Goal: Complete application form: Complete application form

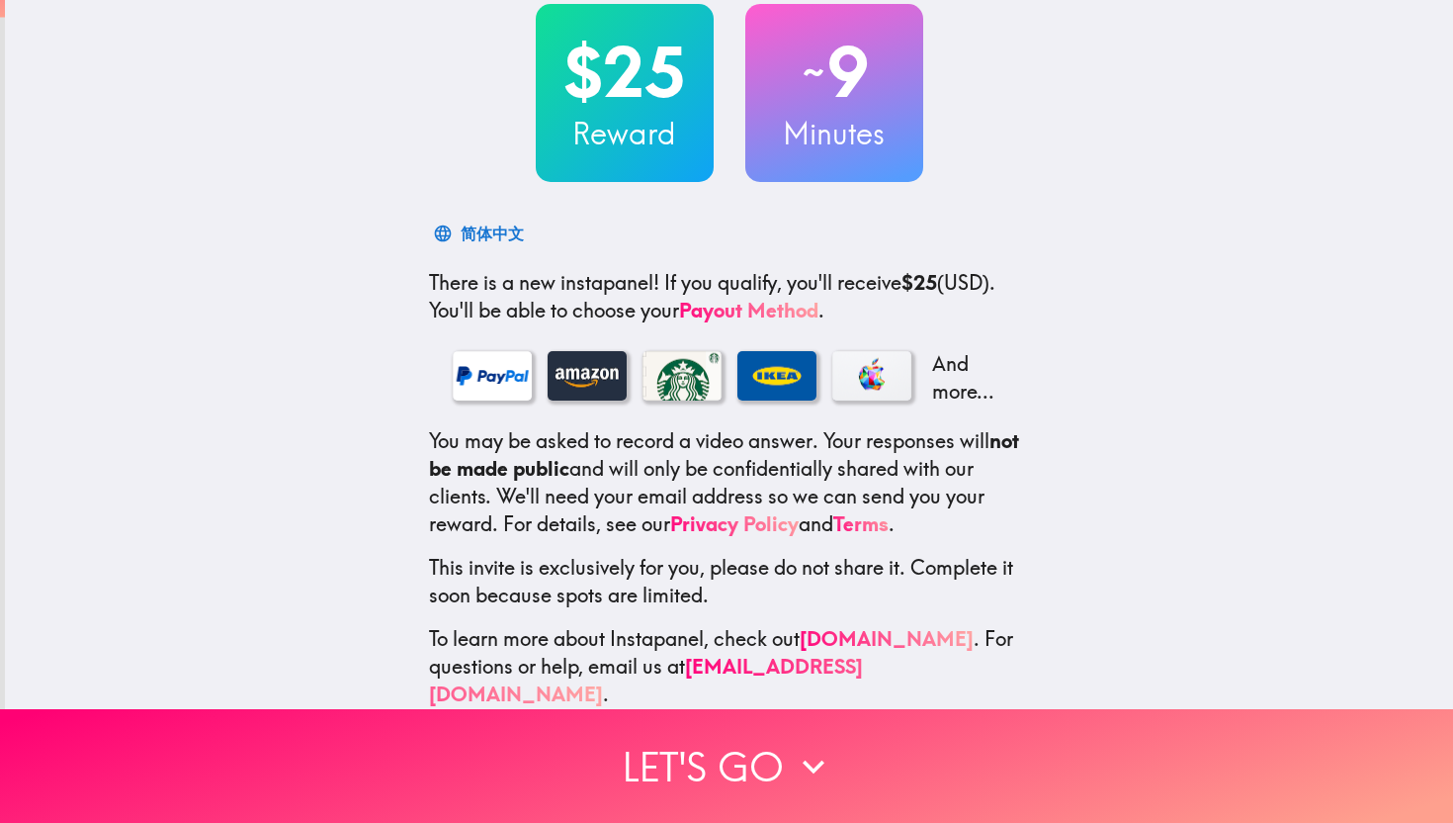
scroll to position [126, 0]
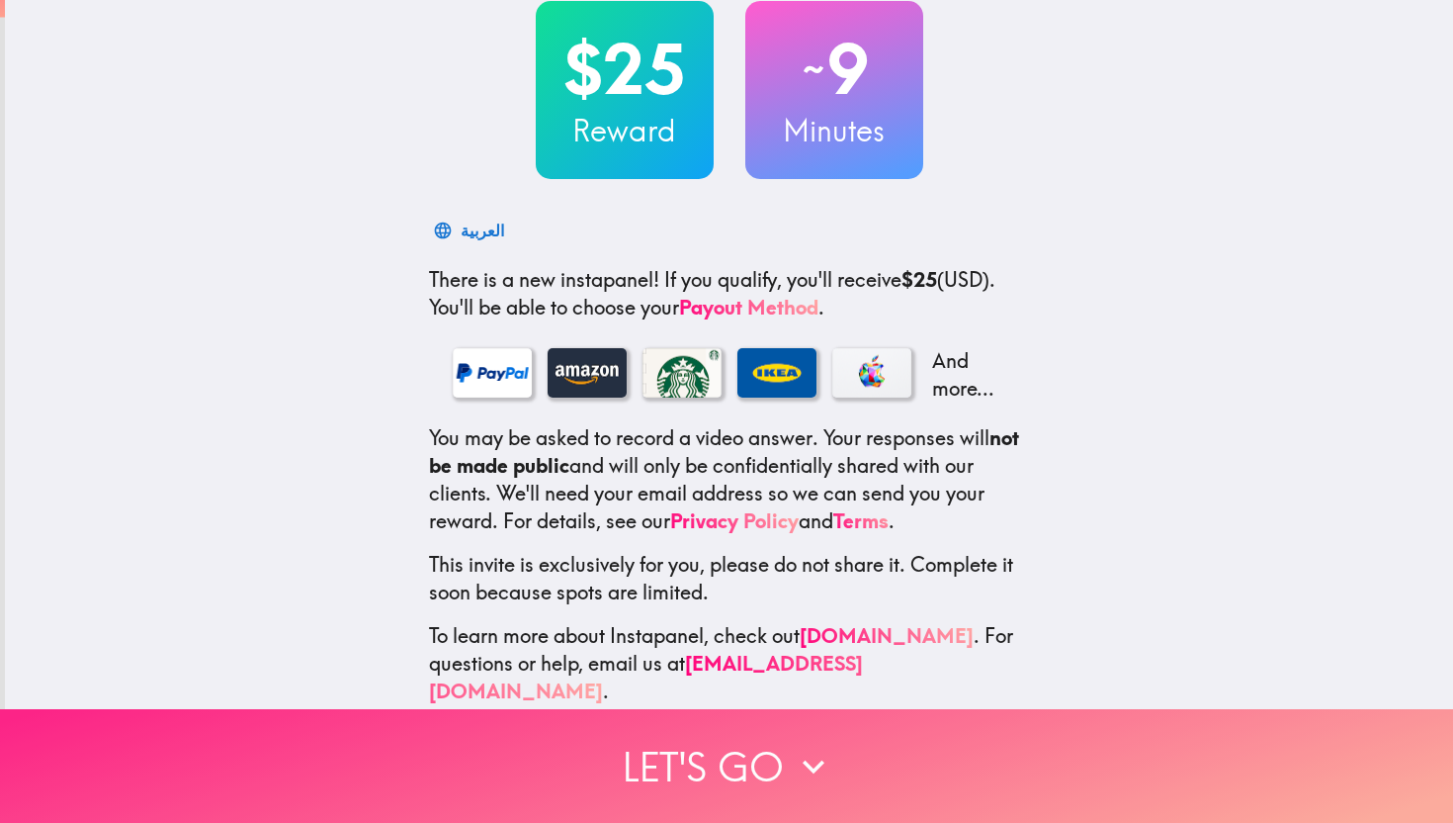
click at [803, 768] on icon "button" at bounding box center [814, 766] width 44 height 44
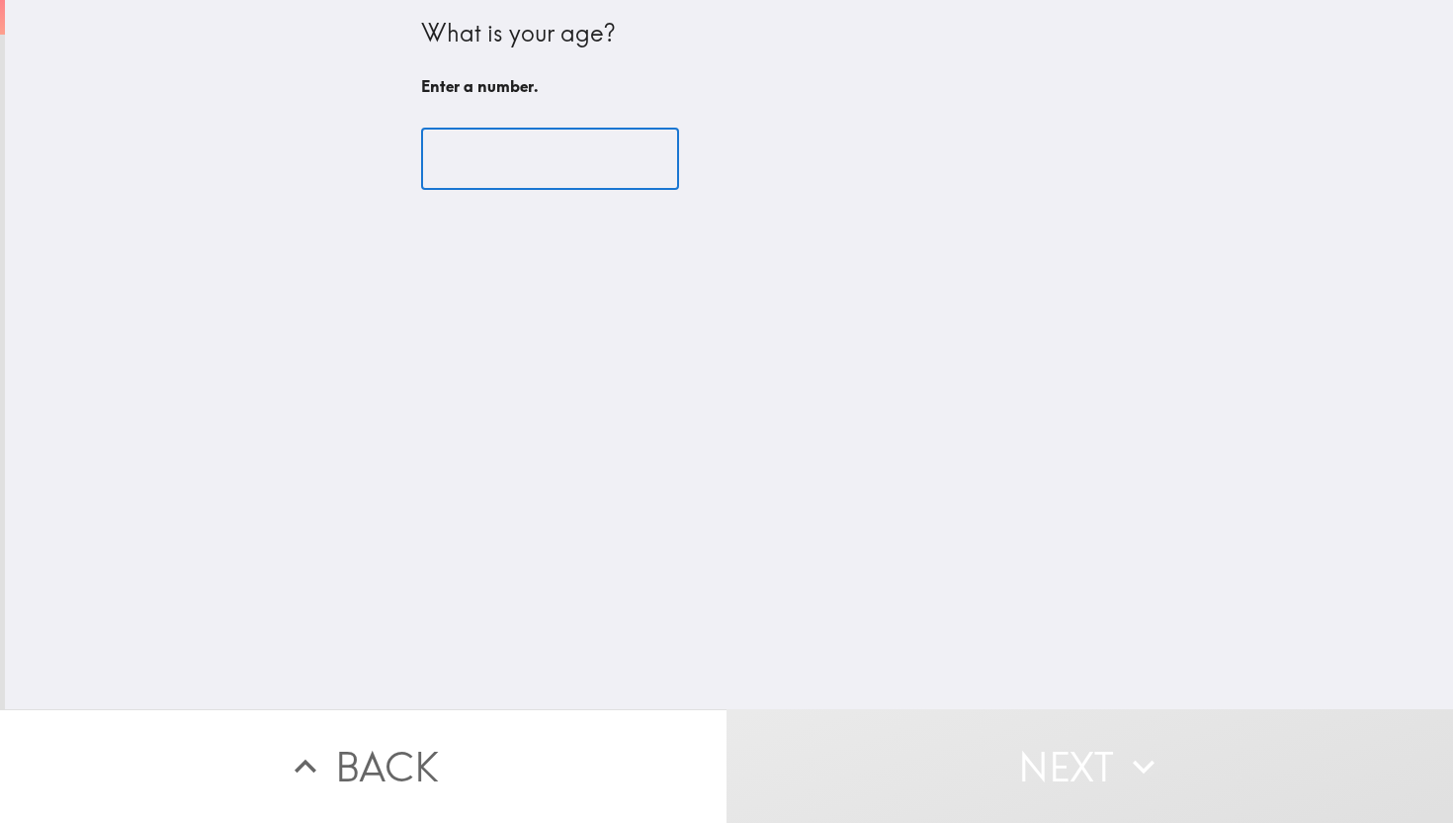
click at [600, 158] on input "number" at bounding box center [550, 159] width 258 height 61
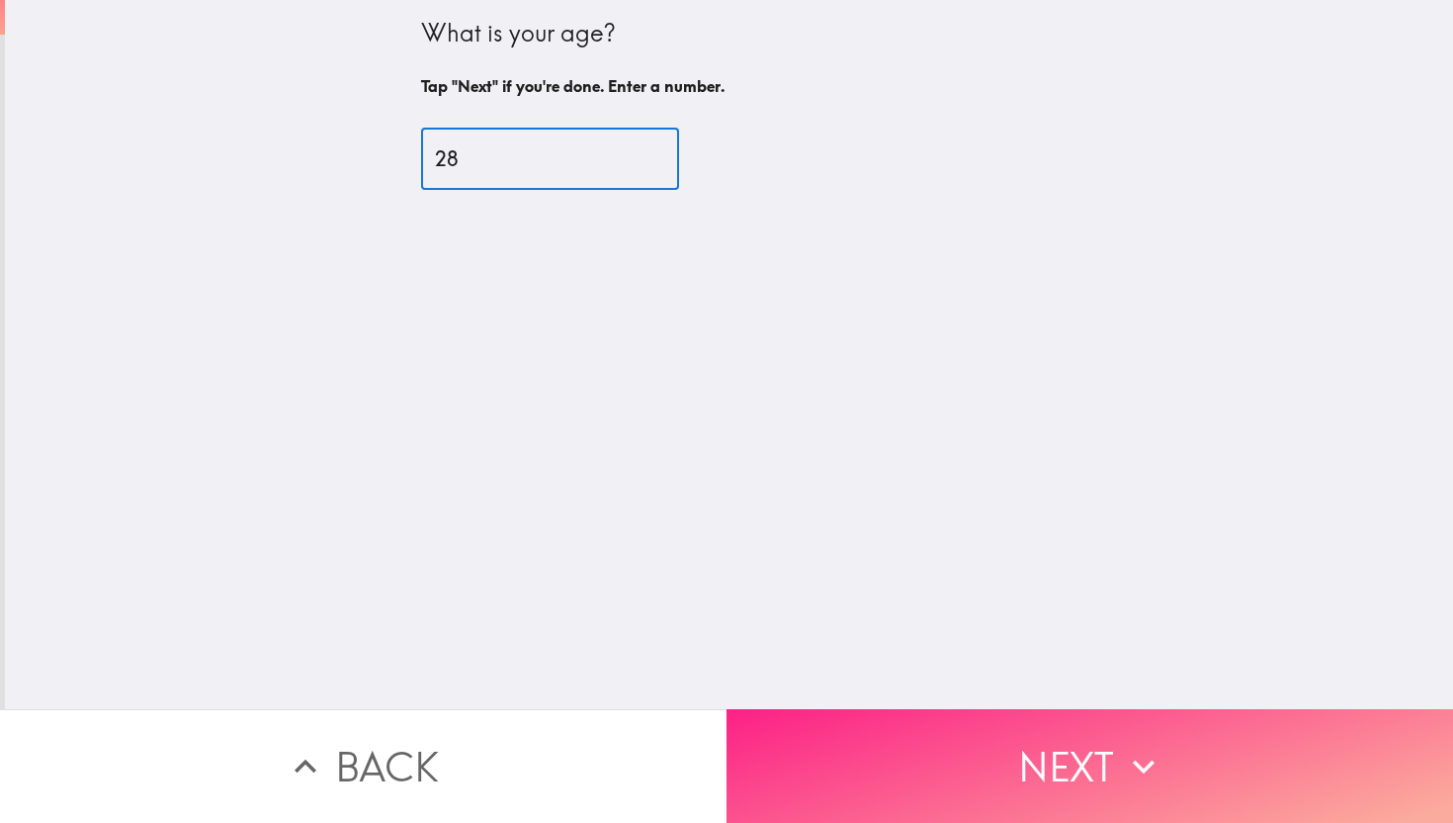
type input "28"
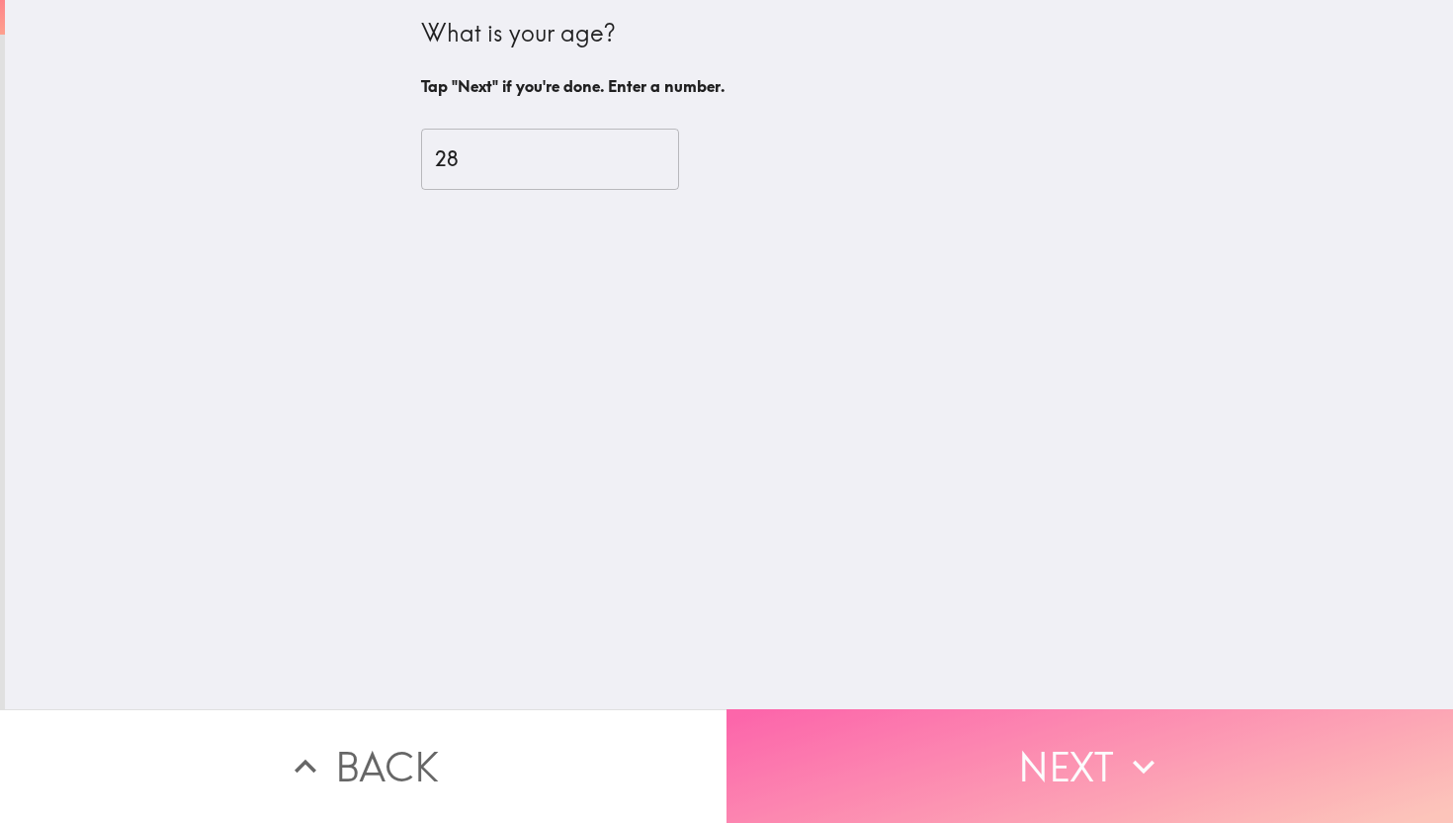
click at [975, 754] on button "Next" at bounding box center [1090, 766] width 727 height 114
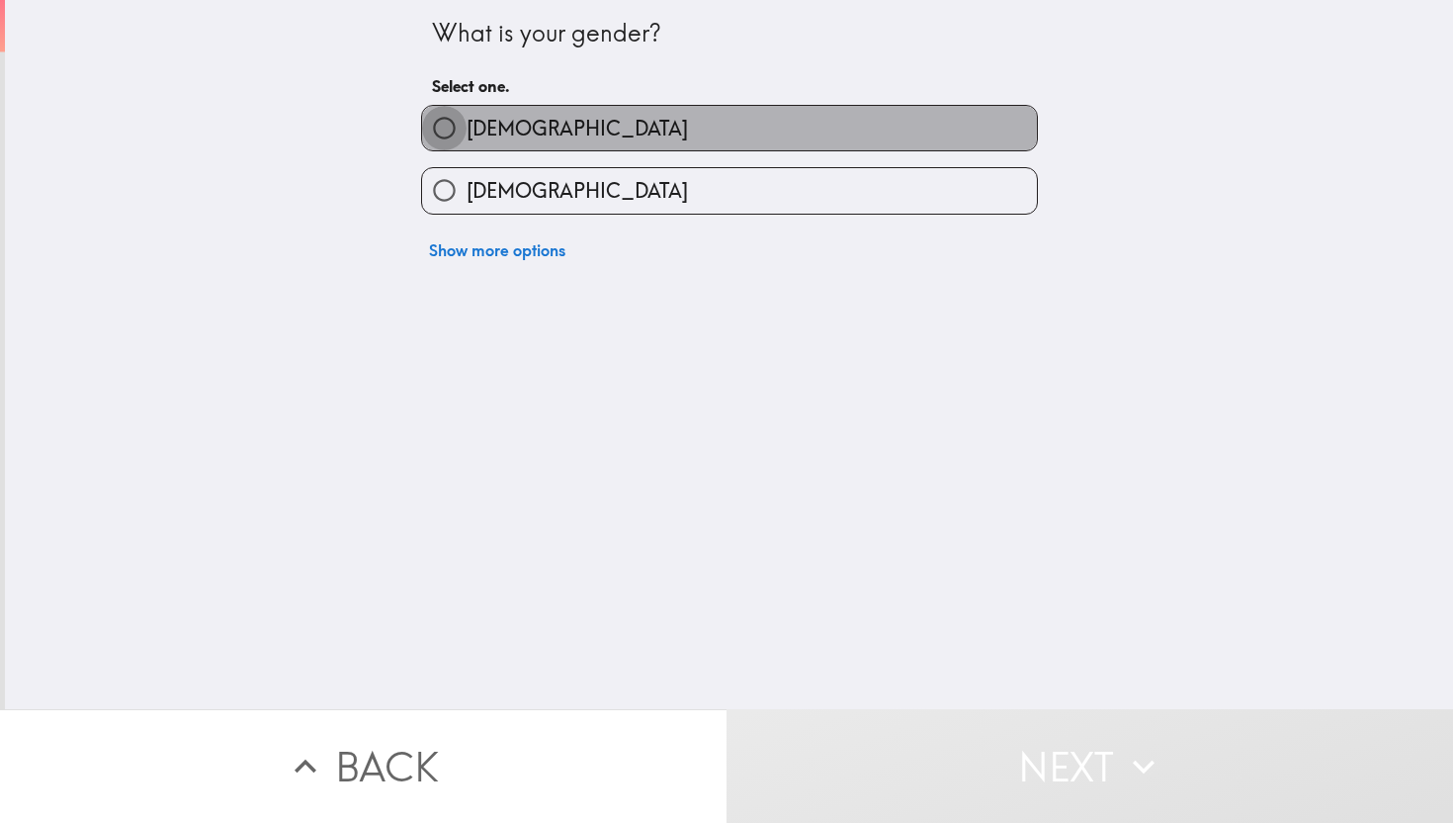
click at [446, 123] on input "[DEMOGRAPHIC_DATA]" at bounding box center [444, 128] width 44 height 44
radio input "true"
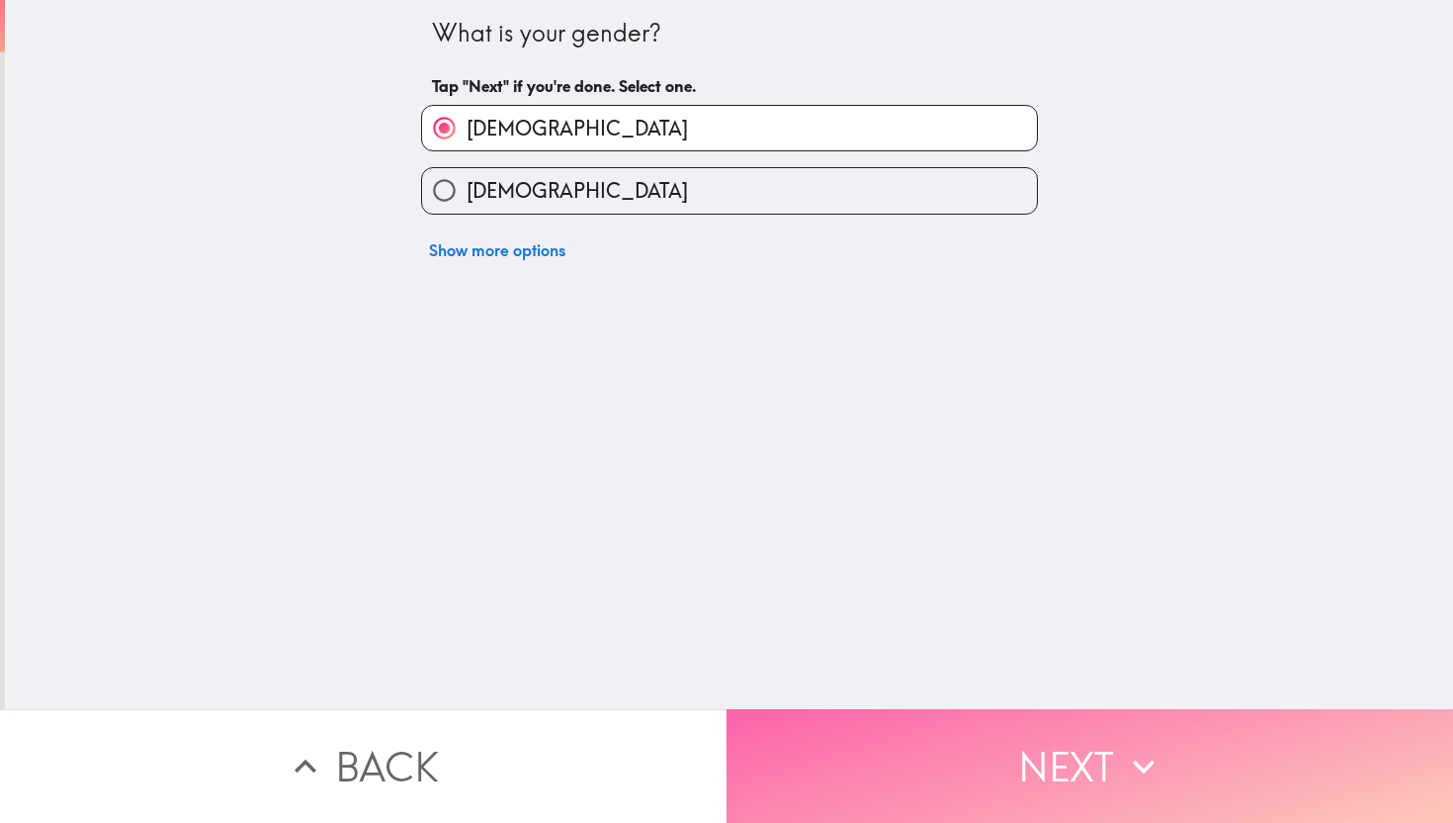
click at [1012, 760] on button "Next" at bounding box center [1090, 766] width 727 height 114
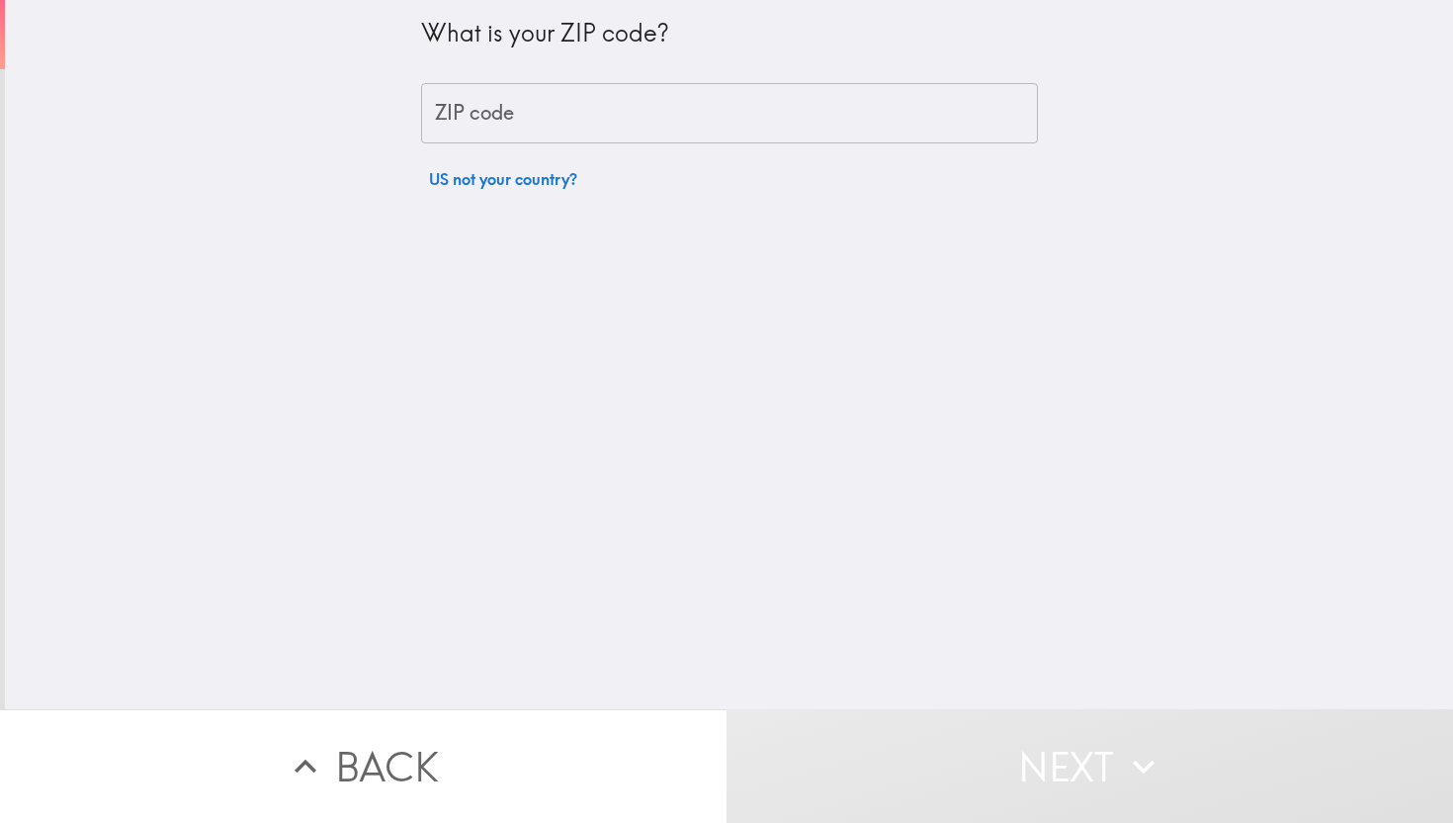
click at [525, 100] on input "ZIP code" at bounding box center [729, 113] width 617 height 61
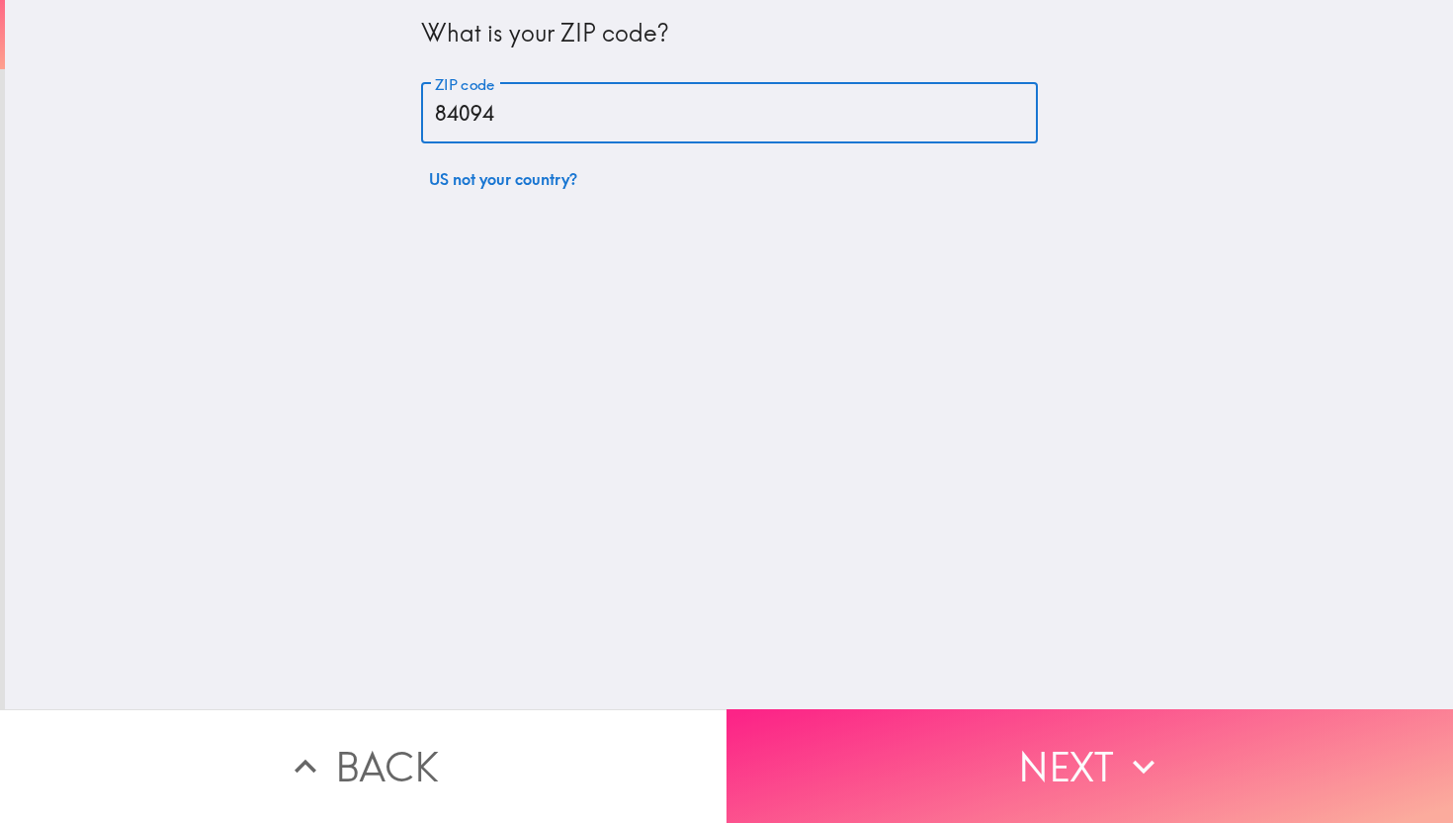
type input "84094"
click at [1025, 767] on button "Next" at bounding box center [1090, 766] width 727 height 114
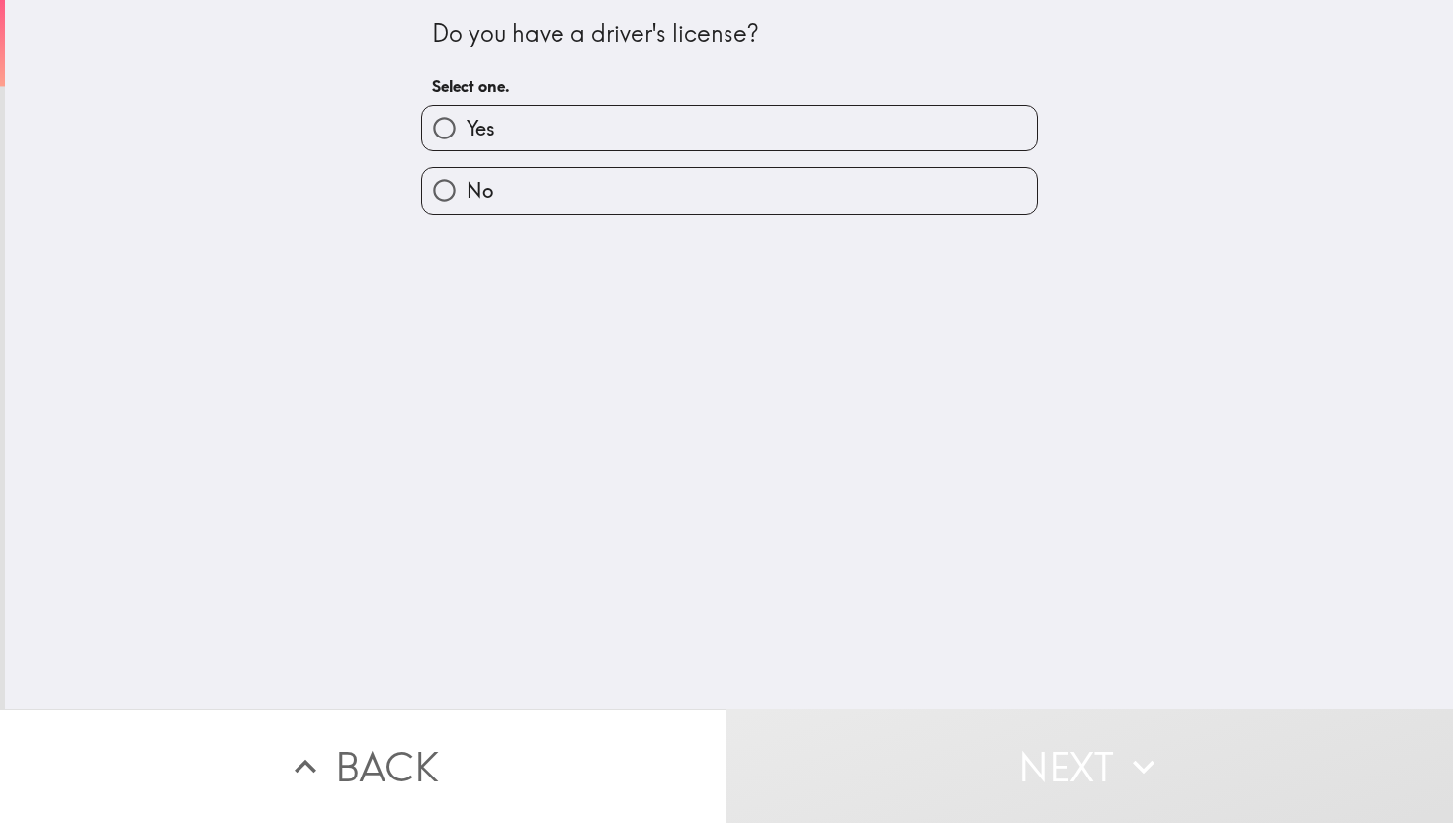
click at [474, 135] on span "Yes" at bounding box center [481, 129] width 29 height 28
click at [467, 135] on input "Yes" at bounding box center [444, 128] width 44 height 44
radio input "true"
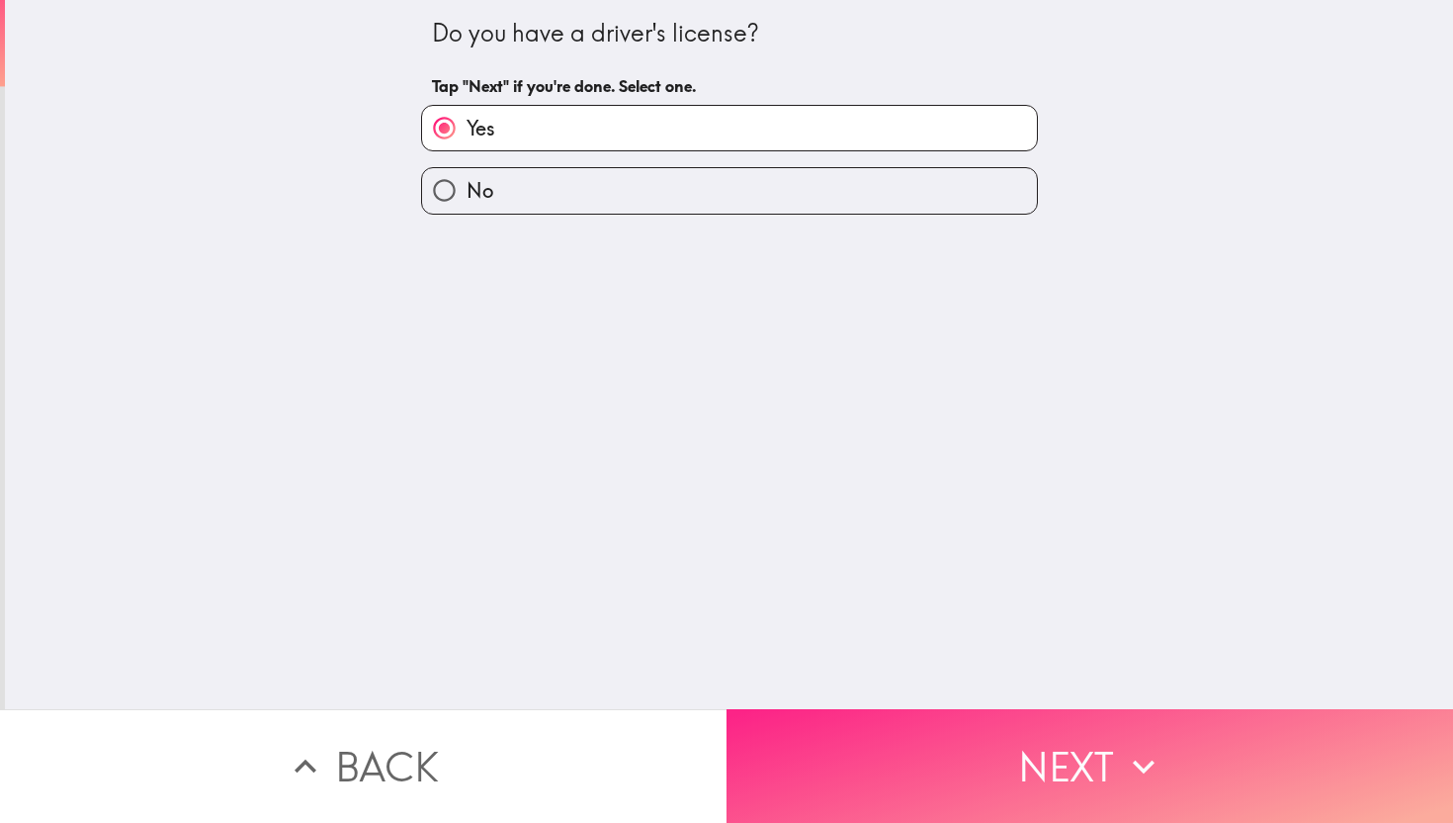
click at [1079, 774] on button "Next" at bounding box center [1090, 766] width 727 height 114
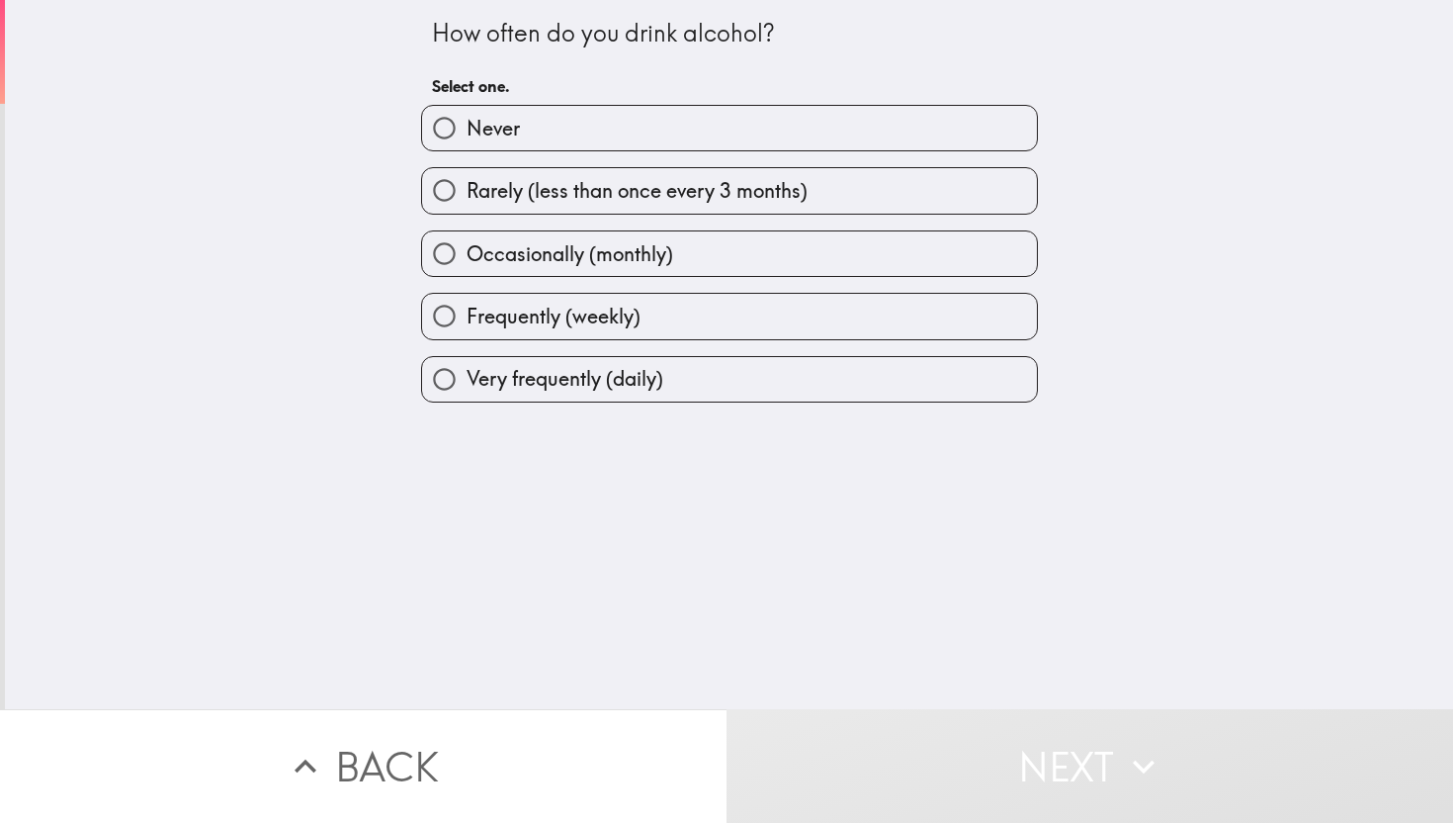
click at [700, 267] on label "Occasionally (monthly)" at bounding box center [729, 253] width 615 height 44
click at [467, 267] on input "Occasionally (monthly)" at bounding box center [444, 253] width 44 height 44
radio input "true"
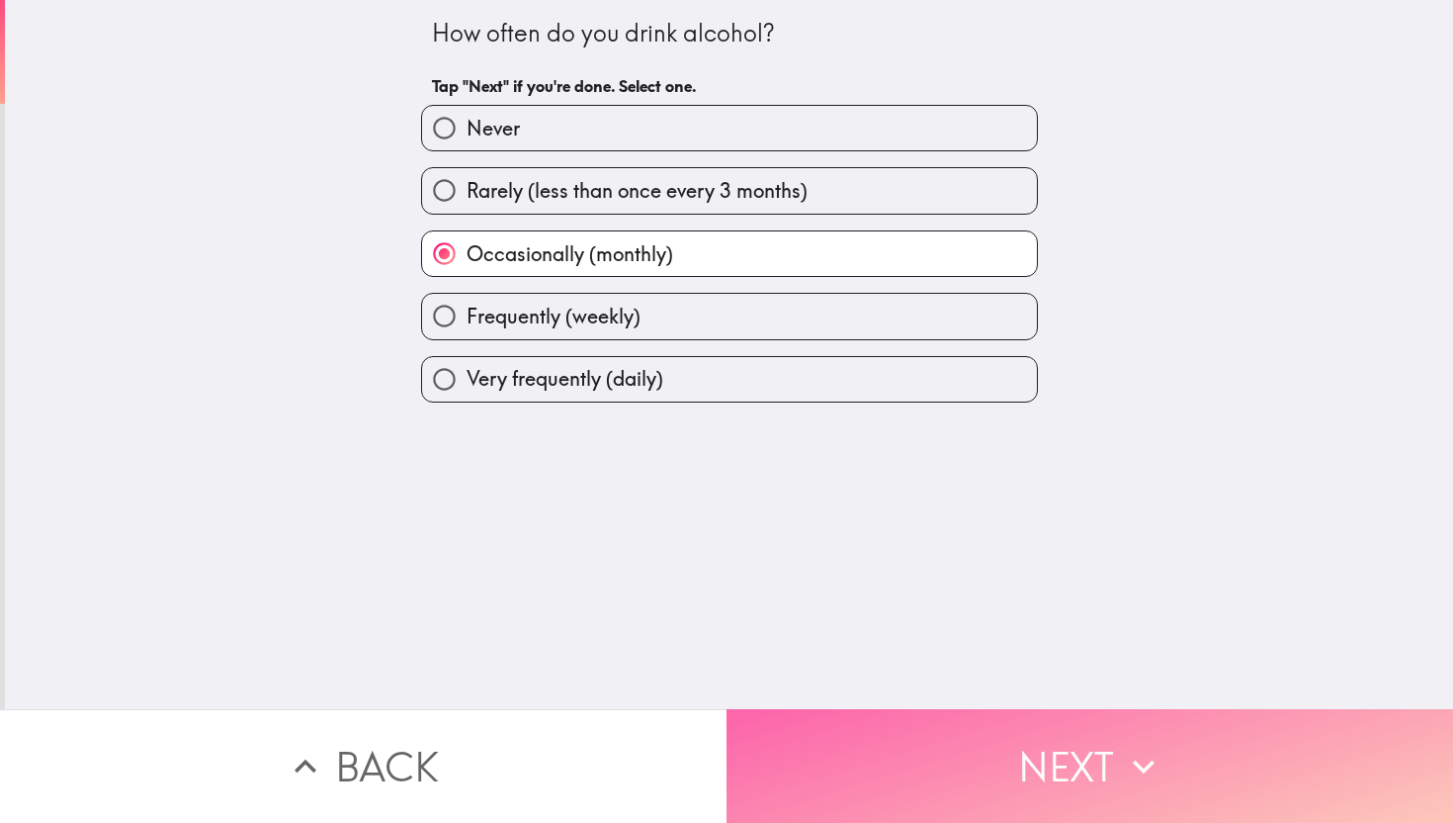
click at [1027, 760] on button "Next" at bounding box center [1090, 766] width 727 height 114
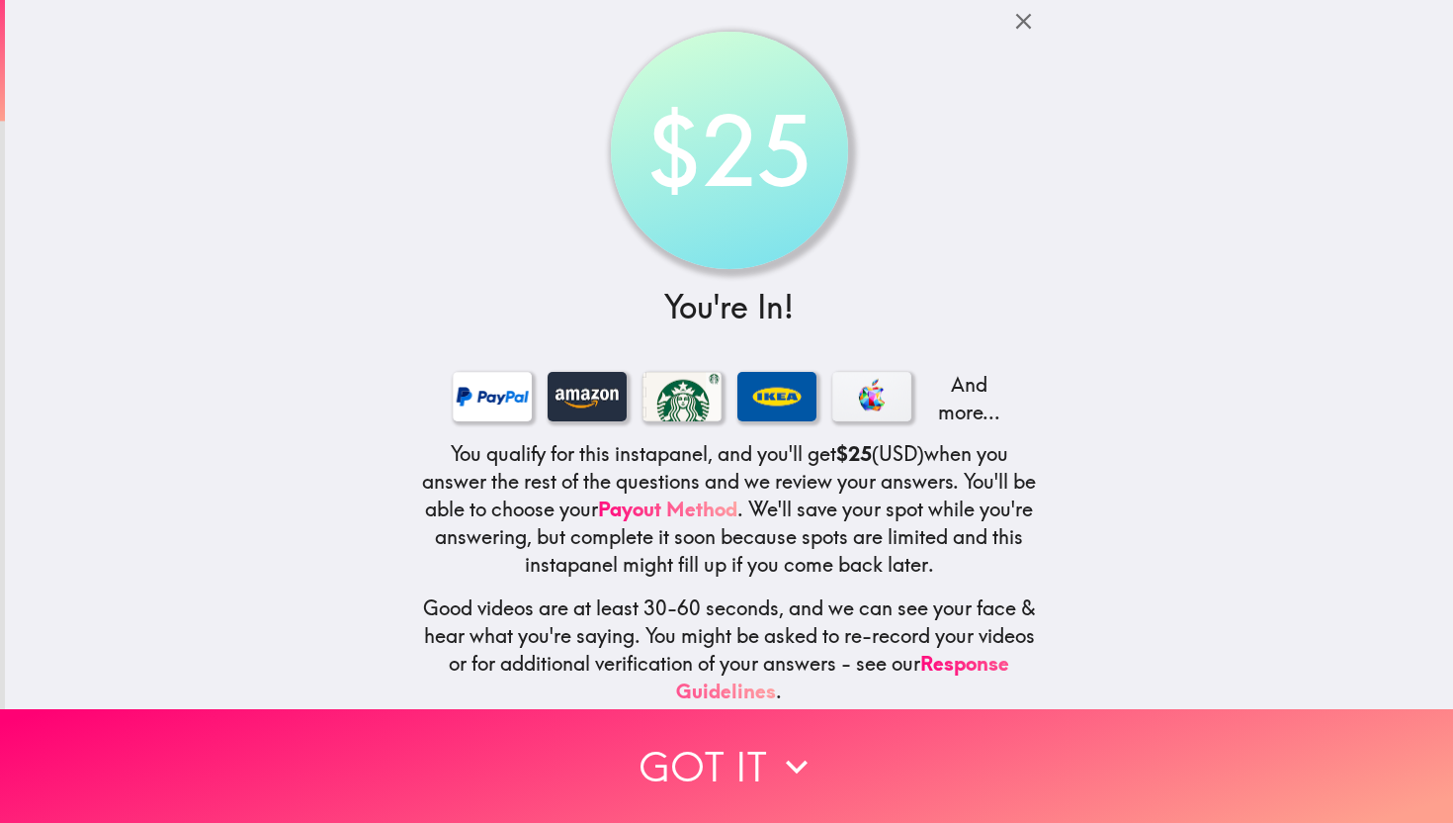
scroll to position [83, 0]
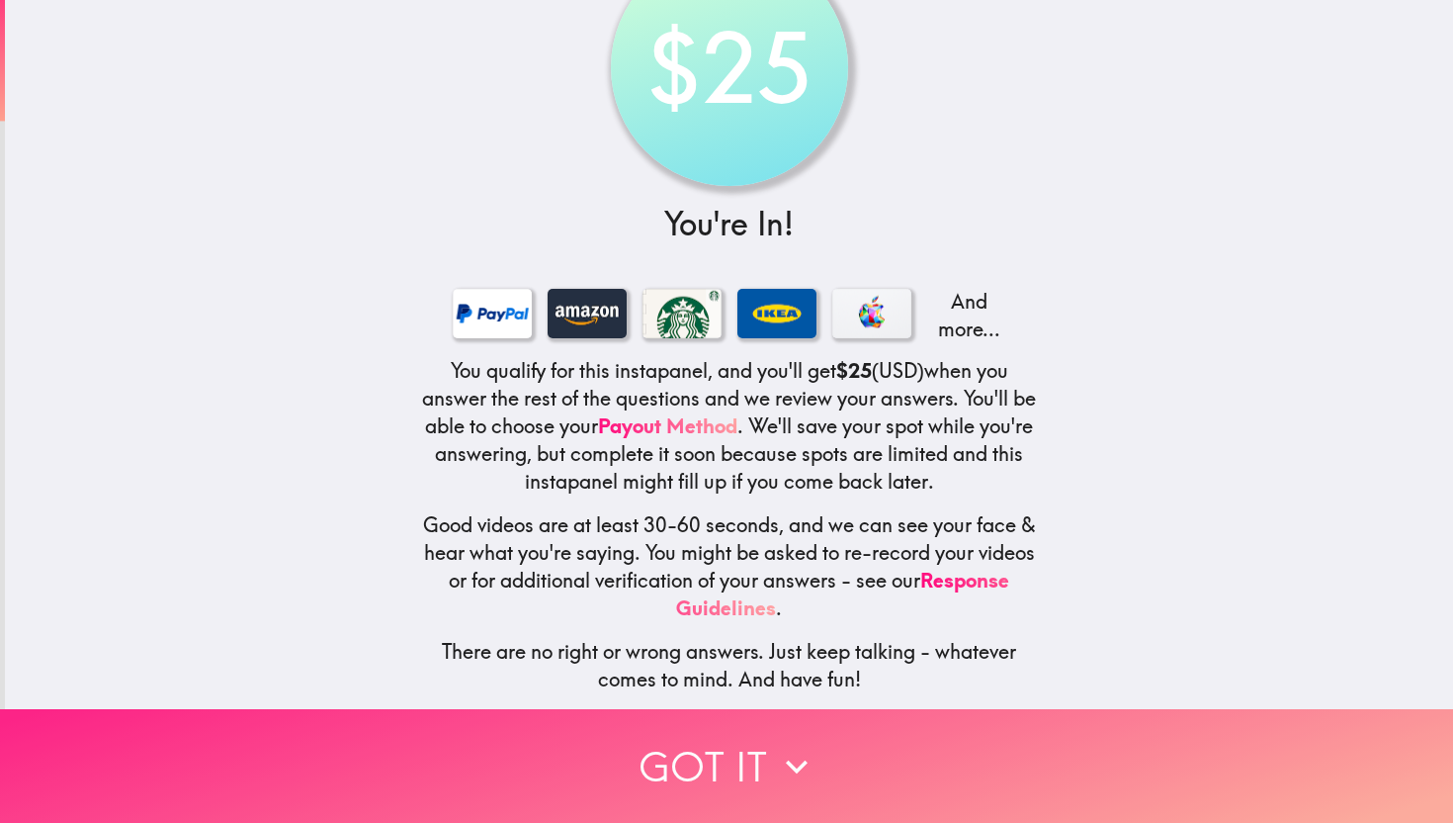
click at [817, 785] on icon "button" at bounding box center [797, 766] width 44 height 44
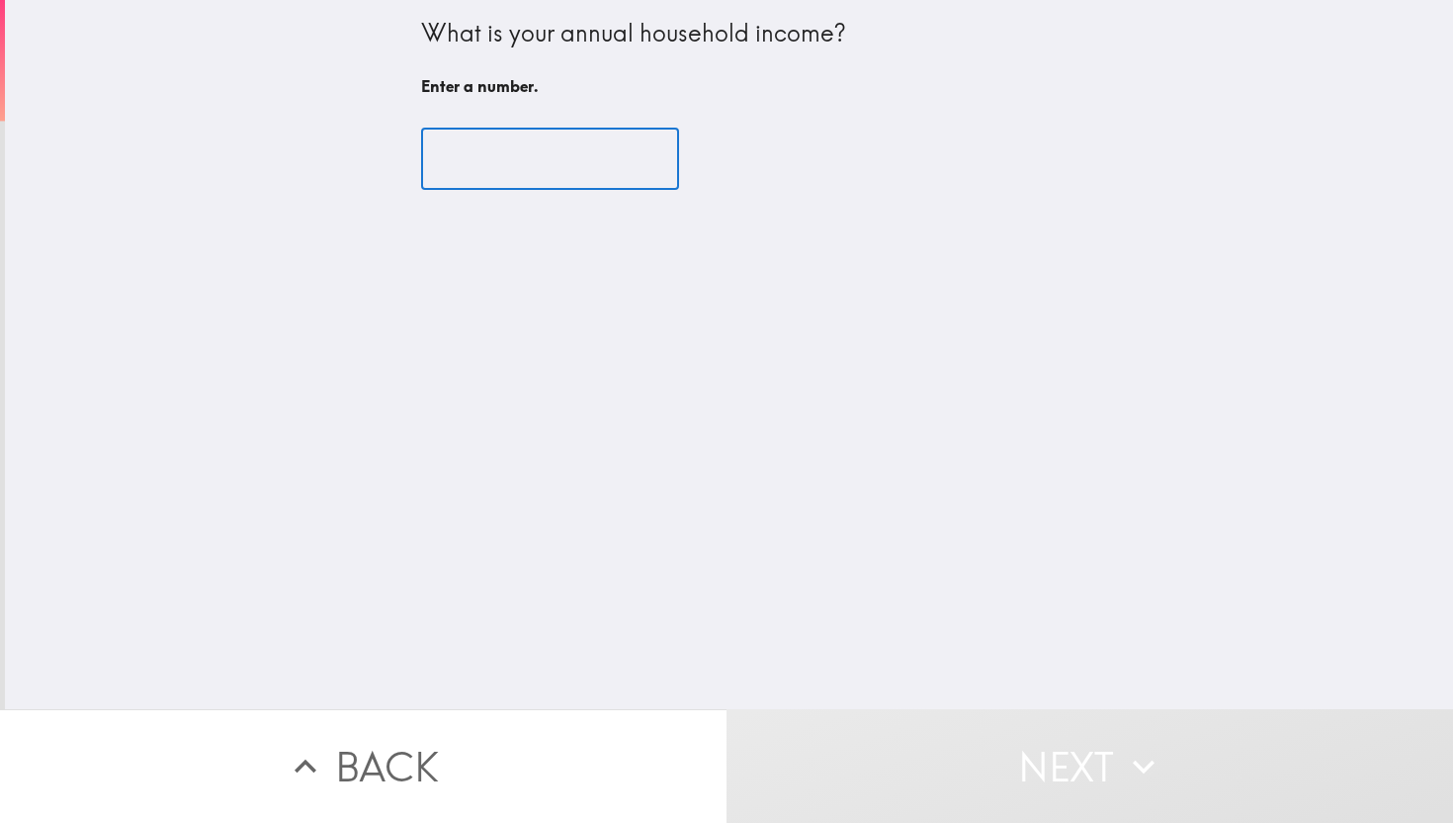
scroll to position [0, 0]
click at [546, 159] on input "number" at bounding box center [550, 159] width 258 height 61
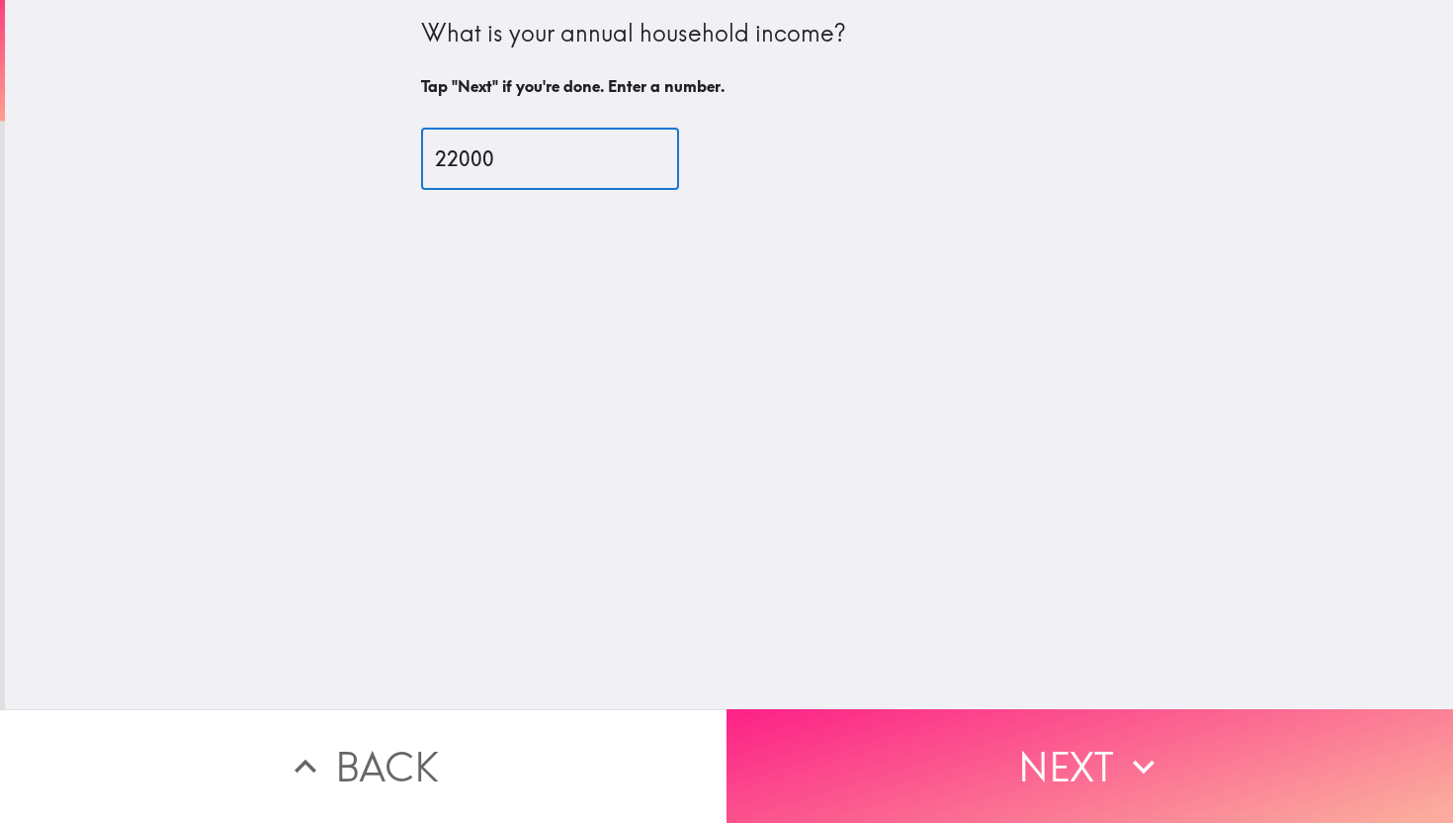
type input "22000"
click at [1062, 774] on button "Next" at bounding box center [1090, 766] width 727 height 114
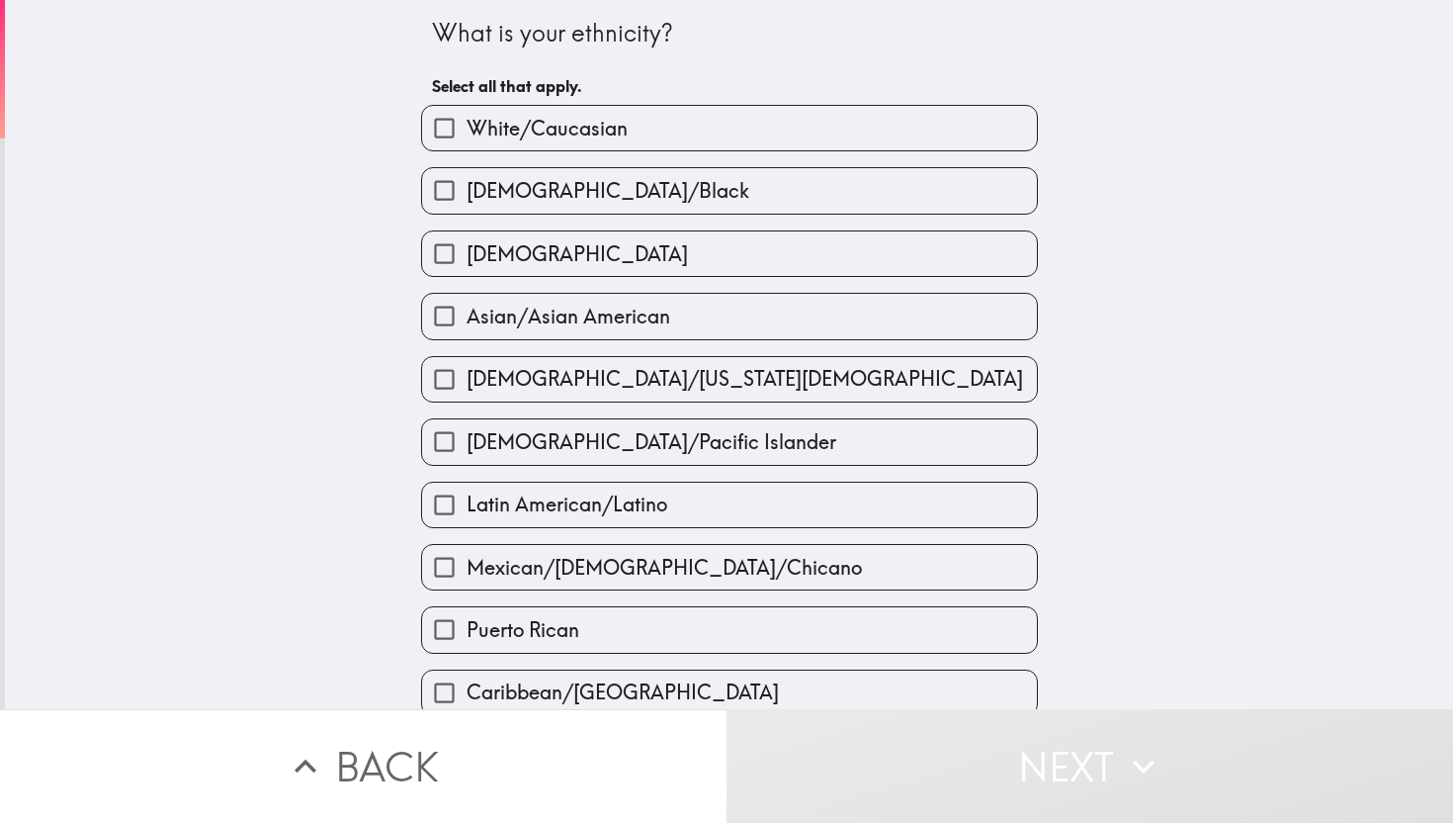
click at [453, 317] on input "Asian/Asian American" at bounding box center [444, 316] width 44 height 44
checkbox input "true"
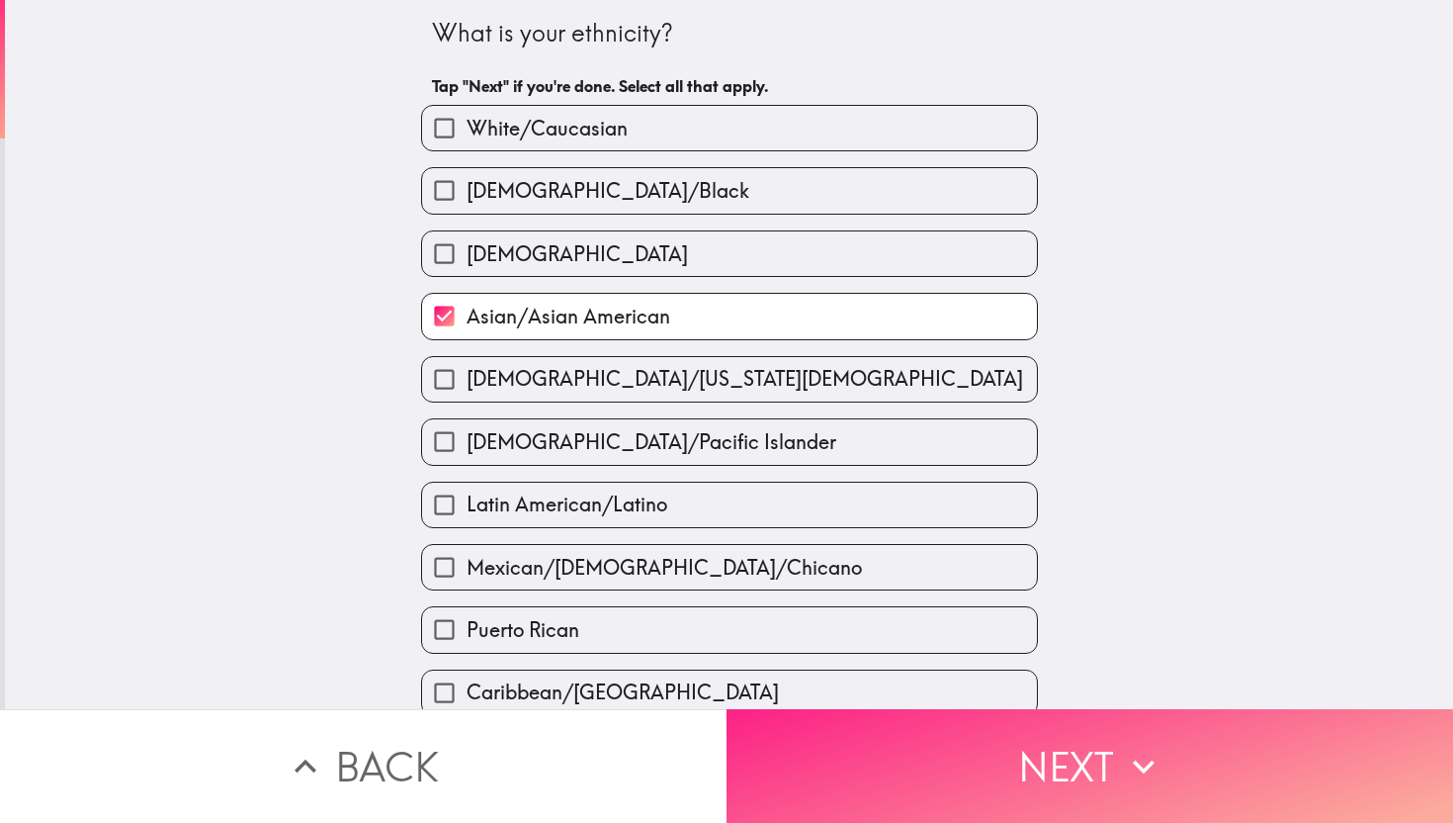
click at [1076, 769] on button "Next" at bounding box center [1090, 766] width 727 height 114
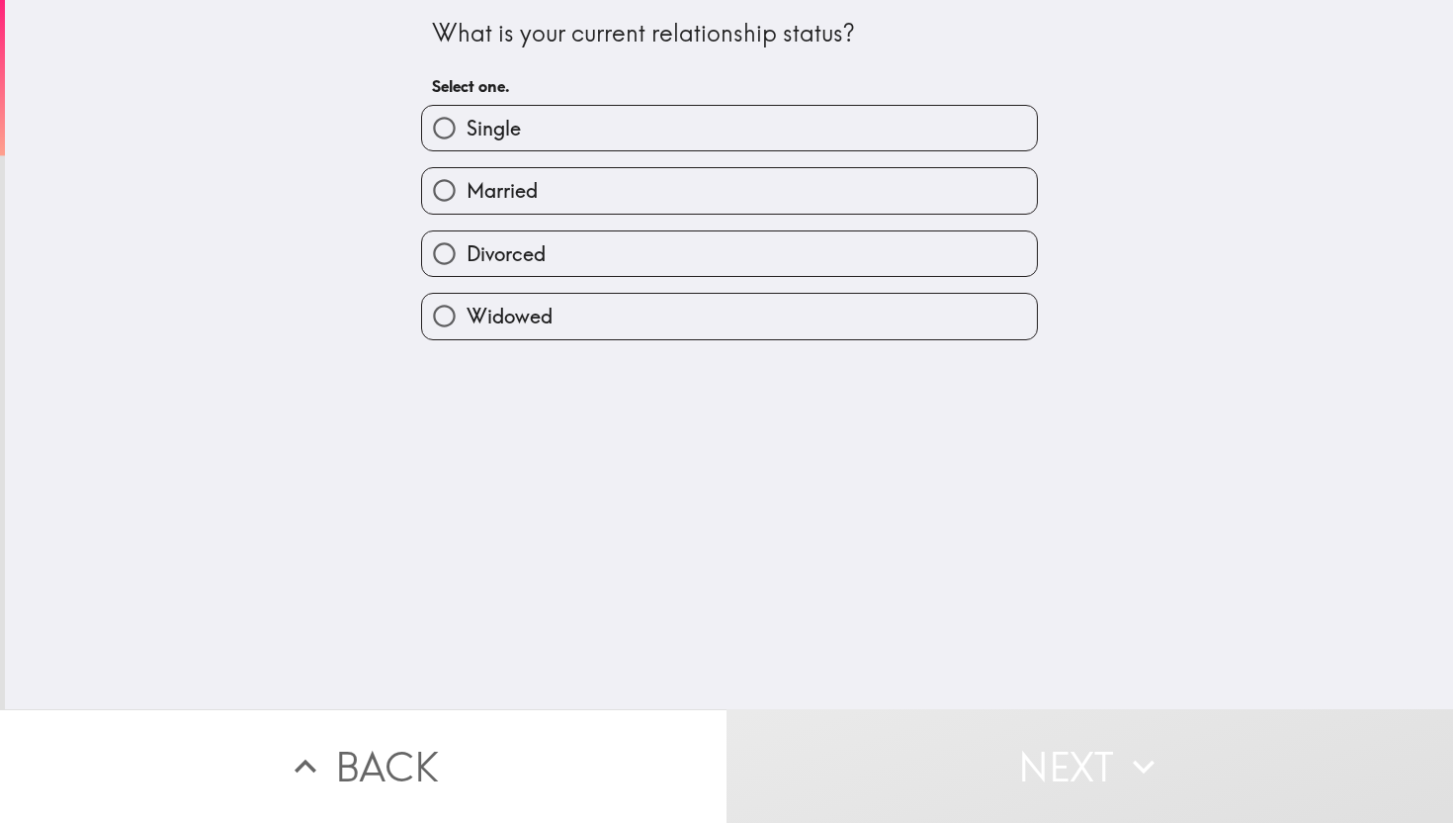
click at [581, 118] on label "Single" at bounding box center [729, 128] width 615 height 44
click at [467, 118] on input "Single" at bounding box center [444, 128] width 44 height 44
radio input "true"
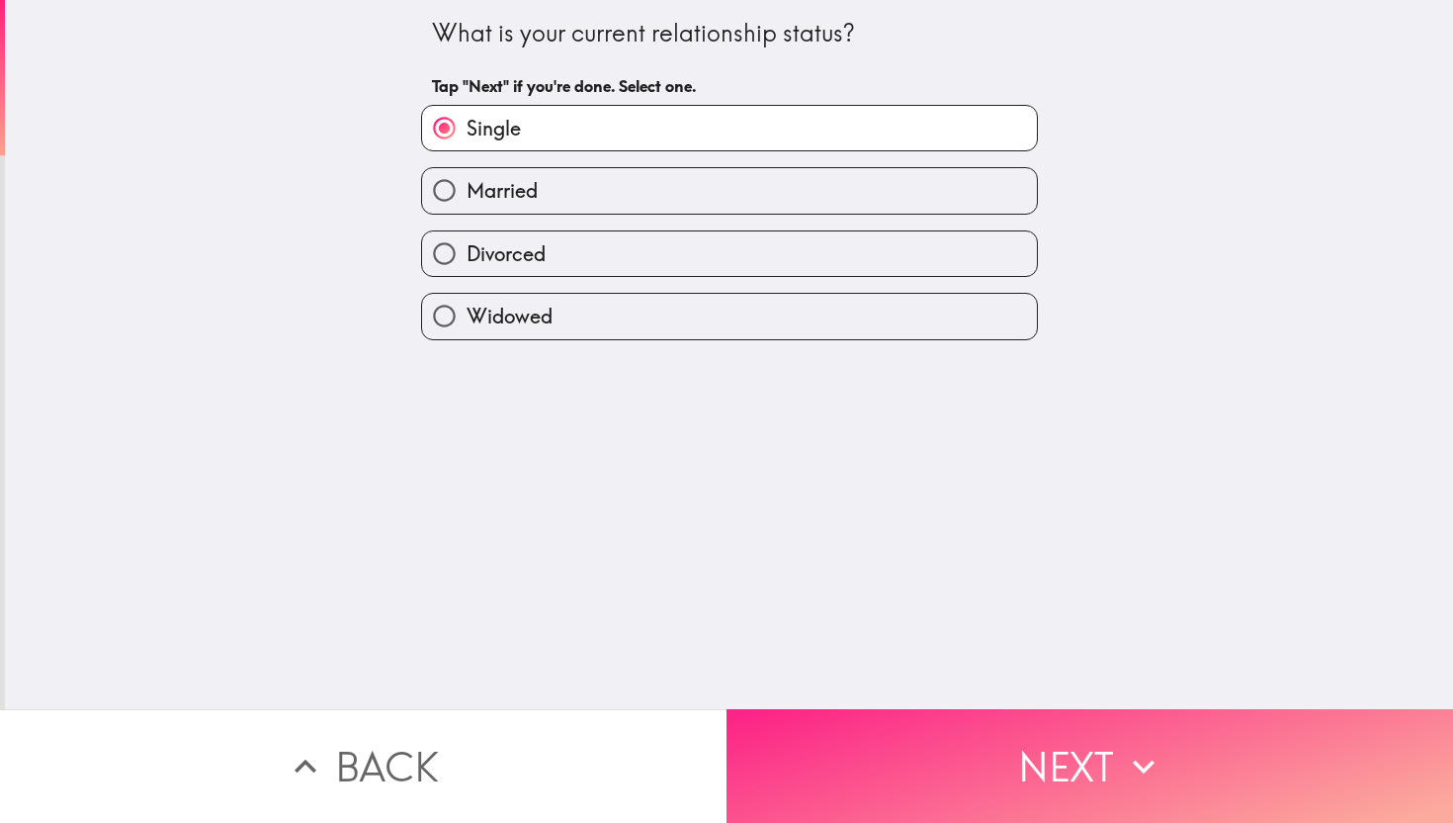
click at [1014, 749] on button "Next" at bounding box center [1090, 766] width 727 height 114
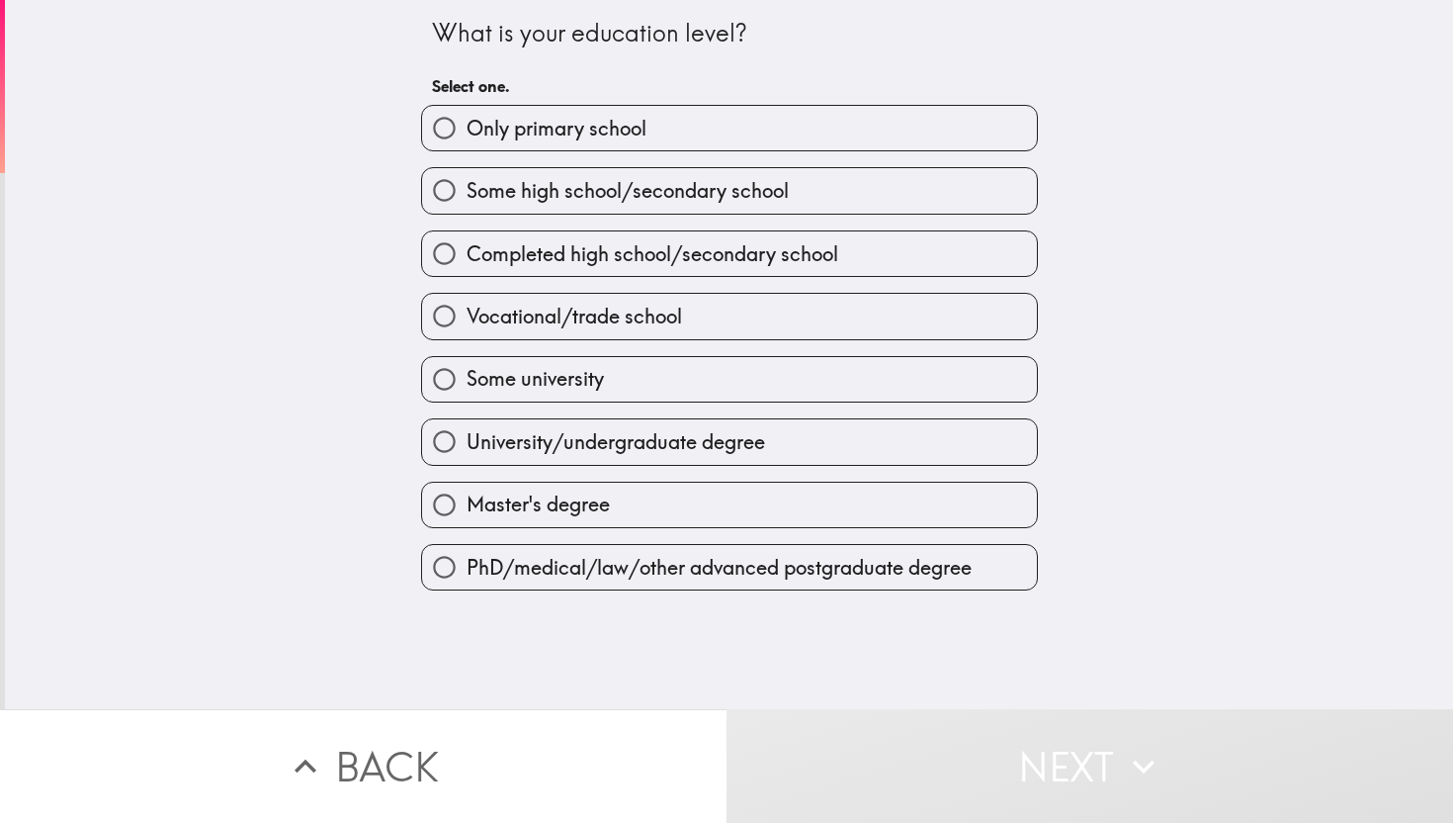
click at [581, 506] on span "Master's degree" at bounding box center [538, 504] width 143 height 28
click at [467, 506] on input "Master's degree" at bounding box center [444, 504] width 44 height 44
radio input "true"
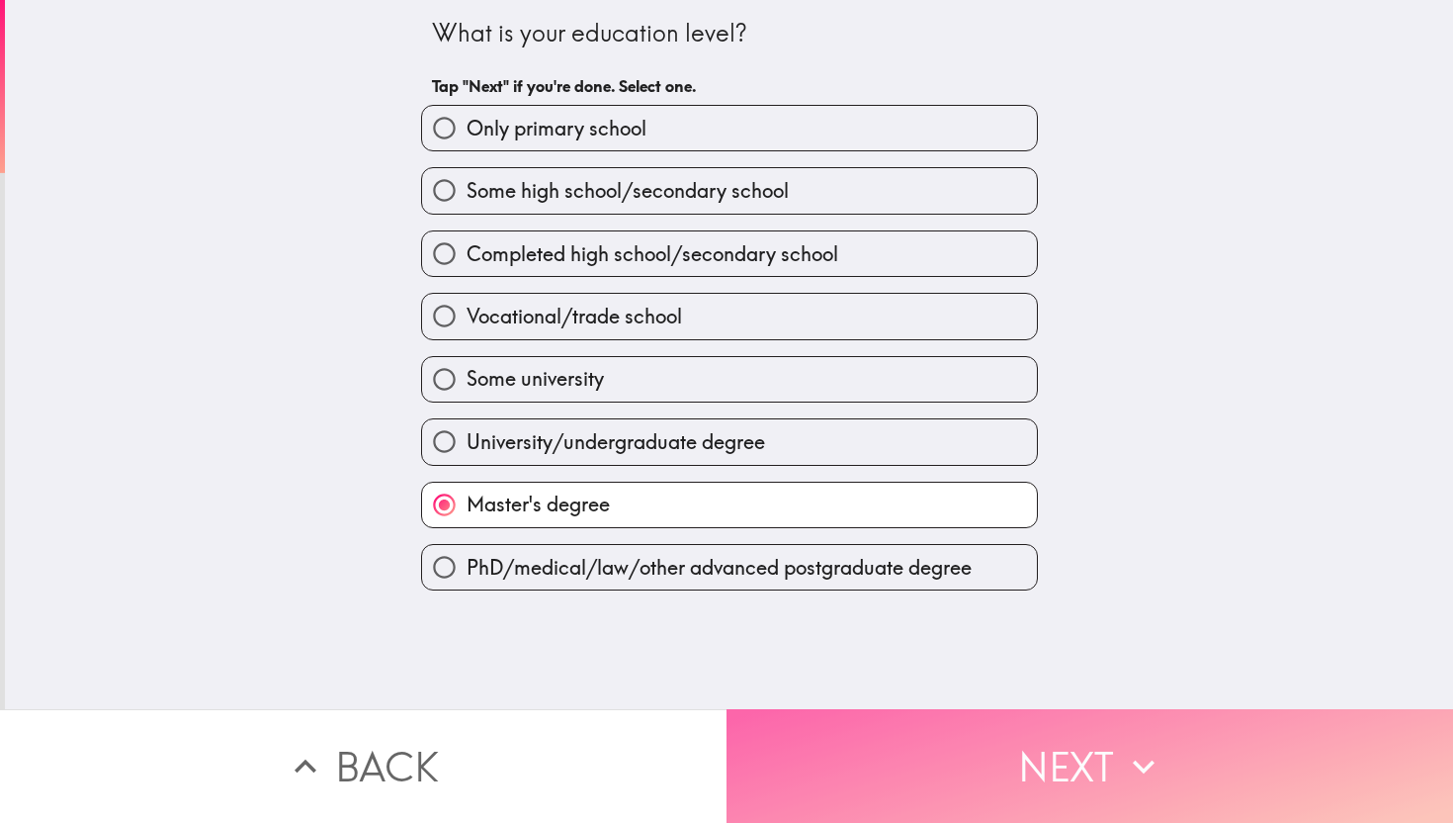
click at [1025, 774] on button "Next" at bounding box center [1090, 766] width 727 height 114
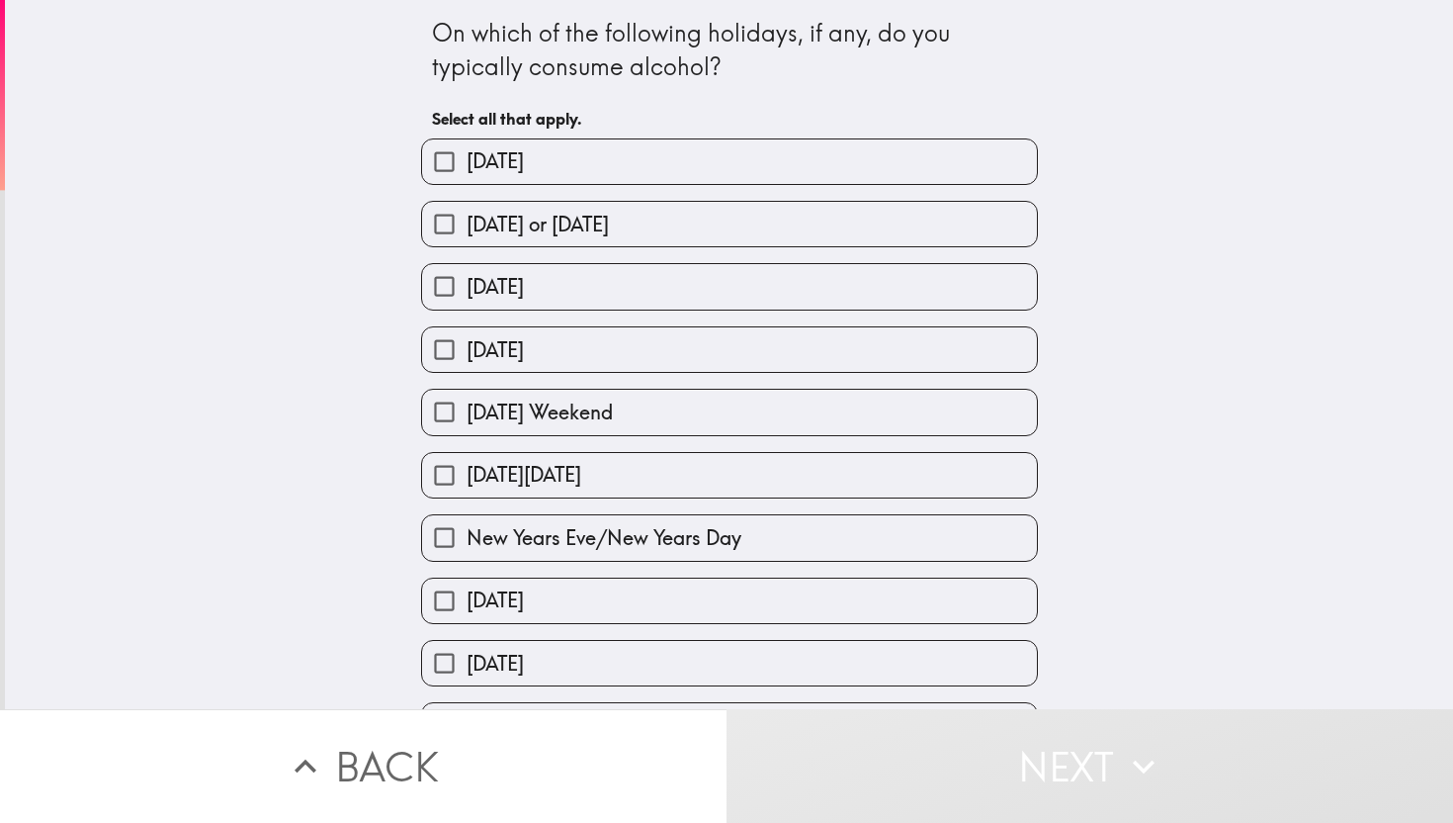
click at [589, 236] on span "[DATE] or [DATE]" at bounding box center [538, 225] width 142 height 28
click at [467, 236] on input "[DATE] or [DATE]" at bounding box center [444, 224] width 44 height 44
checkbox input "true"
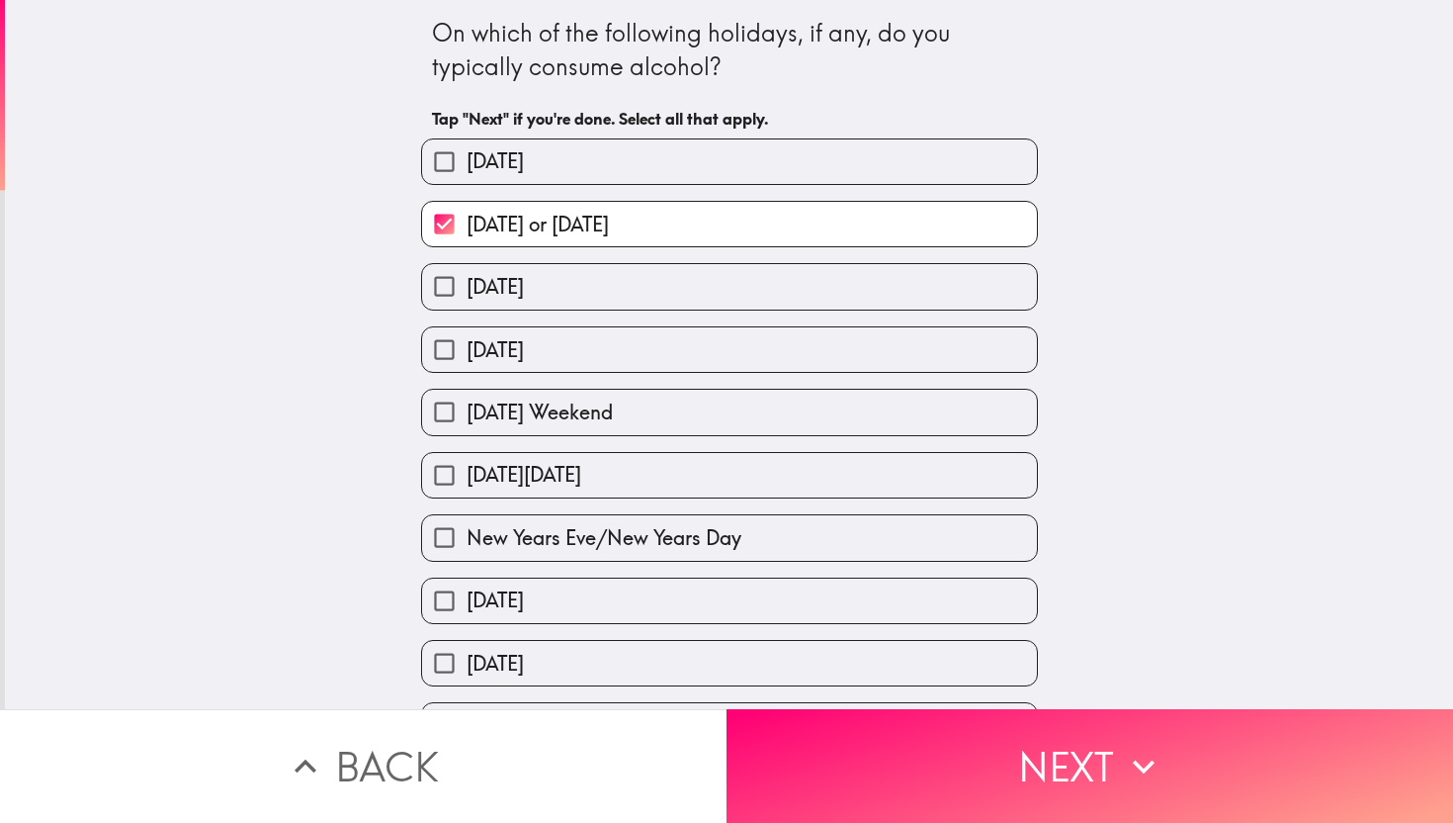
scroll to position [50, 0]
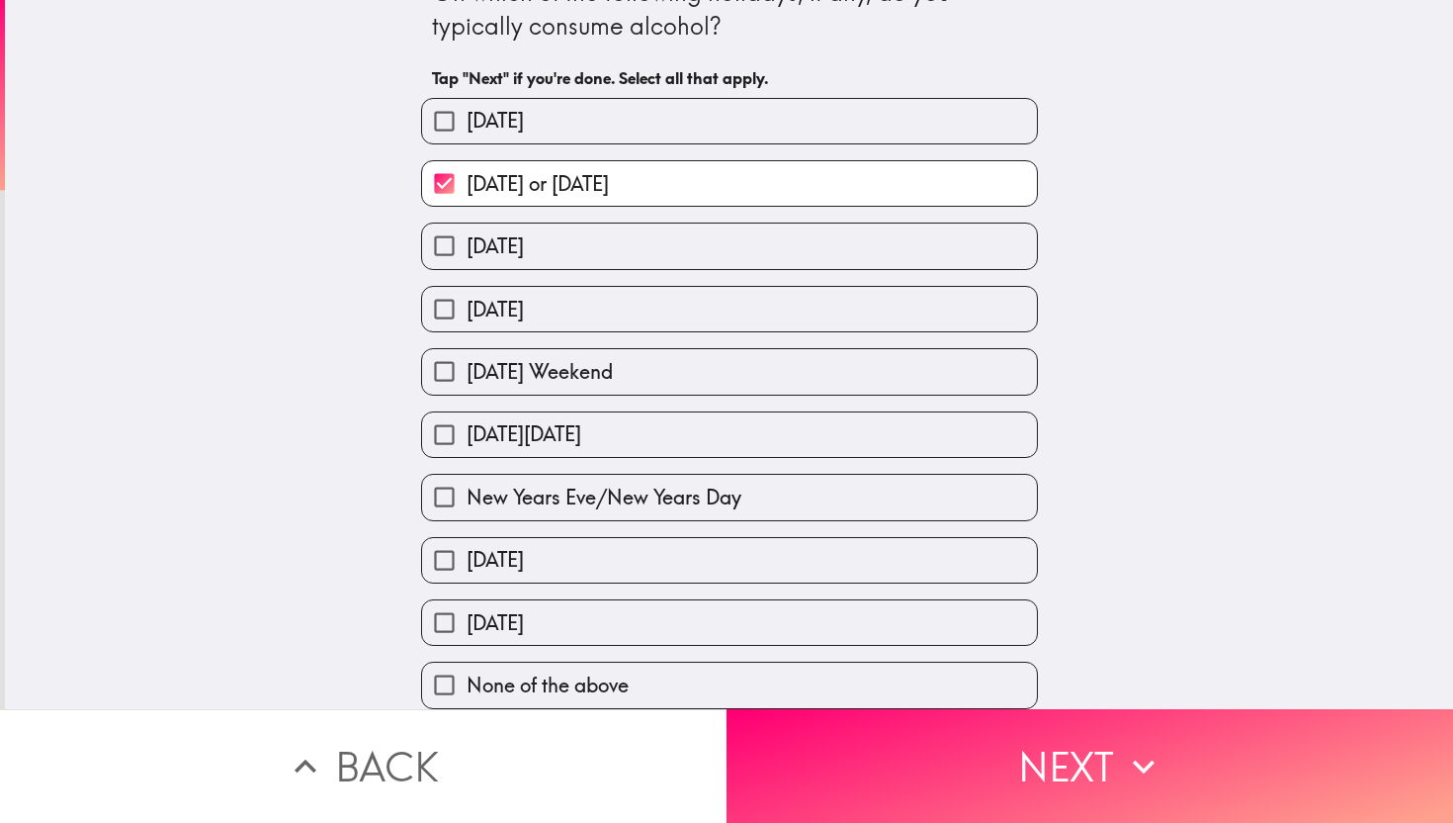
click at [548, 483] on span "New Years Eve/New Years Day" at bounding box center [604, 497] width 275 height 28
click at [467, 483] on input "New Years Eve/New Years Day" at bounding box center [444, 497] width 44 height 44
checkbox input "true"
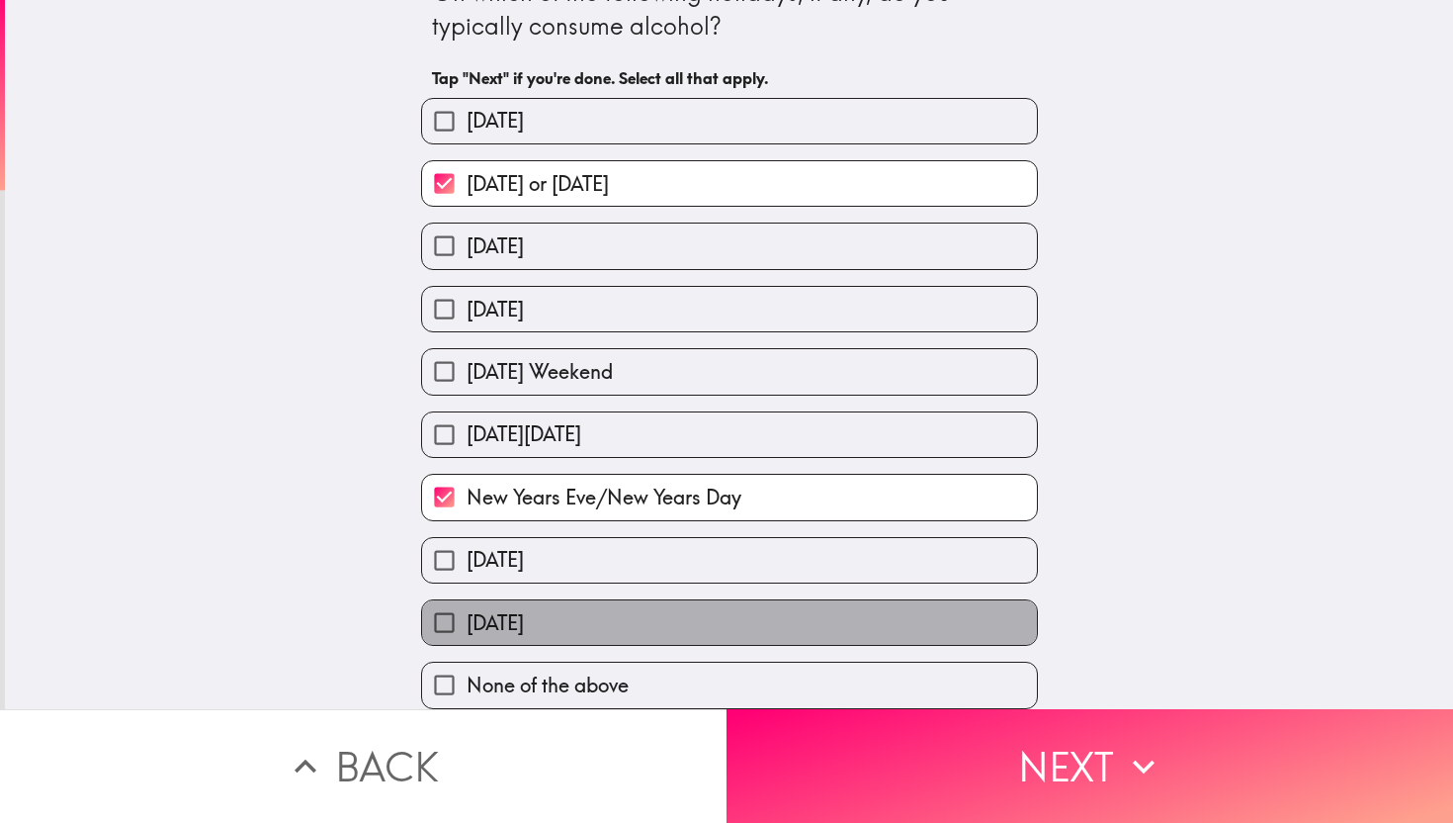
click at [524, 620] on span "[DATE]" at bounding box center [495, 623] width 57 height 28
click at [467, 620] on input "[DATE]" at bounding box center [444, 622] width 44 height 44
checkbox input "true"
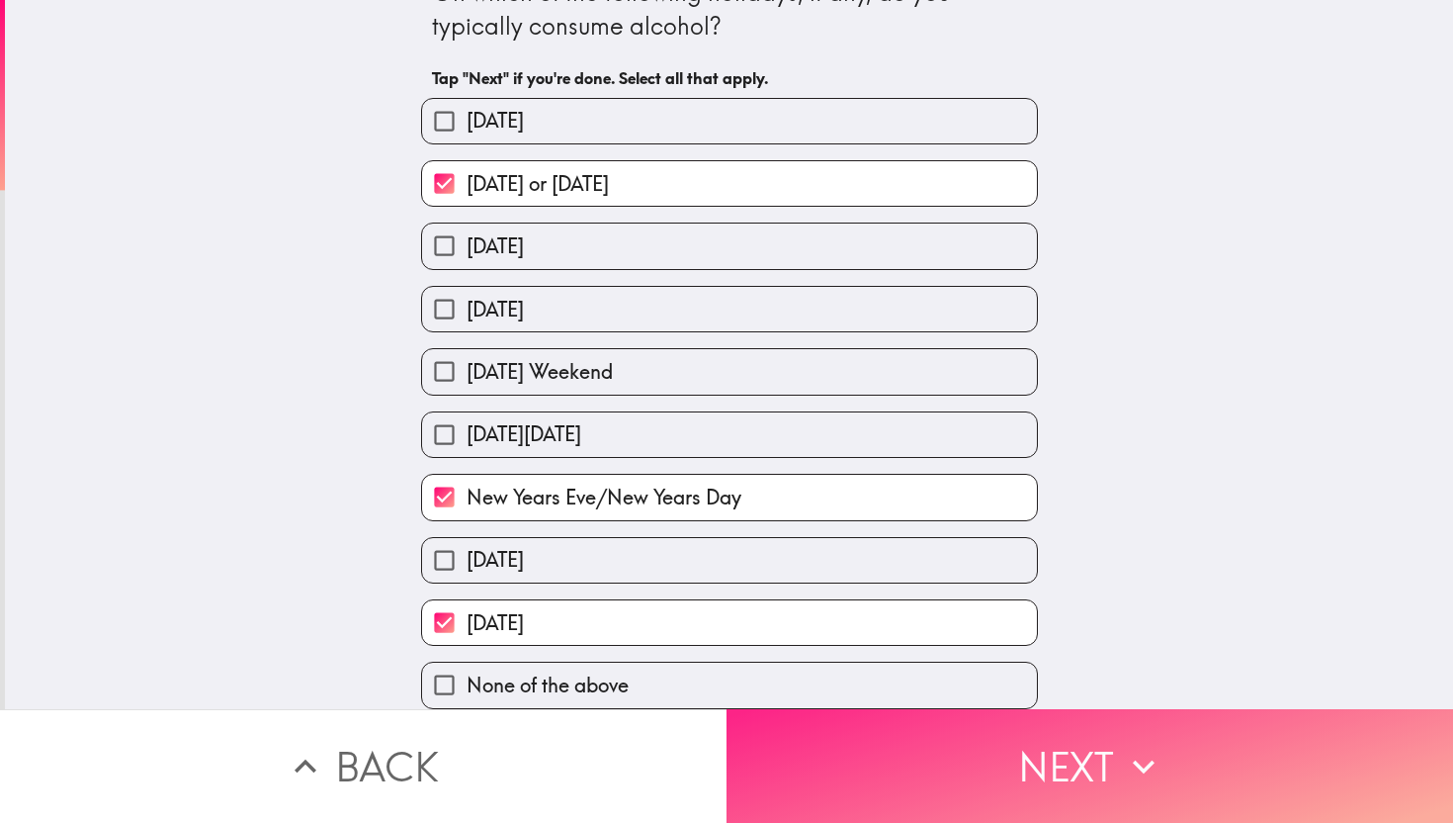
click at [1008, 751] on button "Next" at bounding box center [1090, 766] width 727 height 114
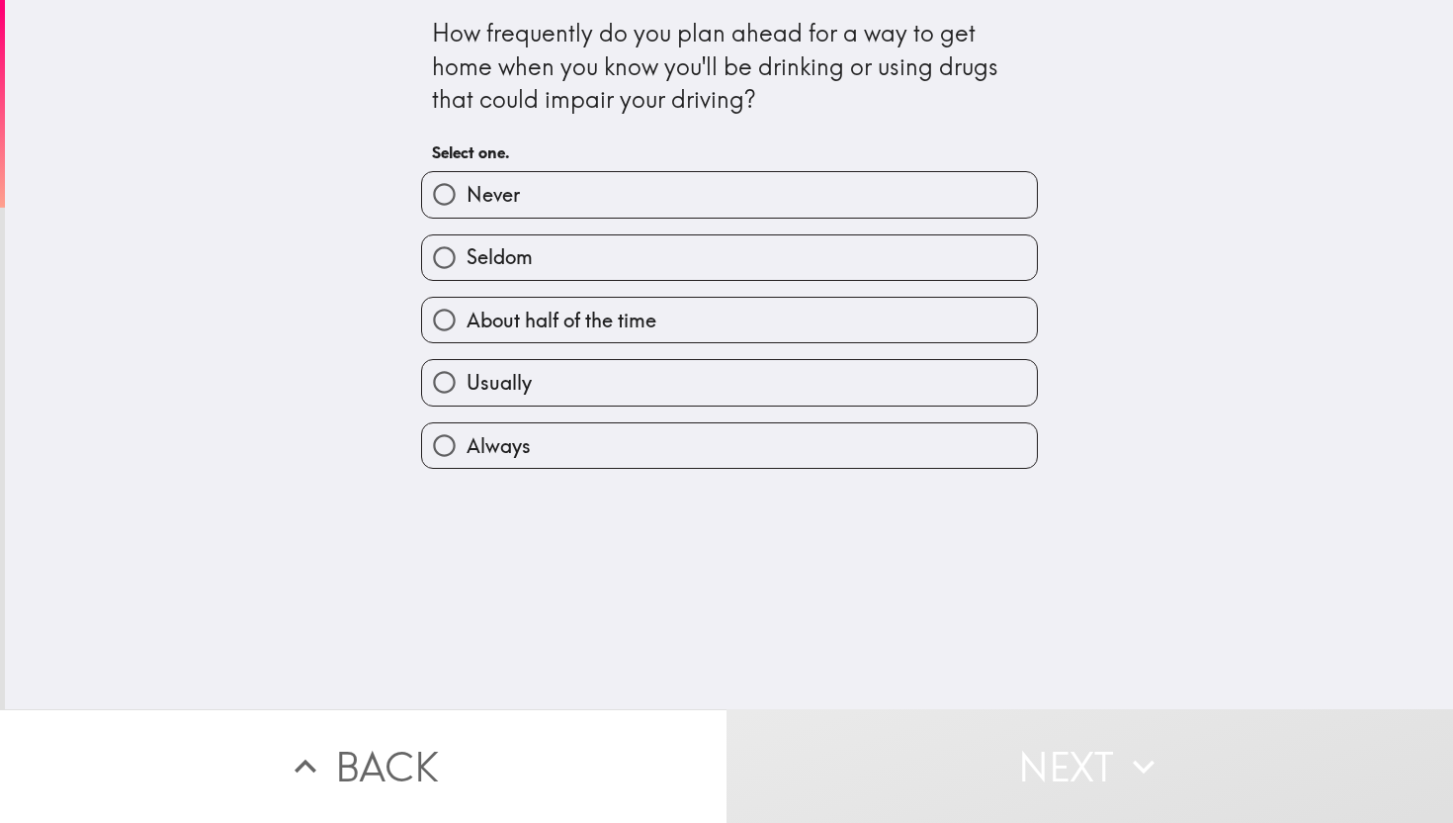
click at [546, 390] on label "Usually" at bounding box center [729, 382] width 615 height 44
click at [467, 390] on input "Usually" at bounding box center [444, 382] width 44 height 44
radio input "true"
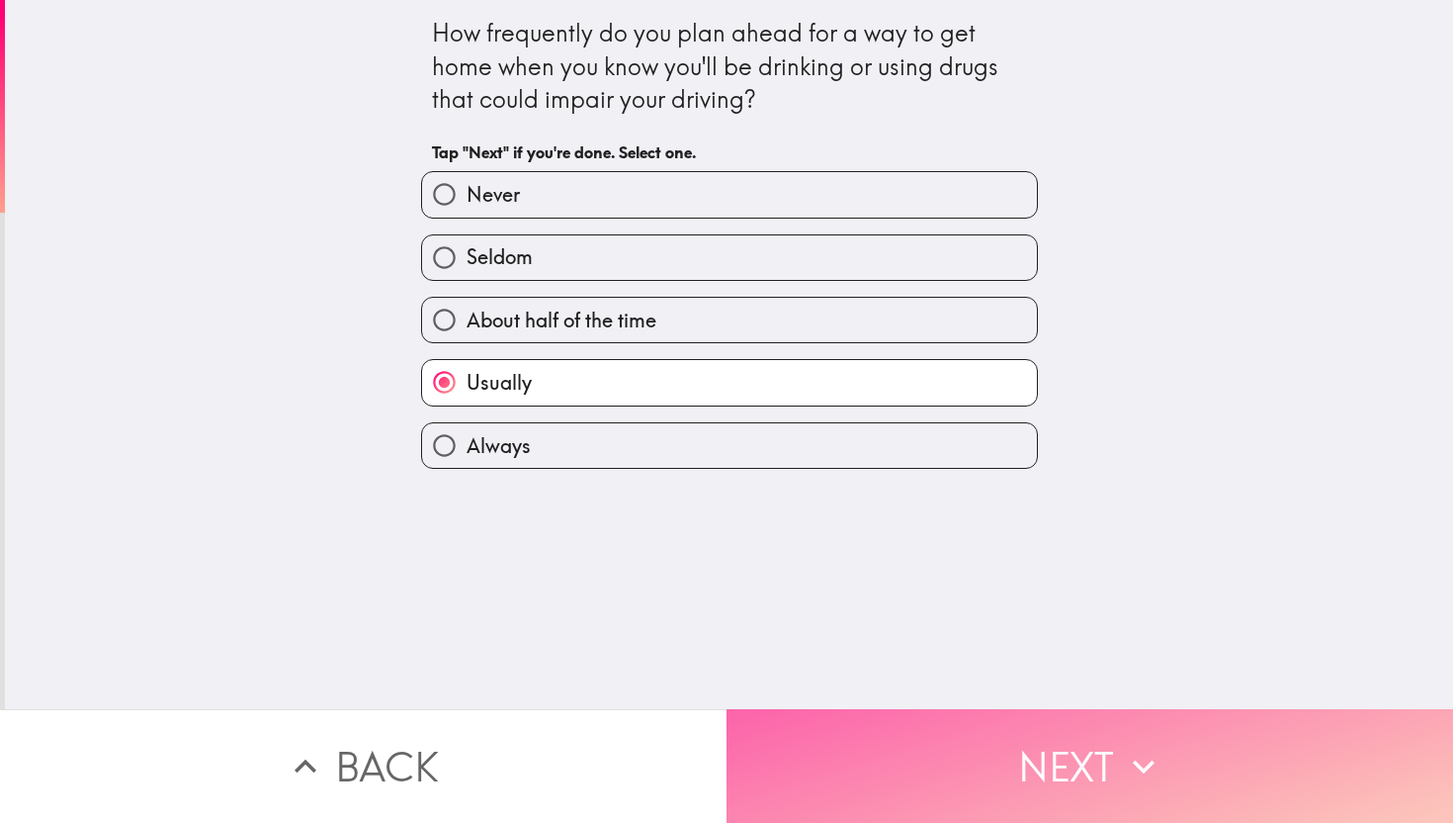
click at [1058, 772] on button "Next" at bounding box center [1090, 766] width 727 height 114
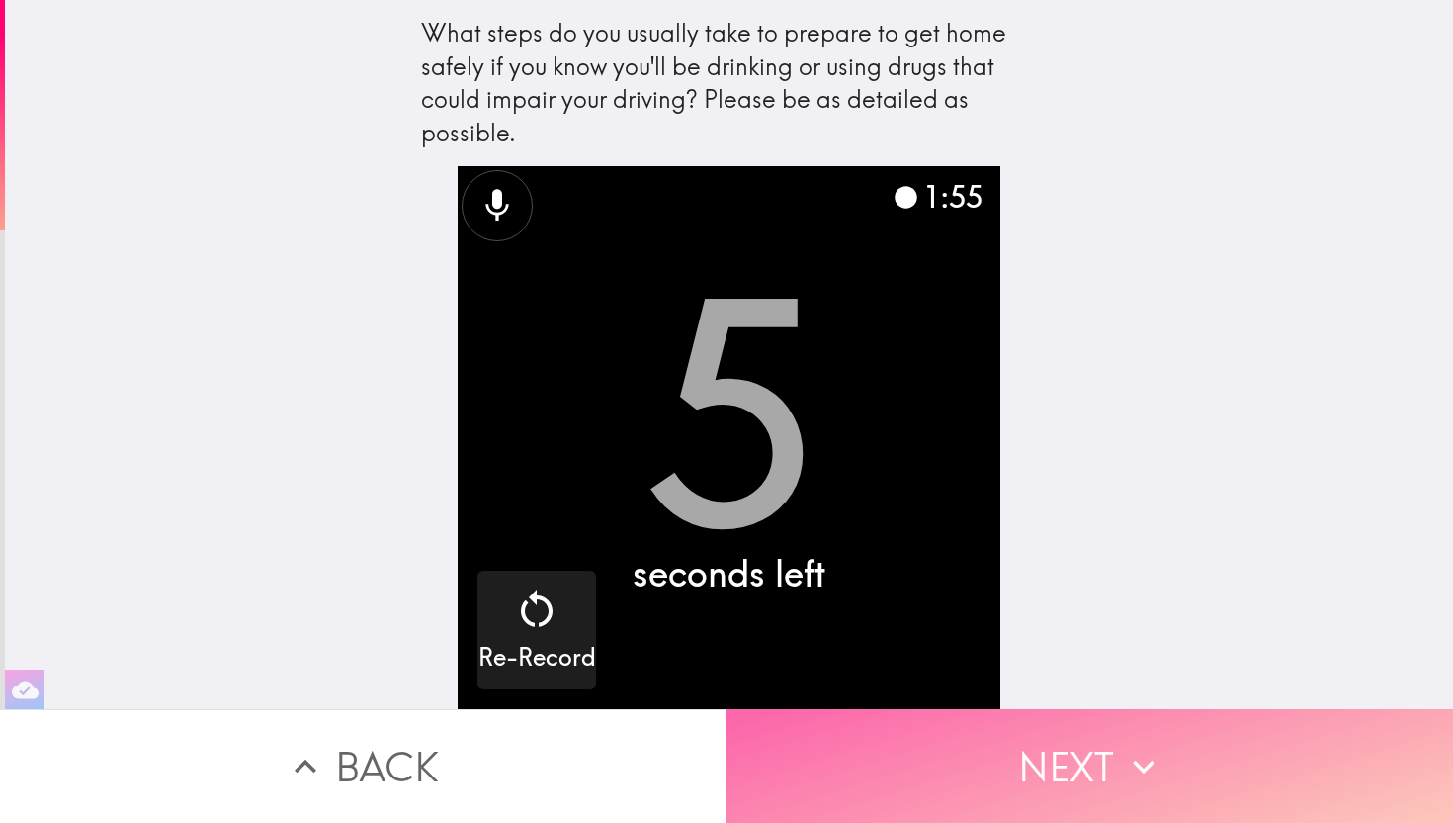
click at [1067, 760] on button "Next" at bounding box center [1090, 766] width 727 height 114
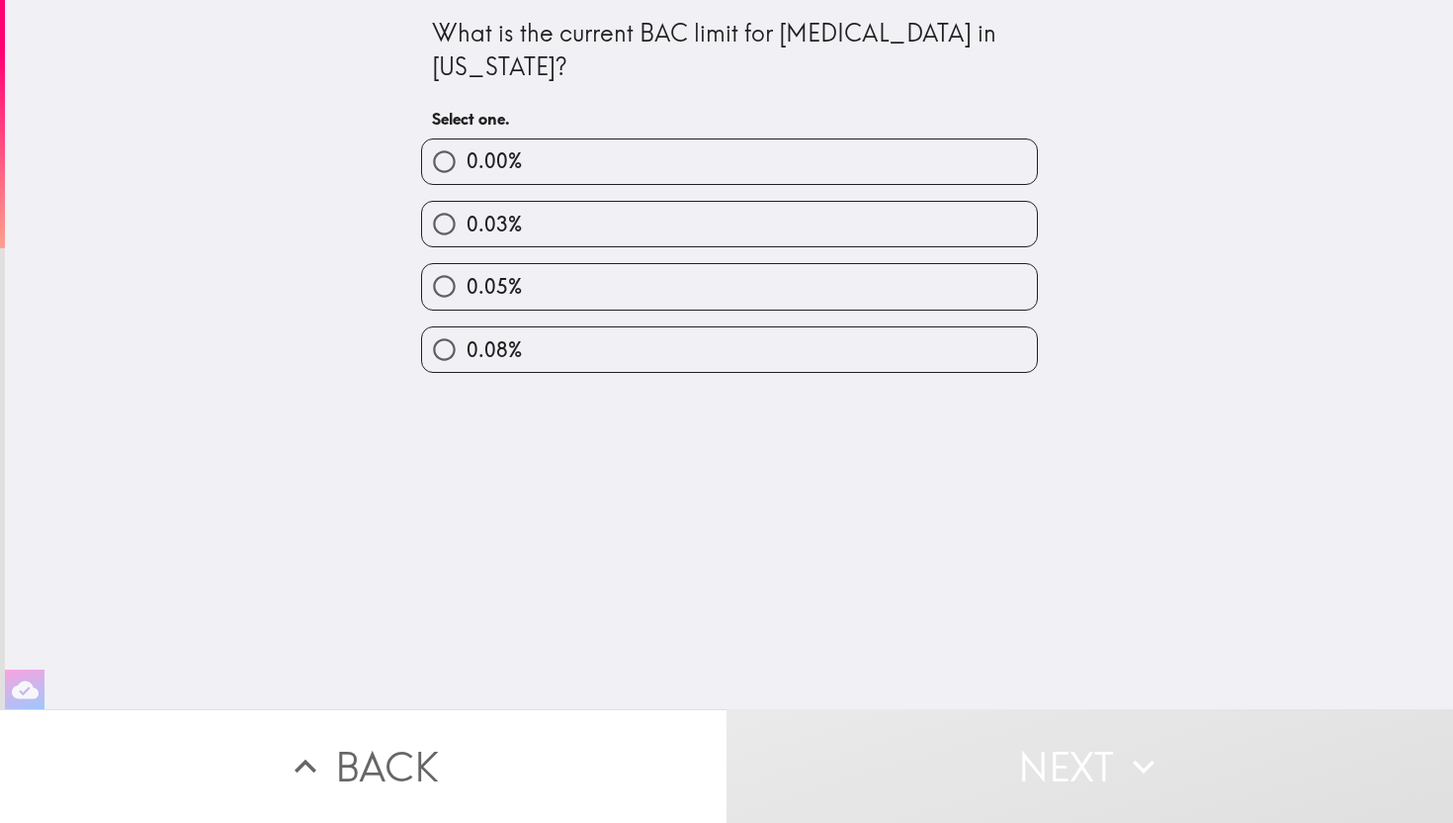
click at [707, 301] on label "0.05%" at bounding box center [729, 286] width 615 height 44
click at [467, 301] on input "0.05%" at bounding box center [444, 286] width 44 height 44
radio input "true"
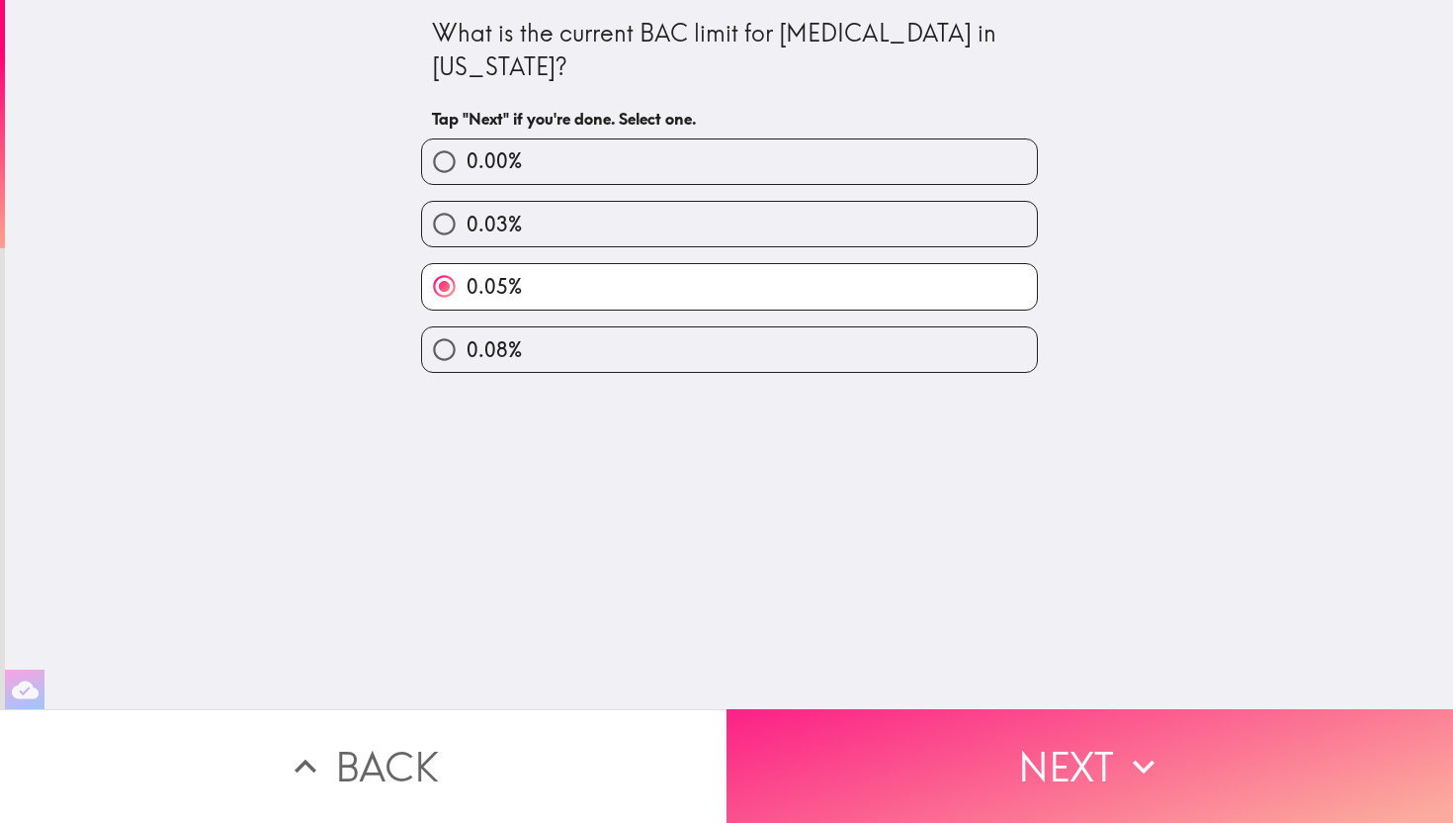
click at [1031, 782] on button "Next" at bounding box center [1090, 766] width 727 height 114
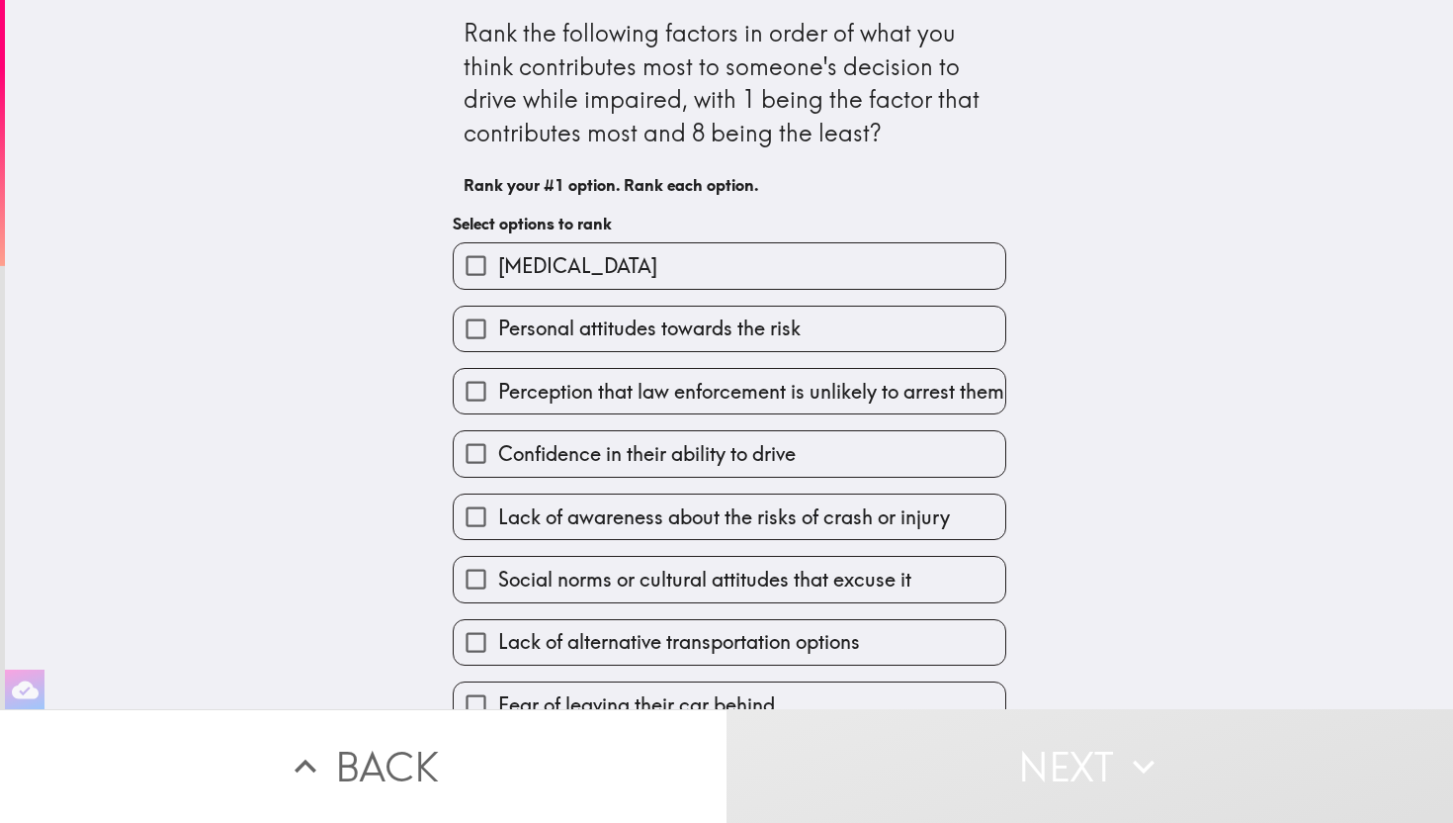
scroll to position [38, 0]
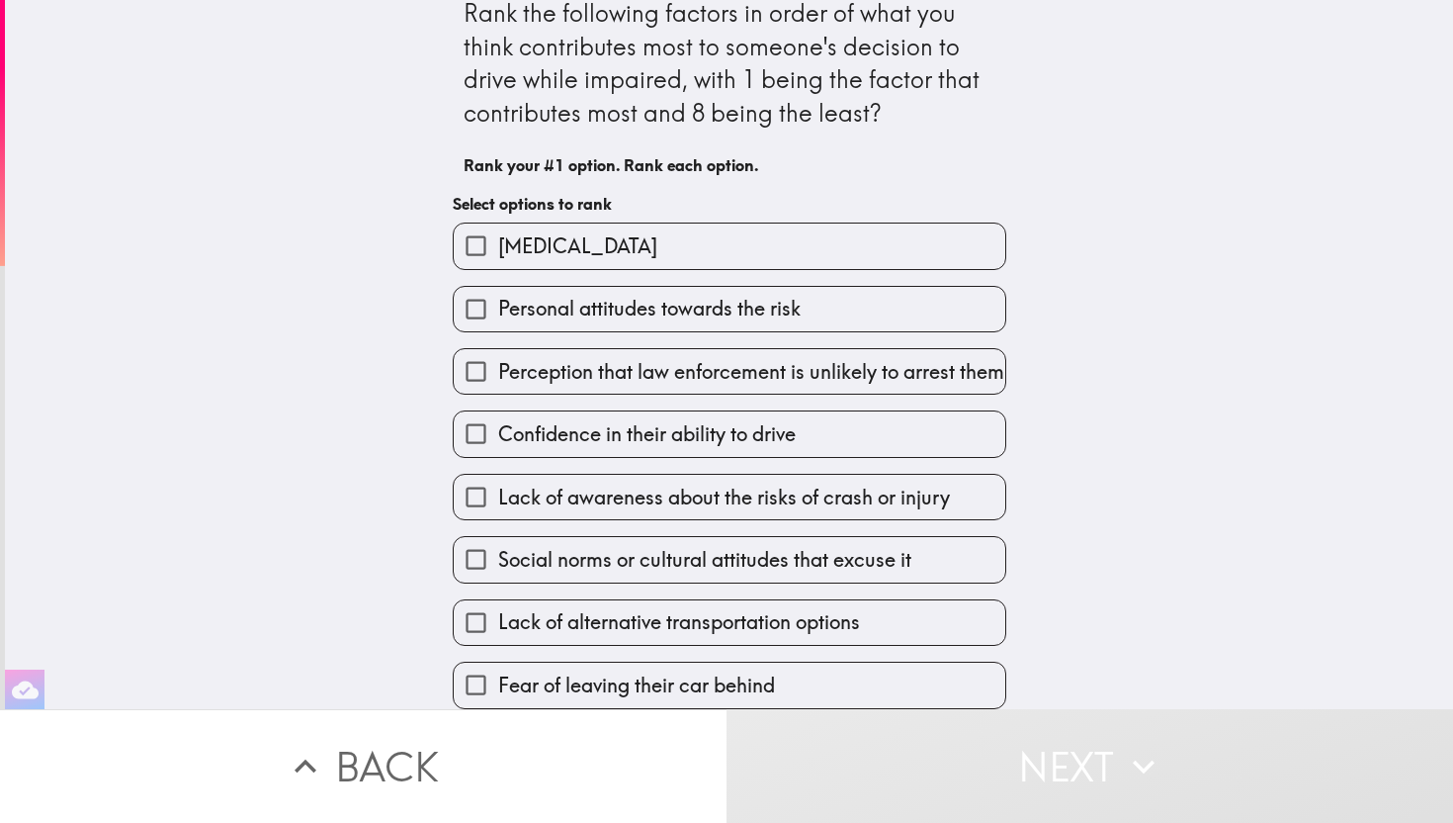
click at [929, 452] on label "Confidence in their ability to drive" at bounding box center [730, 433] width 552 height 44
click at [498, 452] on input "Confidence in their ability to drive" at bounding box center [476, 433] width 44 height 44
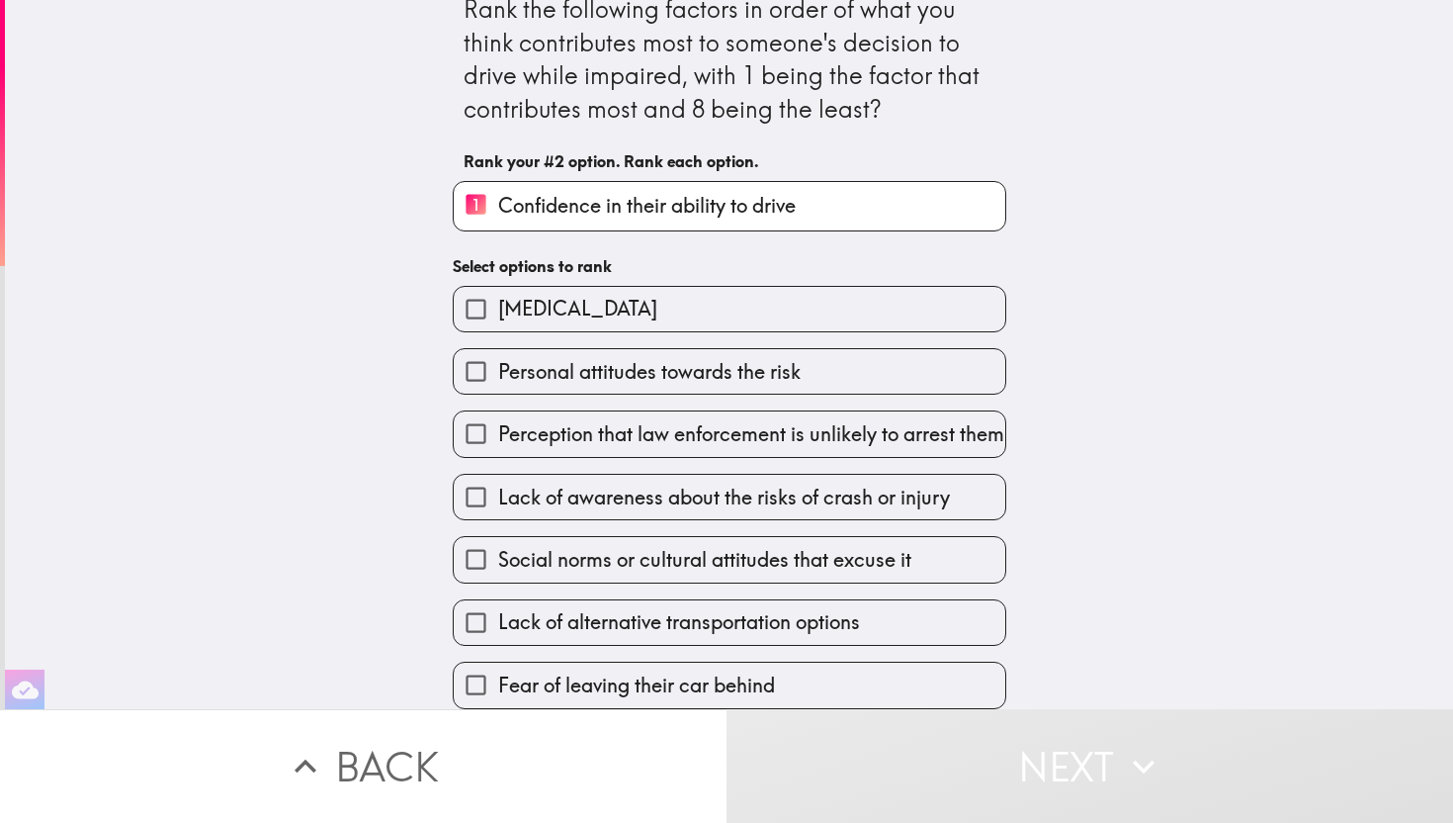
scroll to position [42, 0]
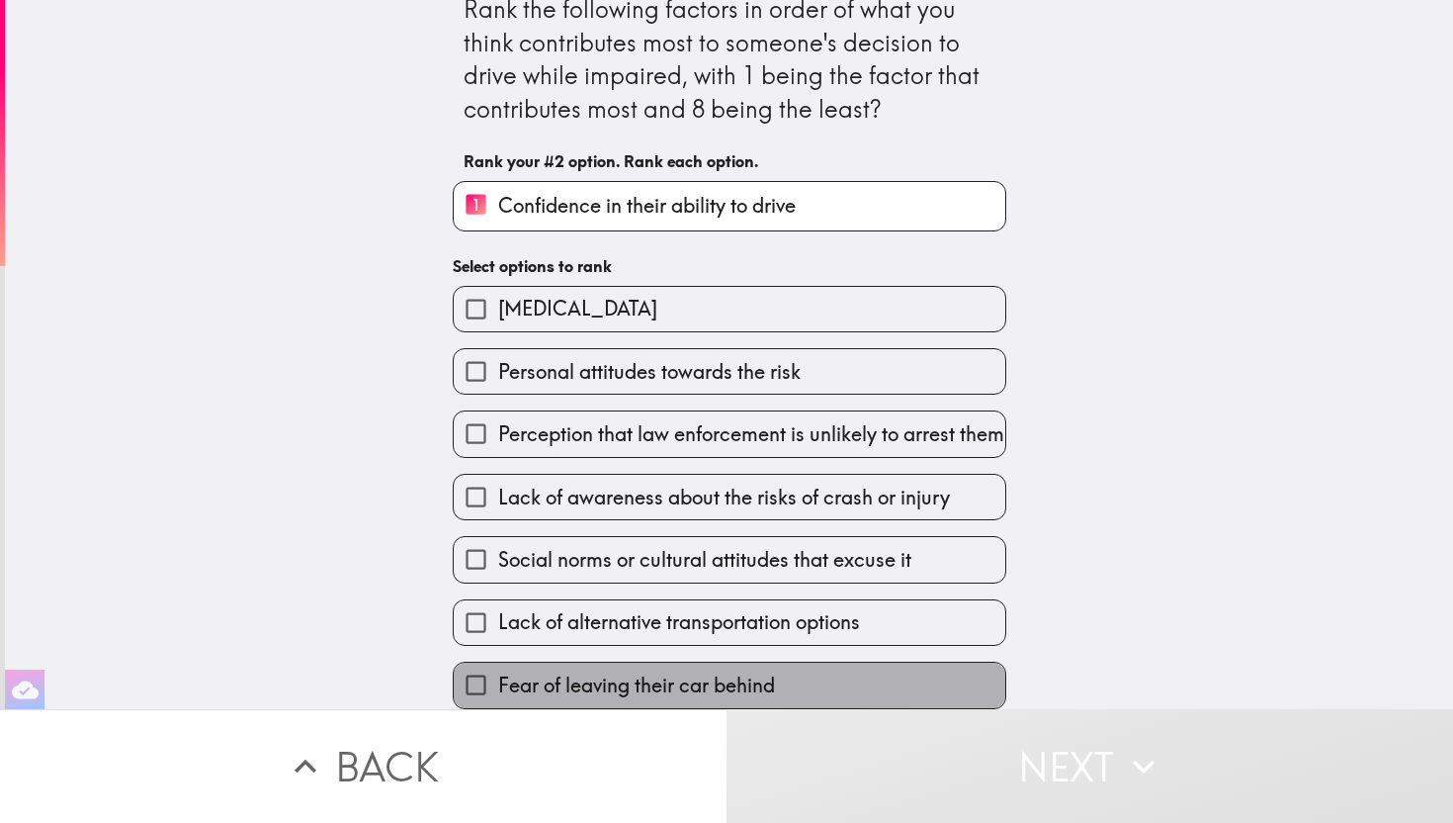
click at [849, 685] on label "Fear of leaving their car behind" at bounding box center [730, 684] width 552 height 44
click at [498, 685] on input "Fear of leaving their car behind" at bounding box center [476, 684] width 44 height 44
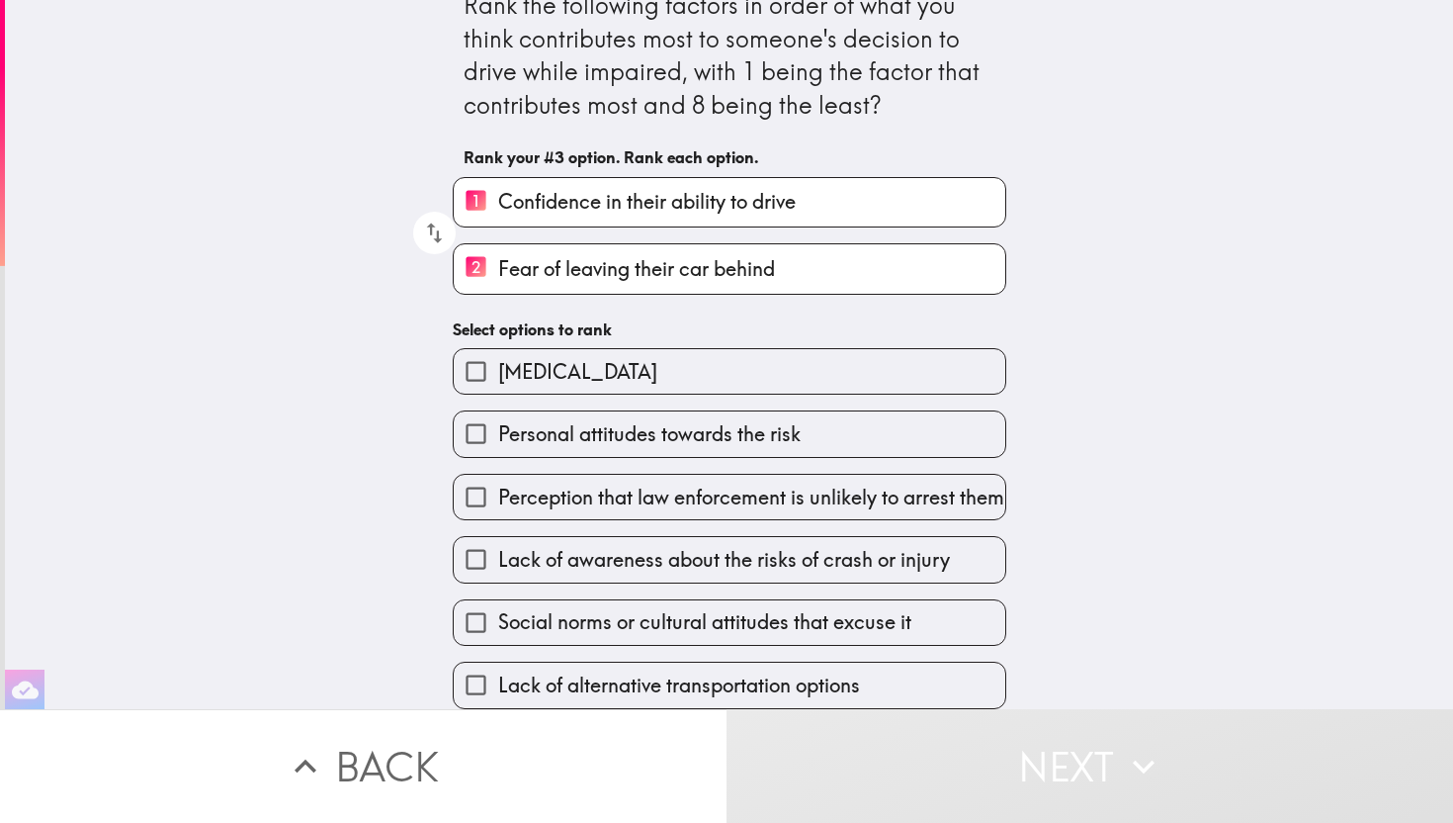
scroll to position [45, 0]
click at [653, 364] on label "[MEDICAL_DATA]" at bounding box center [730, 371] width 552 height 44
click at [498, 364] on input "[MEDICAL_DATA]" at bounding box center [476, 371] width 44 height 44
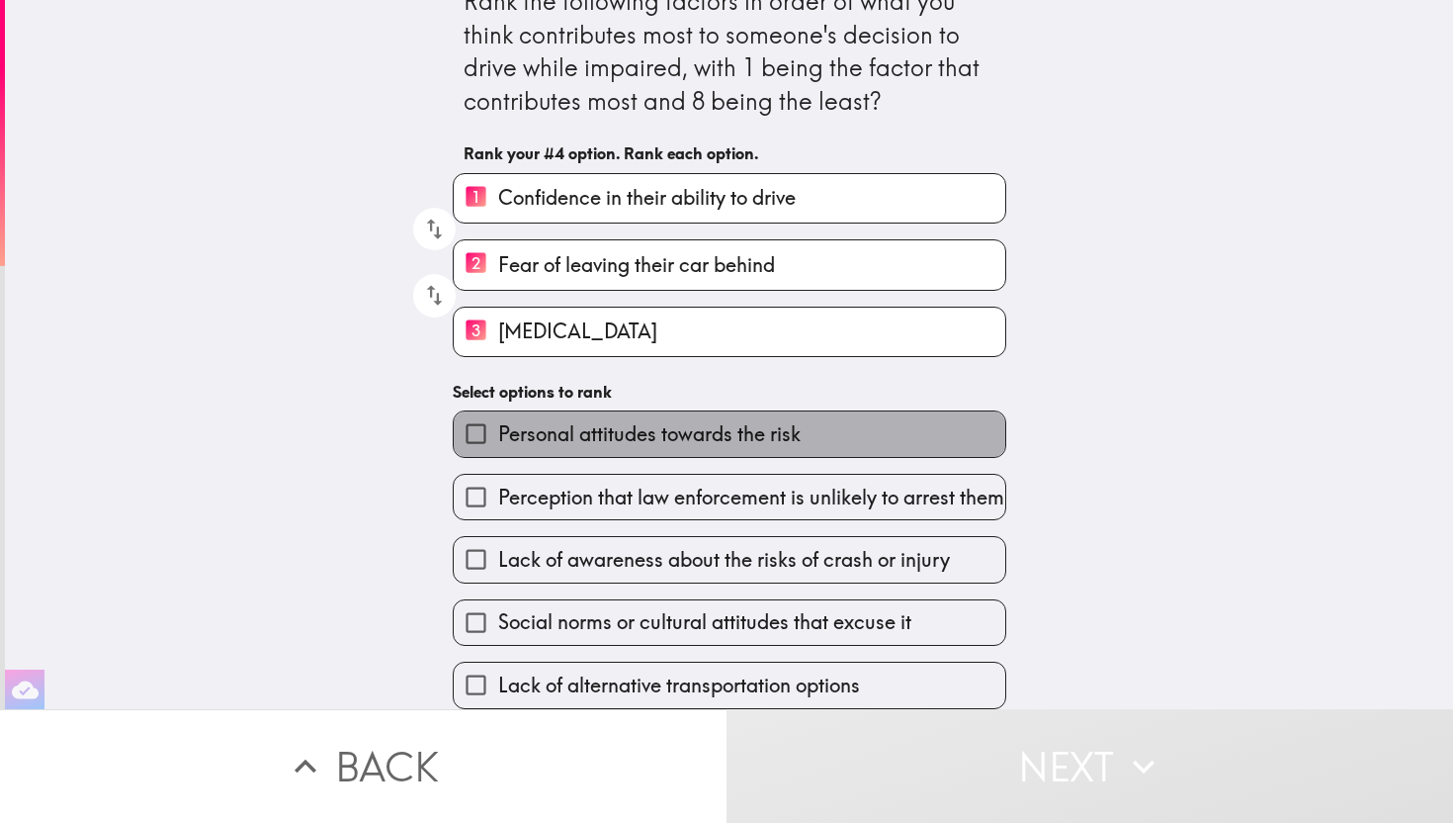
click at [657, 420] on span "Personal attitudes towards the risk" at bounding box center [649, 434] width 303 height 28
click at [498, 419] on input "Personal attitudes towards the risk" at bounding box center [476, 433] width 44 height 44
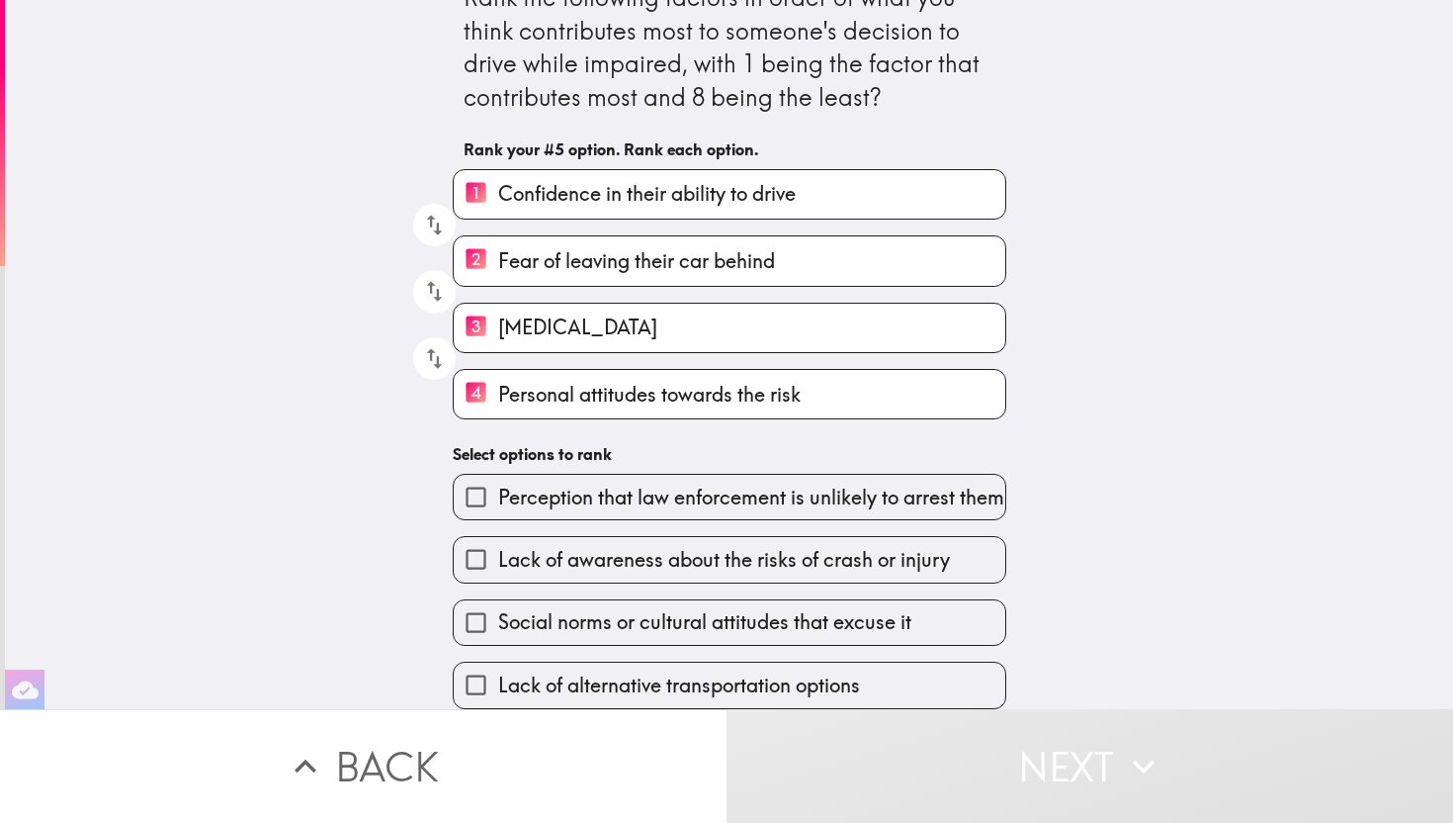
scroll to position [53, 0]
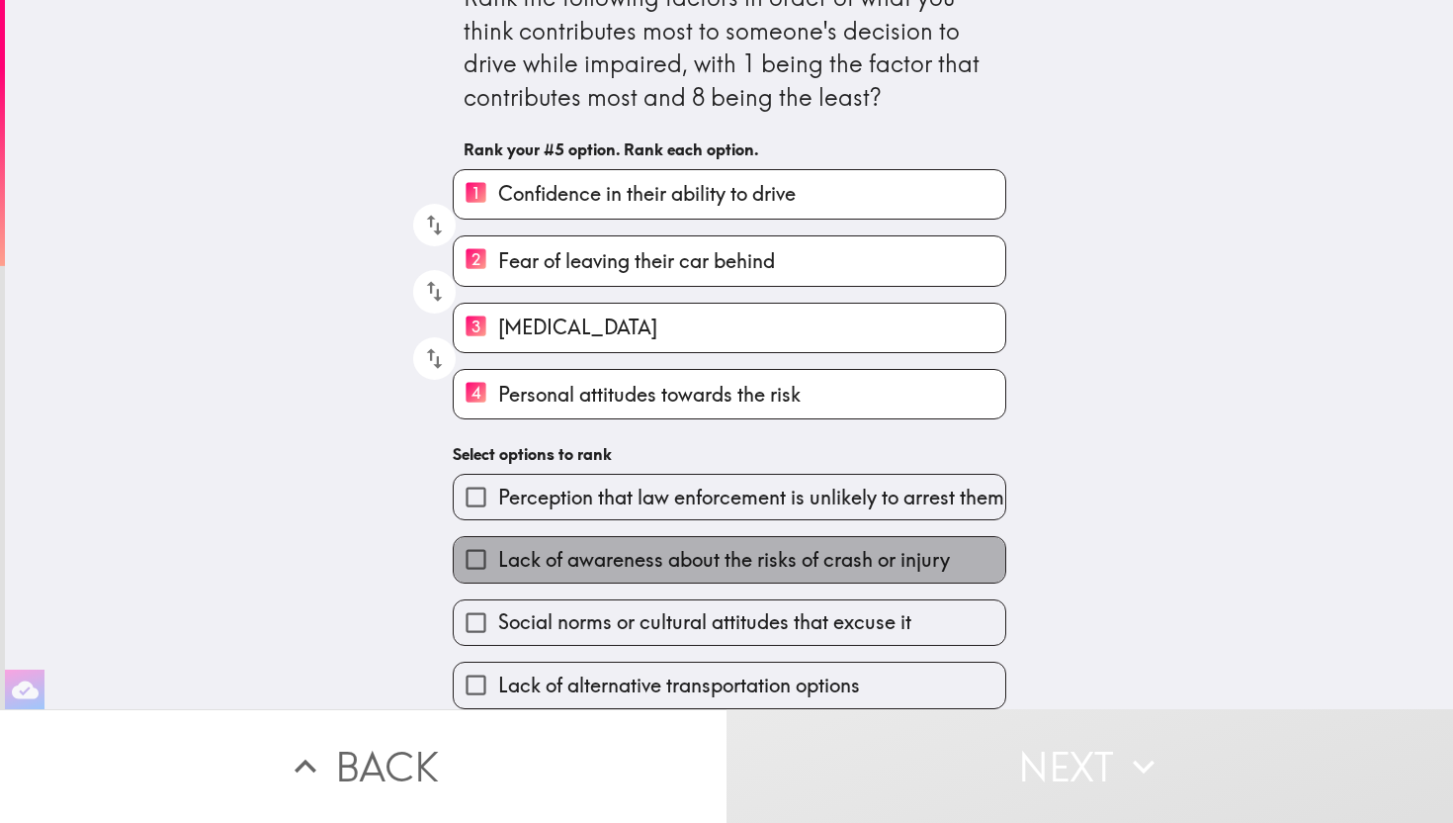
click at [644, 553] on span "Lack of awareness about the risks of crash or injury" at bounding box center [724, 560] width 452 height 28
click at [498, 553] on input "Lack of awareness about the risks of crash or injury" at bounding box center [476, 559] width 44 height 44
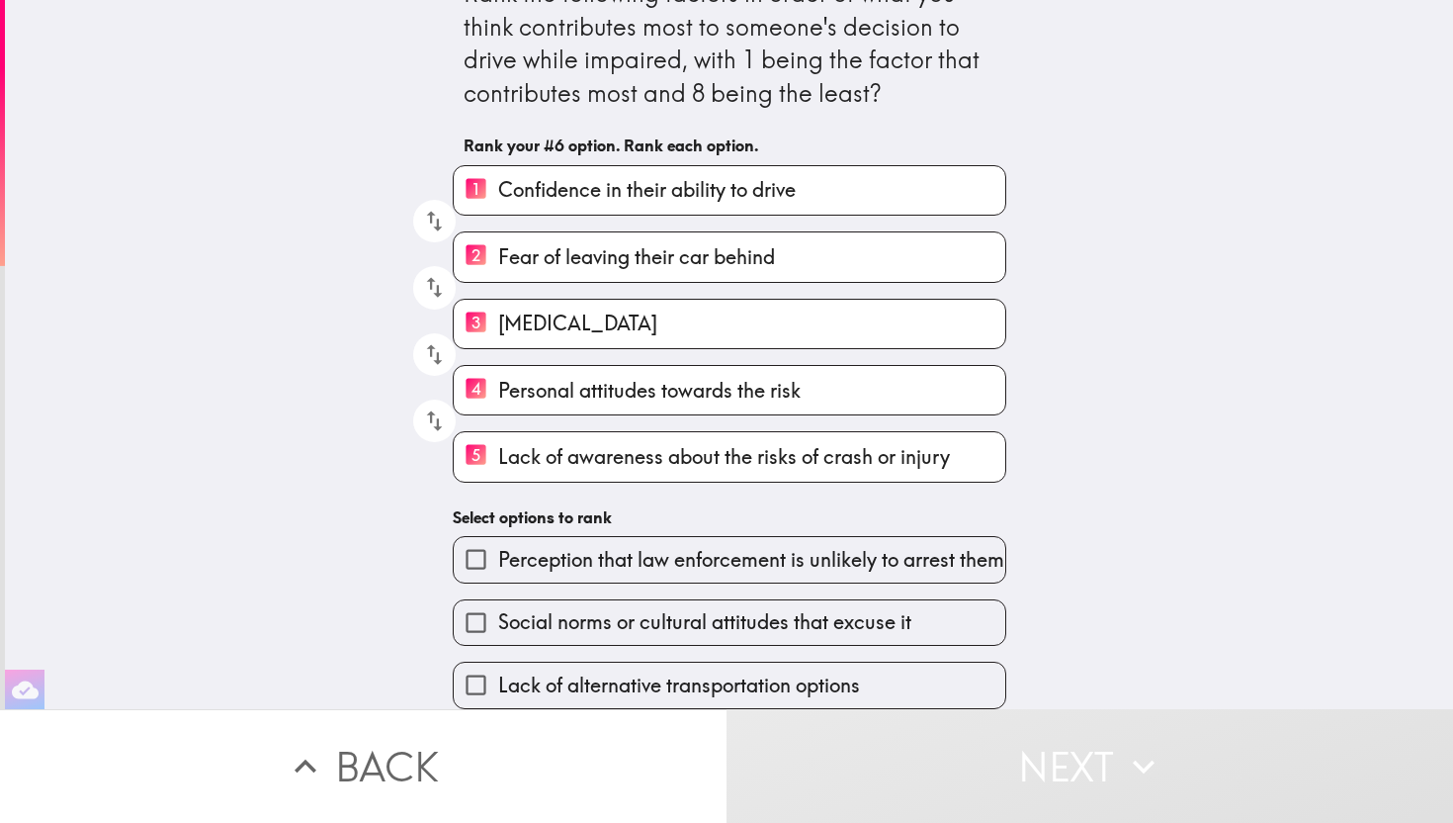
scroll to position [57, 0]
click at [630, 618] on span "Social norms or cultural attitudes that excuse it" at bounding box center [704, 622] width 413 height 28
click at [498, 618] on input "Social norms or cultural attitudes that excuse it" at bounding box center [476, 622] width 44 height 44
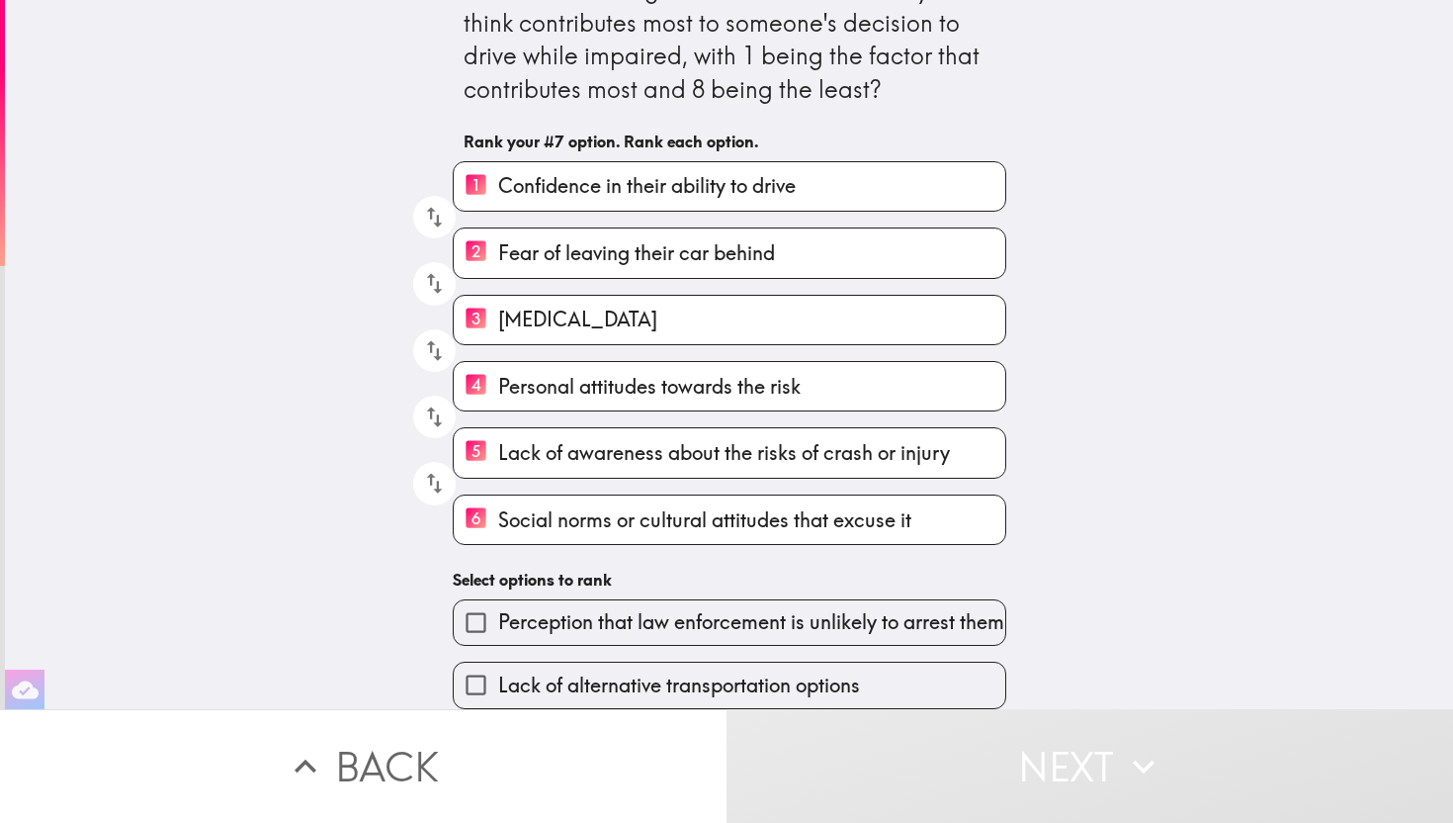
scroll to position [61, 0]
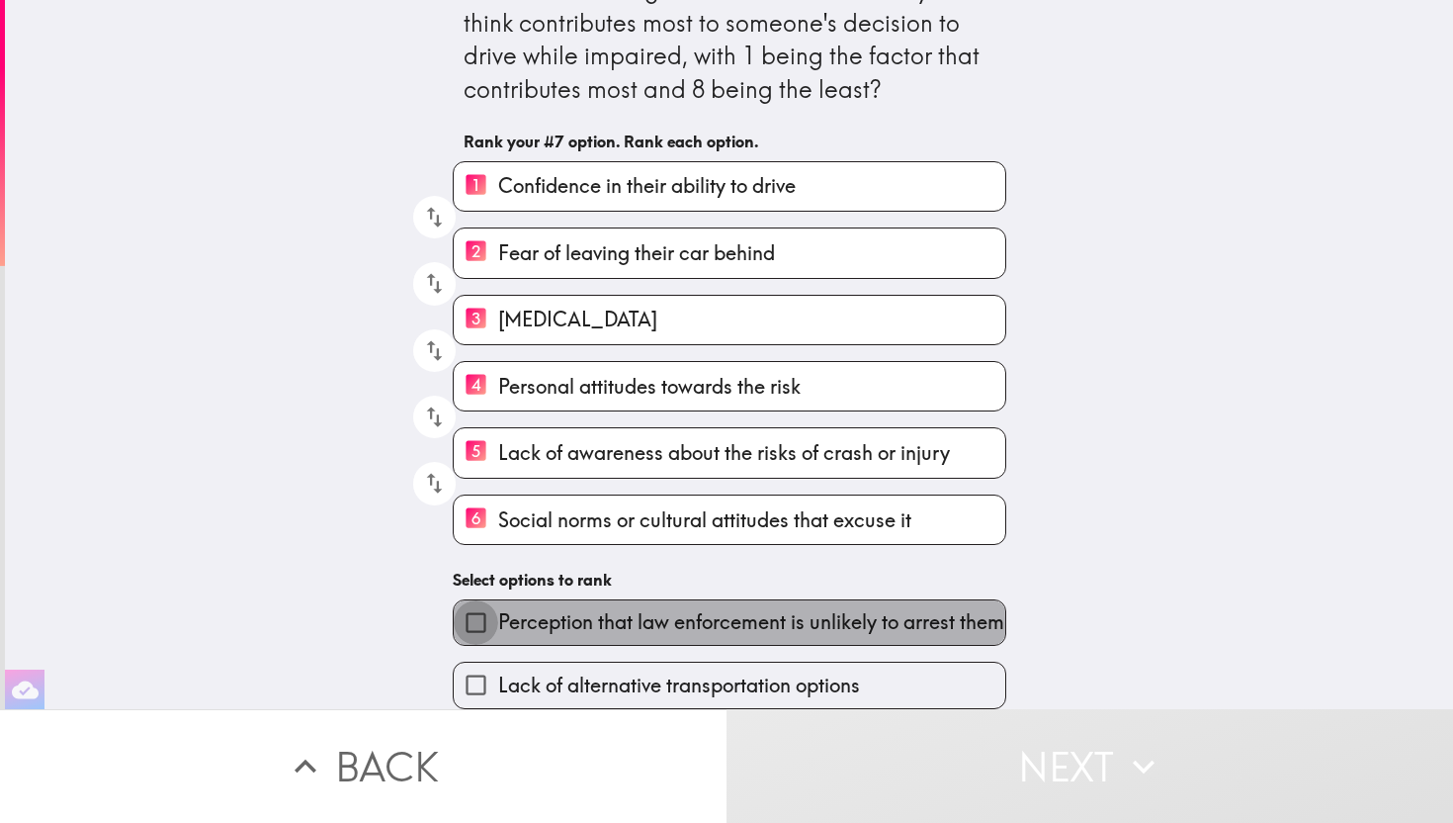
click at [479, 613] on input "Perception that law enforcement is unlikely to arrest them" at bounding box center [476, 622] width 44 height 44
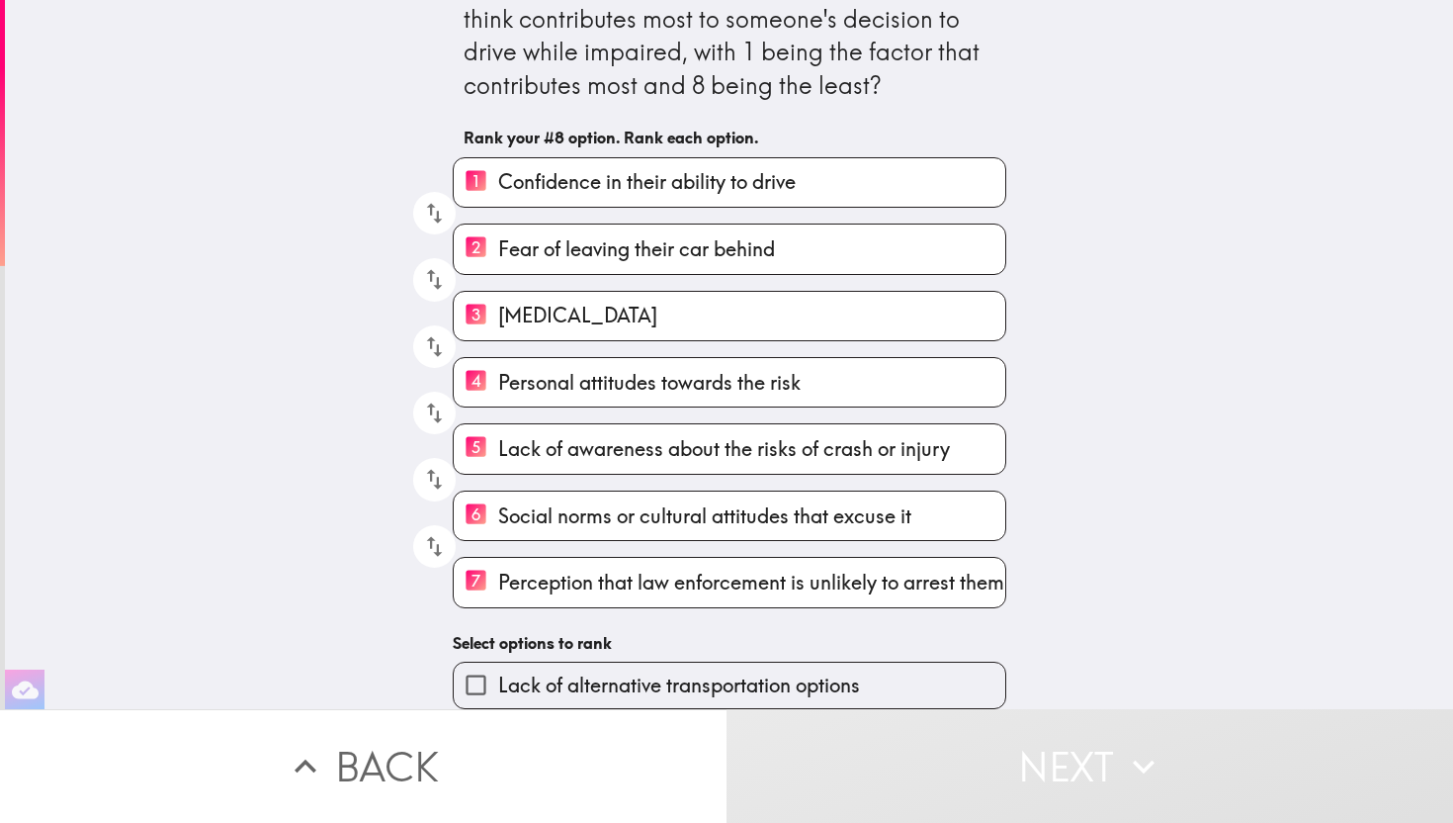
click at [480, 680] on input "Lack of alternative transportation options" at bounding box center [476, 684] width 44 height 44
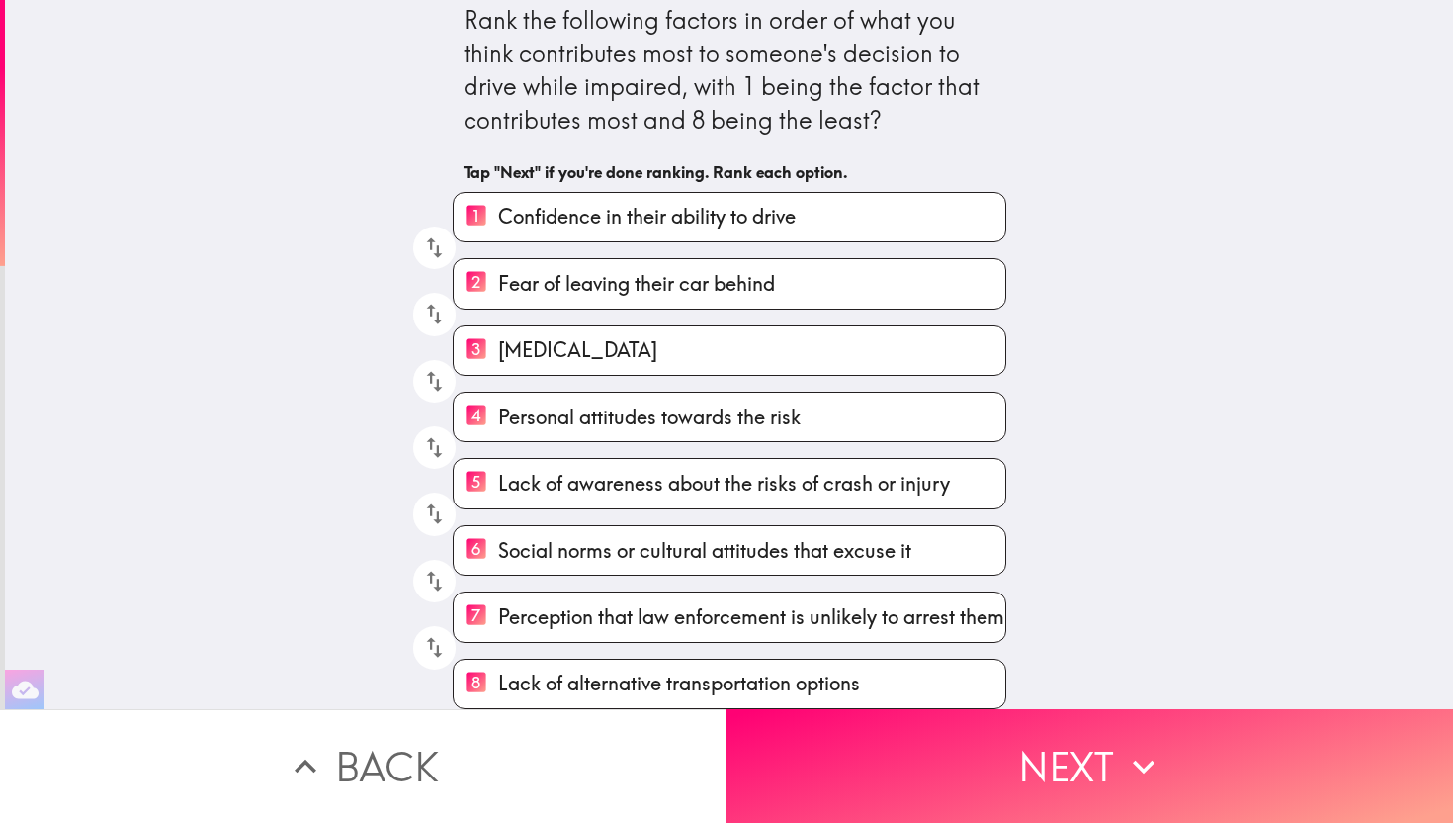
scroll to position [27, 0]
click at [437, 644] on icon "button" at bounding box center [434, 648] width 16 height 21
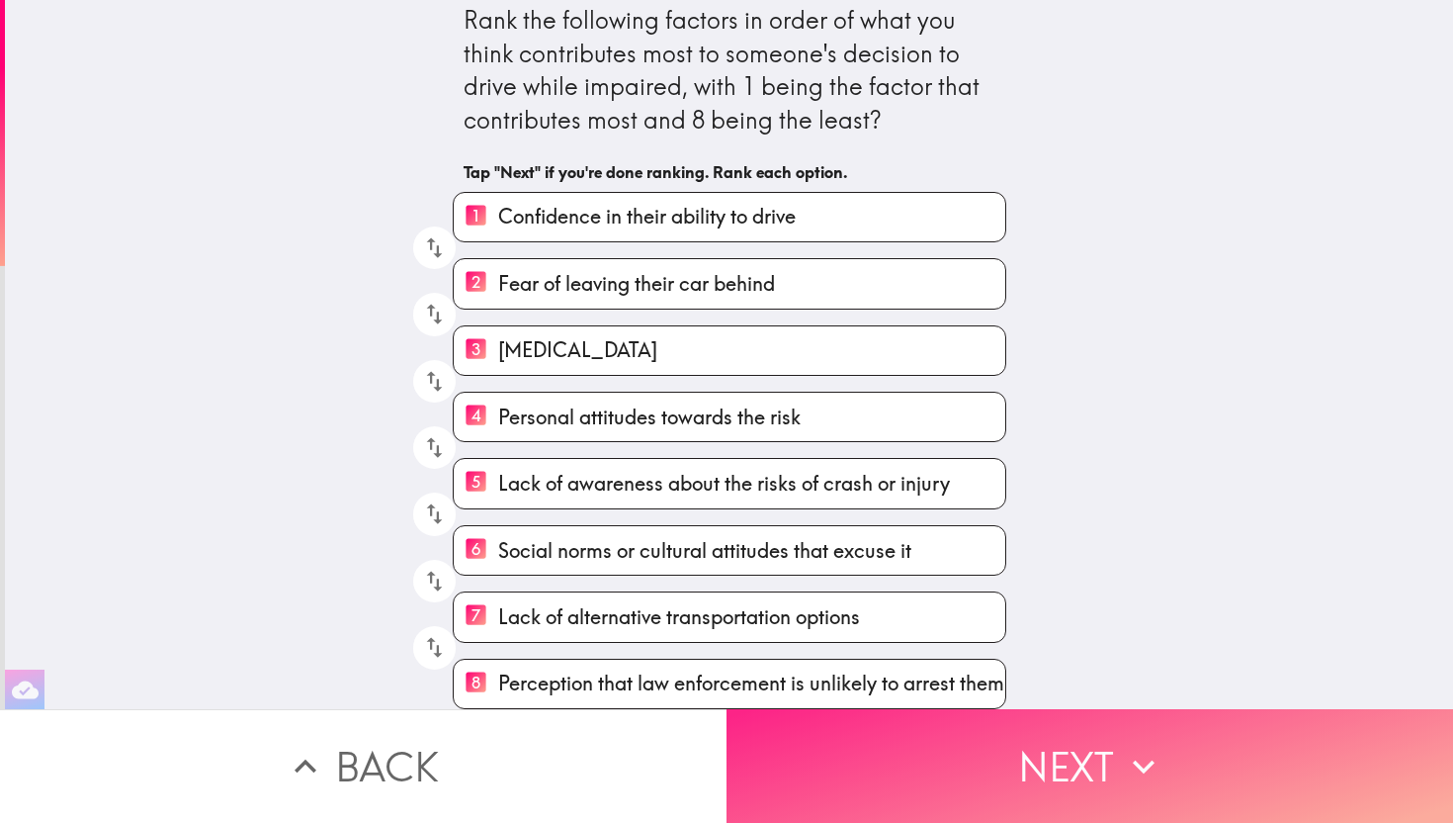
click at [1054, 745] on button "Next" at bounding box center [1090, 766] width 727 height 114
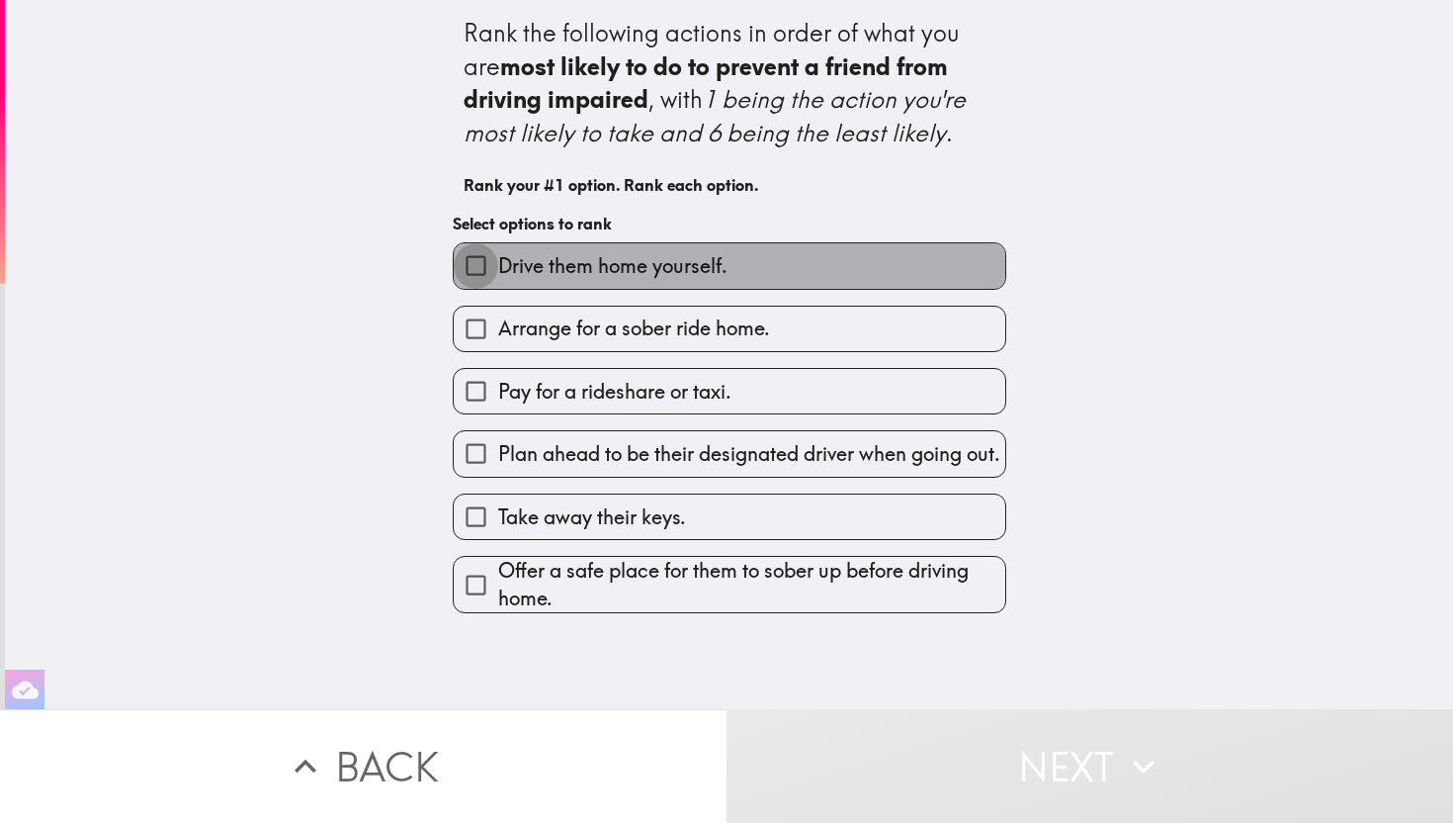
click at [483, 264] on input "Drive them home yourself." at bounding box center [476, 265] width 44 height 44
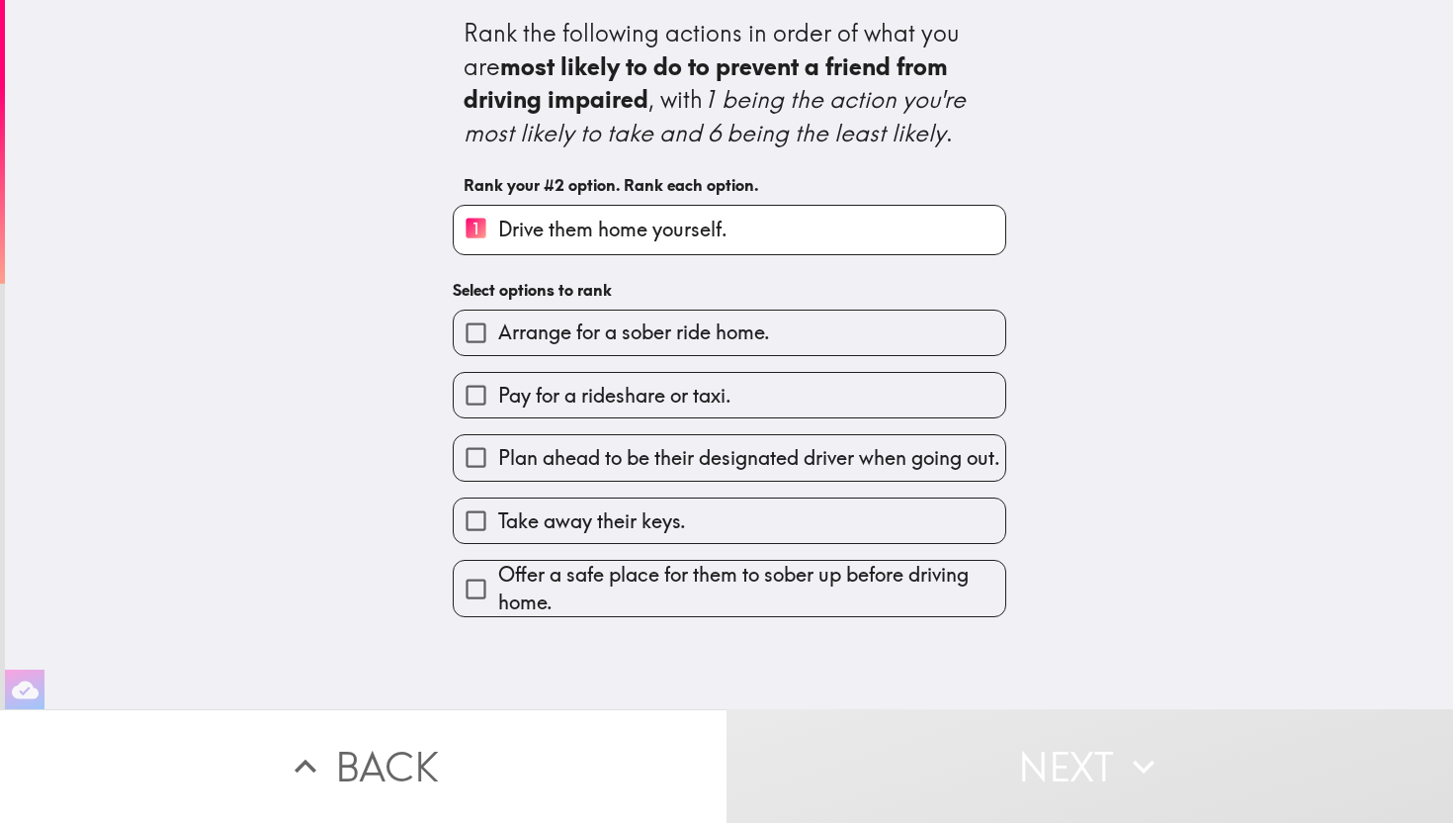
click at [480, 340] on input "Arrange for a sober ride home." at bounding box center [476, 332] width 44 height 44
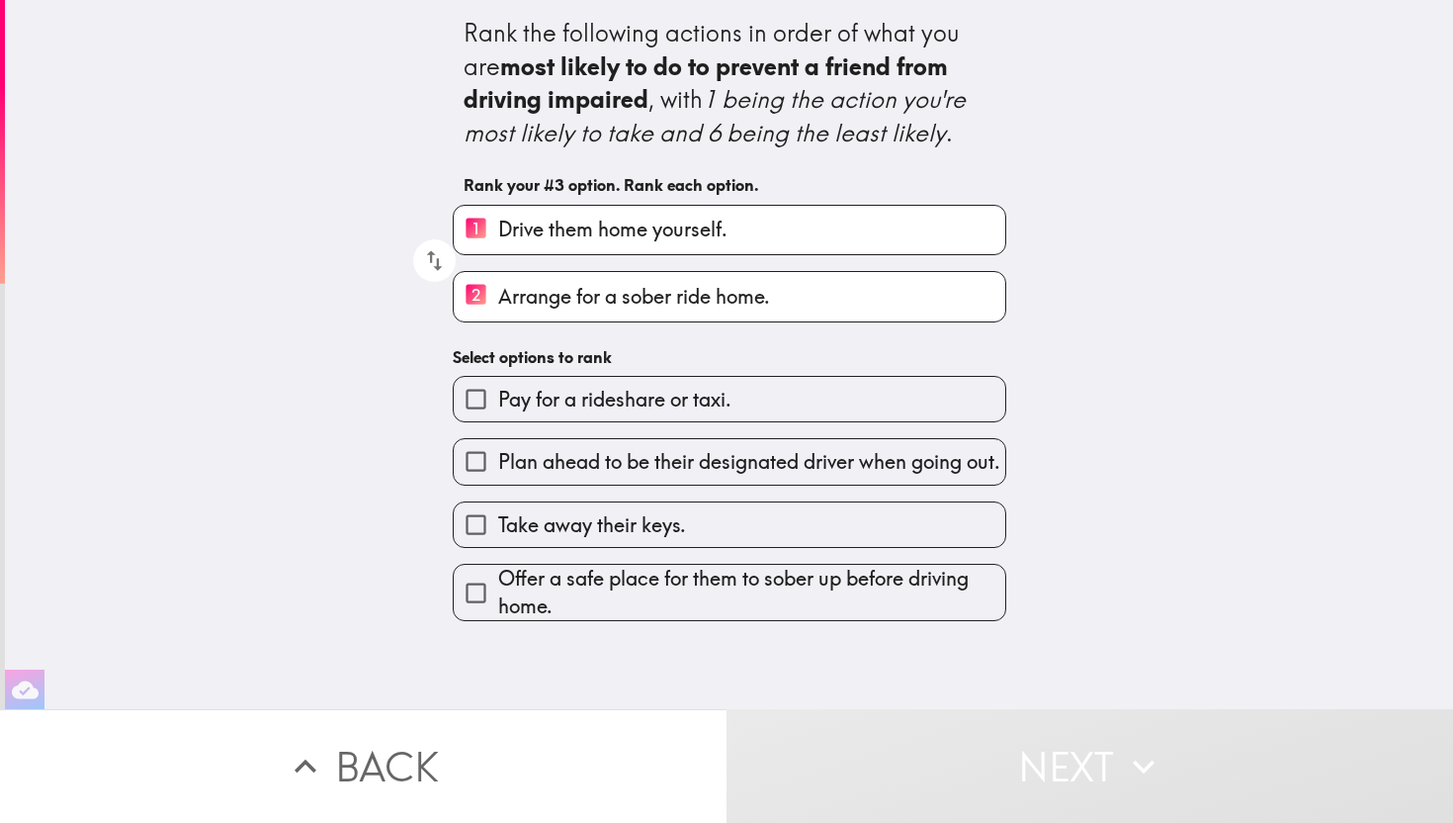
click at [476, 404] on input "Pay for a rideshare or taxi." at bounding box center [476, 399] width 44 height 44
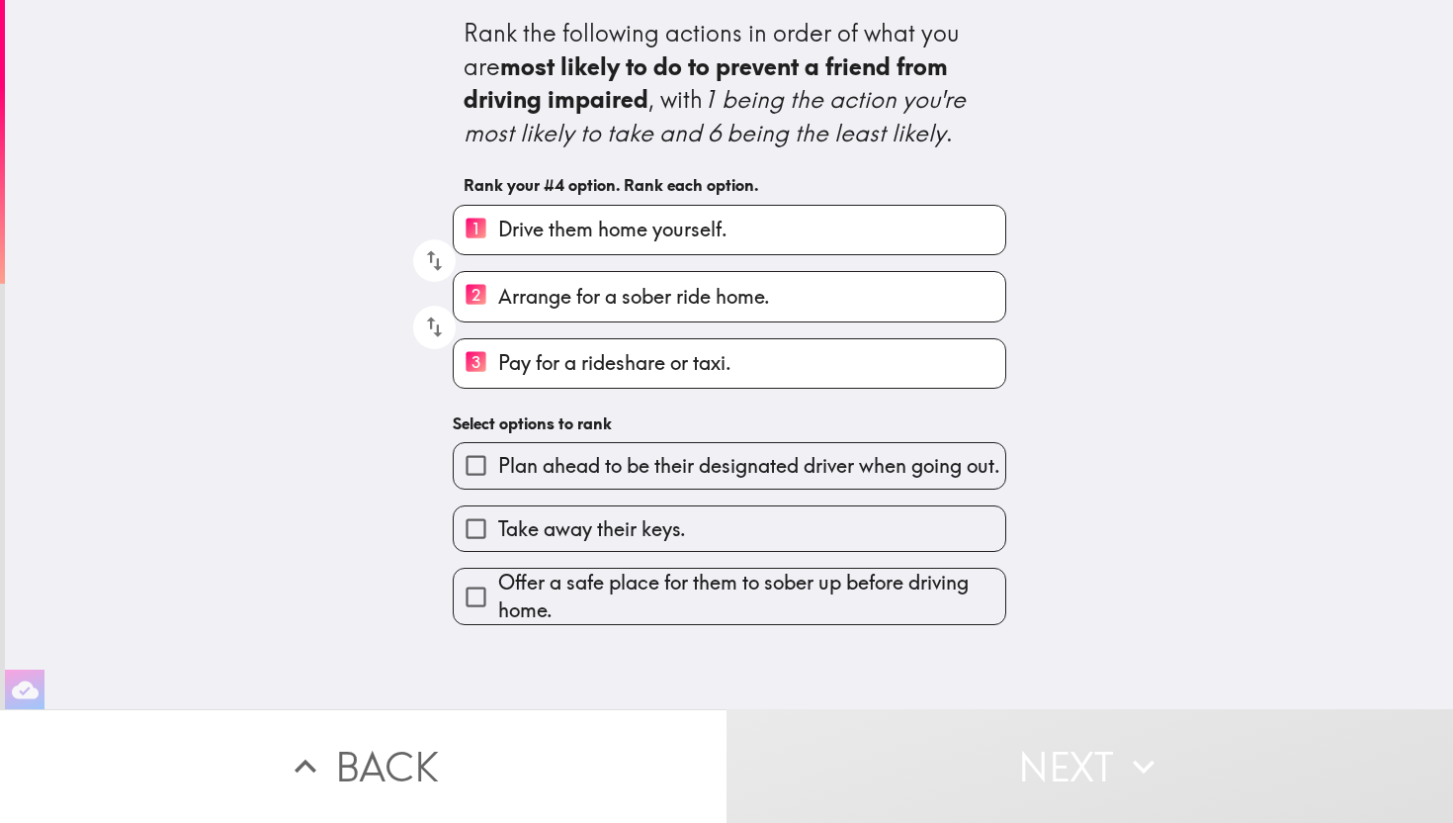
click at [477, 471] on input "Plan ahead to be their designated driver when going out." at bounding box center [476, 465] width 44 height 44
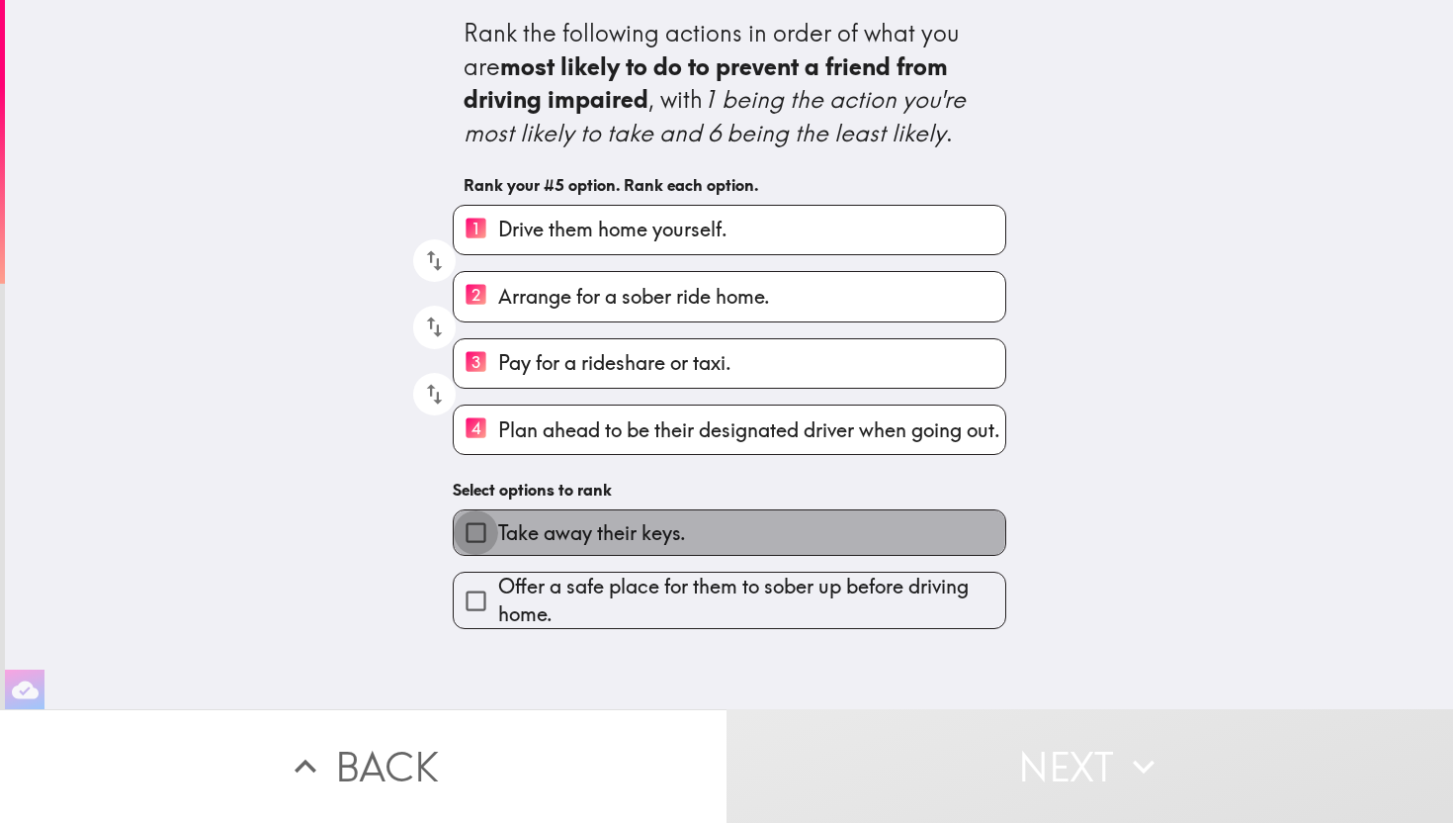
click at [478, 536] on input "Take away their keys." at bounding box center [476, 532] width 44 height 44
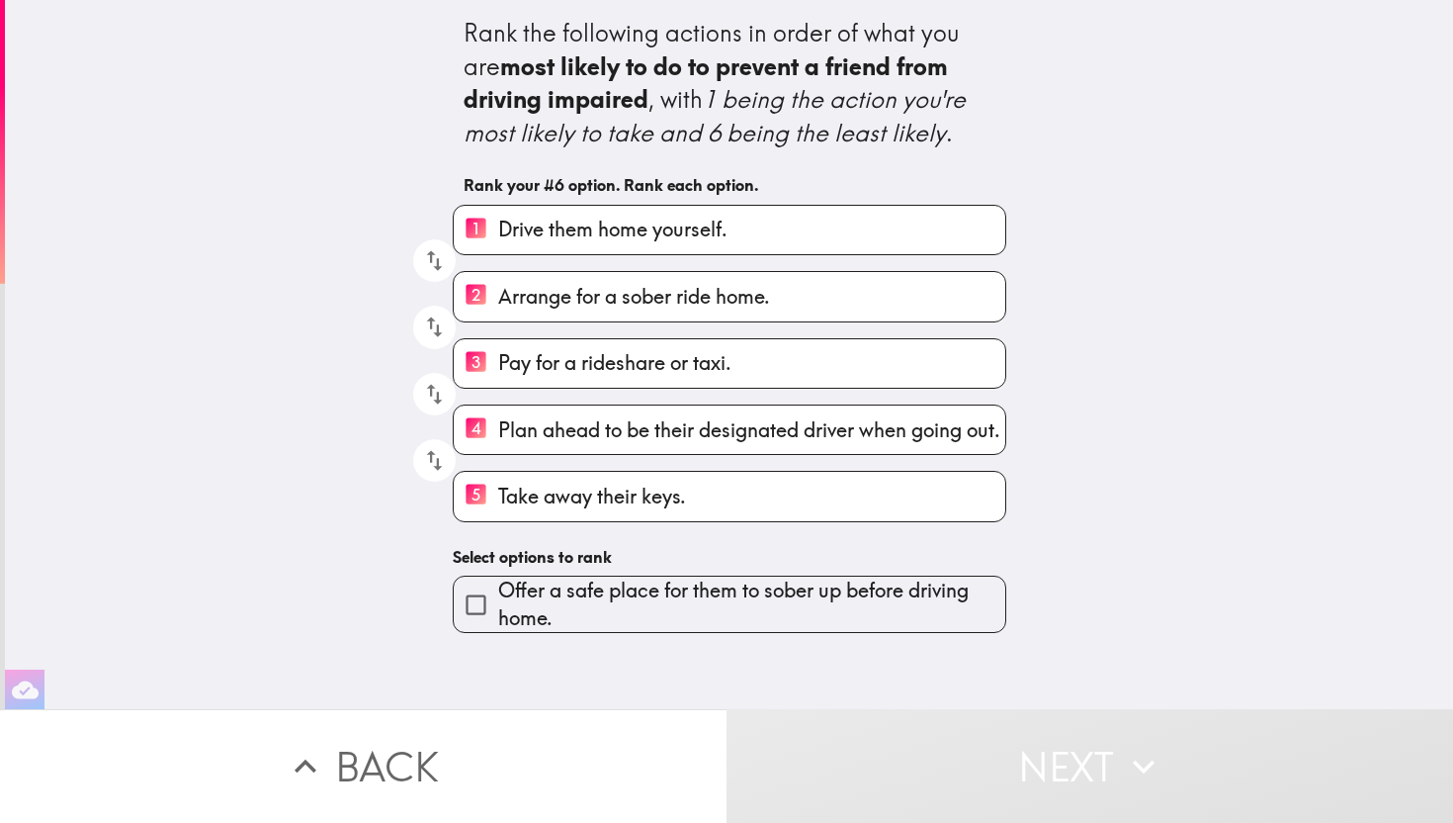
click at [473, 616] on input "Offer a safe place for them to sober up before driving home." at bounding box center [476, 604] width 44 height 44
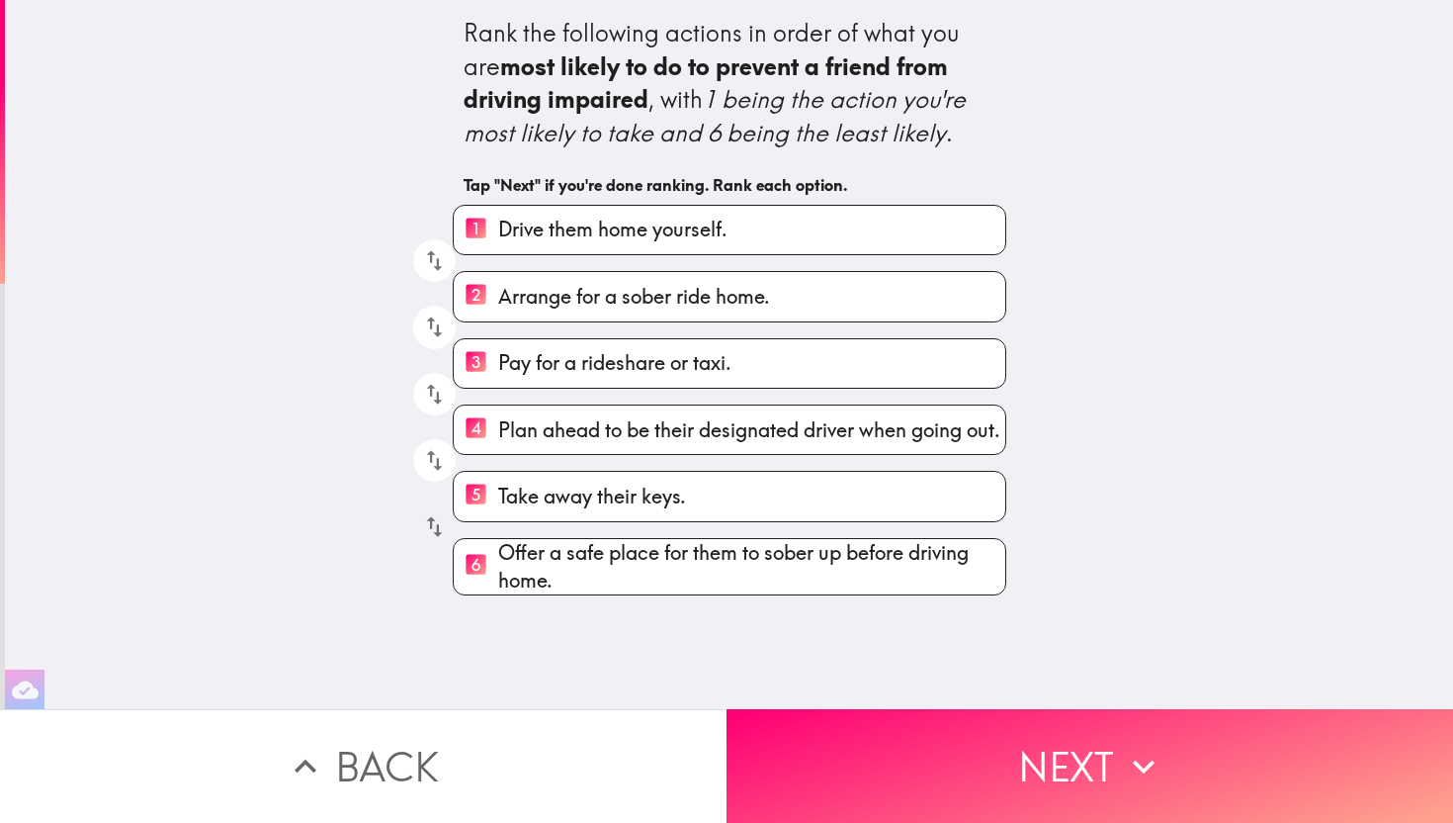
click at [425, 540] on icon "button" at bounding box center [434, 526] width 27 height 27
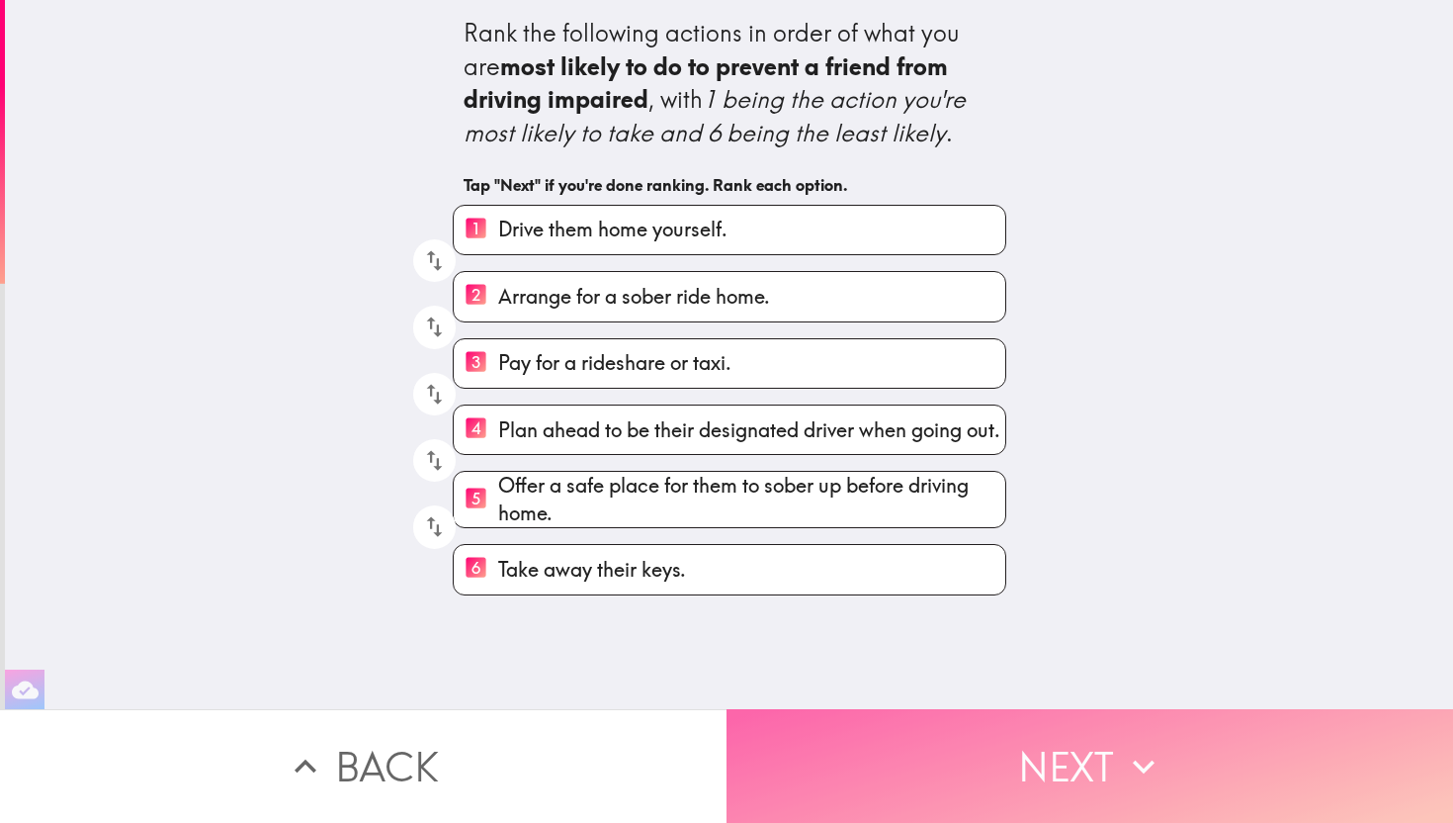
click at [1021, 757] on button "Next" at bounding box center [1090, 766] width 727 height 114
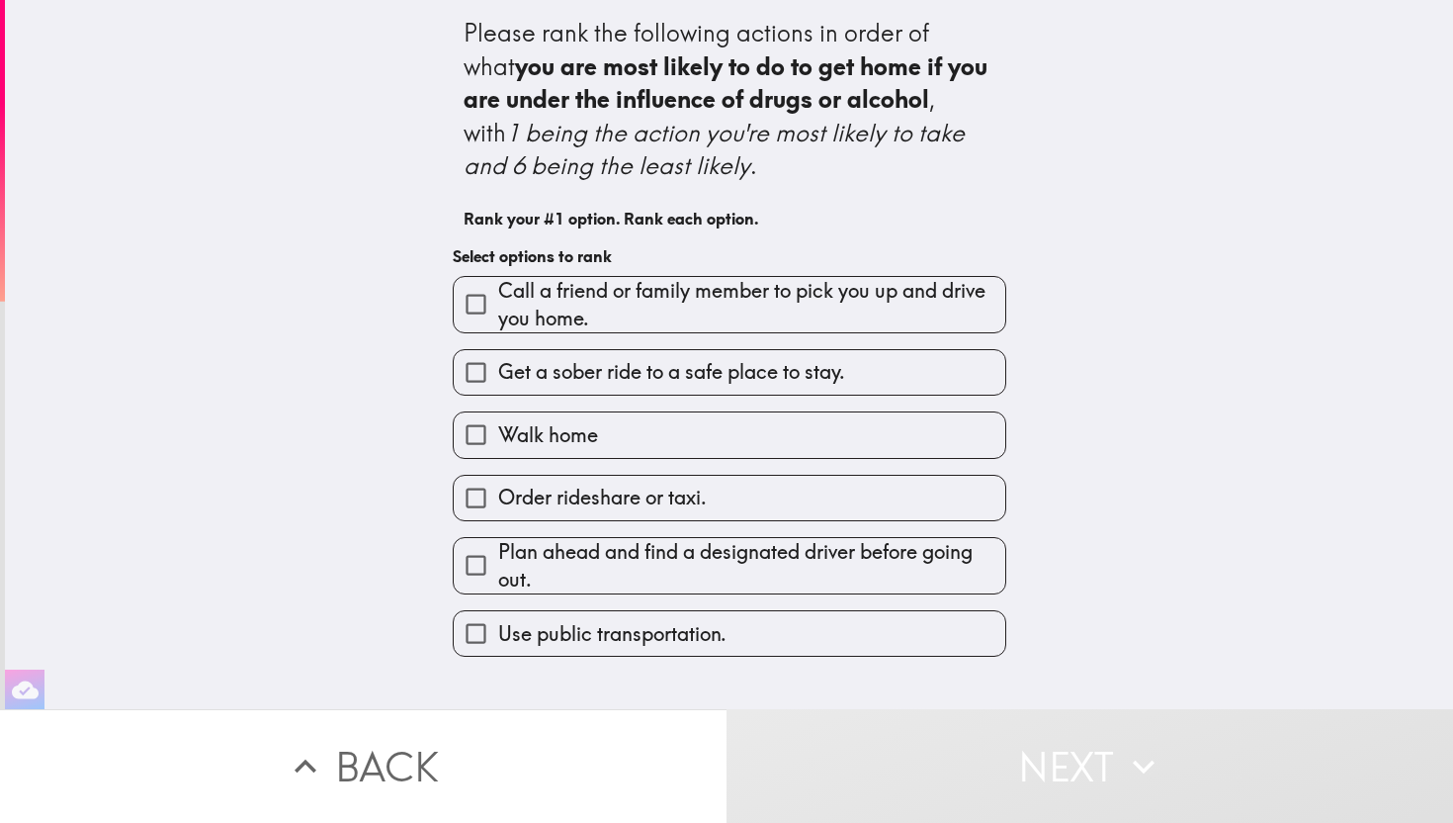
click at [597, 567] on span "Plan ahead and find a designated driver before going out." at bounding box center [751, 565] width 507 height 55
click at [498, 567] on input "Plan ahead and find a designated driver before going out." at bounding box center [476, 565] width 44 height 44
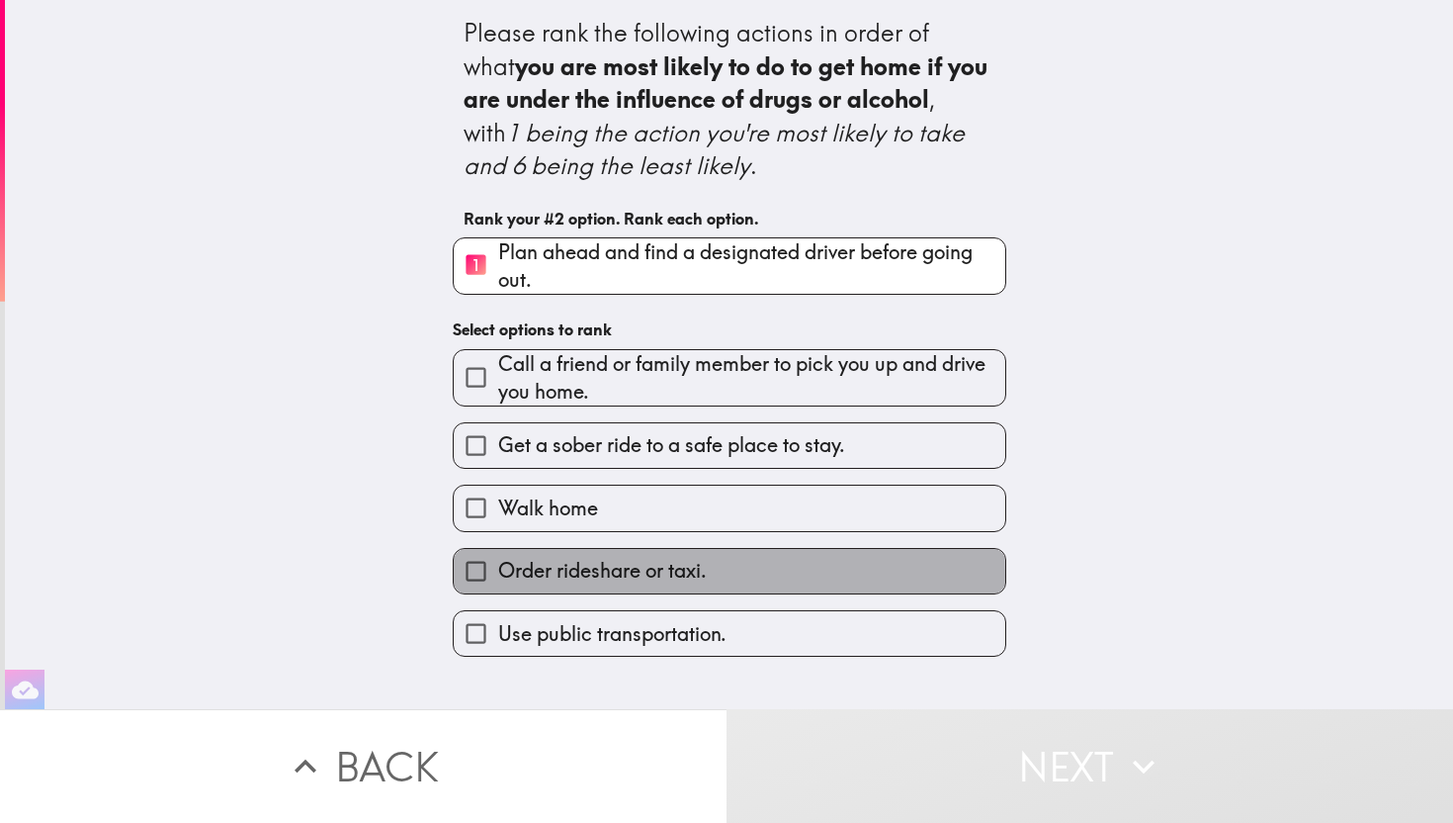
click at [546, 579] on span "Order rideshare or taxi." at bounding box center [602, 571] width 209 height 28
click at [498, 579] on input "Order rideshare or taxi." at bounding box center [476, 571] width 44 height 44
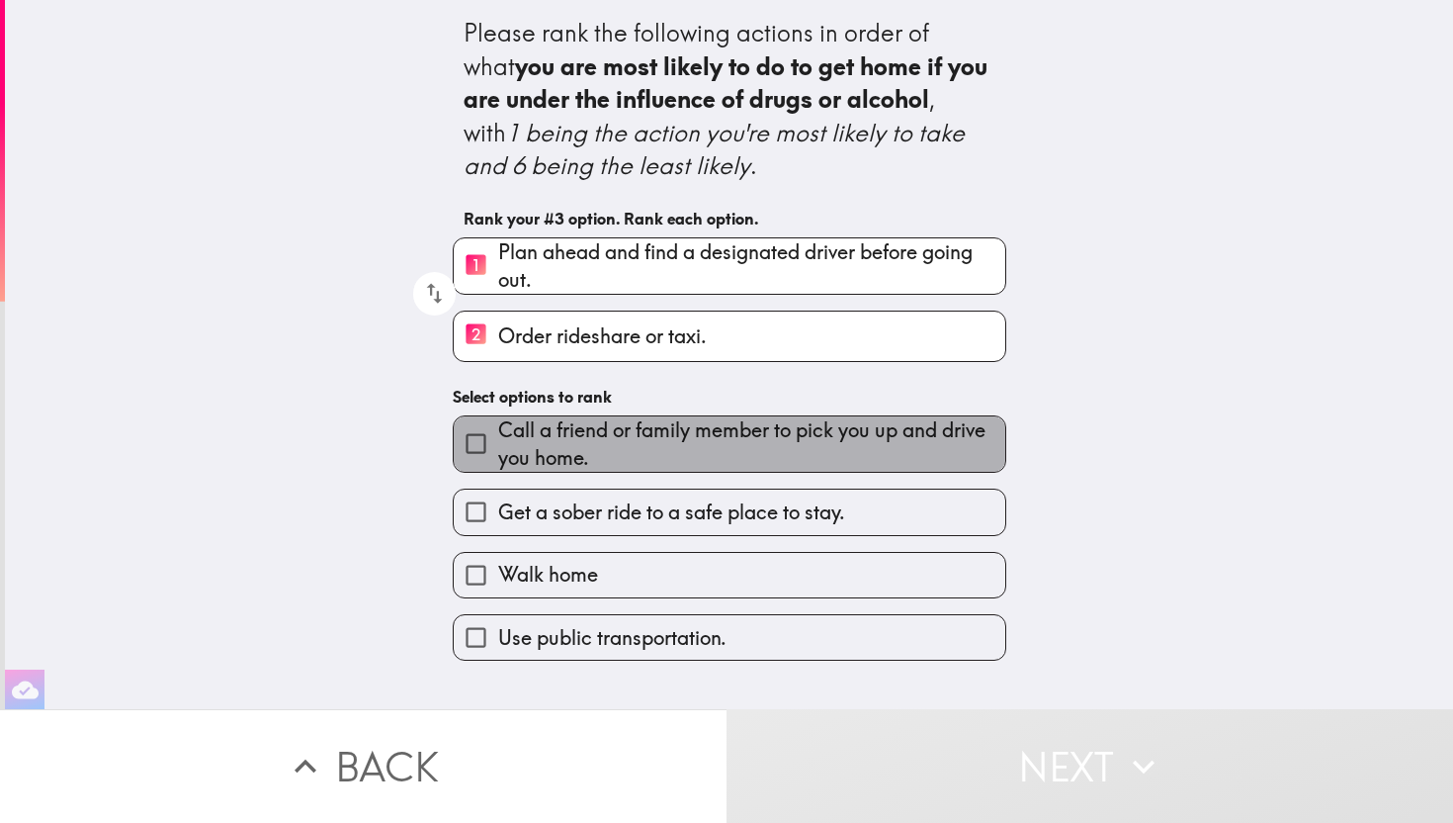
click at [578, 444] on span "Call a friend or family member to pick you up and drive you home." at bounding box center [751, 443] width 507 height 55
click at [498, 444] on input "Call a friend or family member to pick you up and drive you home." at bounding box center [476, 443] width 44 height 44
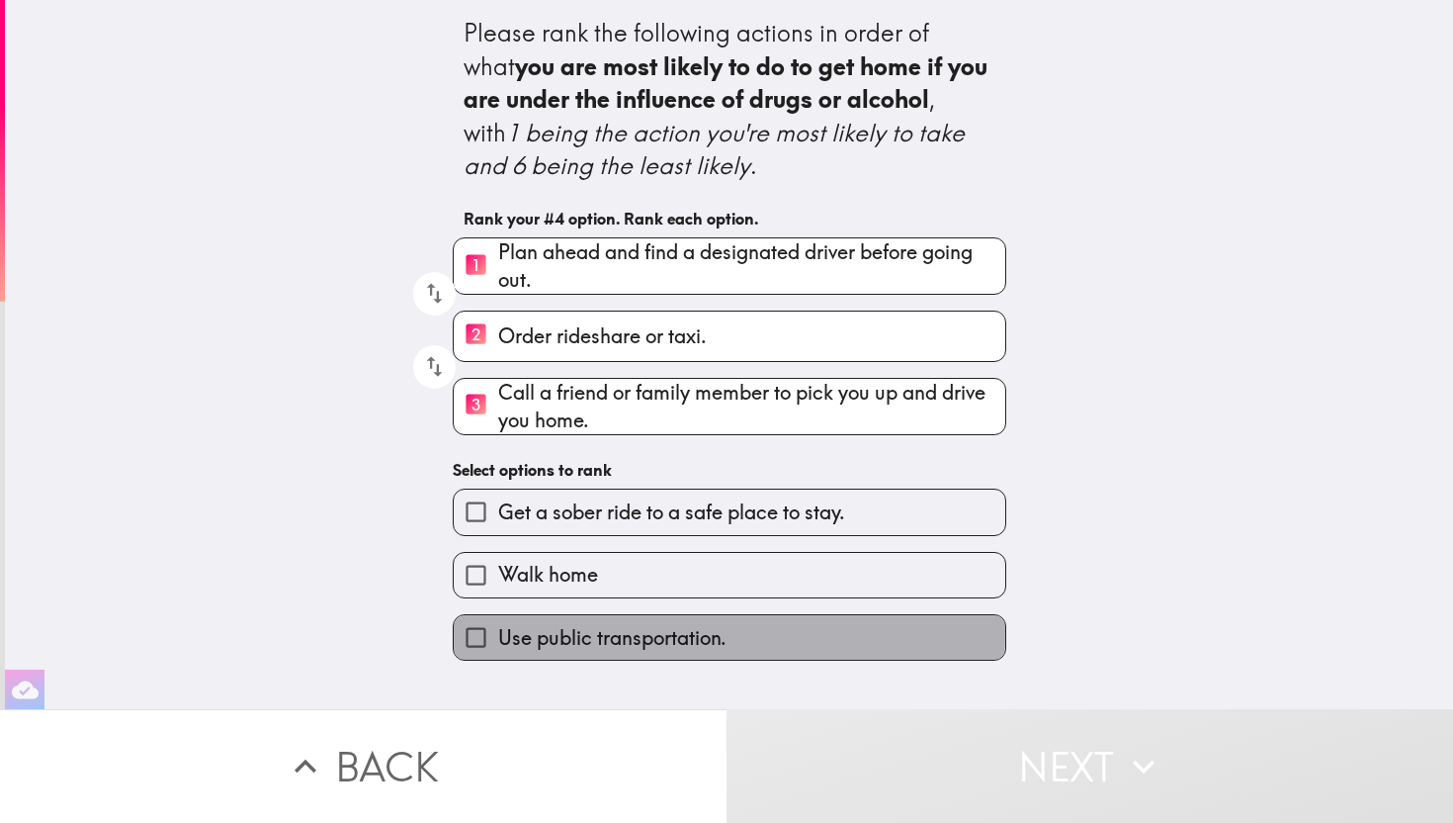
click at [595, 639] on span "Use public transportation." at bounding box center [612, 638] width 228 height 28
click at [498, 639] on input "Use public transportation." at bounding box center [476, 637] width 44 height 44
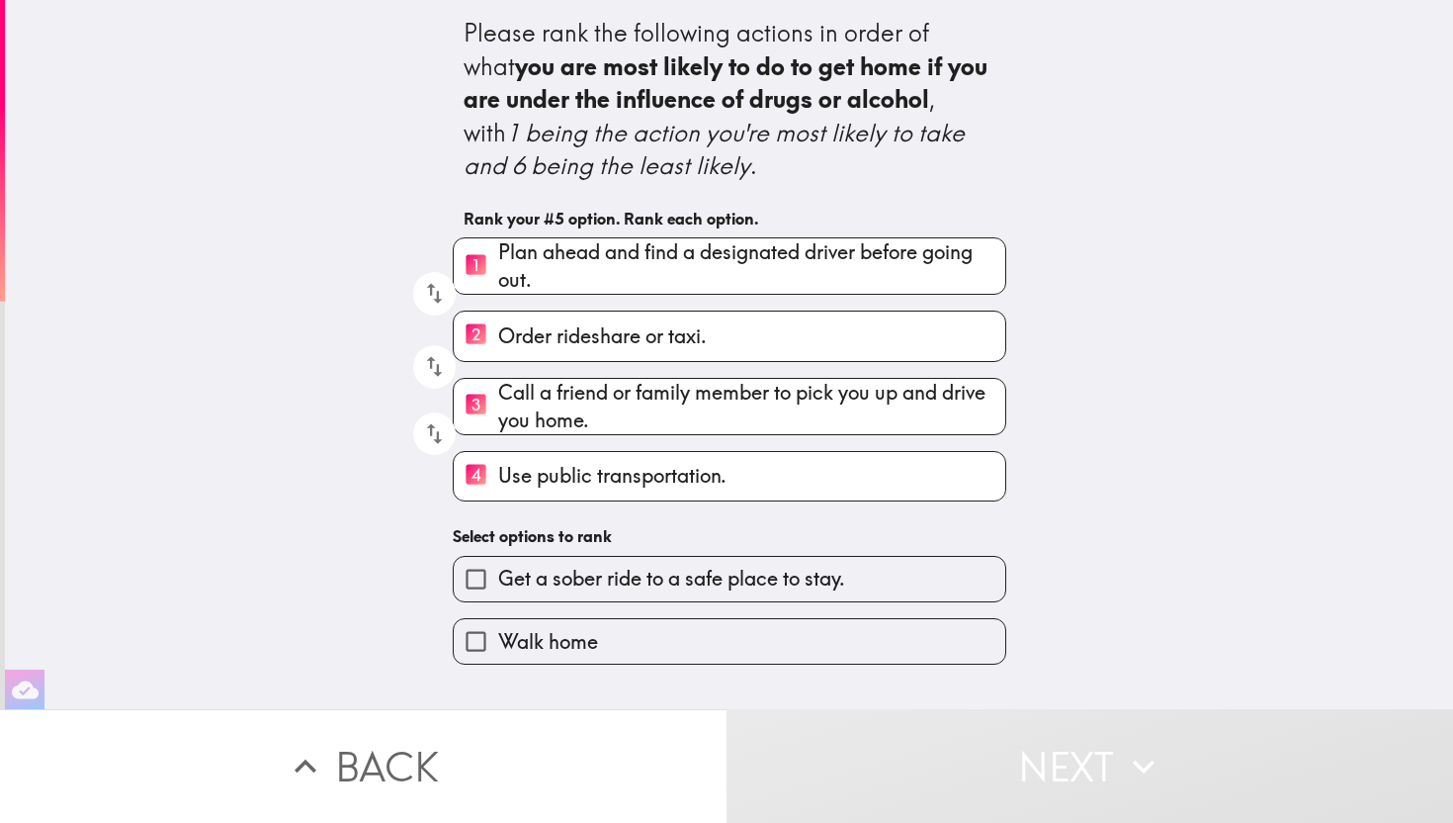
drag, startPoint x: 564, startPoint y: 486, endPoint x: 564, endPoint y: 388, distance: 98.9
click at [564, 387] on div "1 Plan ahead and find a designated driver before going out. 2 Order rideshare o…" at bounding box center [721, 361] width 569 height 280
click at [440, 424] on icon "button" at bounding box center [434, 433] width 27 height 27
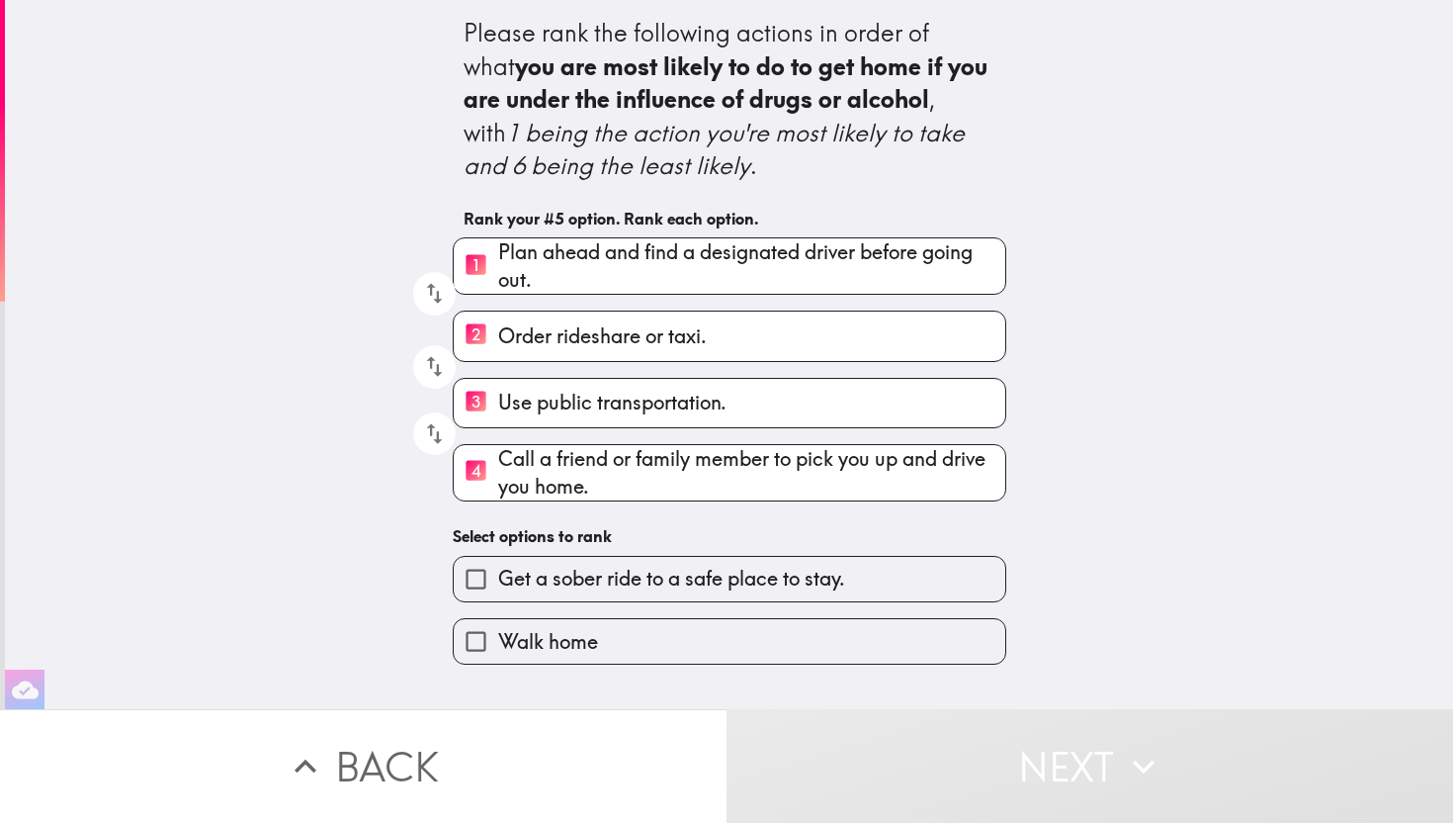
click at [532, 643] on span "Walk home" at bounding box center [548, 642] width 100 height 28
click at [498, 643] on input "Walk home" at bounding box center [476, 641] width 44 height 44
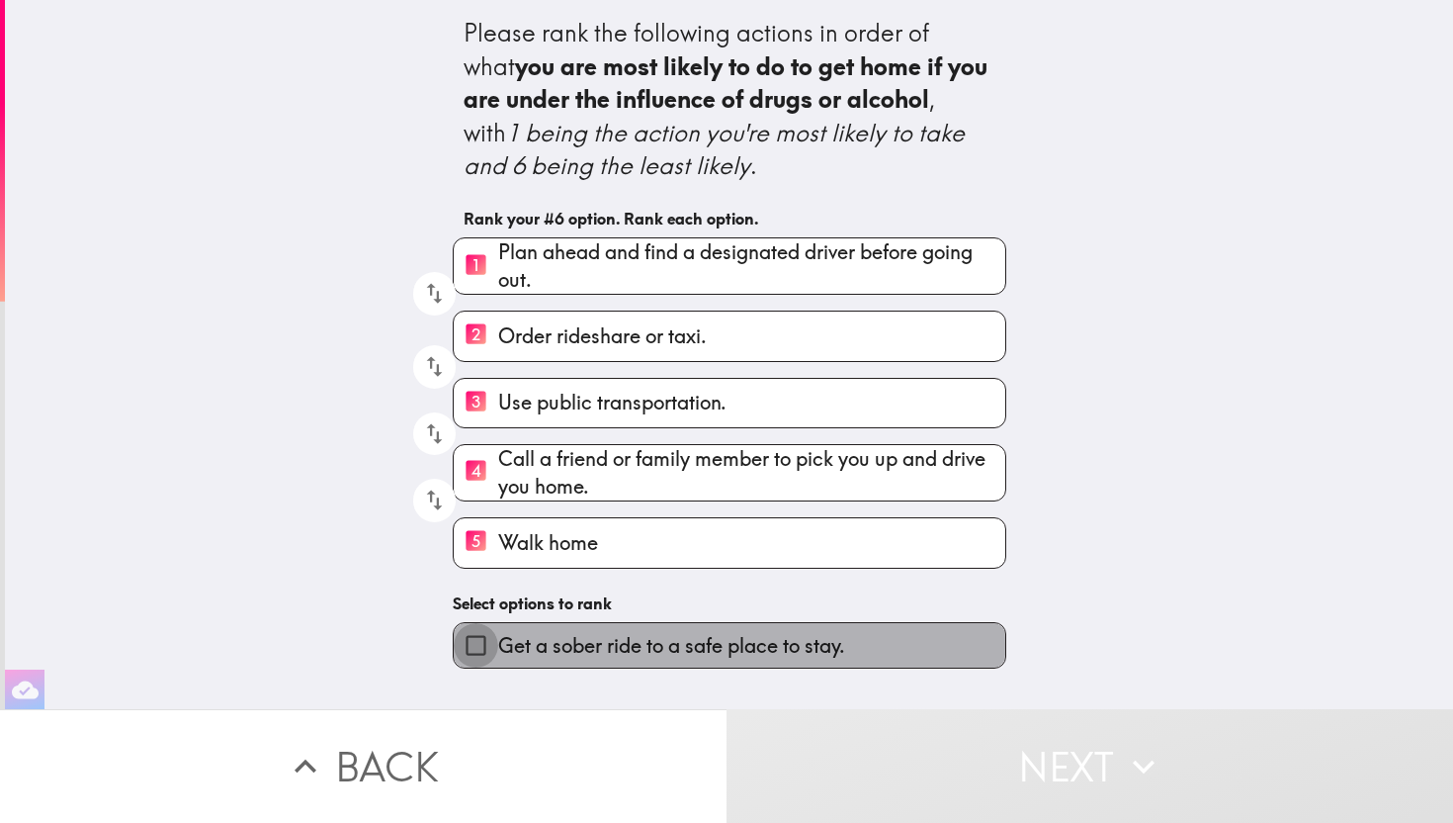
click at [475, 652] on input "Get a sober ride to a safe place to stay." at bounding box center [476, 645] width 44 height 44
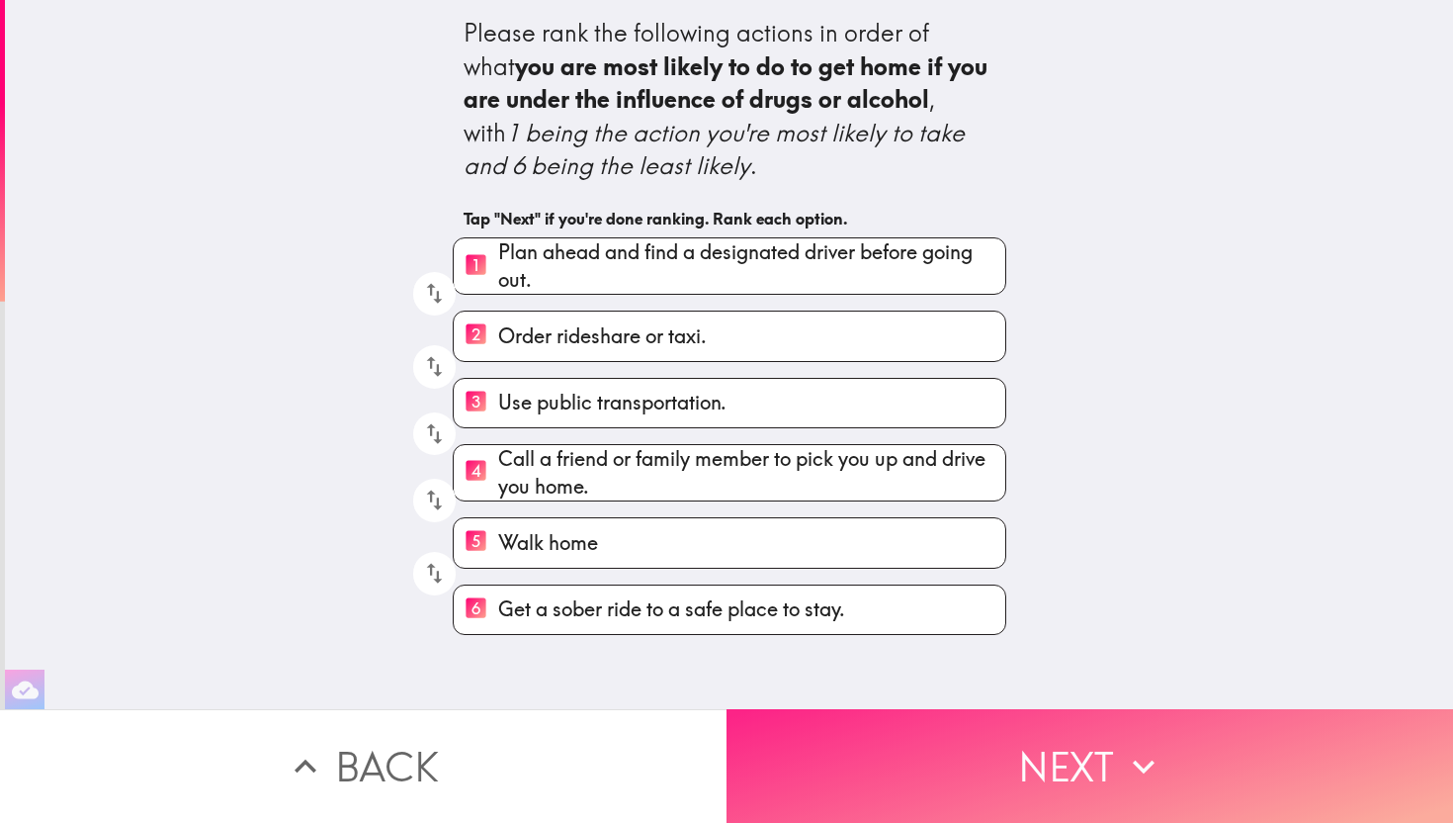
click at [1000, 753] on button "Next" at bounding box center [1090, 766] width 727 height 114
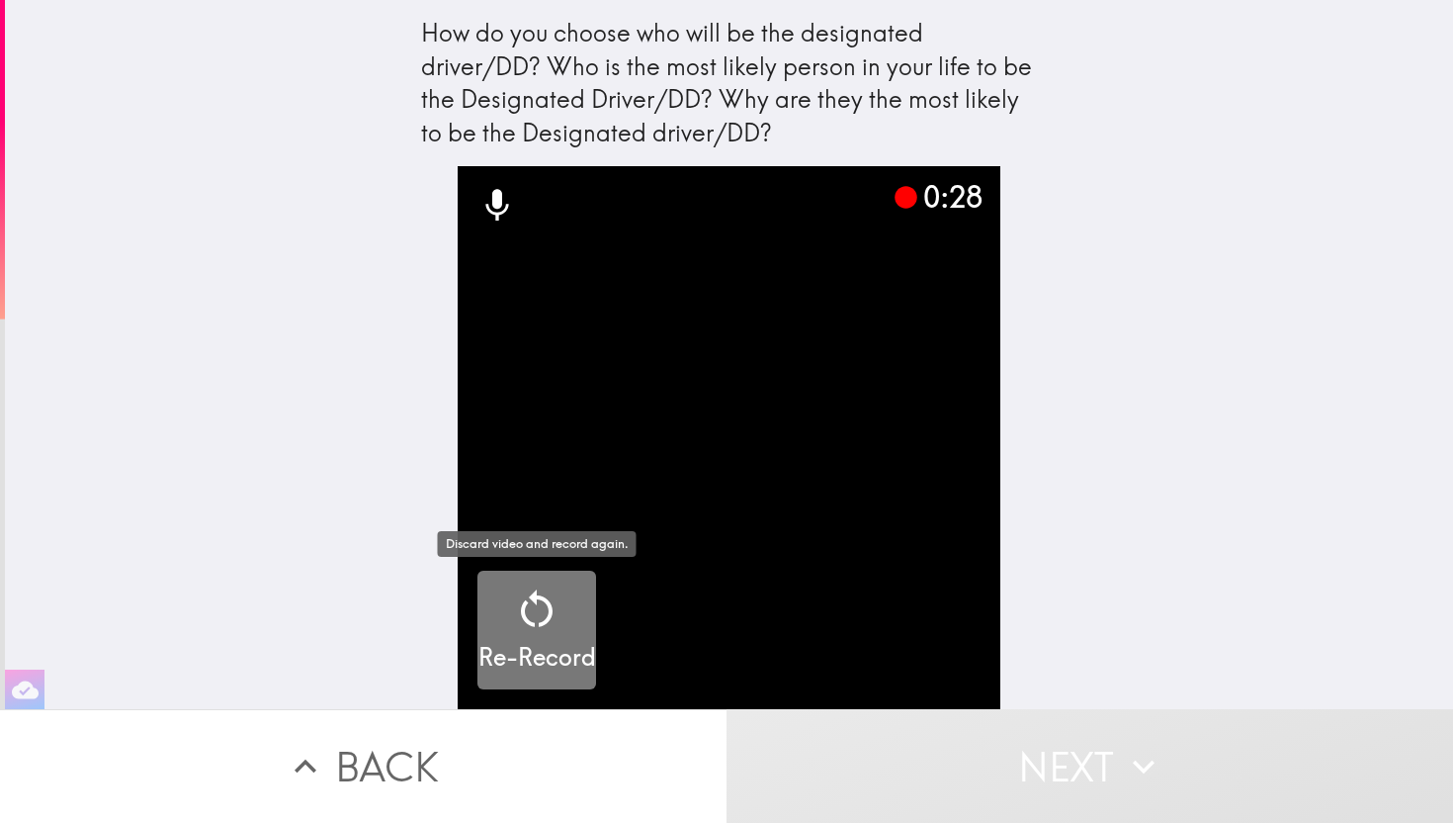
click at [539, 612] on icon "button" at bounding box center [536, 608] width 47 height 47
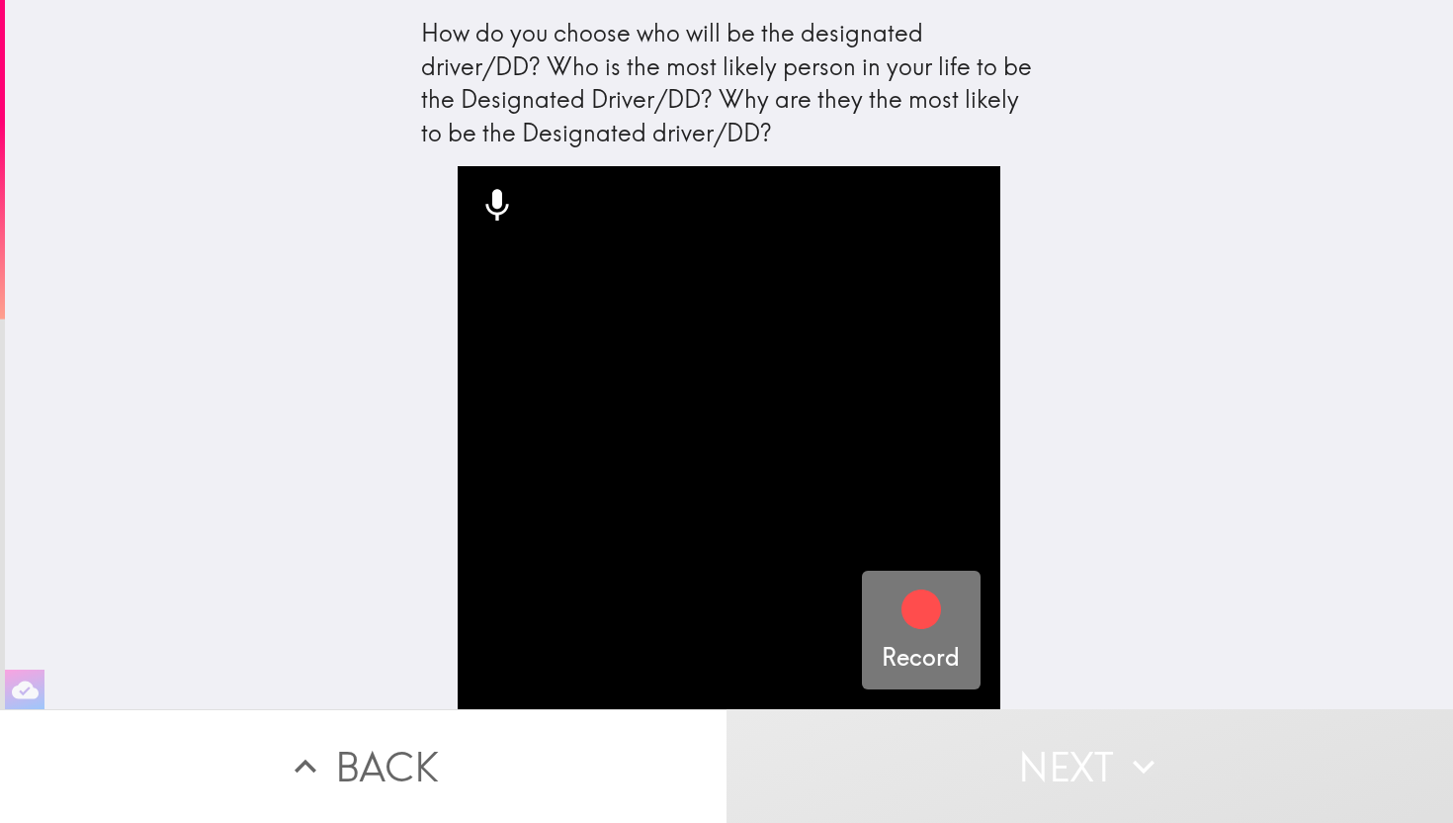
click at [910, 611] on icon "button" at bounding box center [922, 609] width 40 height 40
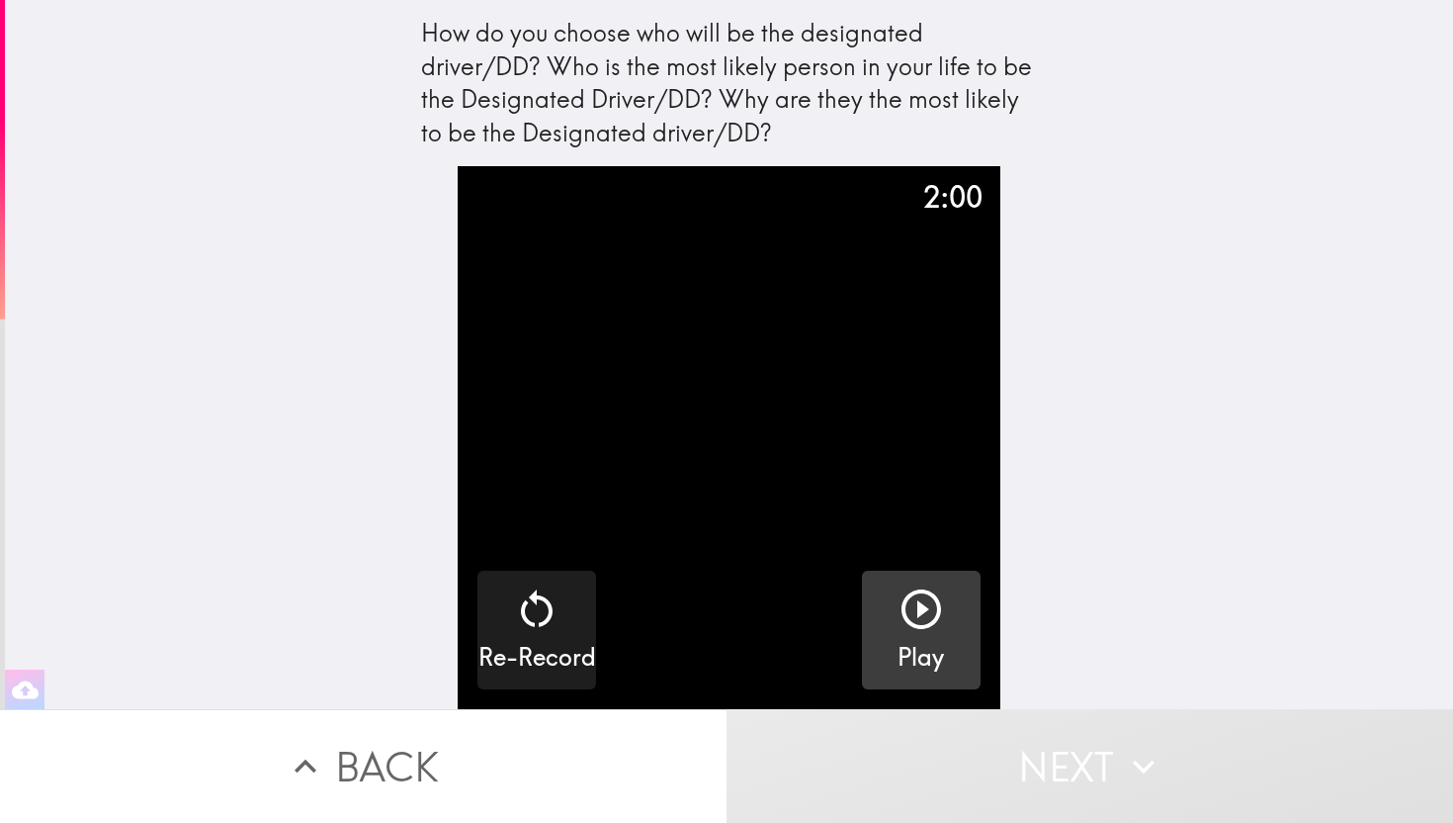
click at [919, 585] on icon "button" at bounding box center [921, 608] width 47 height 47
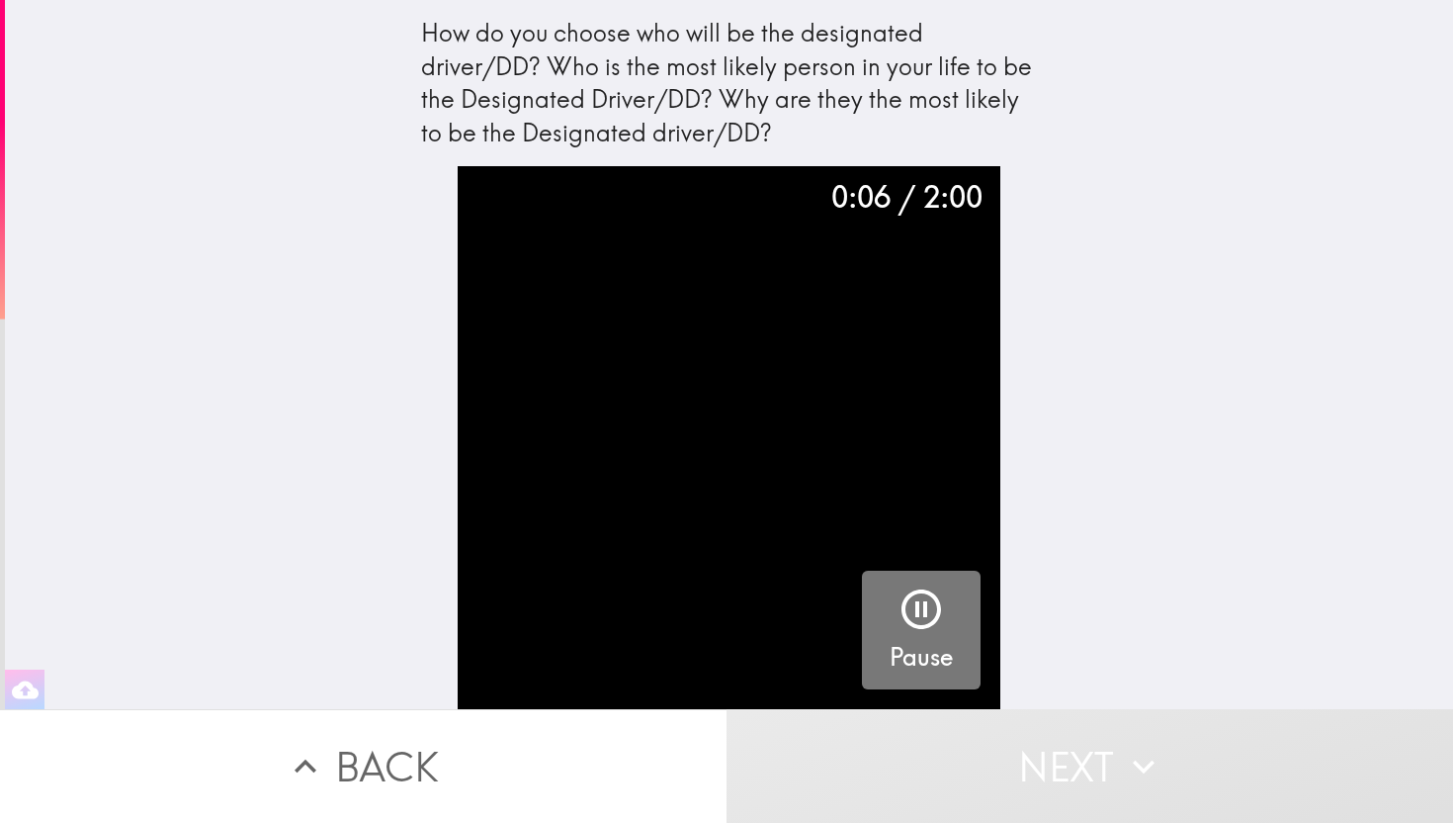
click at [929, 609] on icon "button" at bounding box center [921, 608] width 47 height 47
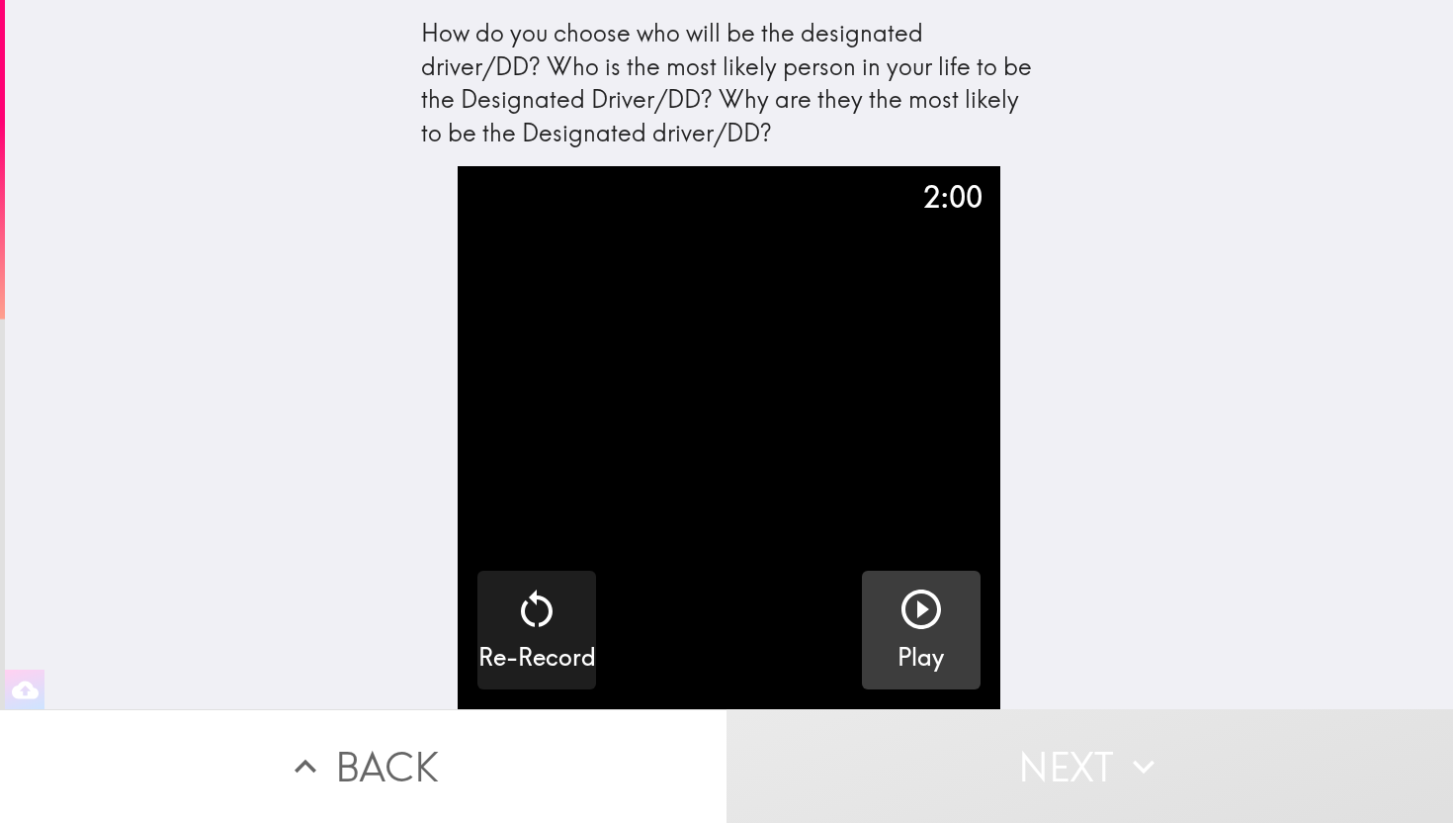
click at [31, 678] on icon "button" at bounding box center [25, 689] width 27 height 27
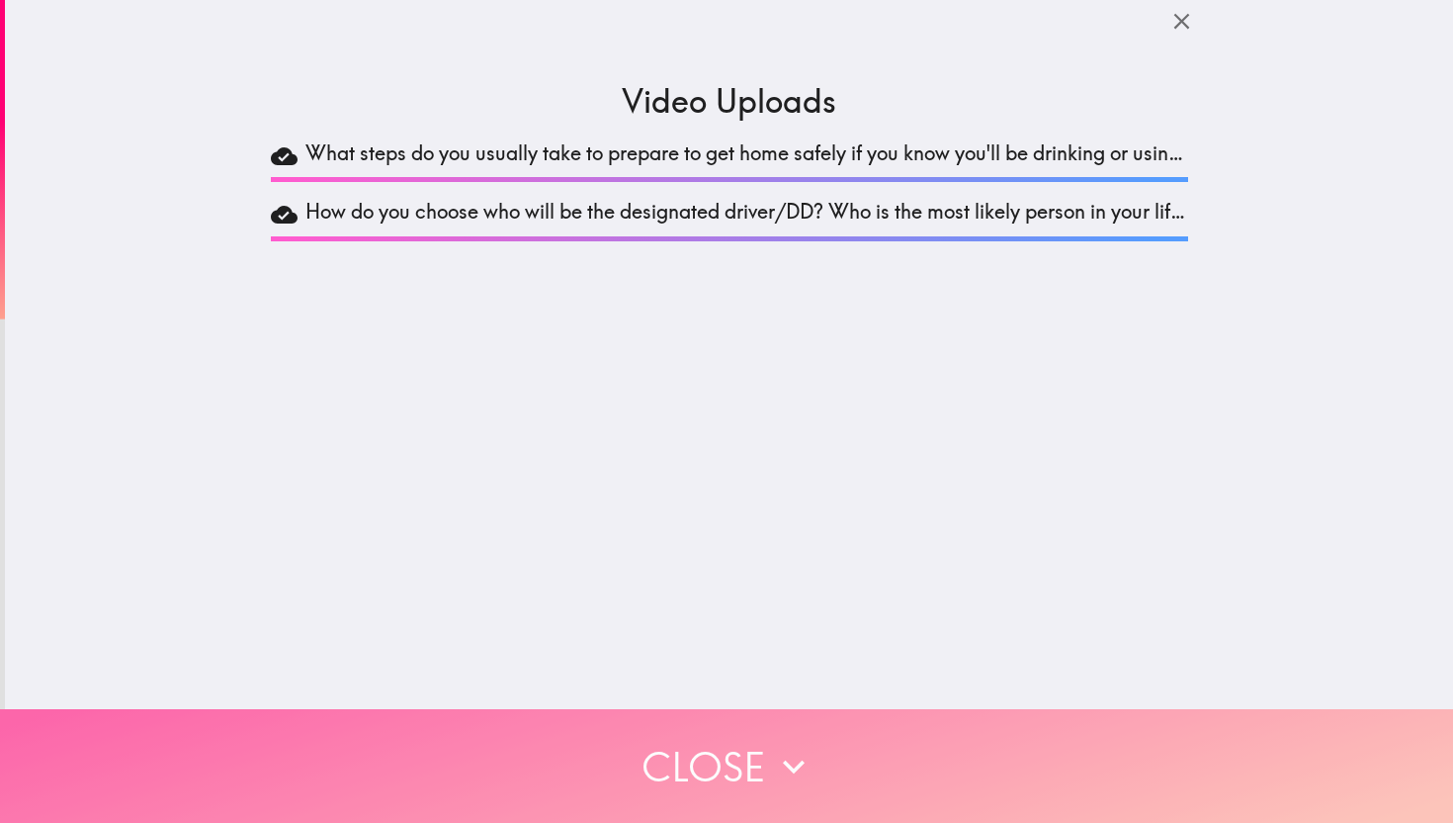
click at [764, 754] on button "Close" at bounding box center [726, 766] width 1453 height 114
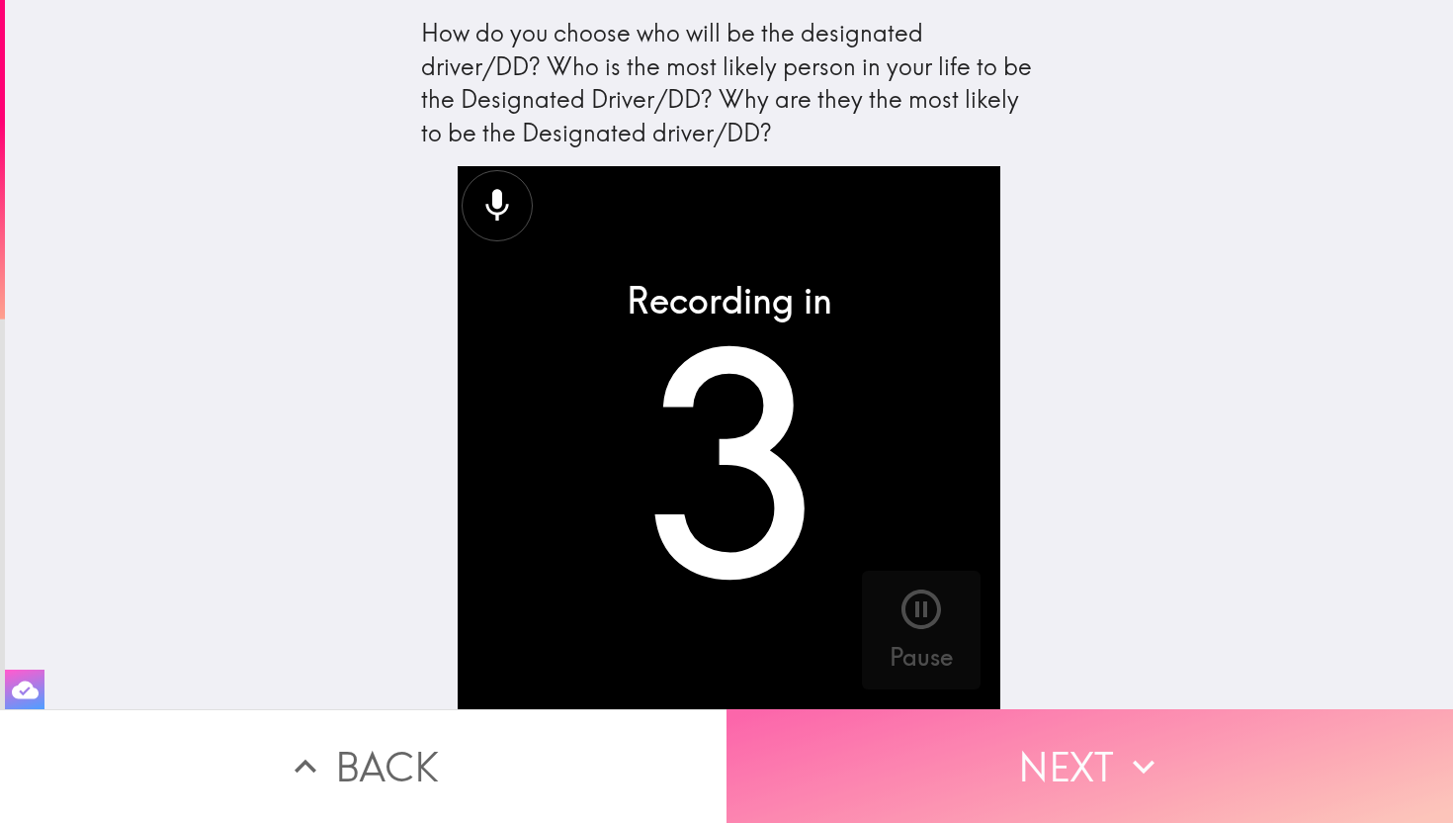
click at [894, 799] on button "Next" at bounding box center [1090, 766] width 727 height 114
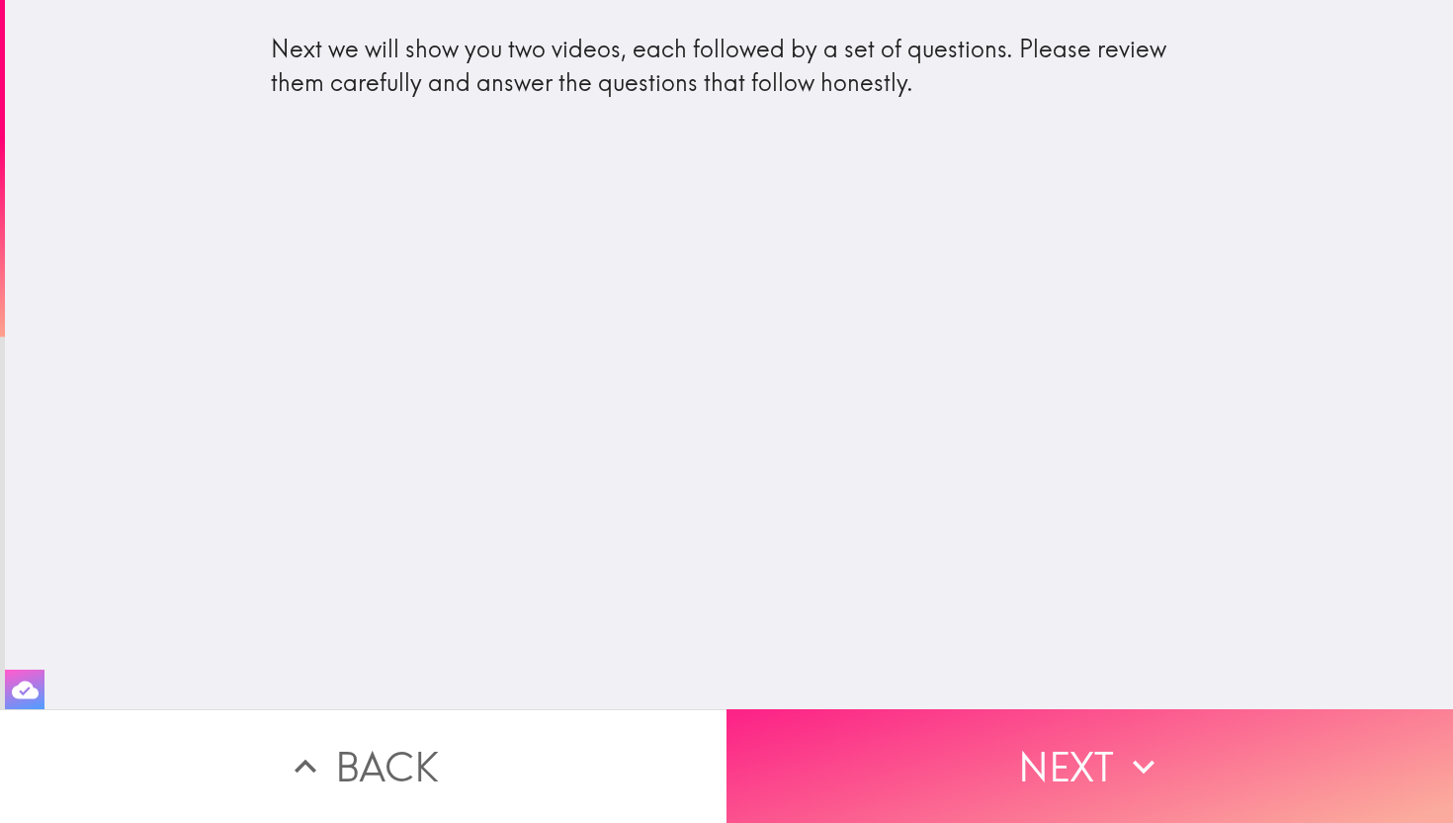
click at [905, 780] on button "Next" at bounding box center [1090, 766] width 727 height 114
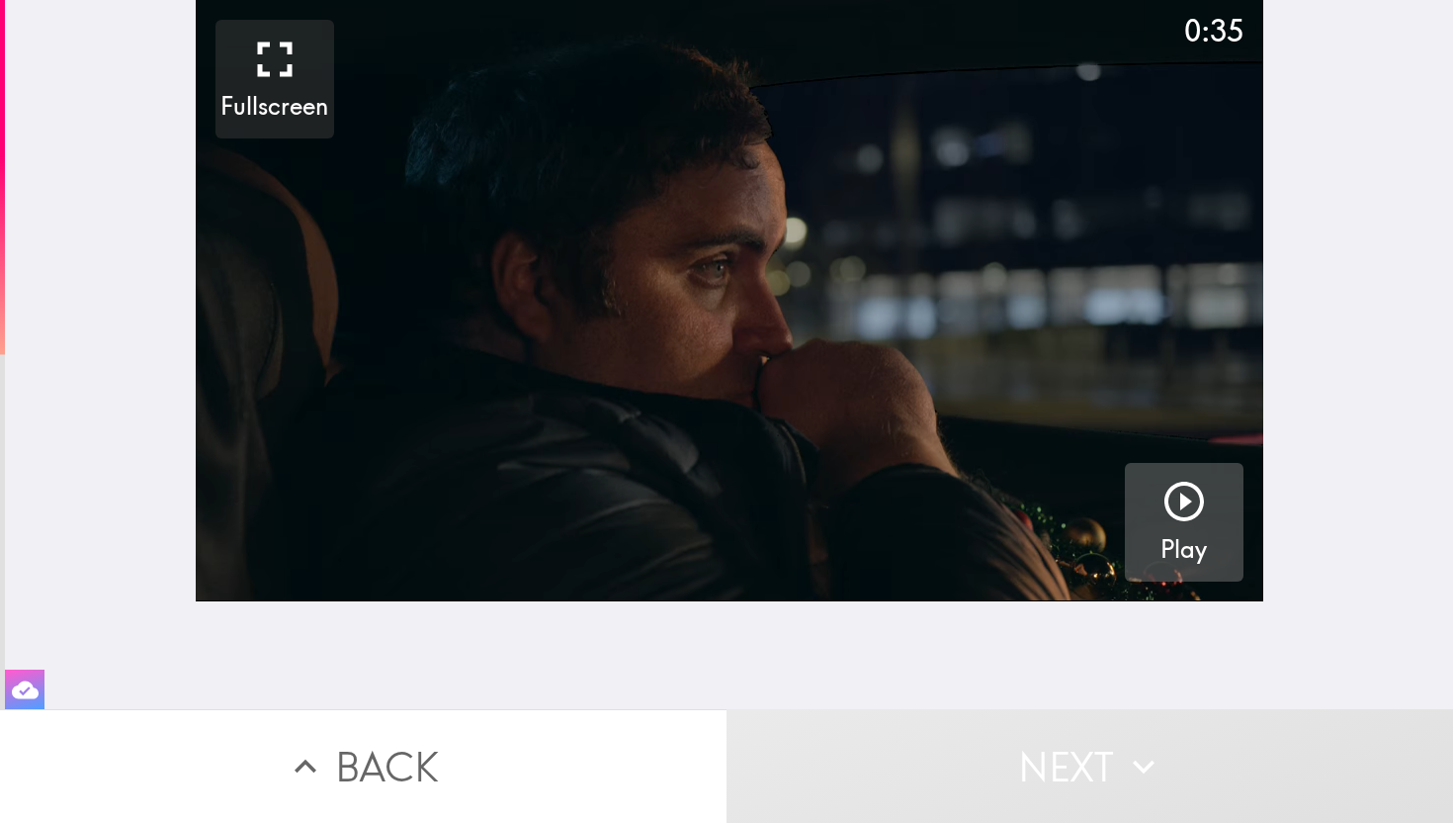
click at [1149, 497] on button "Play" at bounding box center [1184, 522] width 119 height 119
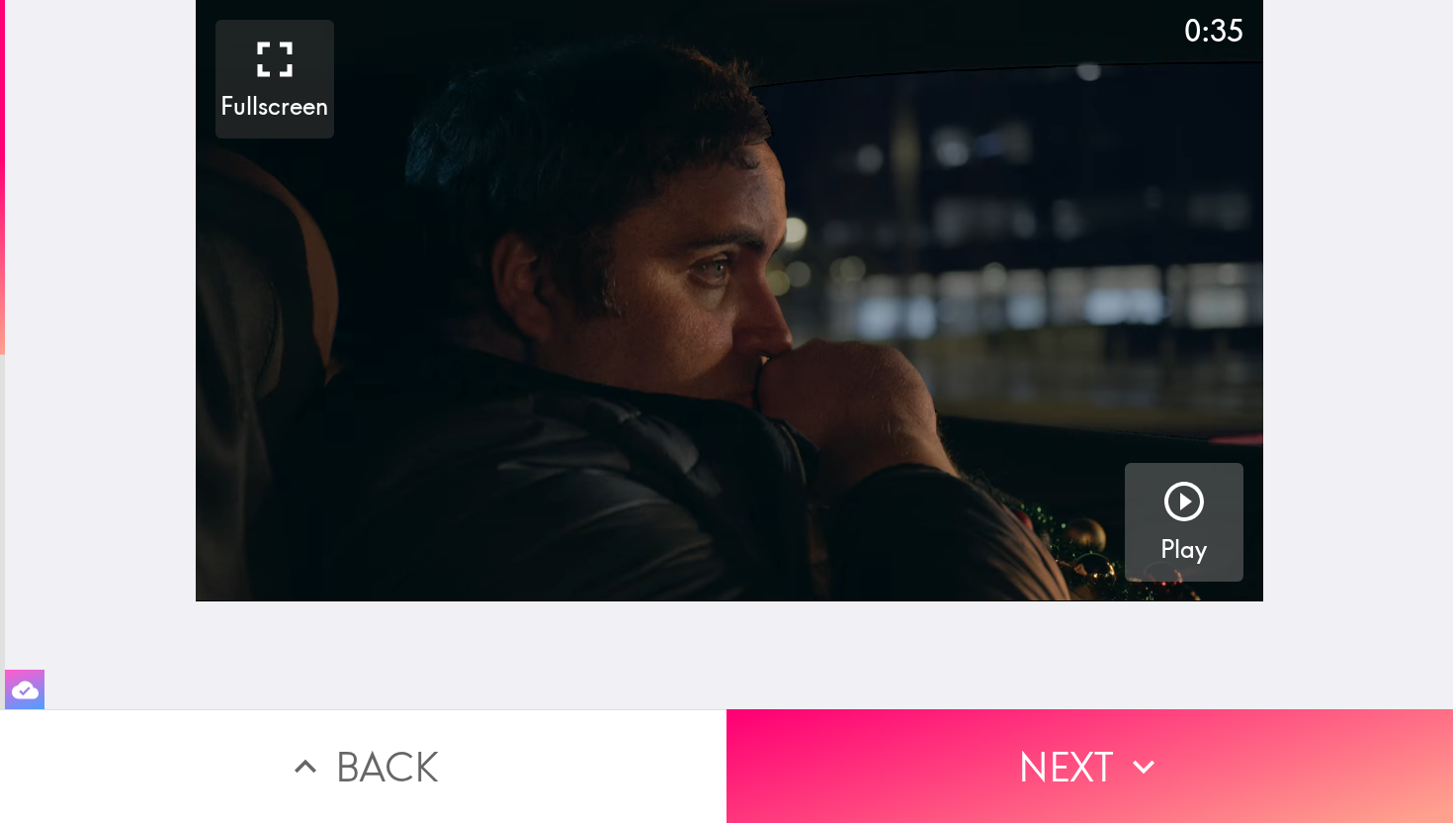
click at [1194, 498] on icon "button" at bounding box center [1184, 501] width 47 height 47
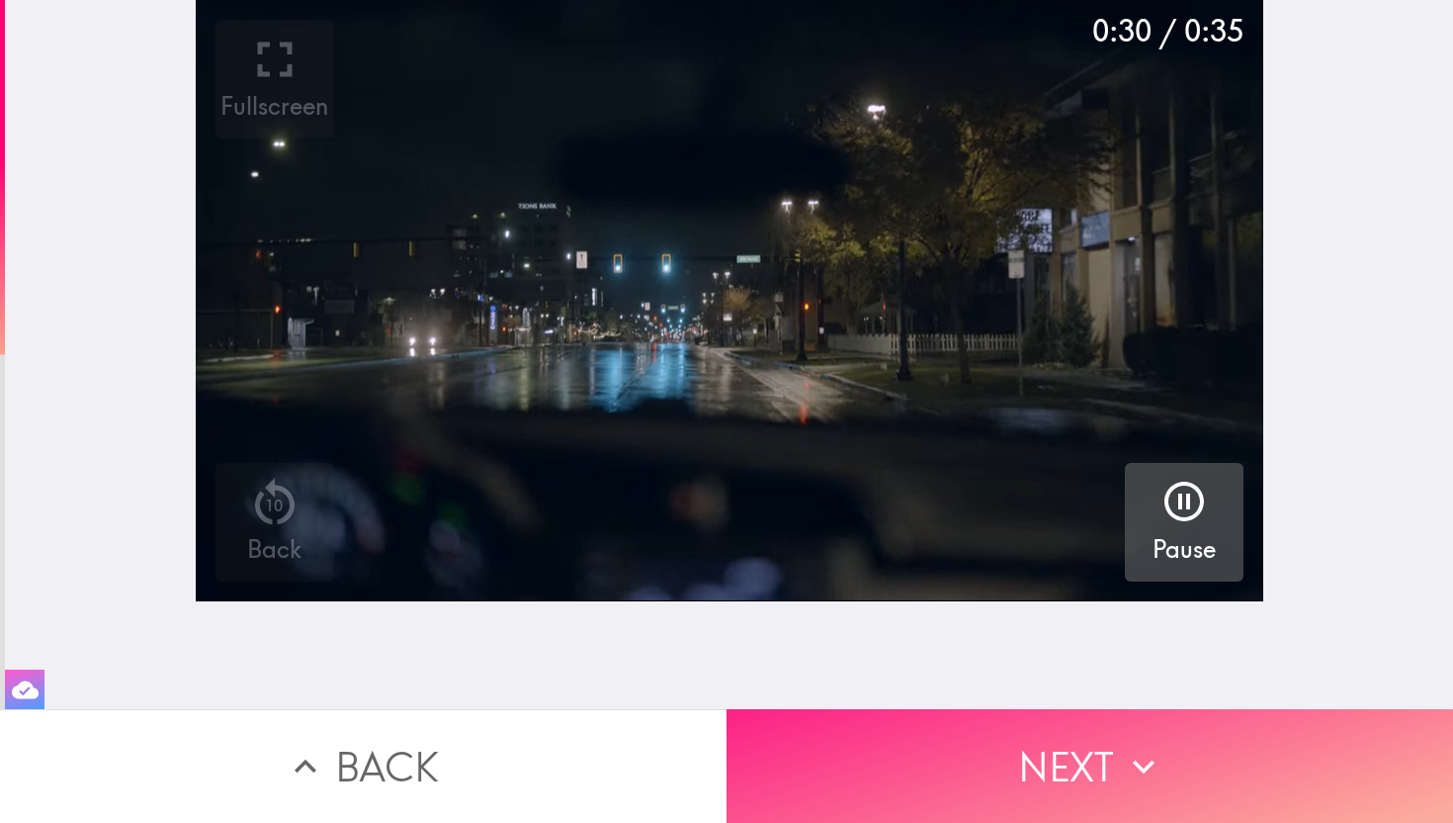
click at [1140, 765] on icon "button" at bounding box center [1144, 766] width 22 height 14
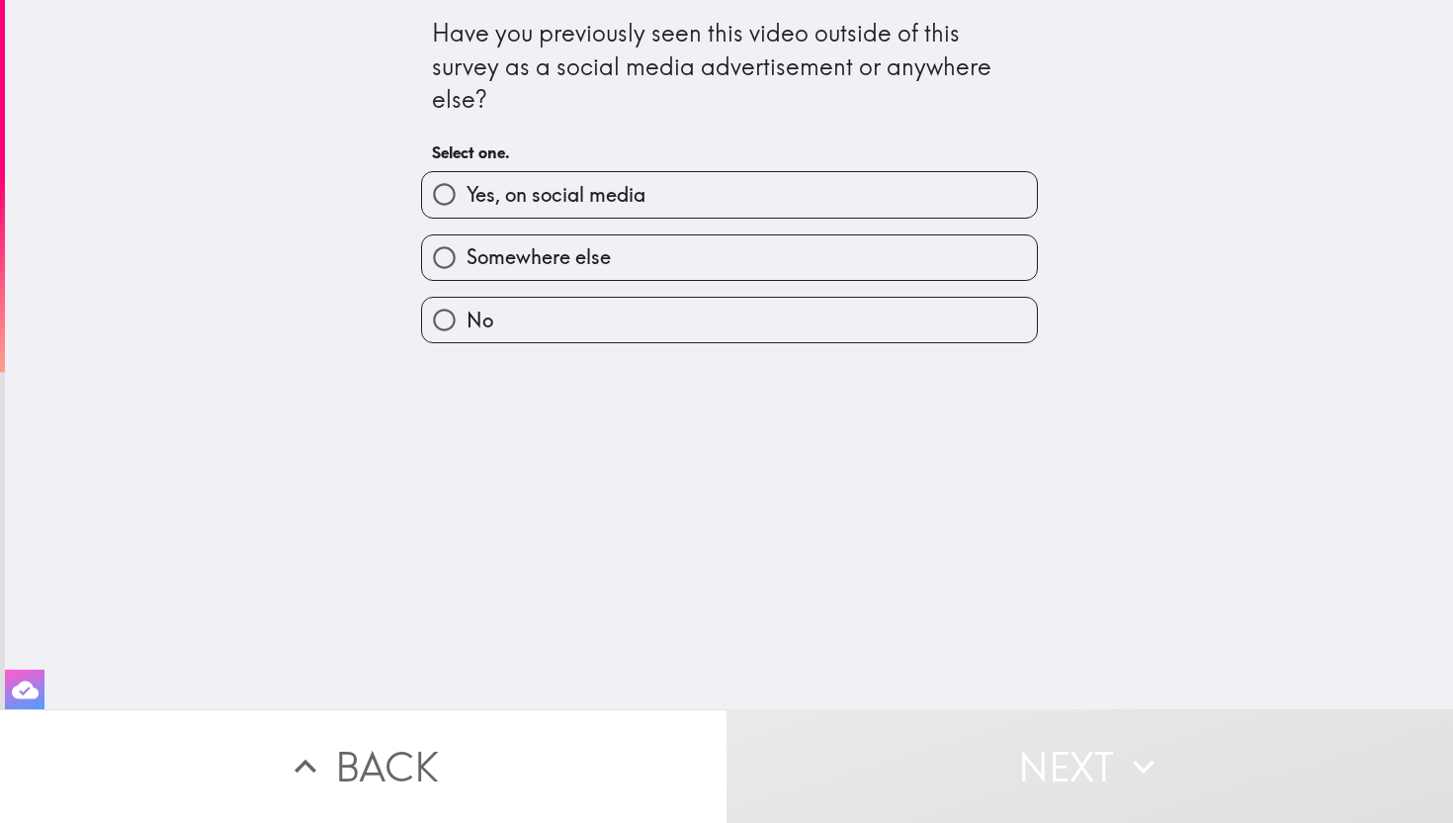
click at [564, 317] on label "No" at bounding box center [729, 320] width 615 height 44
click at [467, 317] on input "No" at bounding box center [444, 320] width 44 height 44
radio input "true"
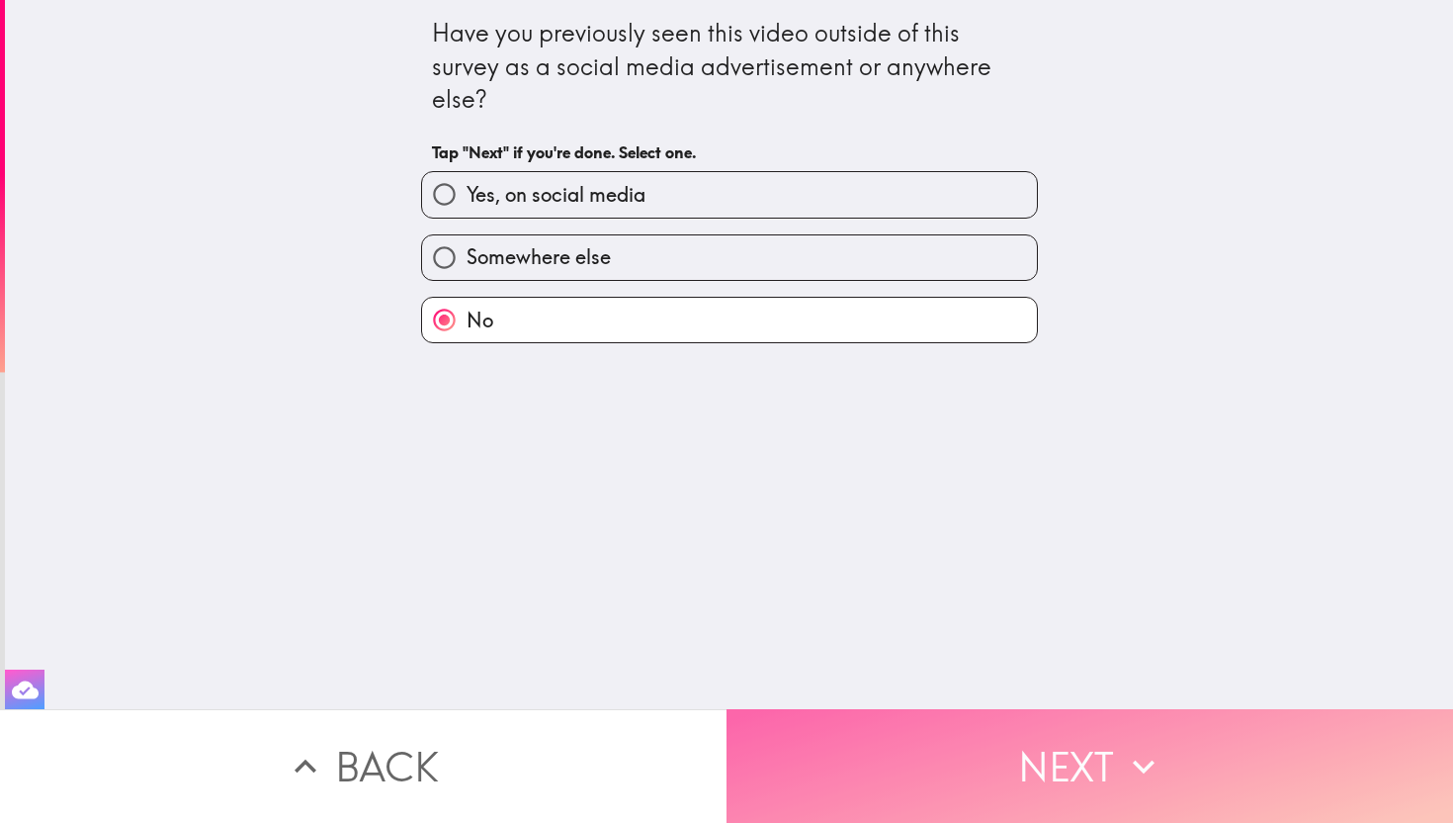
click at [1057, 773] on button "Next" at bounding box center [1090, 766] width 727 height 114
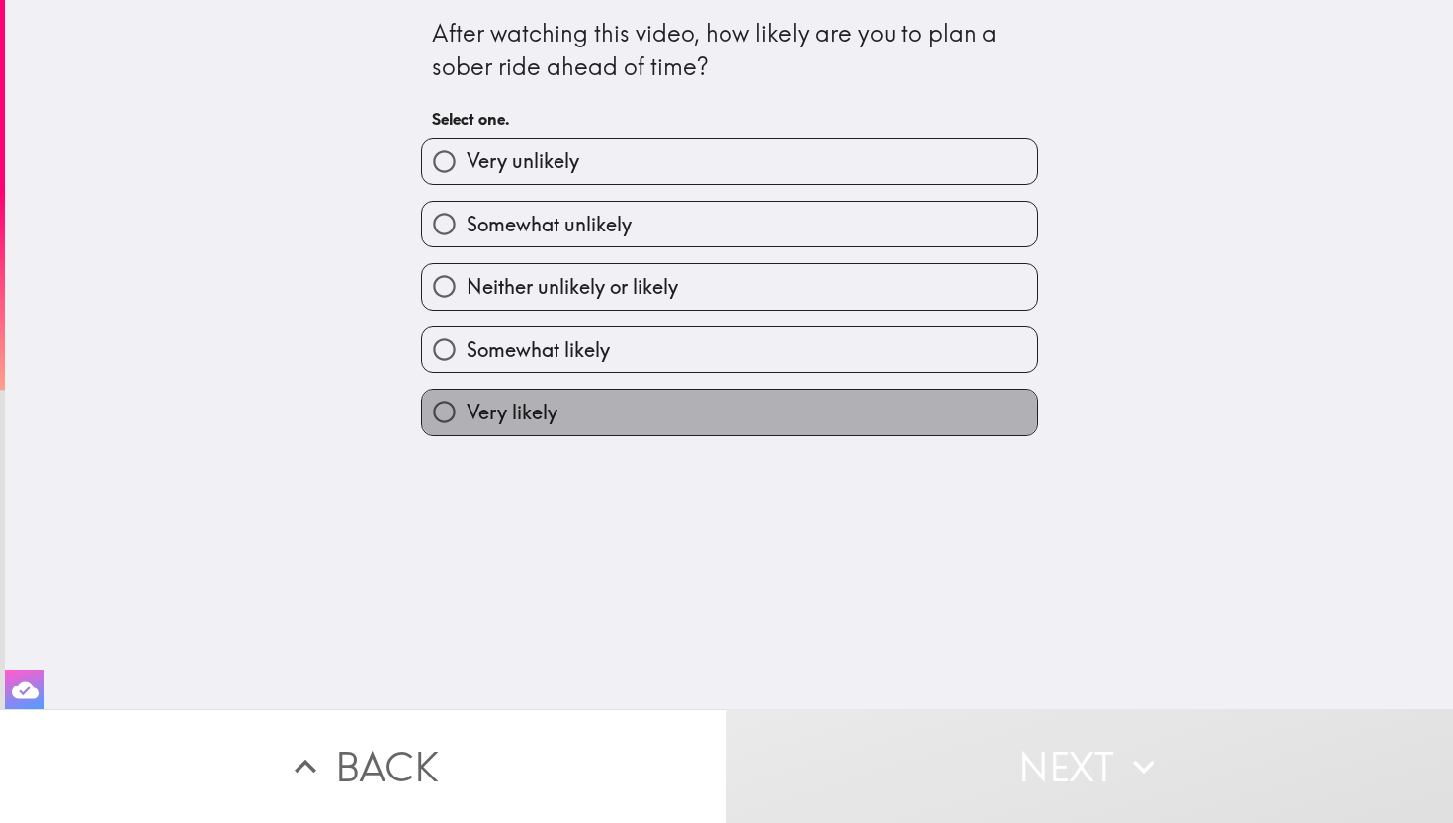
click at [607, 417] on label "Very likely" at bounding box center [729, 412] width 615 height 44
click at [467, 417] on input "Very likely" at bounding box center [444, 412] width 44 height 44
radio input "true"
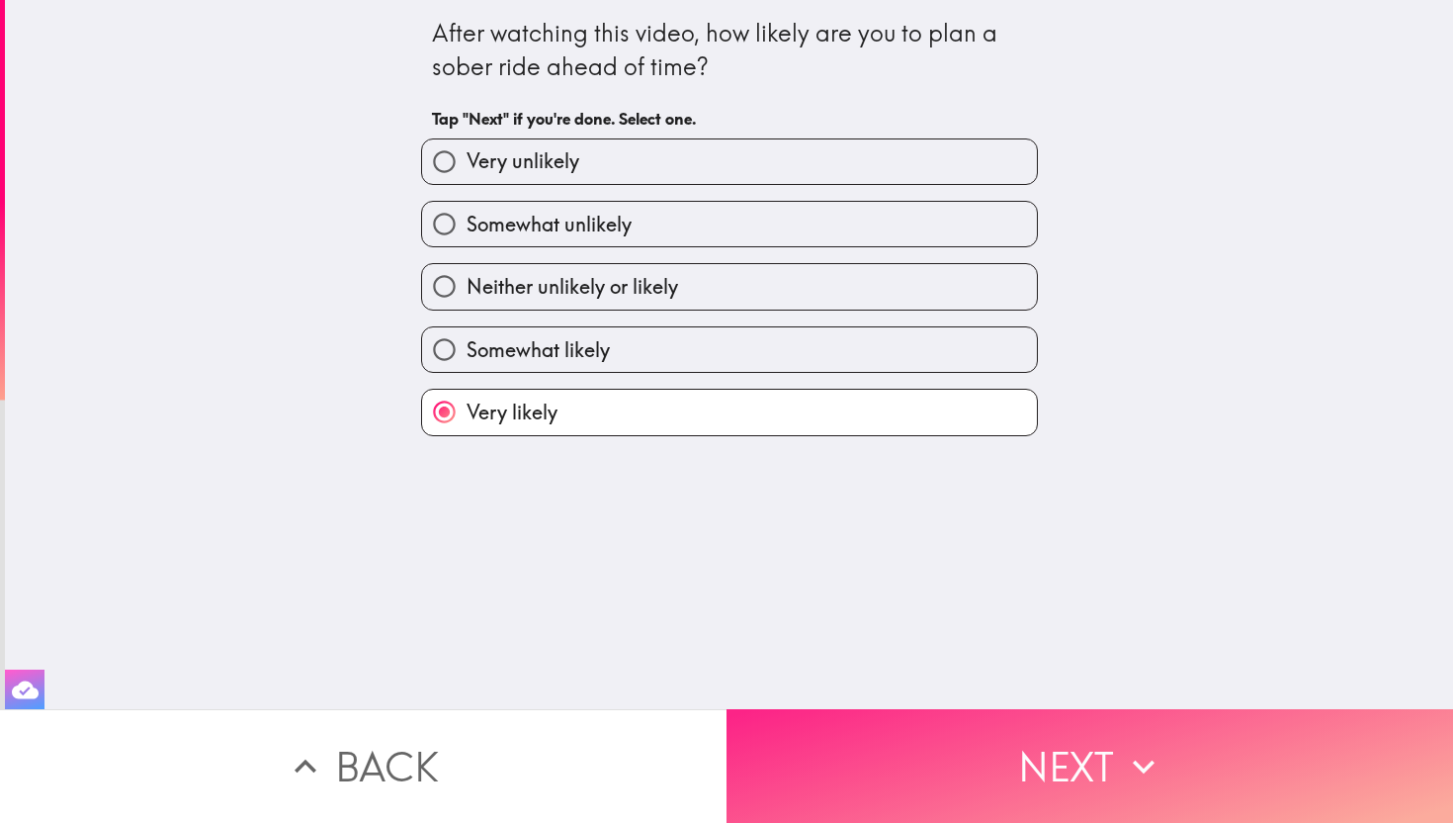
click at [961, 786] on button "Next" at bounding box center [1090, 766] width 727 height 114
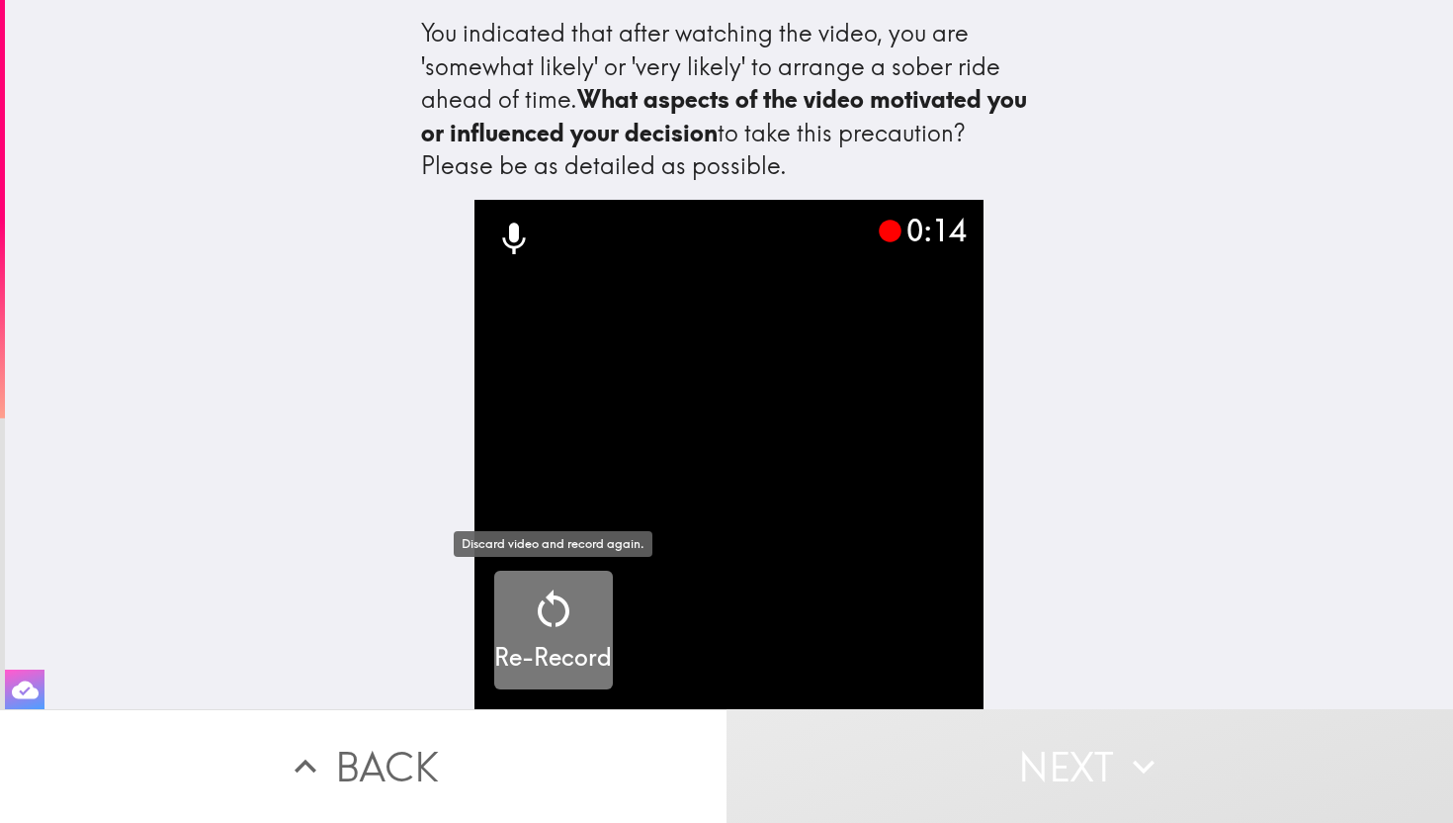
click at [571, 635] on div "button" at bounding box center [553, 612] width 47 height 55
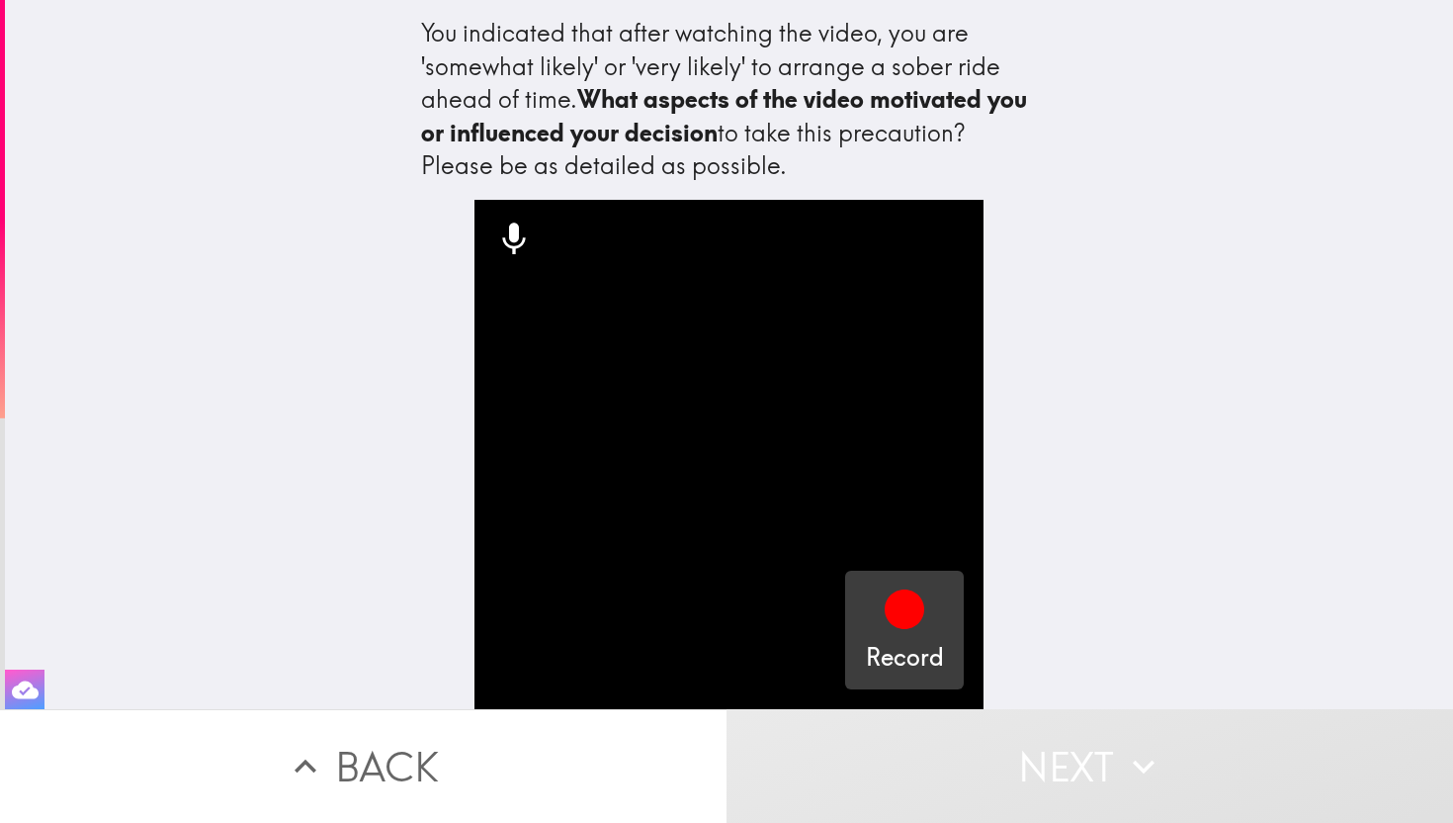
click at [899, 637] on div "button" at bounding box center [904, 612] width 47 height 55
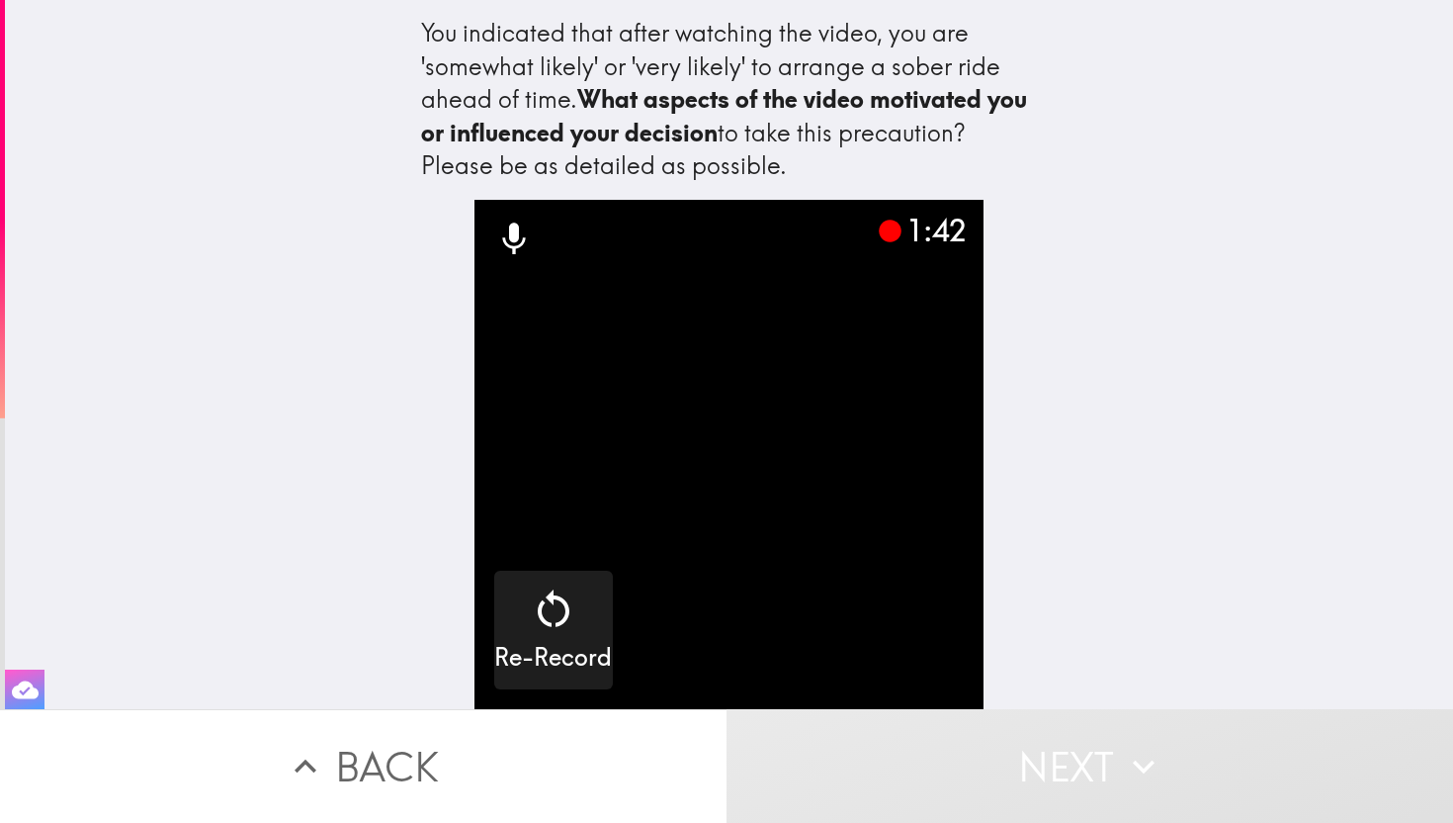
click at [521, 238] on icon at bounding box center [514, 239] width 40 height 40
click at [508, 238] on icon at bounding box center [514, 239] width 40 height 40
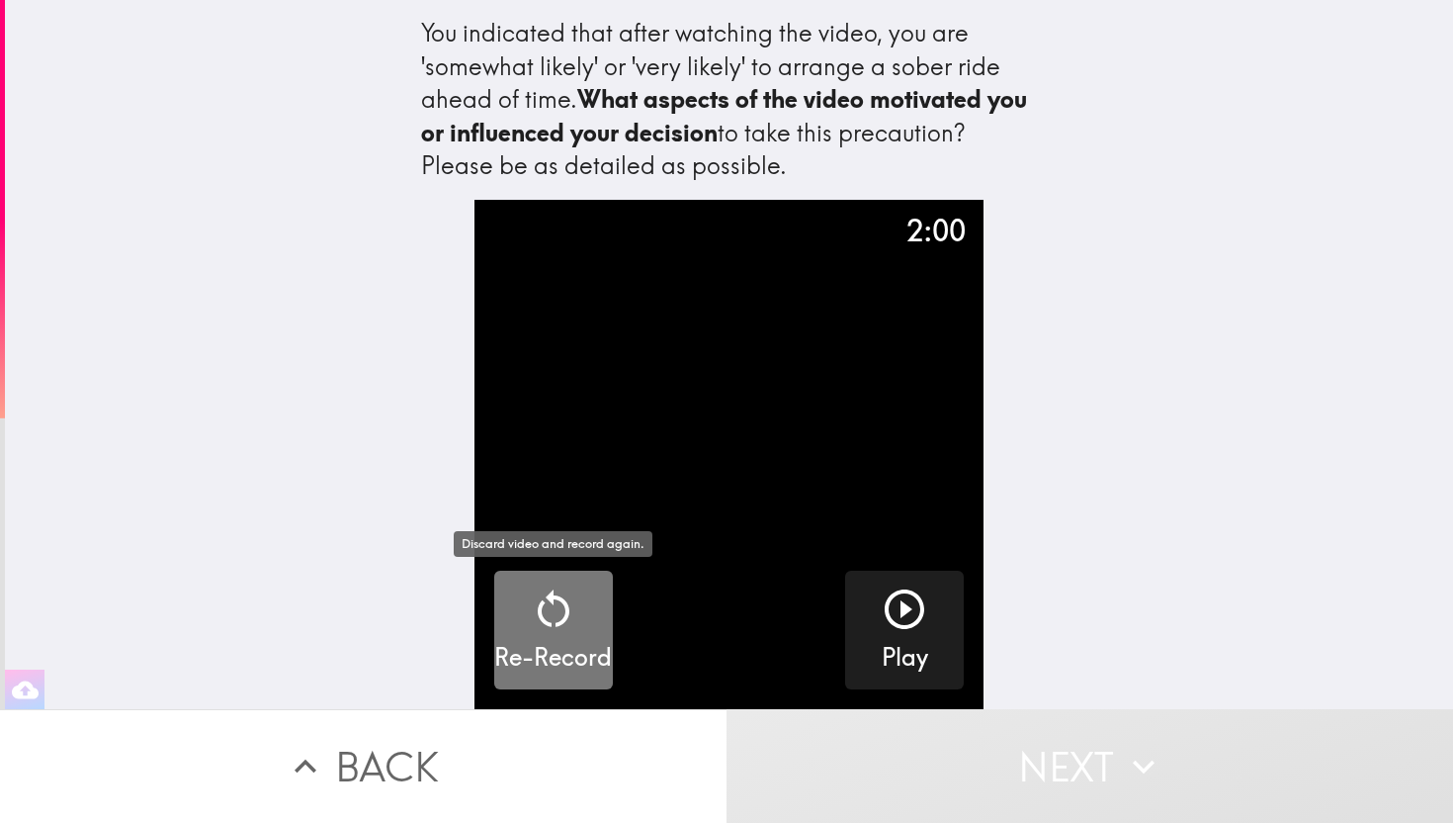
click at [550, 616] on icon "button" at bounding box center [553, 608] width 47 height 47
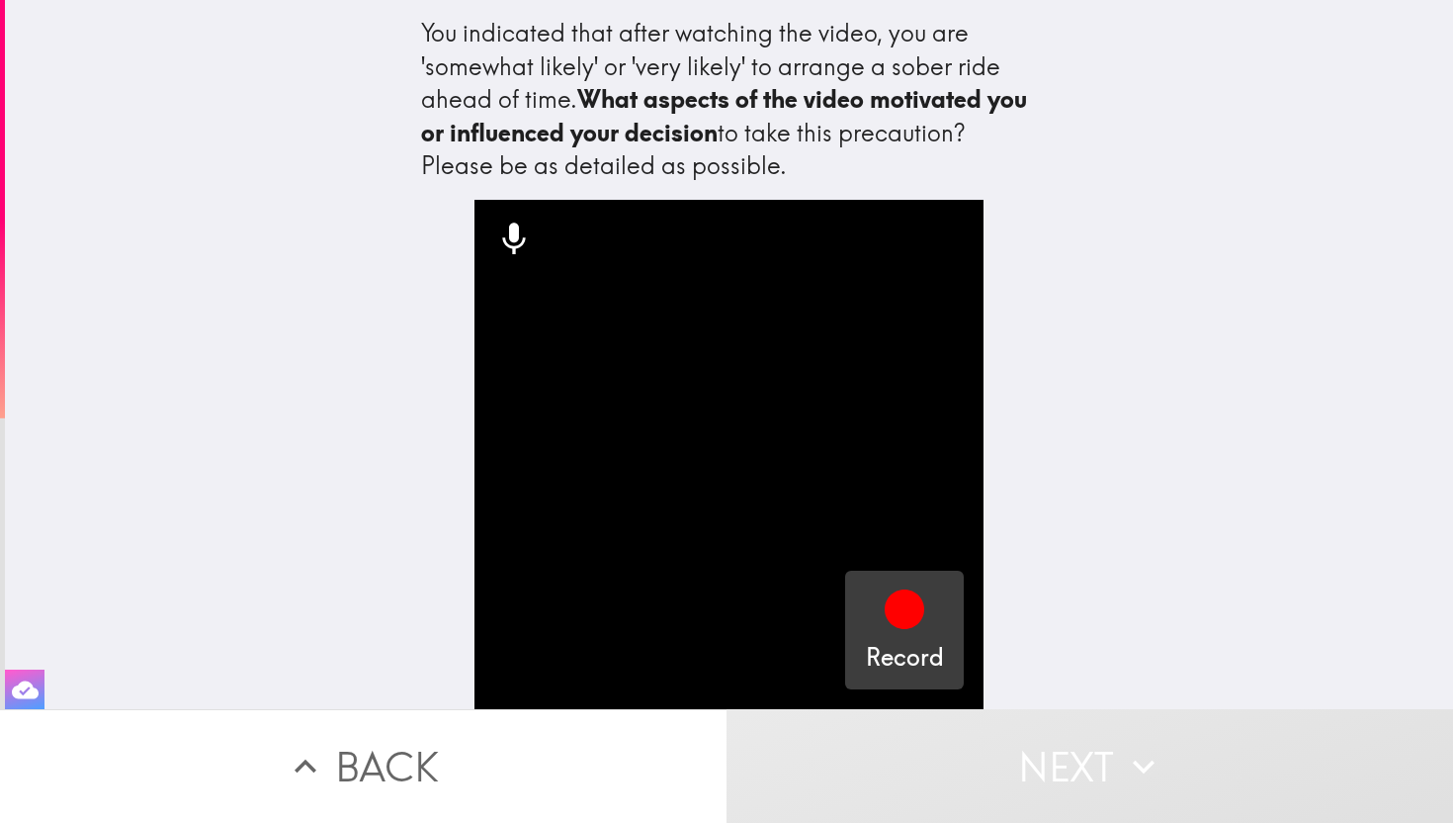
click at [901, 617] on icon "button" at bounding box center [905, 609] width 40 height 40
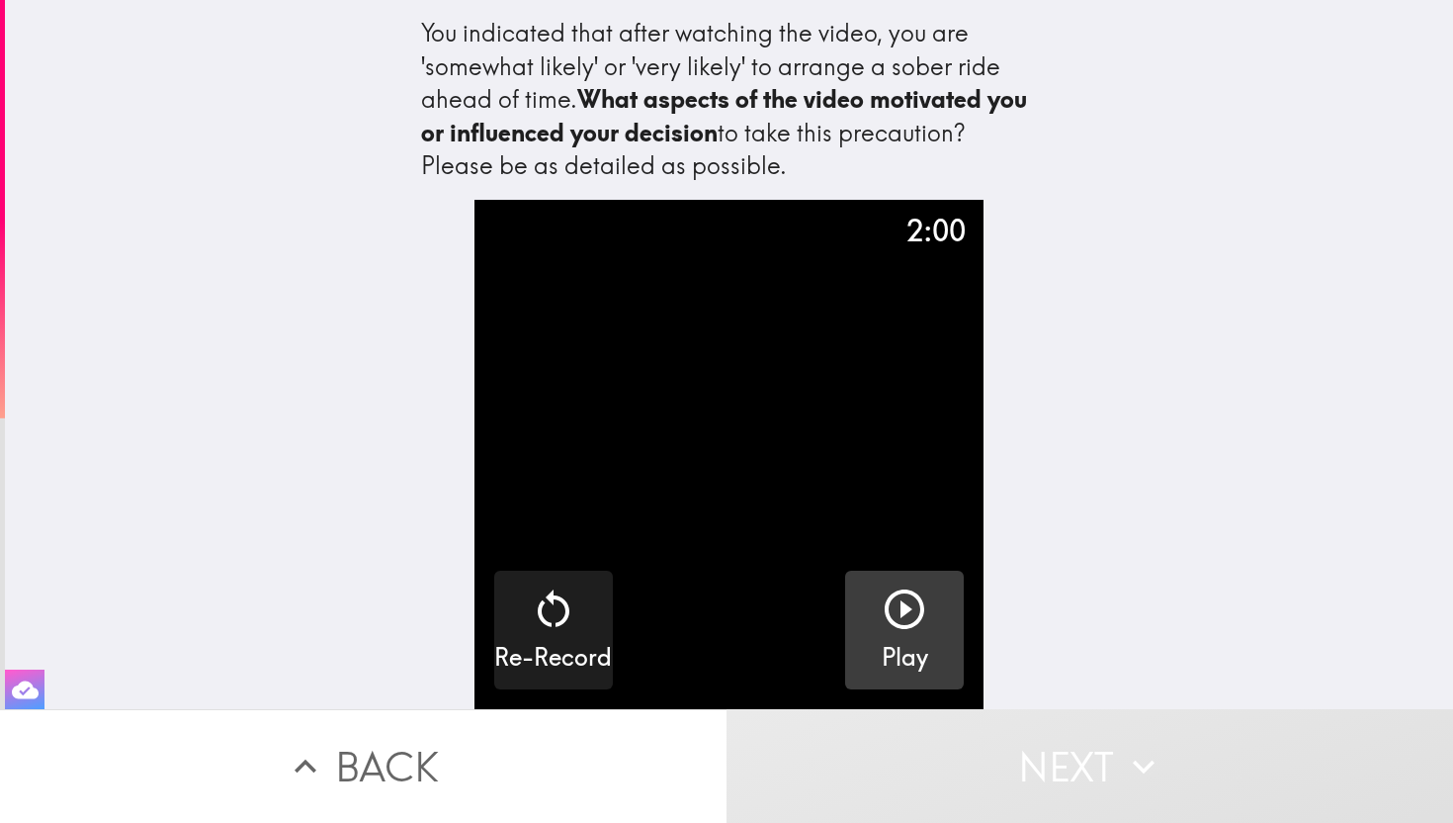
click at [914, 603] on icon "button" at bounding box center [904, 608] width 47 height 47
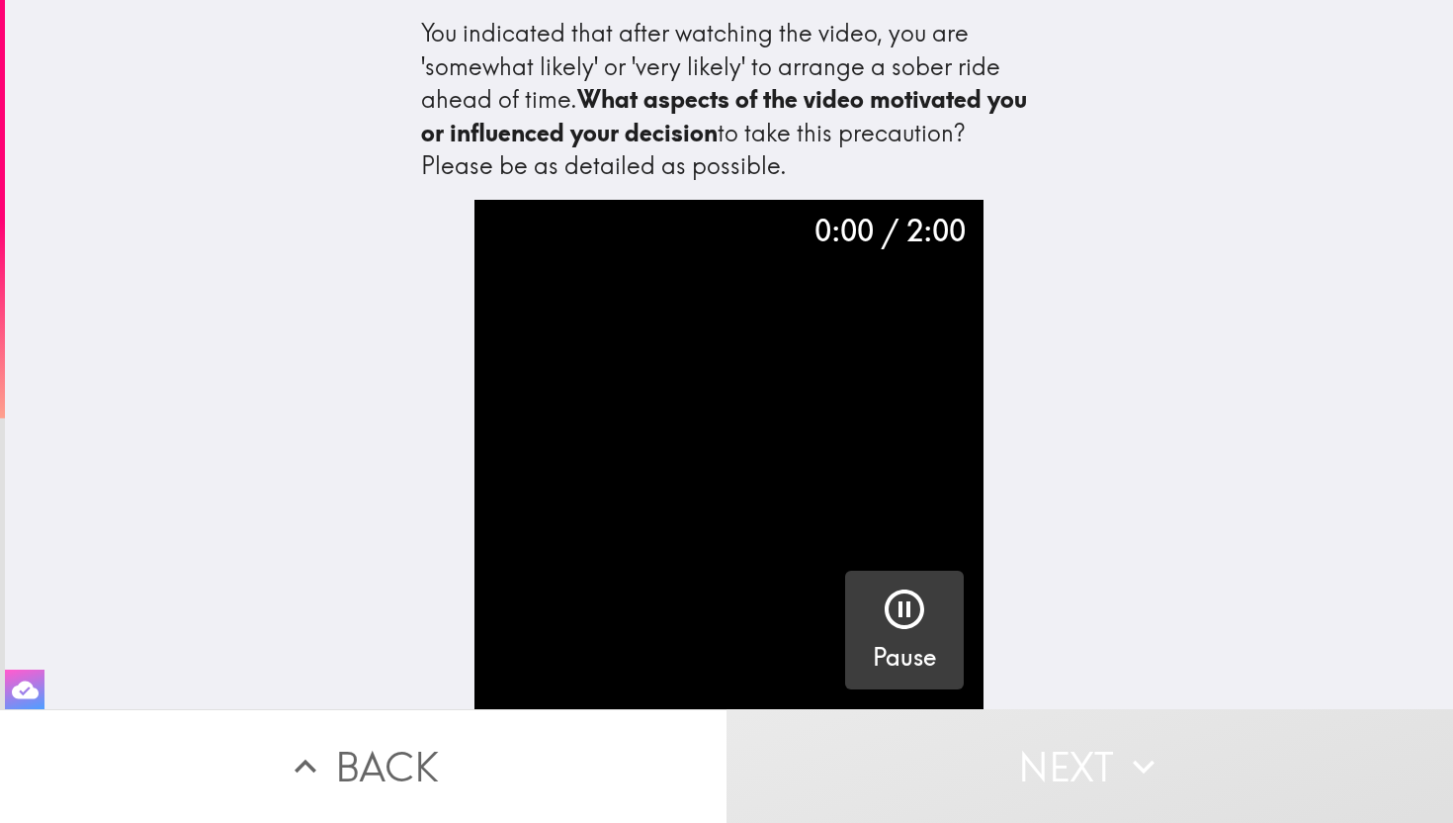
click at [914, 609] on icon "button" at bounding box center [904, 608] width 47 height 47
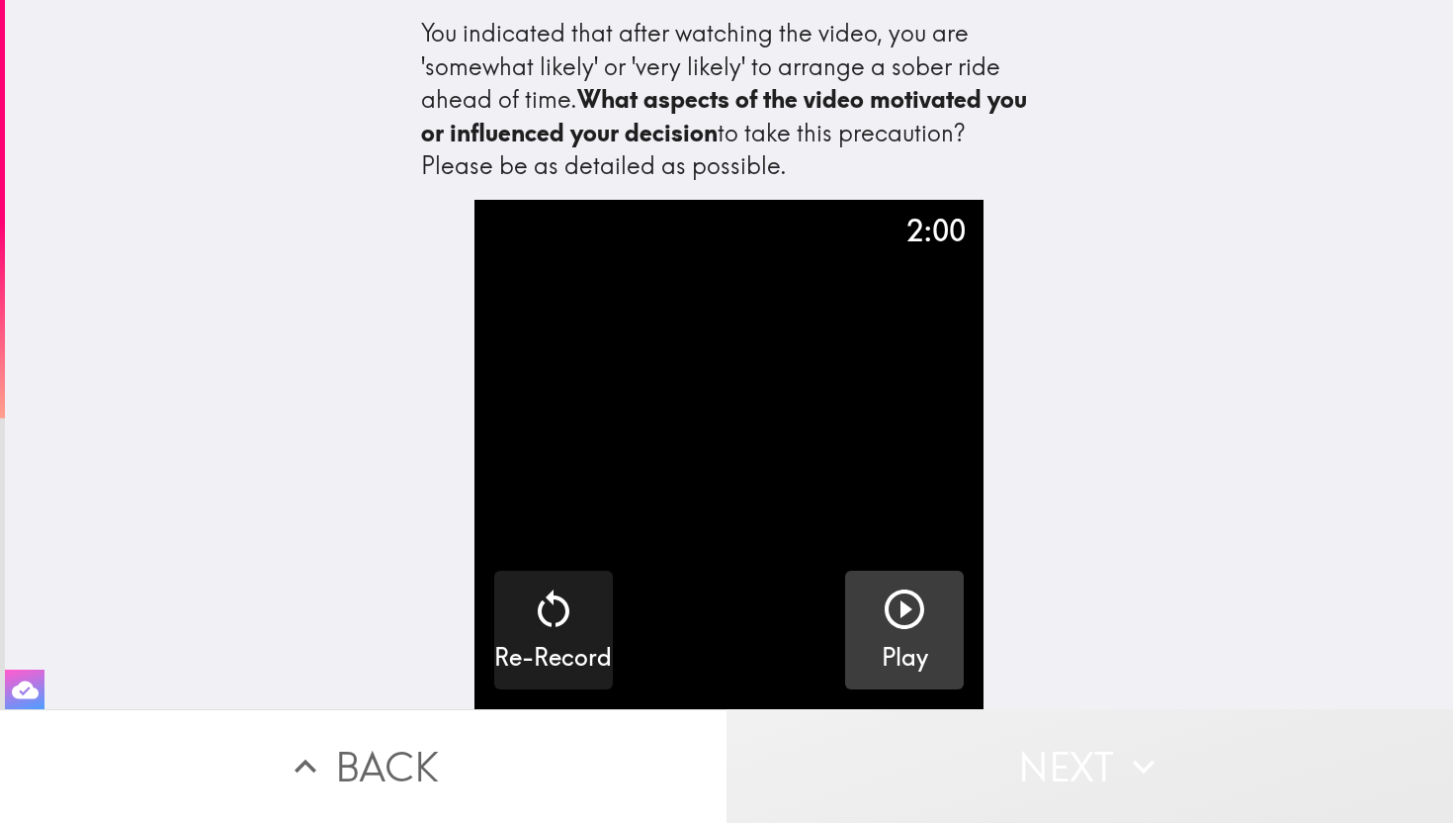
click at [1038, 781] on button "Next" at bounding box center [1090, 766] width 727 height 114
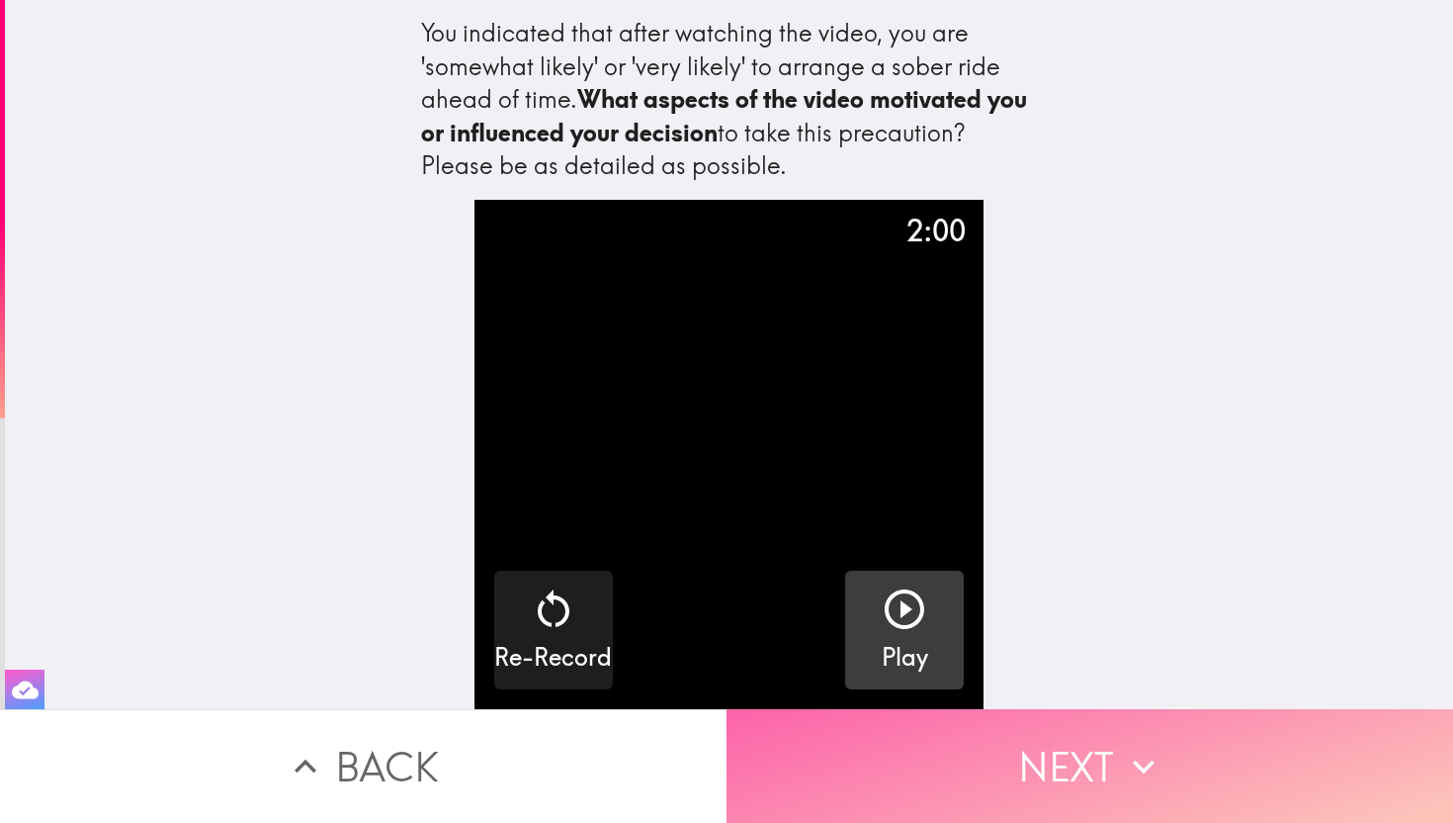
click at [1038, 781] on button "Next" at bounding box center [1090, 766] width 727 height 114
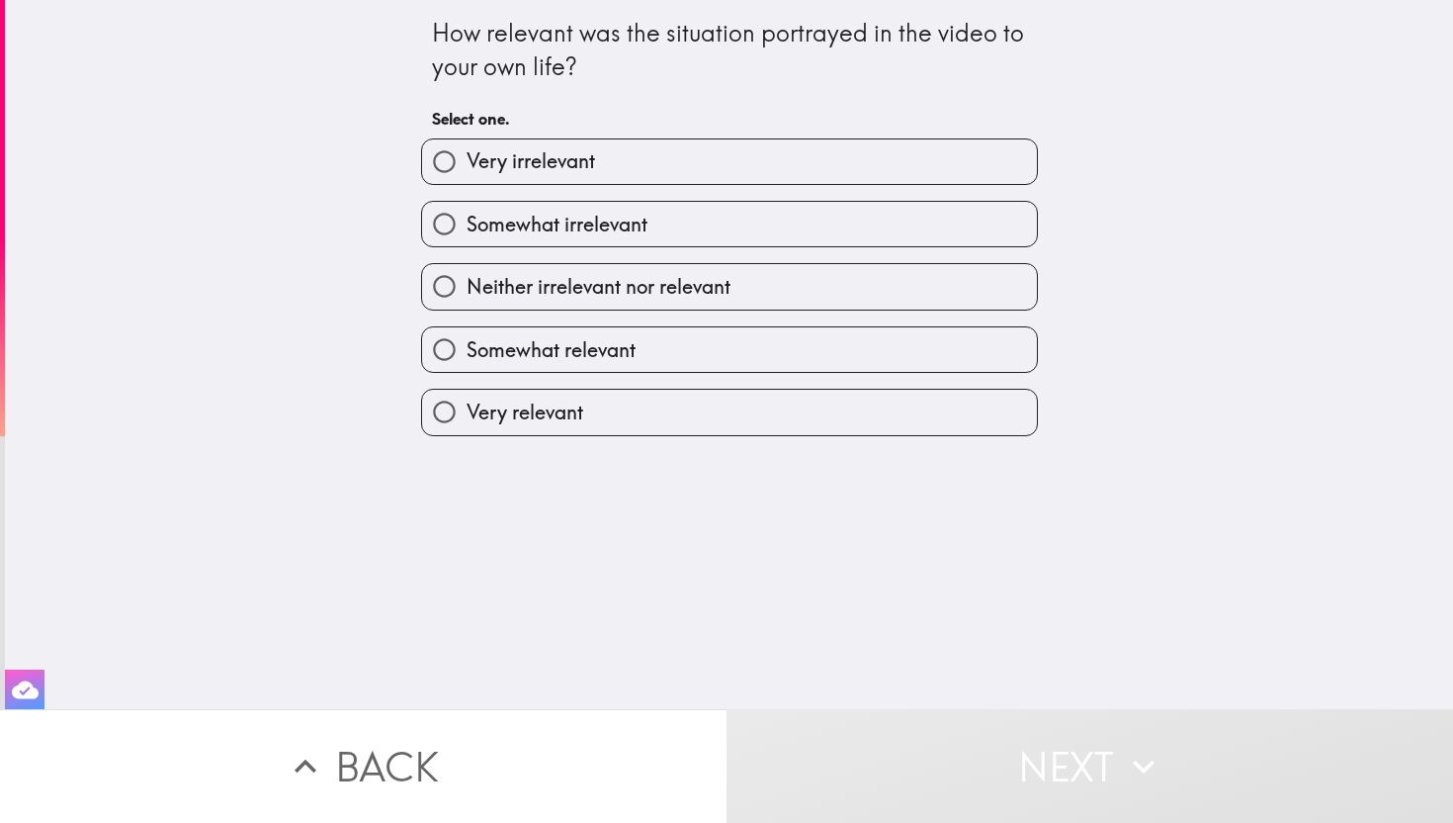
click at [571, 444] on div "How relevant was the situation portrayed in the video to your own life? Select …" at bounding box center [729, 354] width 1448 height 709
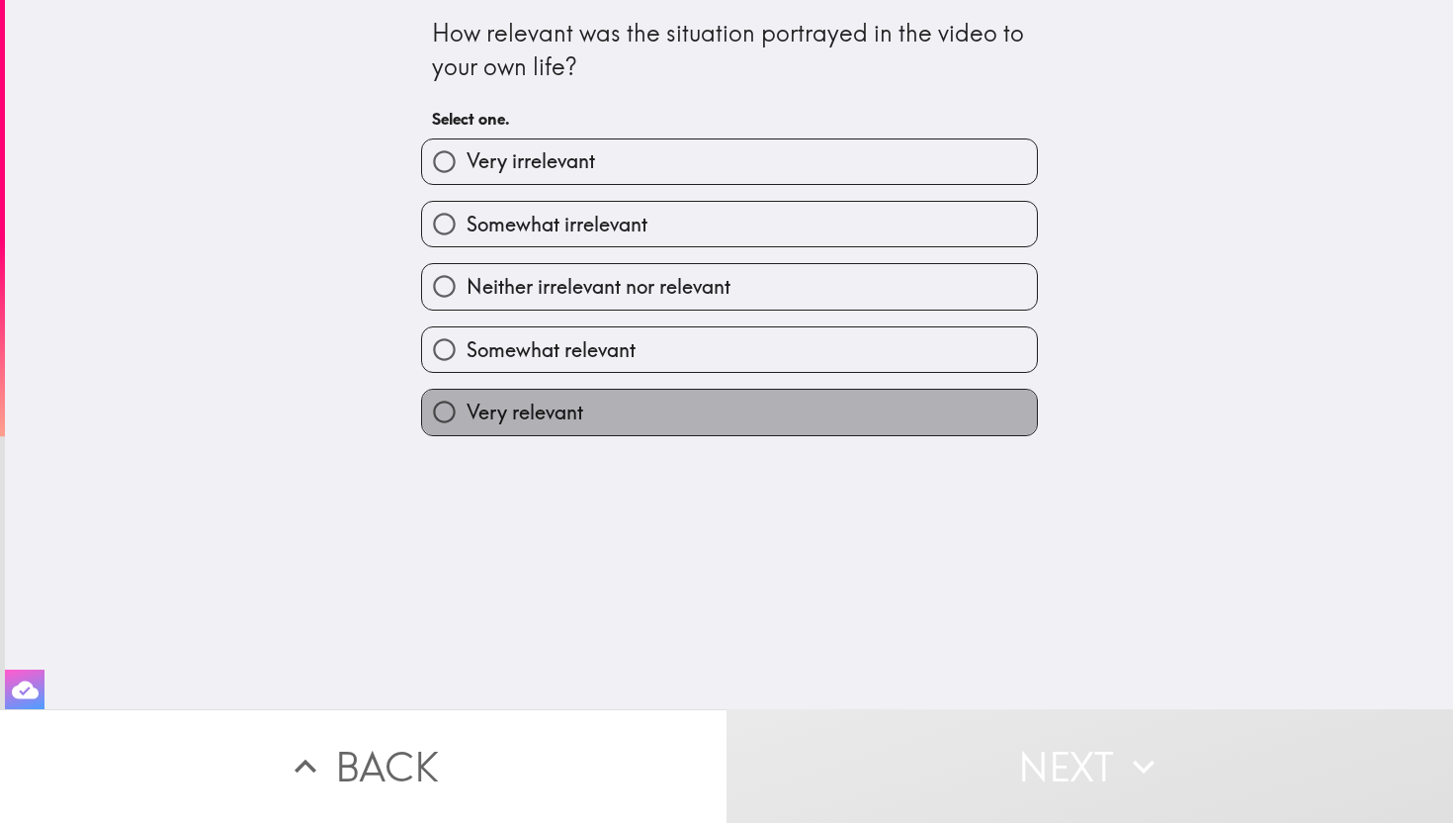
click at [578, 426] on span "Very relevant" at bounding box center [525, 412] width 117 height 28
click at [467, 429] on input "Very relevant" at bounding box center [444, 412] width 44 height 44
radio input "true"
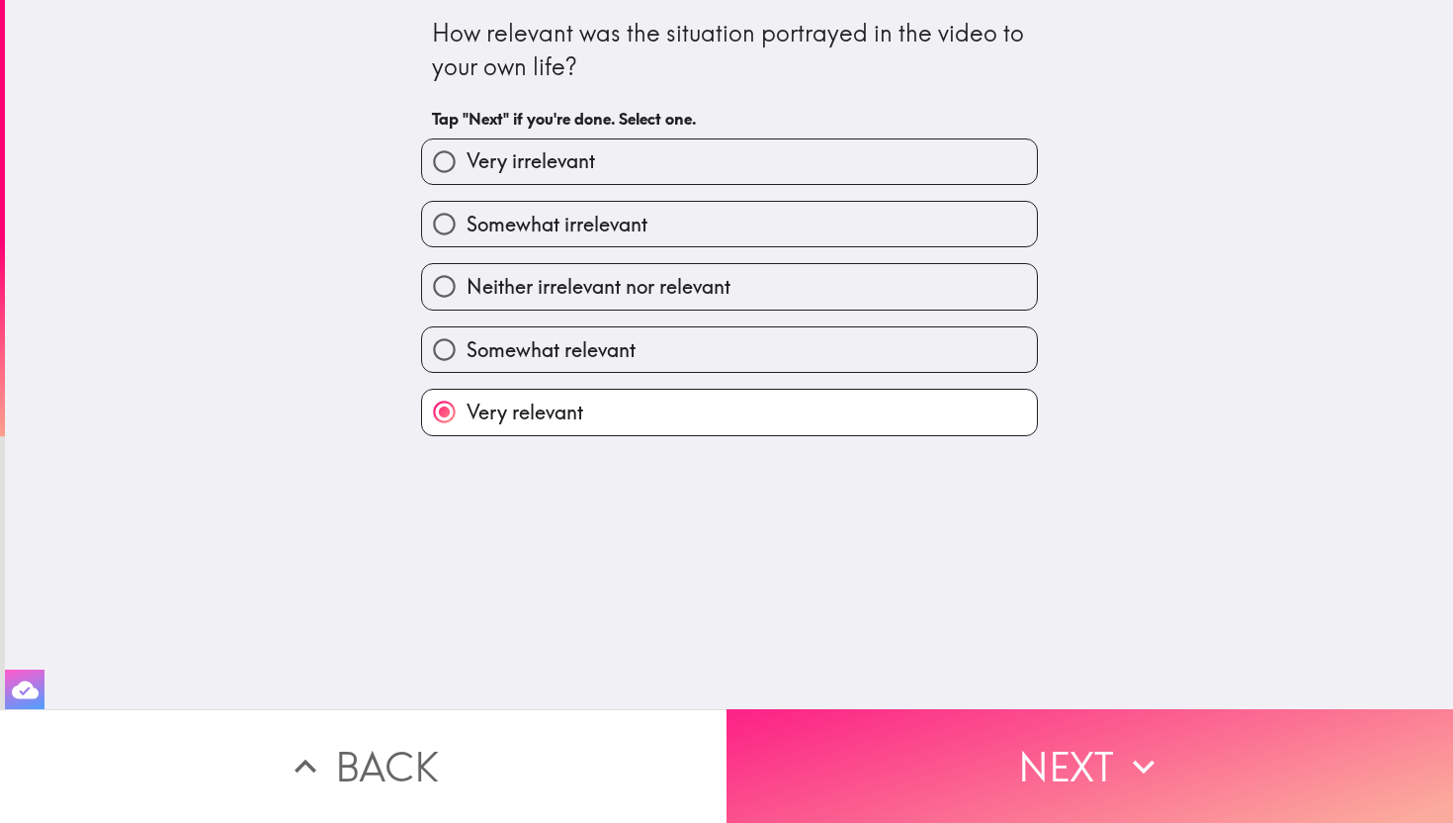
click at [1024, 761] on button "Next" at bounding box center [1090, 766] width 727 height 114
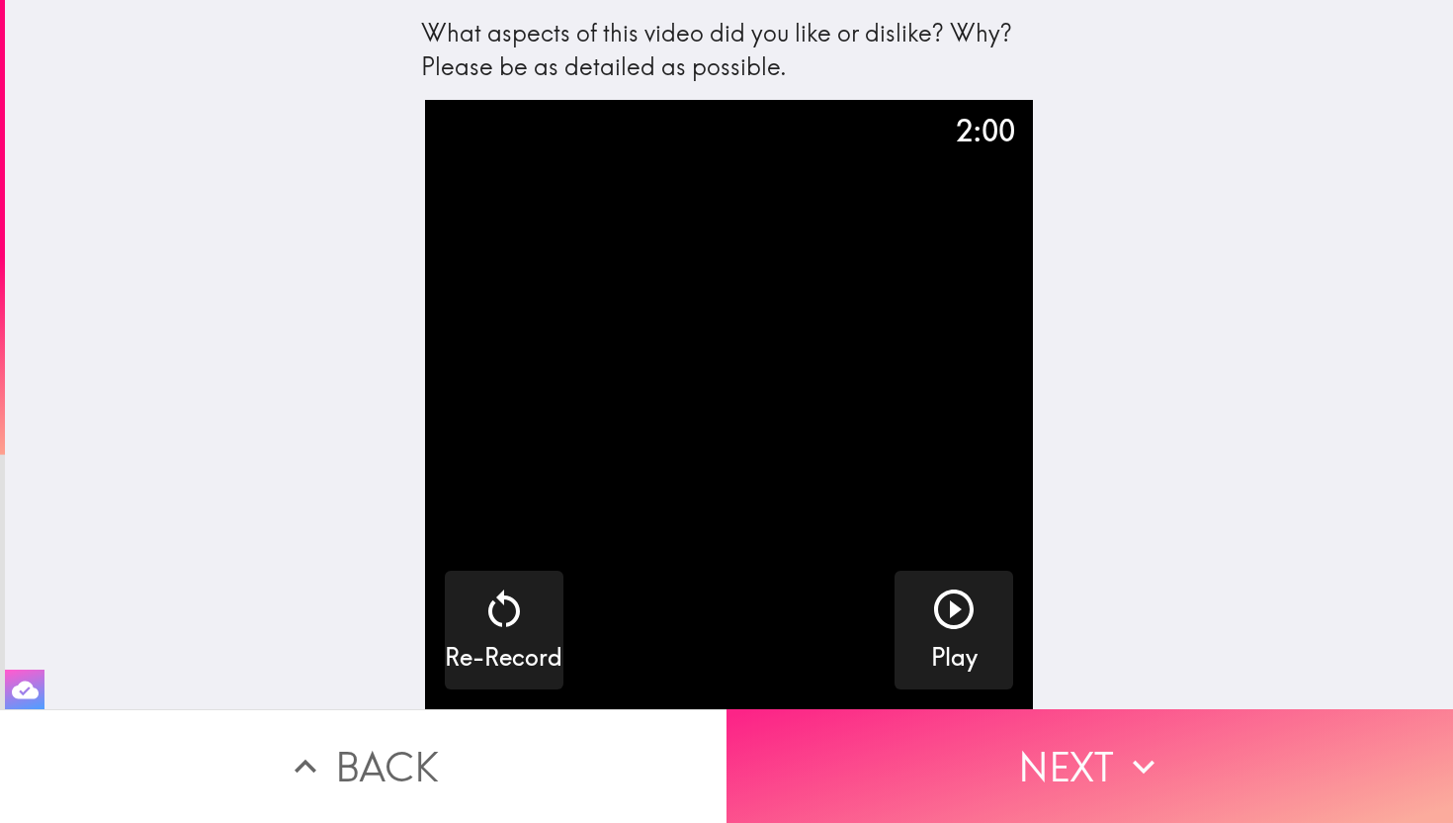
click at [1072, 758] on button "Next" at bounding box center [1090, 766] width 727 height 114
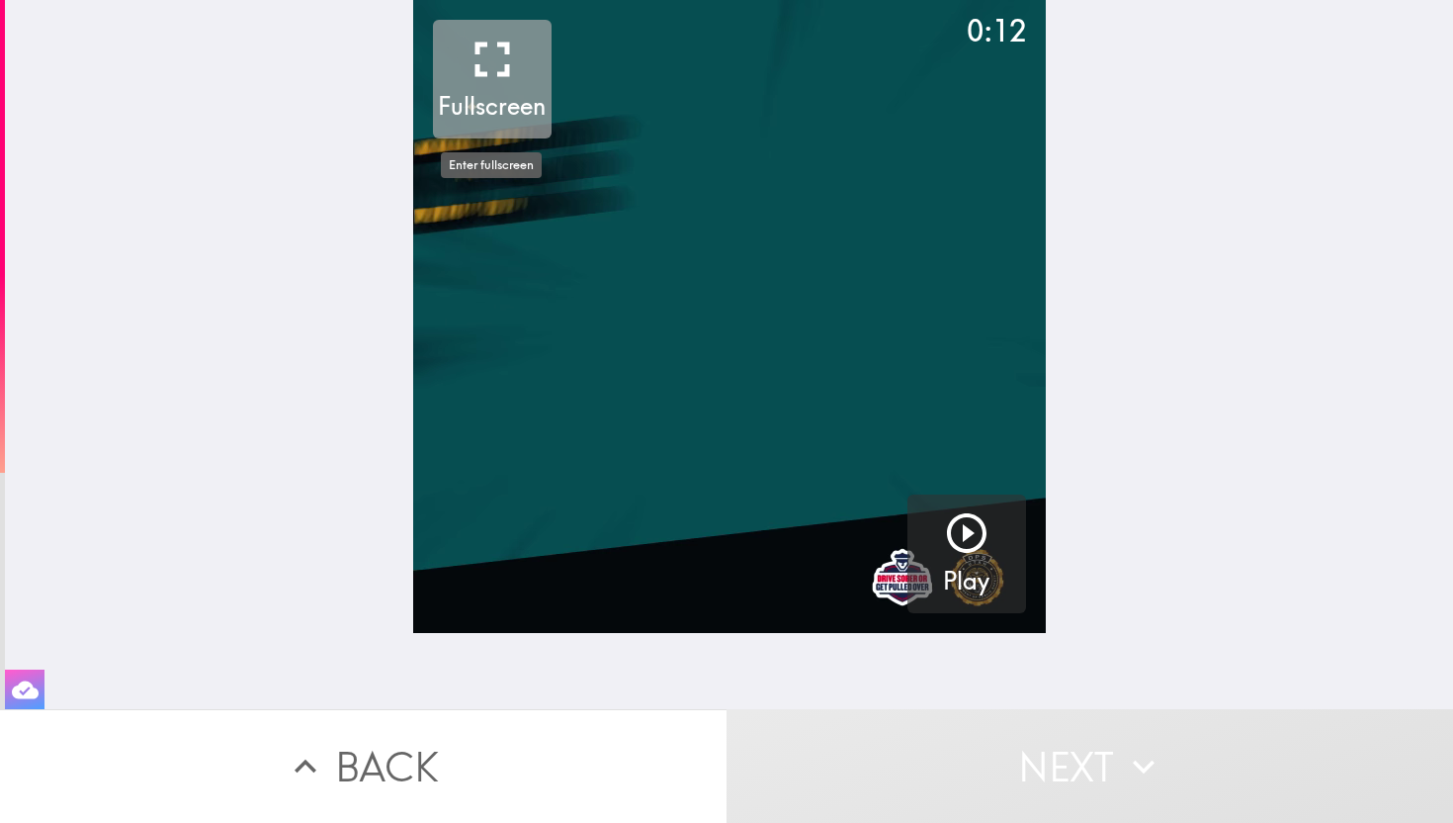
click at [498, 65] on icon "button" at bounding box center [492, 59] width 59 height 59
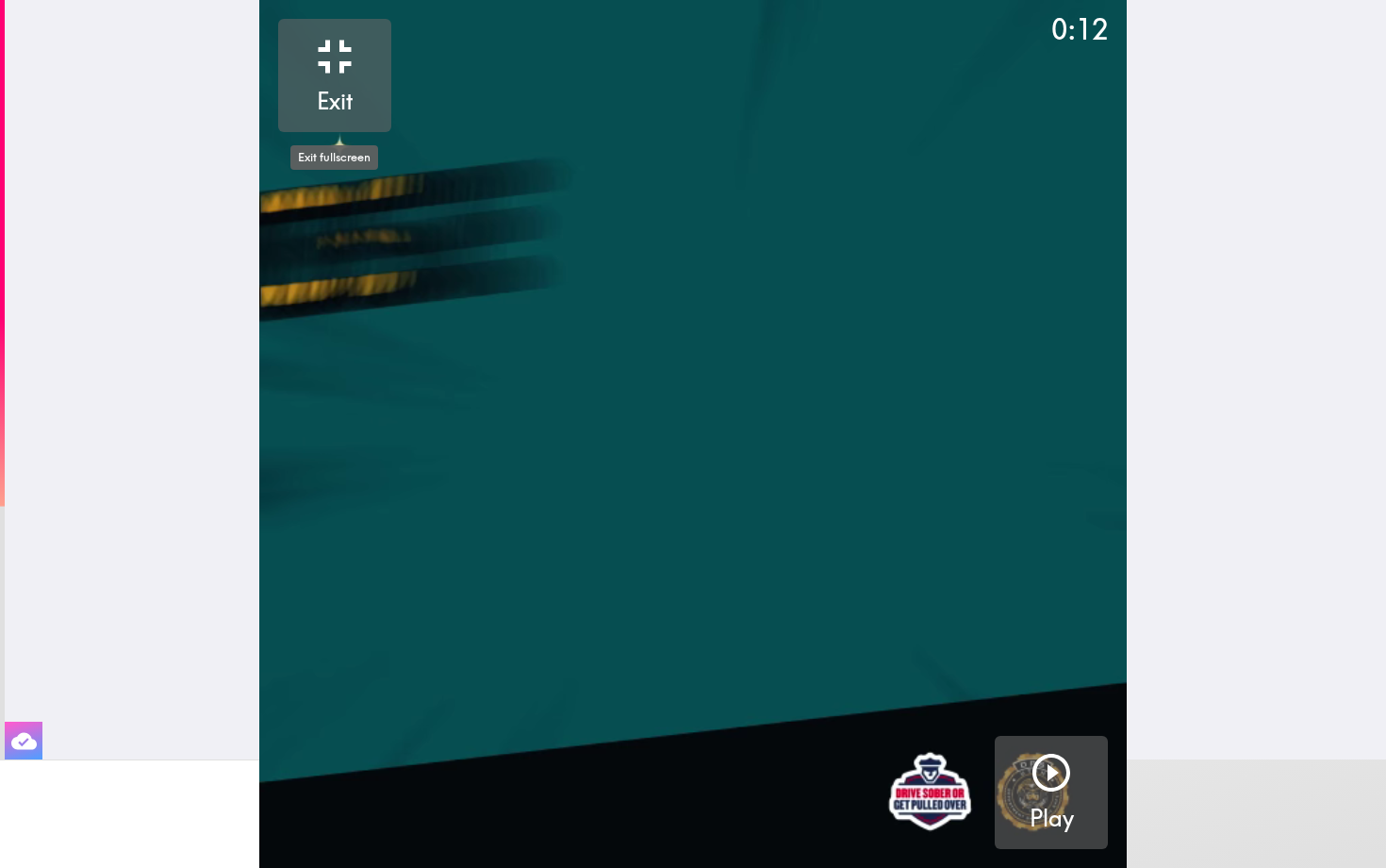
click at [1038, 775] on icon "button" at bounding box center [1051, 772] width 45 height 45
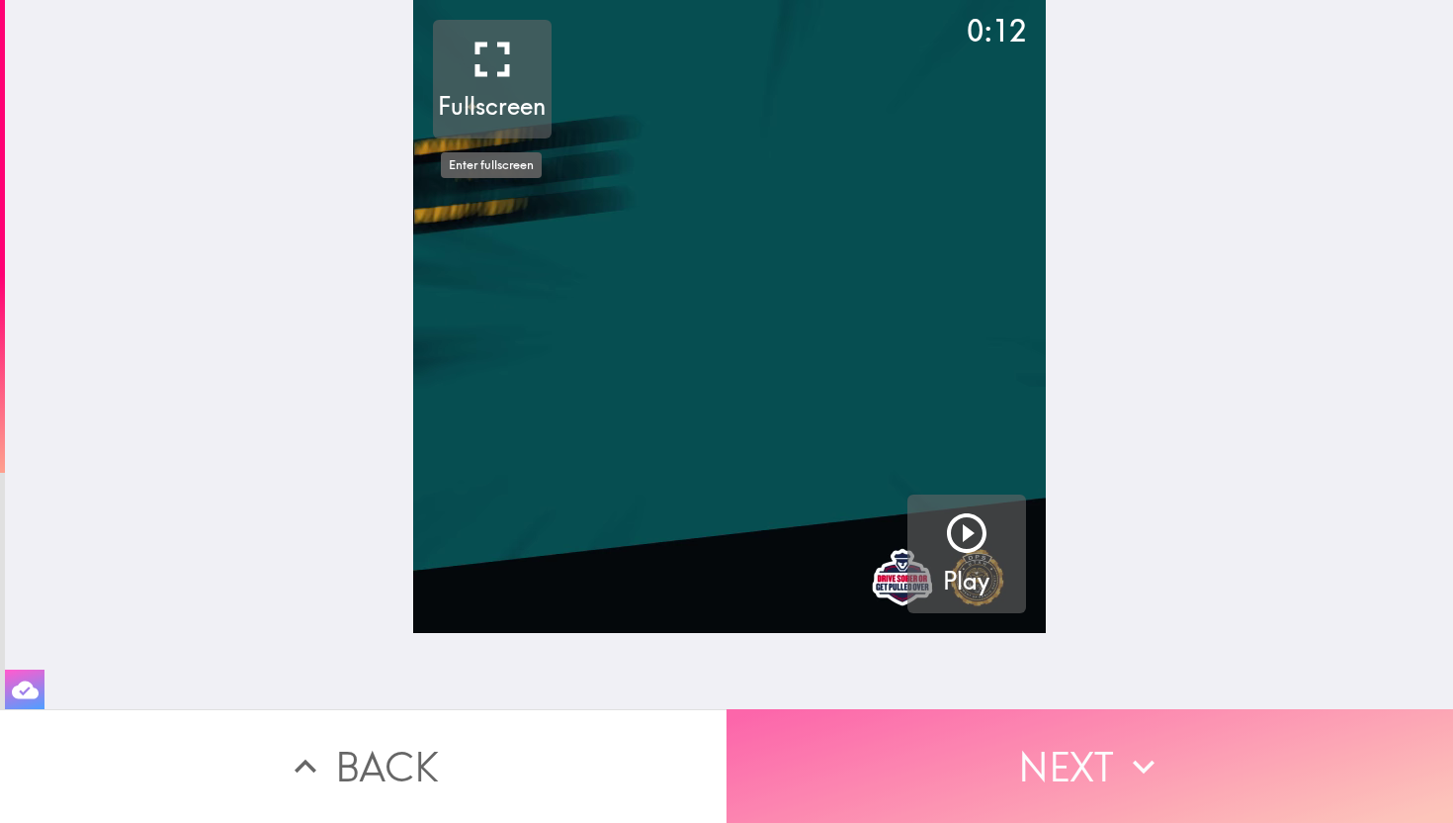
click at [1032, 764] on button "Next" at bounding box center [1090, 766] width 727 height 114
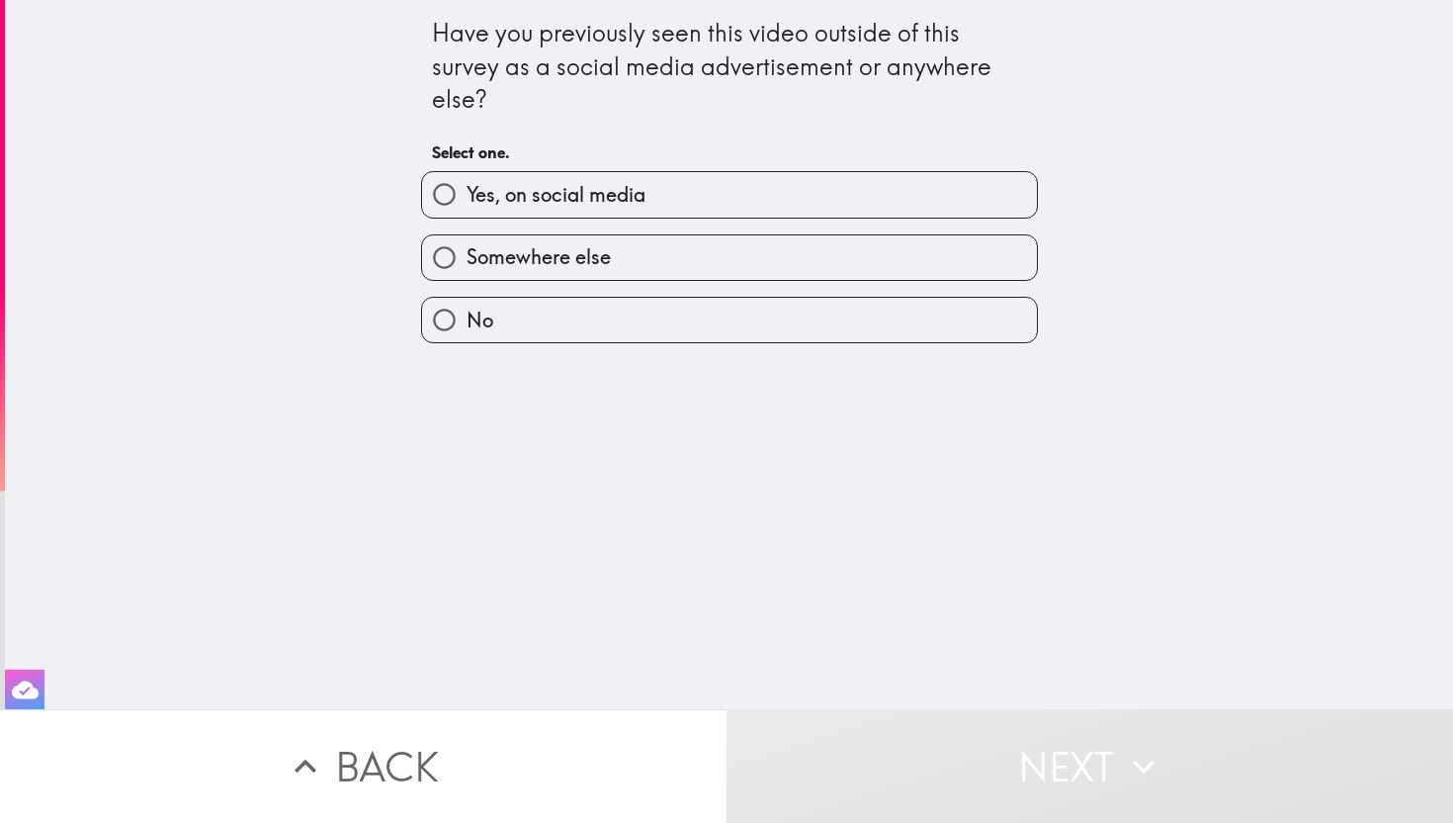
click at [625, 314] on label "No" at bounding box center [729, 320] width 615 height 44
click at [467, 314] on input "No" at bounding box center [444, 320] width 44 height 44
radio input "true"
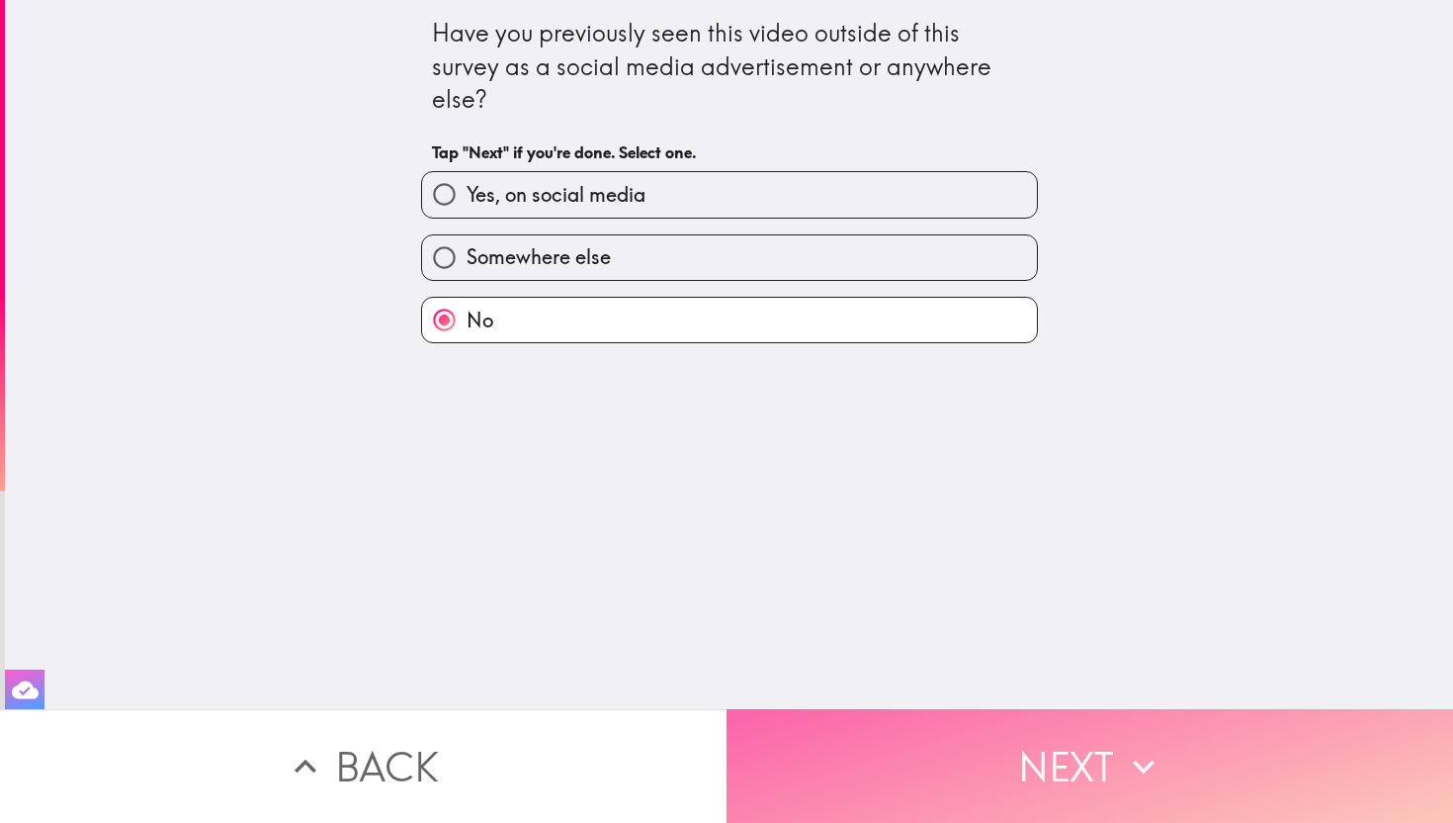
click at [992, 765] on button "Next" at bounding box center [1090, 766] width 727 height 114
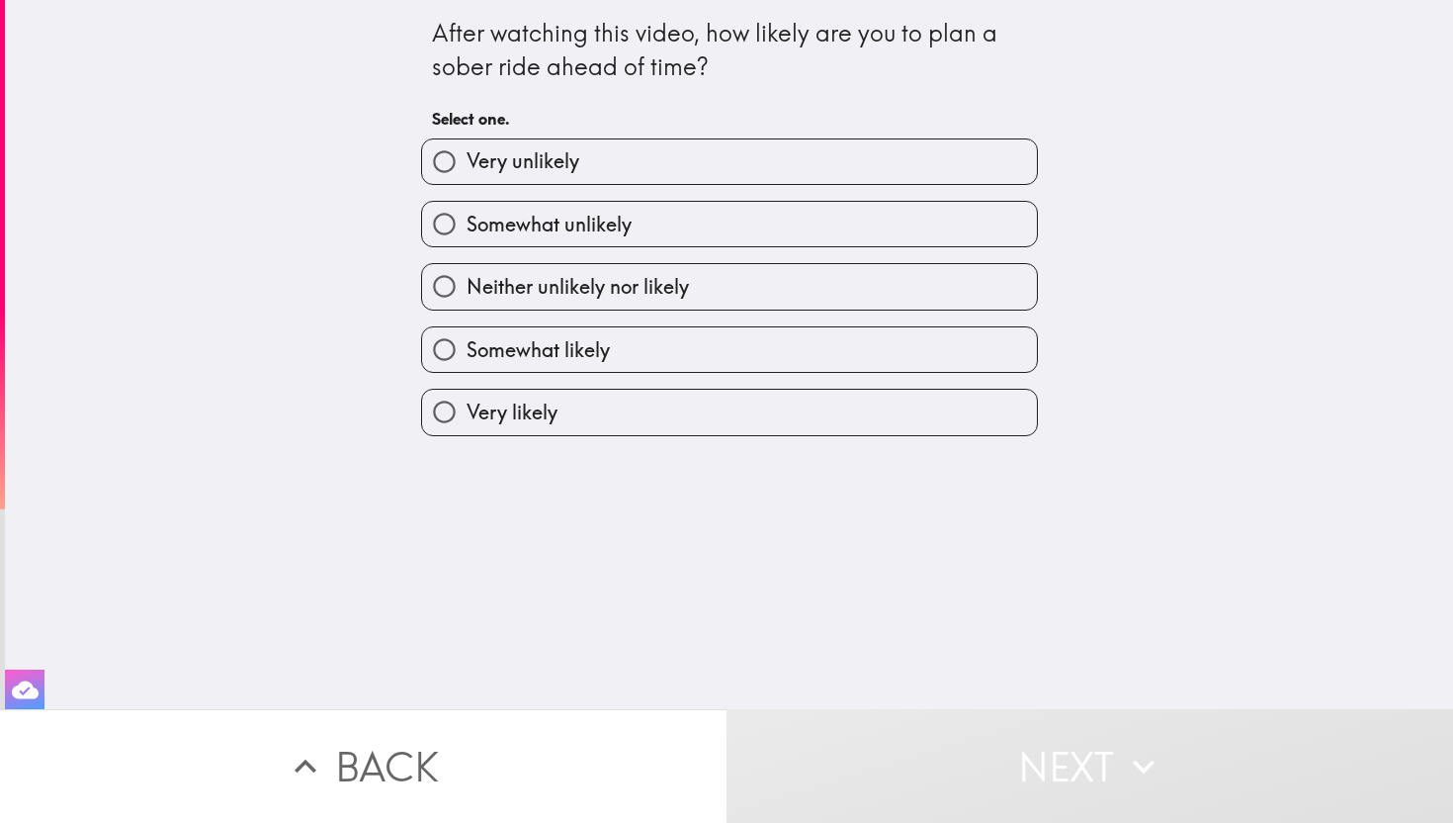
click at [630, 345] on label "Somewhat likely" at bounding box center [729, 349] width 615 height 44
click at [467, 345] on input "Somewhat likely" at bounding box center [444, 349] width 44 height 44
radio input "true"
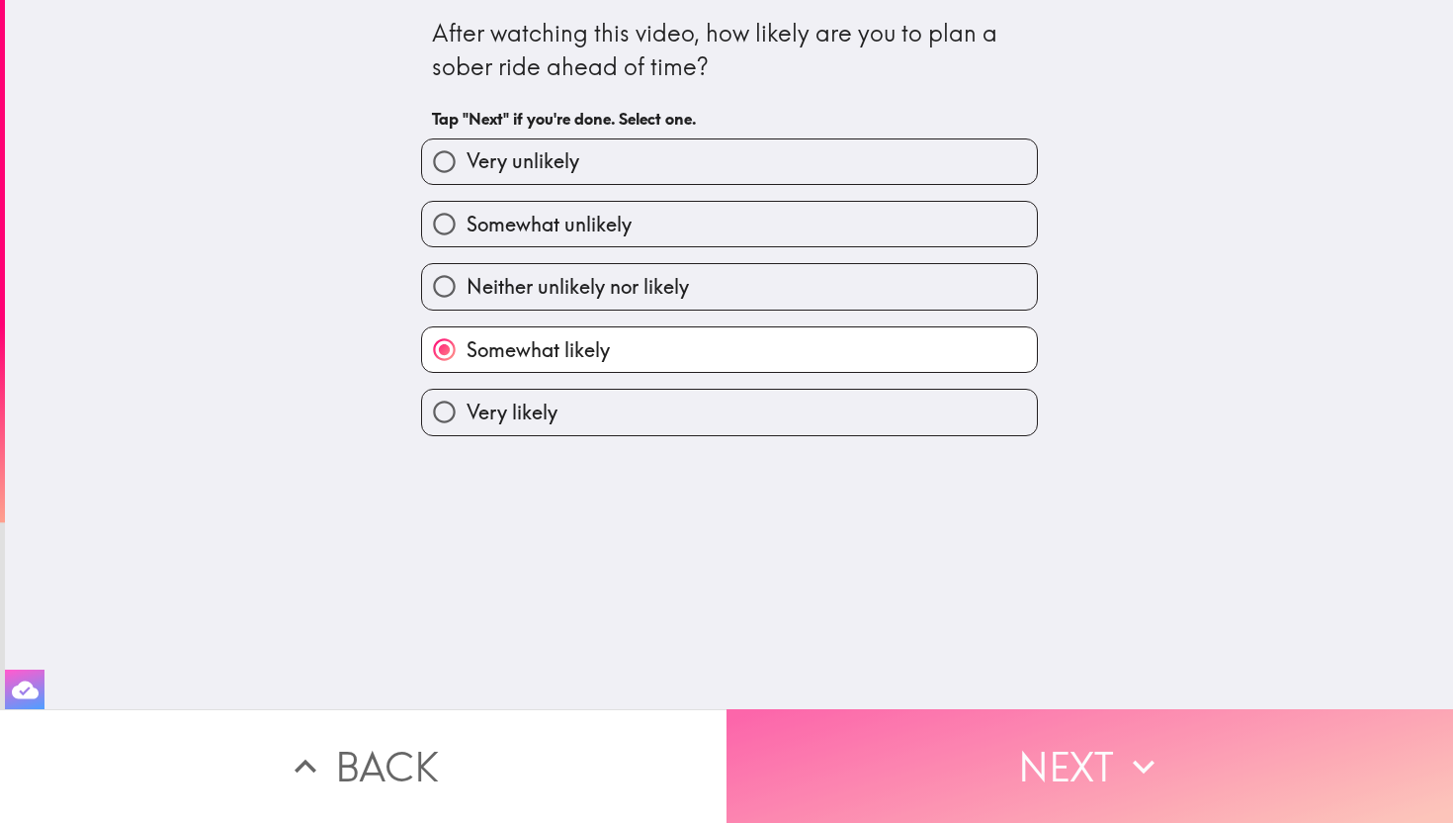
click at [981, 768] on button "Next" at bounding box center [1090, 766] width 727 height 114
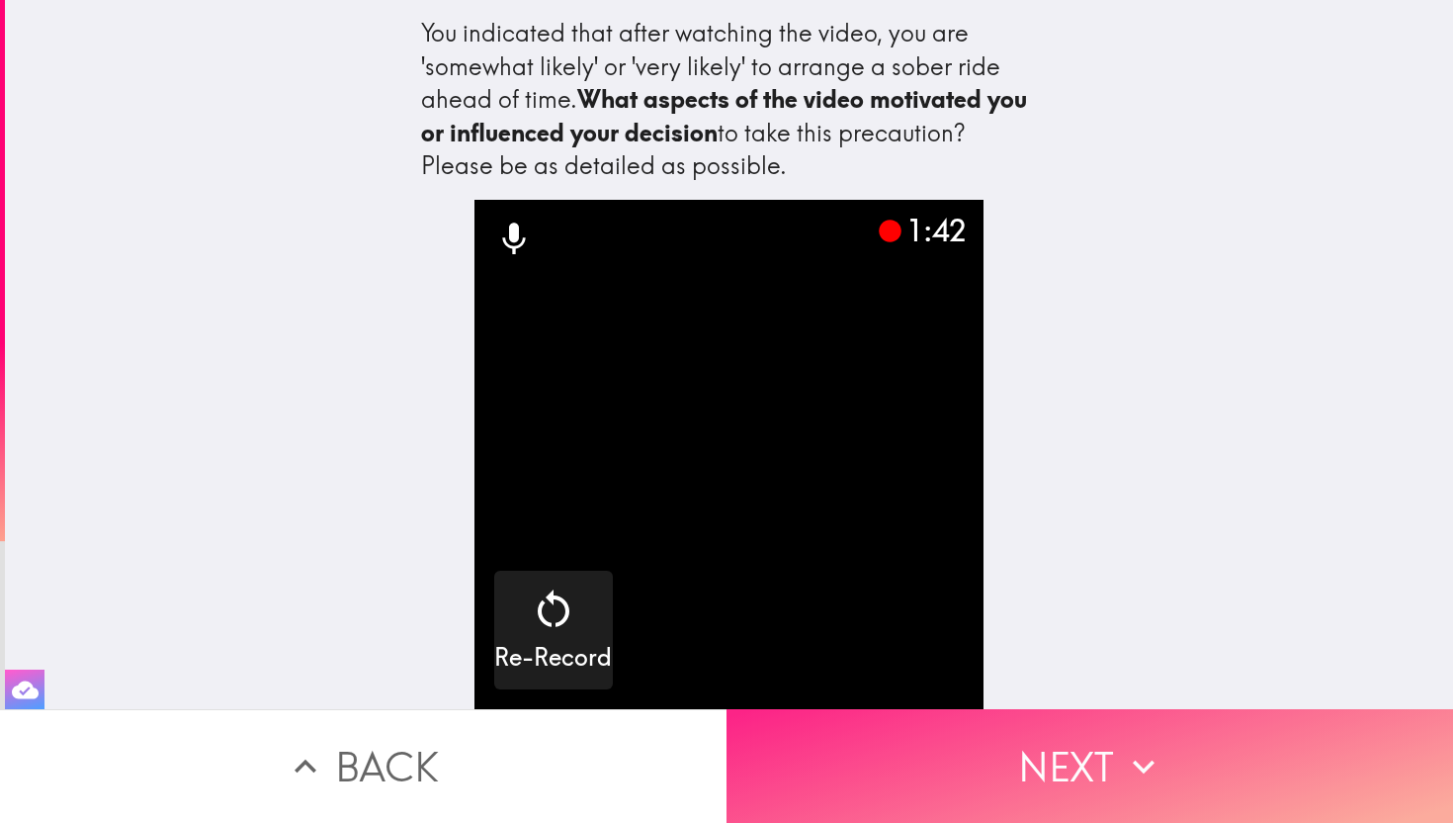
click at [1086, 759] on button "Next" at bounding box center [1090, 766] width 727 height 114
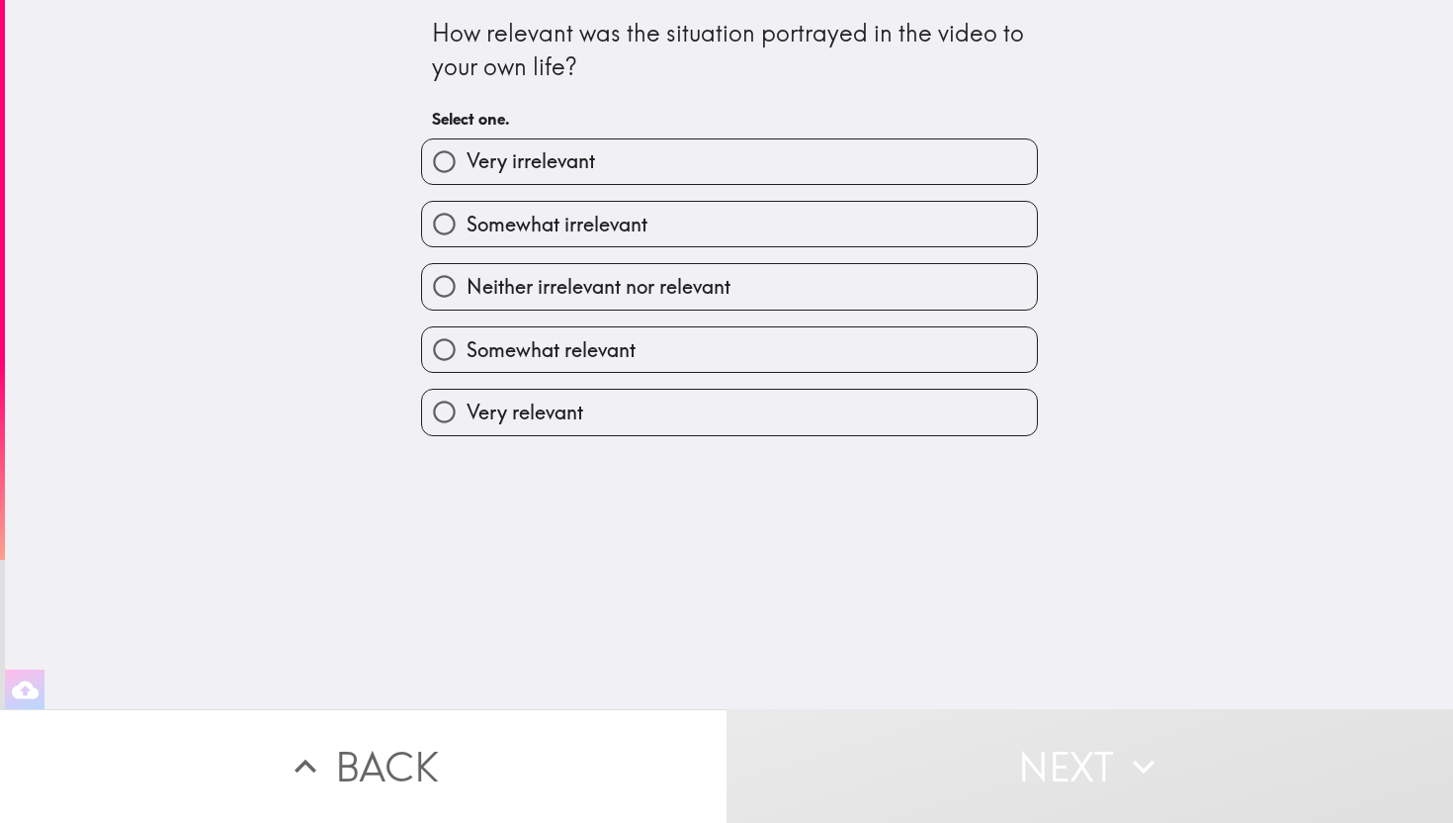
click at [537, 801] on button "Back" at bounding box center [363, 766] width 727 height 114
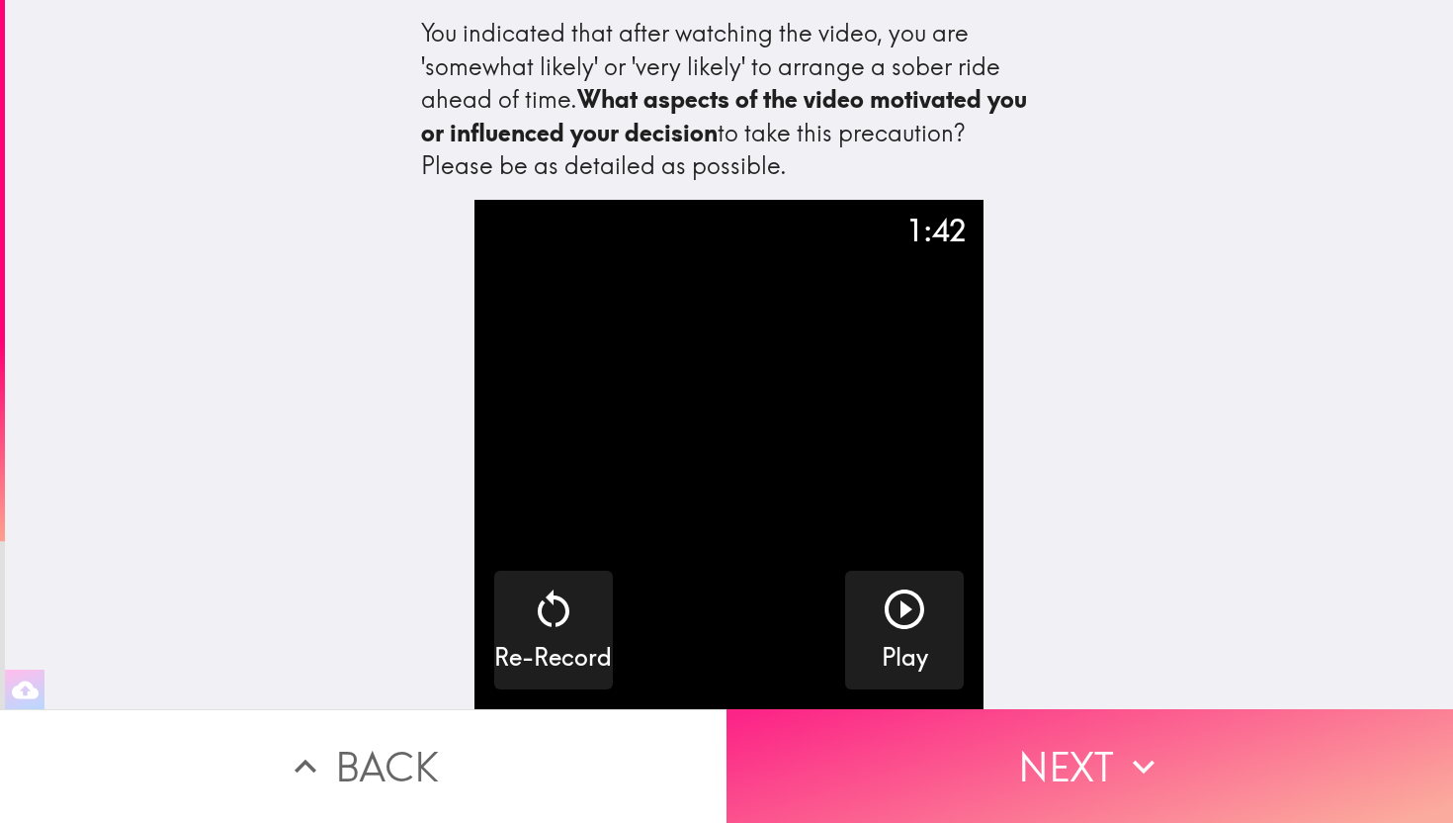
click at [1071, 764] on button "Next" at bounding box center [1090, 766] width 727 height 114
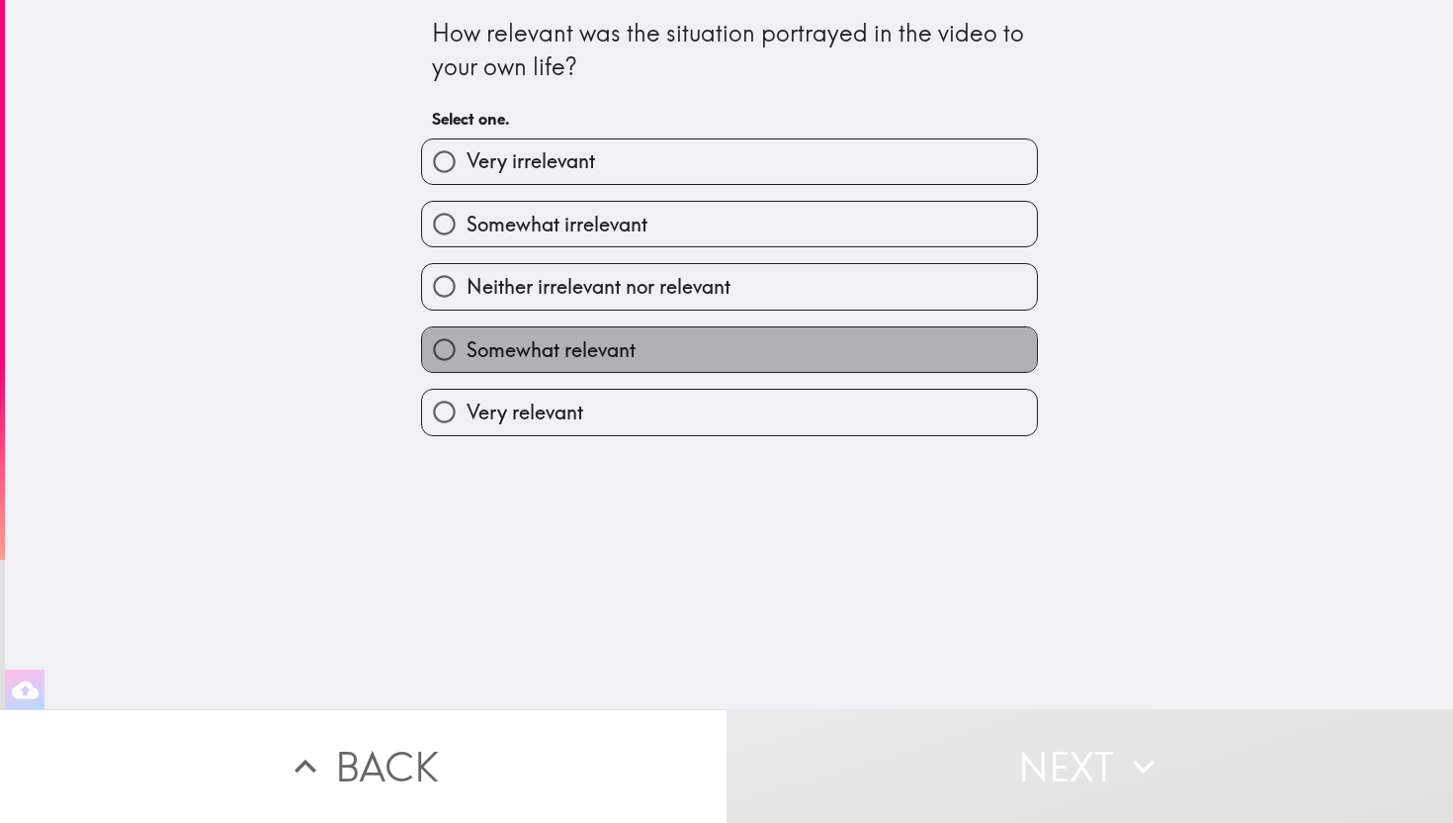
click at [663, 356] on label "Somewhat relevant" at bounding box center [729, 349] width 615 height 44
click at [467, 356] on input "Somewhat relevant" at bounding box center [444, 349] width 44 height 44
radio input "true"
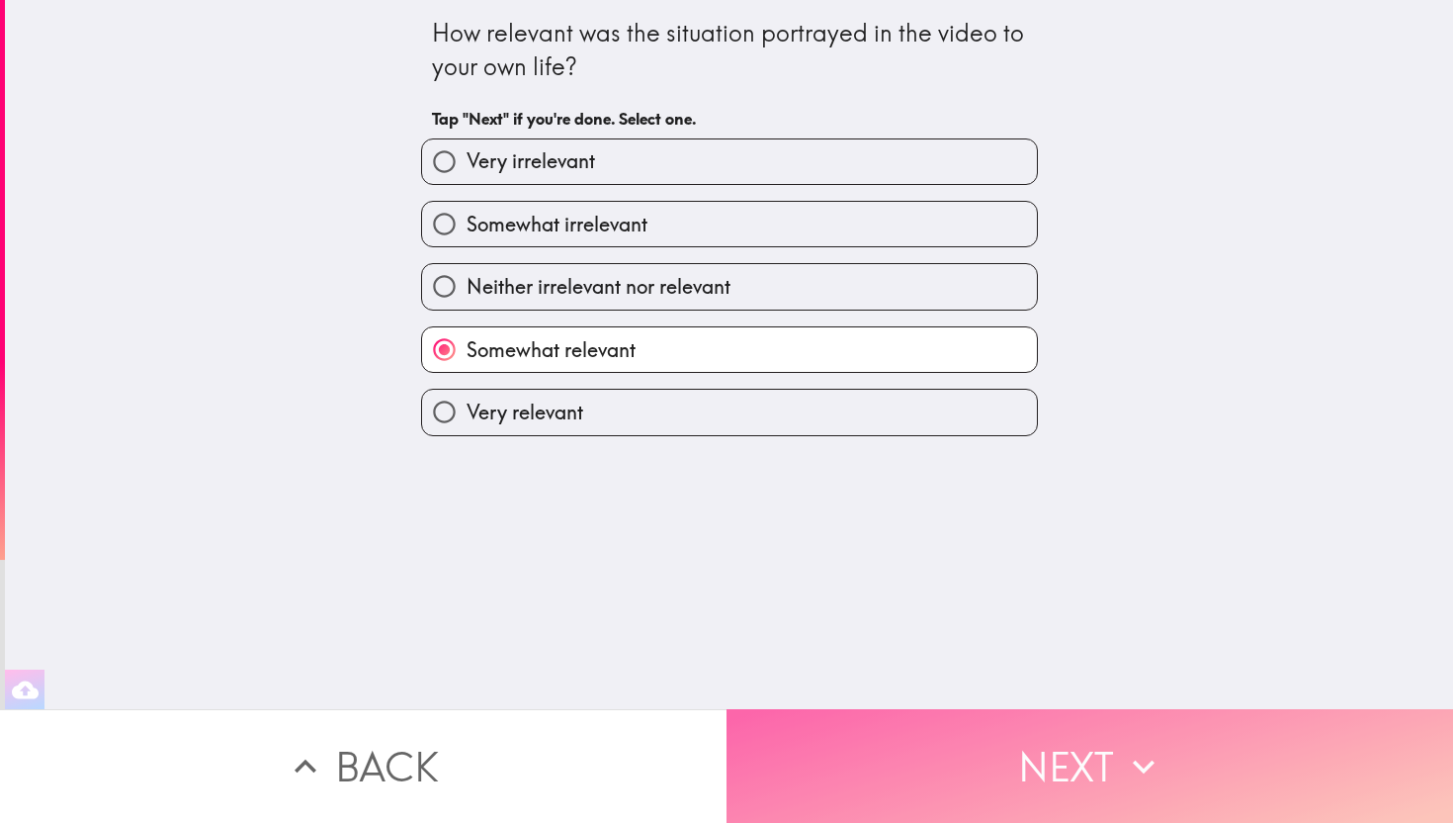
click at [977, 738] on button "Next" at bounding box center [1090, 766] width 727 height 114
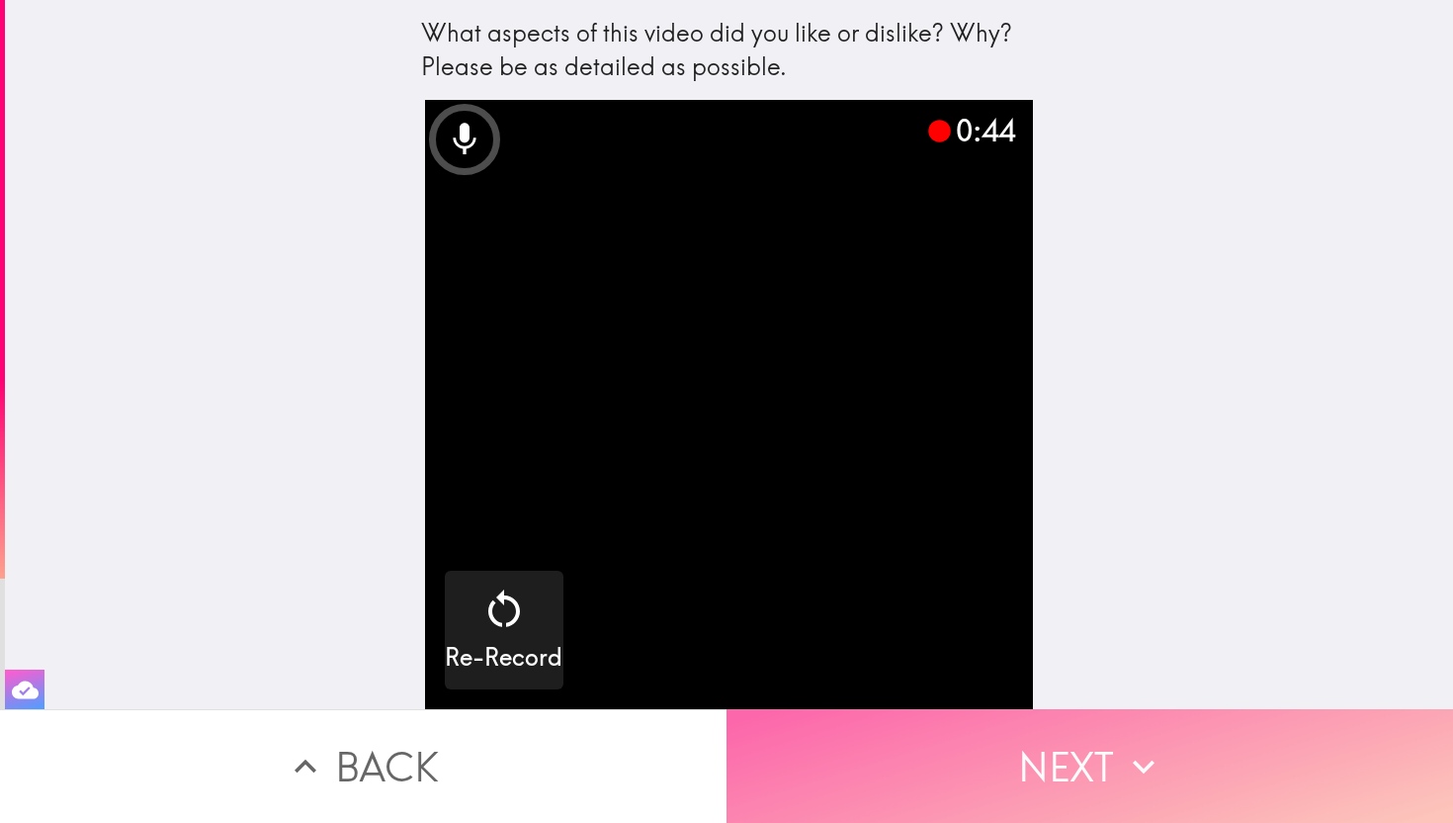
click at [1060, 757] on button "Next" at bounding box center [1090, 766] width 727 height 114
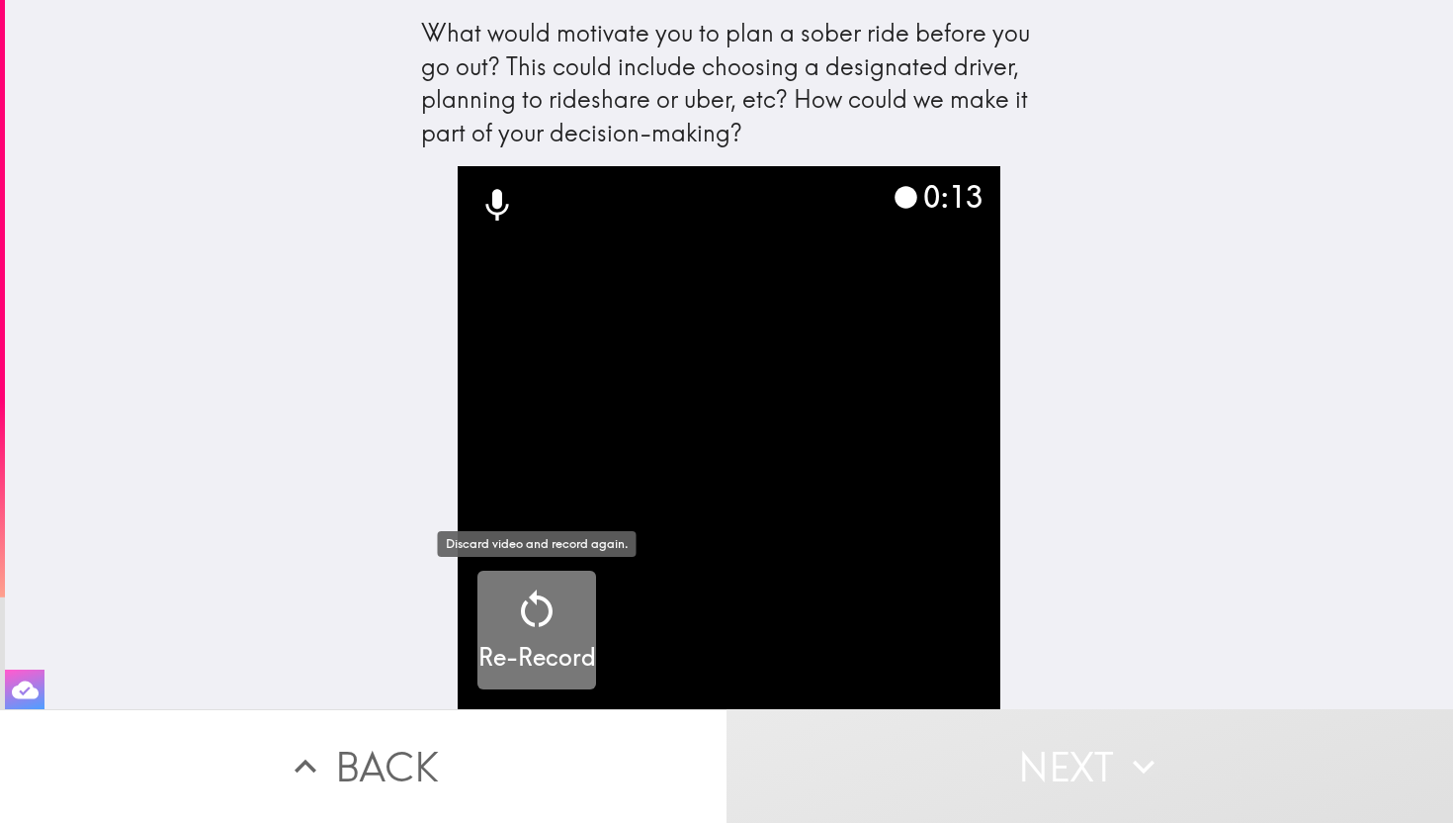
click at [534, 619] on icon "button" at bounding box center [536, 608] width 47 height 47
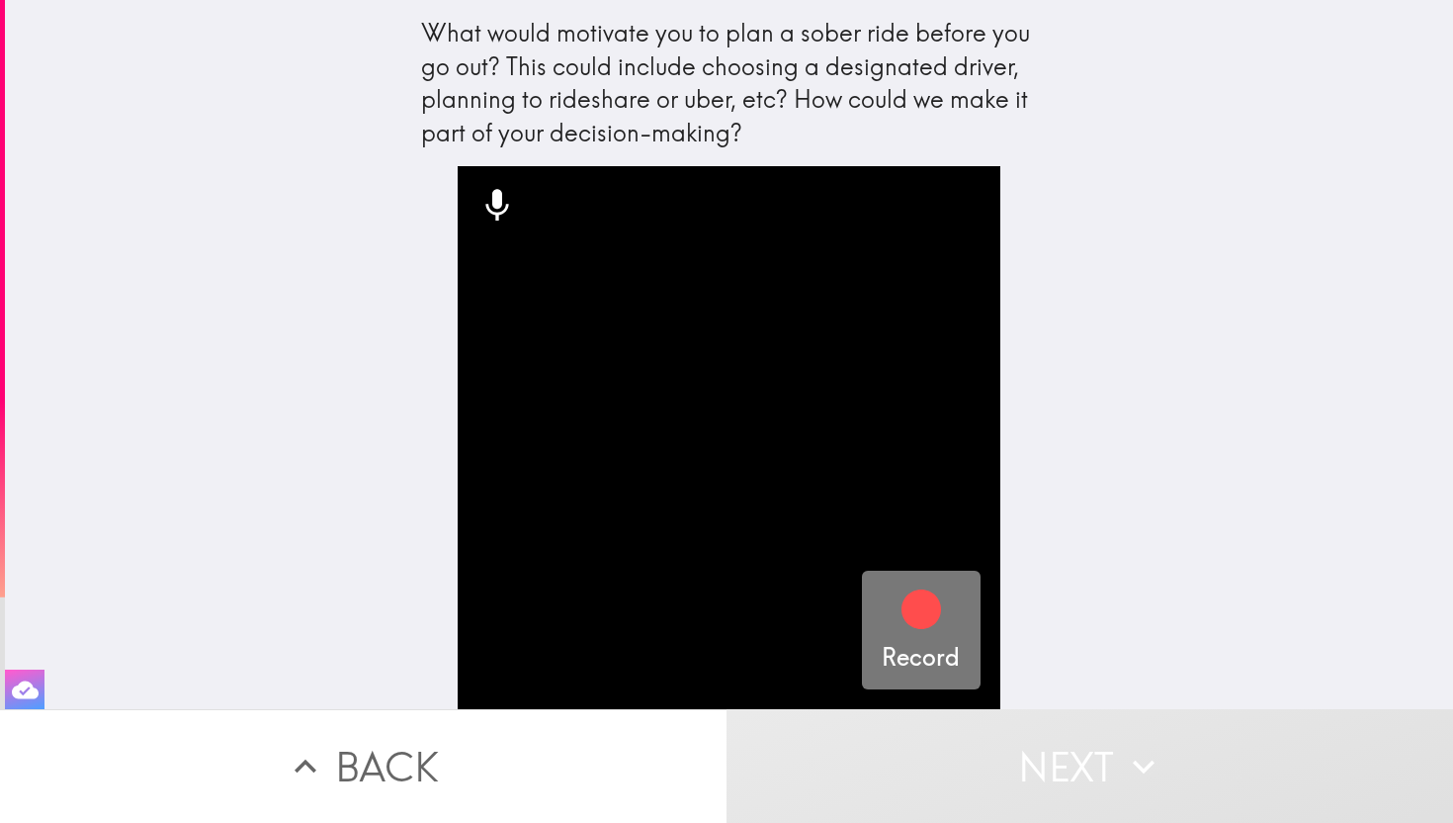
click at [913, 616] on icon "button" at bounding box center [922, 609] width 40 height 40
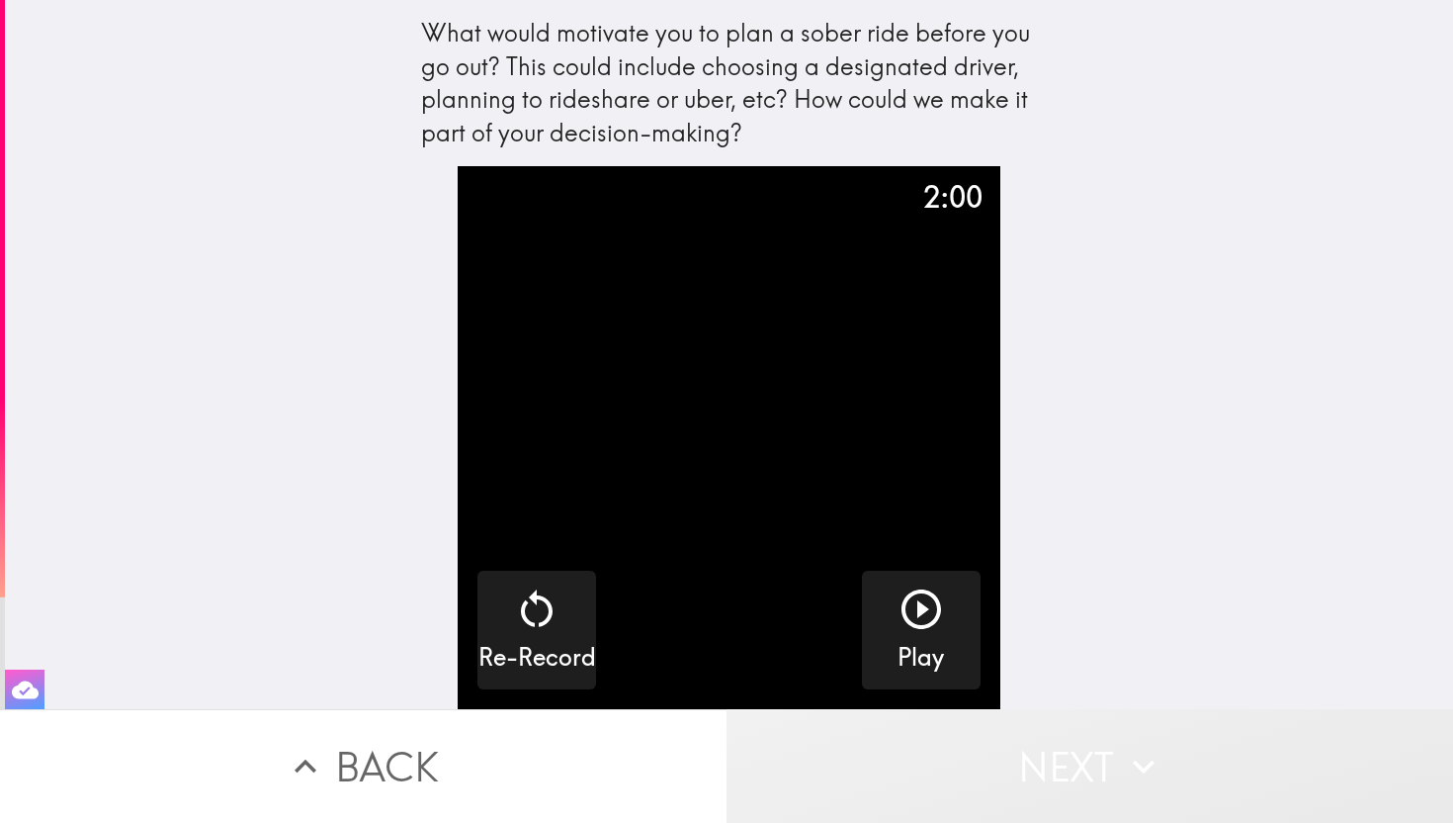
click at [1087, 764] on button "Next" at bounding box center [1090, 766] width 727 height 114
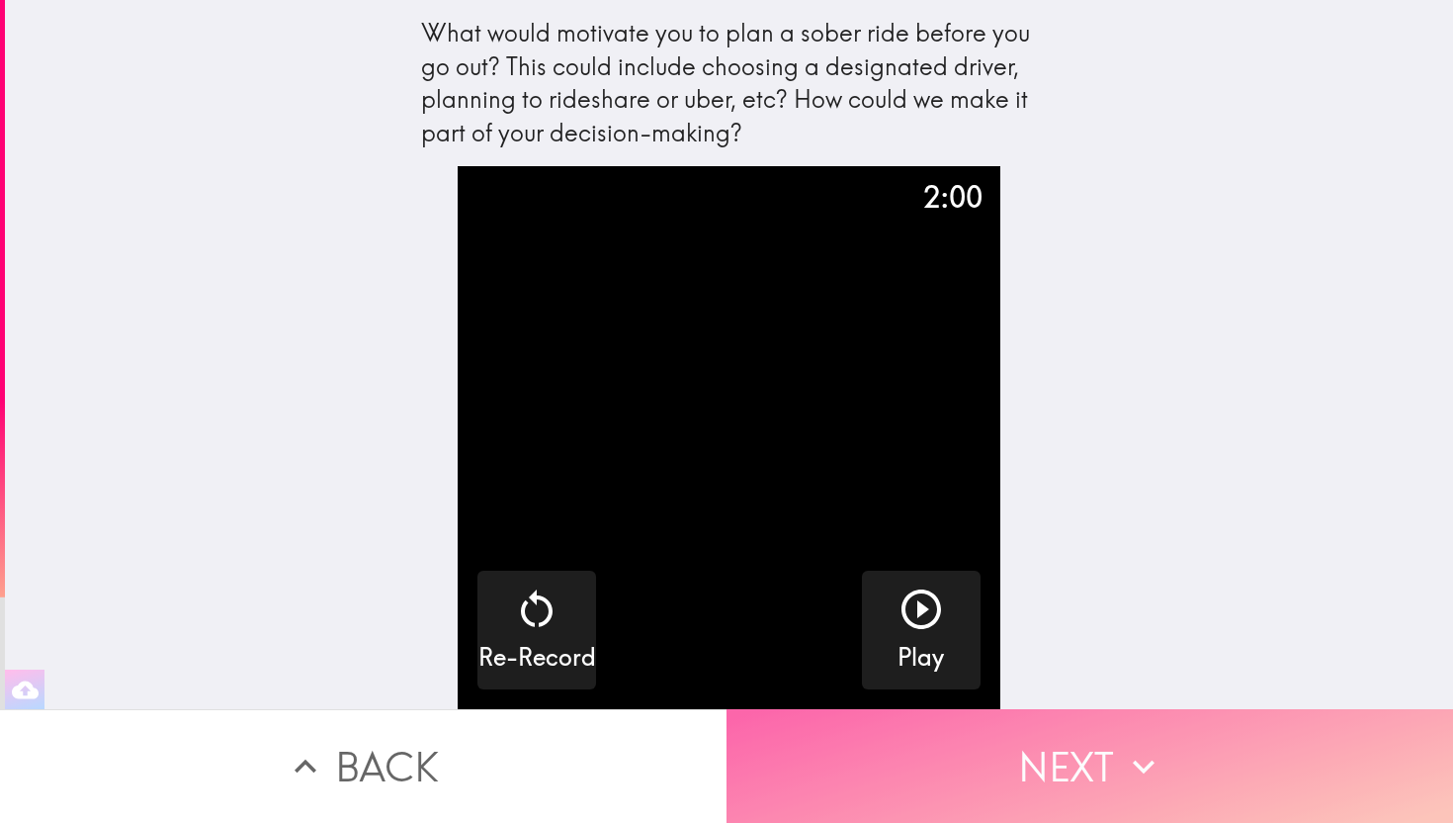
click at [1087, 764] on button "Next" at bounding box center [1090, 766] width 727 height 114
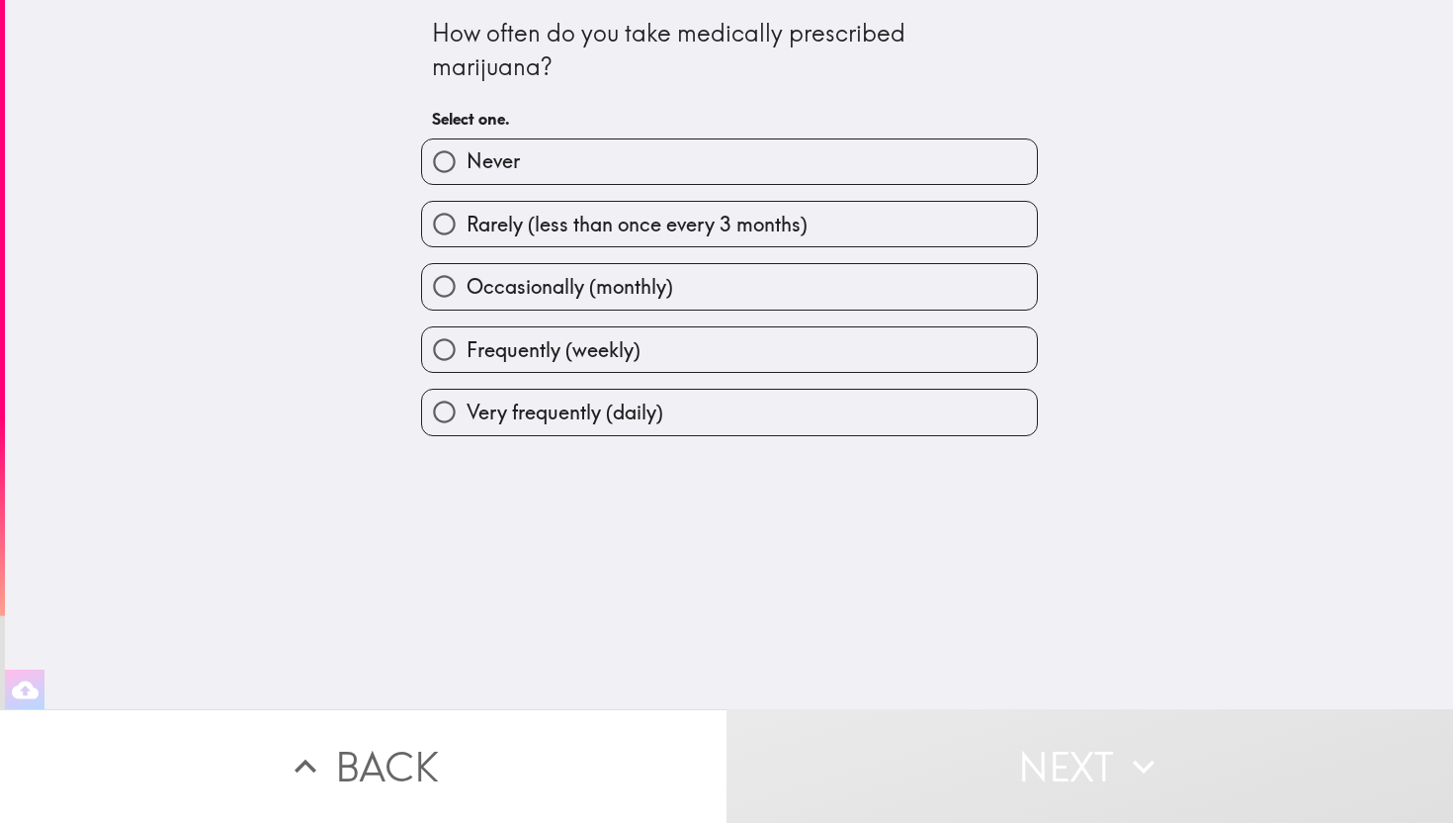
click at [622, 160] on label "Never" at bounding box center [729, 161] width 615 height 44
click at [467, 160] on input "Never" at bounding box center [444, 161] width 44 height 44
radio input "true"
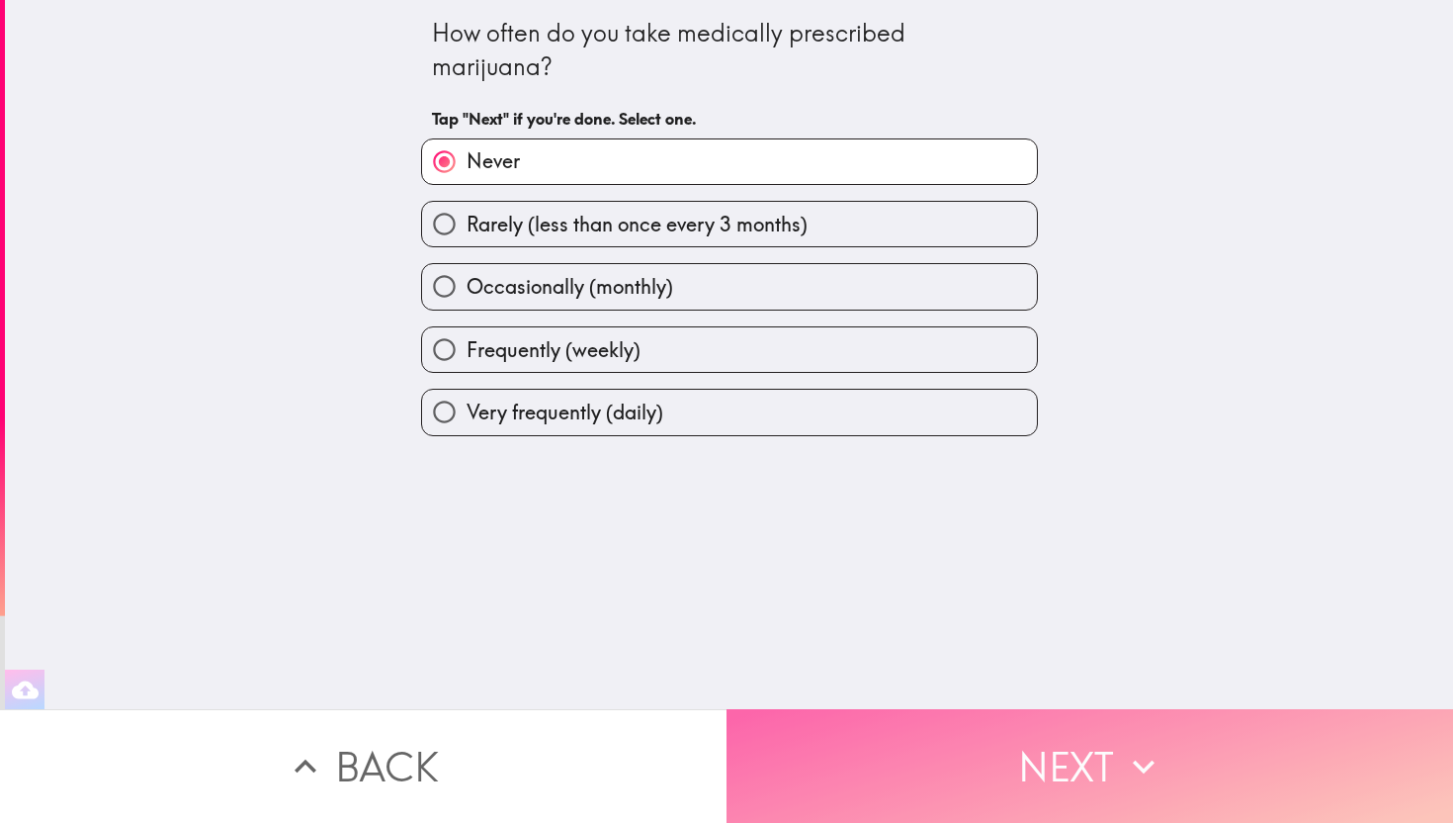
click at [1043, 740] on button "Next" at bounding box center [1090, 766] width 727 height 114
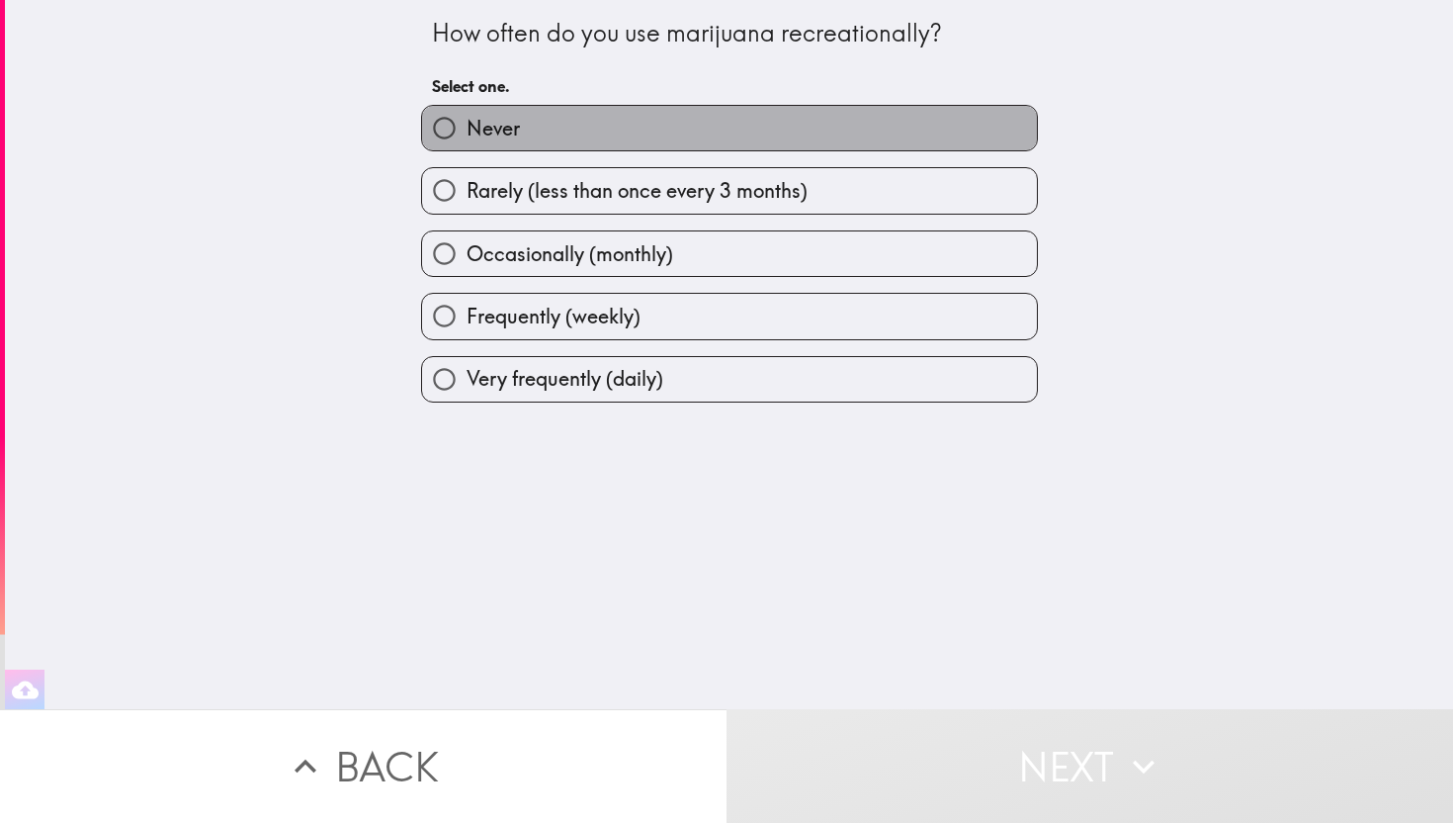
click at [716, 132] on label "Never" at bounding box center [729, 128] width 615 height 44
click at [467, 132] on input "Never" at bounding box center [444, 128] width 44 height 44
radio input "true"
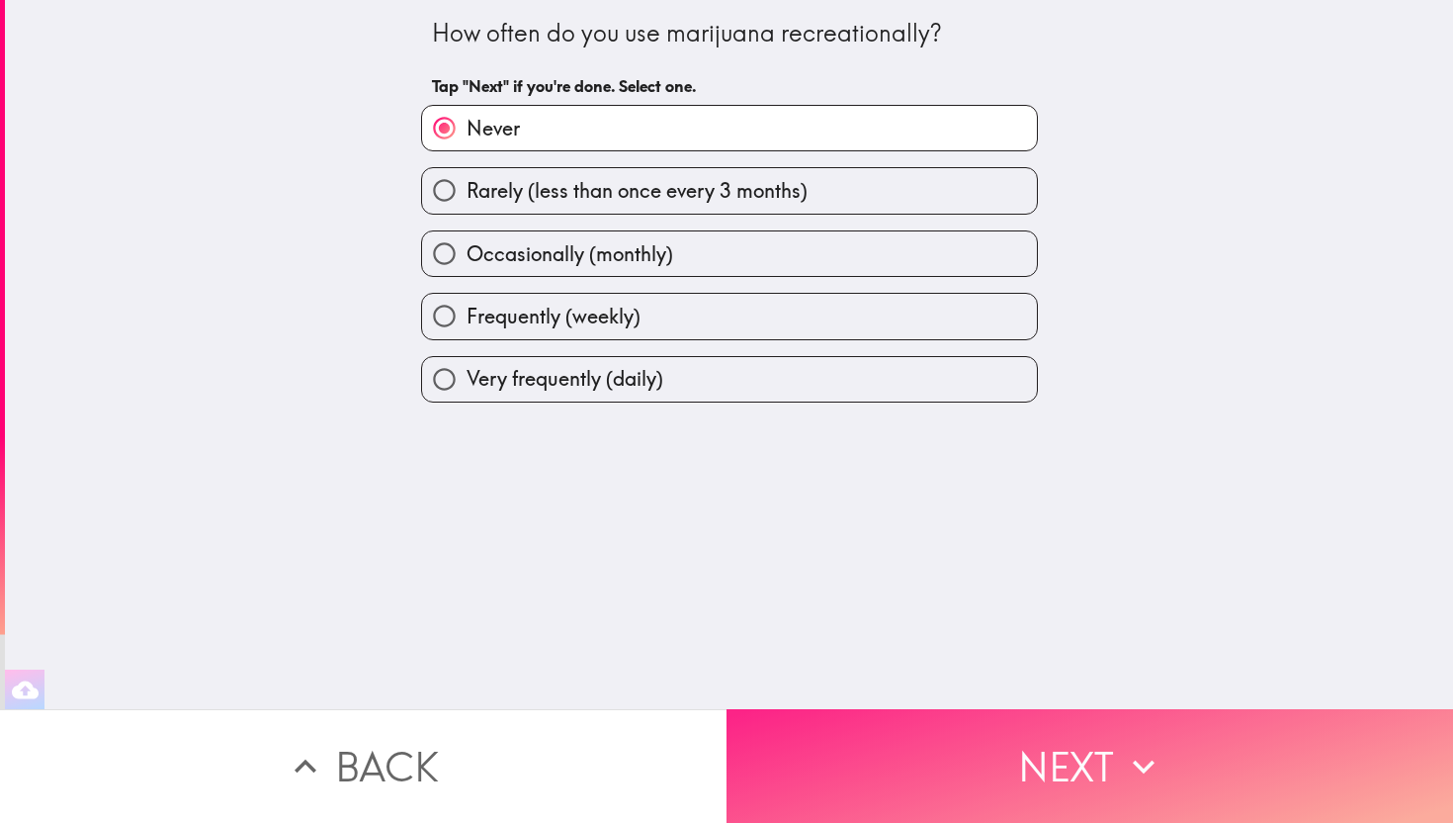
click at [979, 750] on button "Next" at bounding box center [1090, 766] width 727 height 114
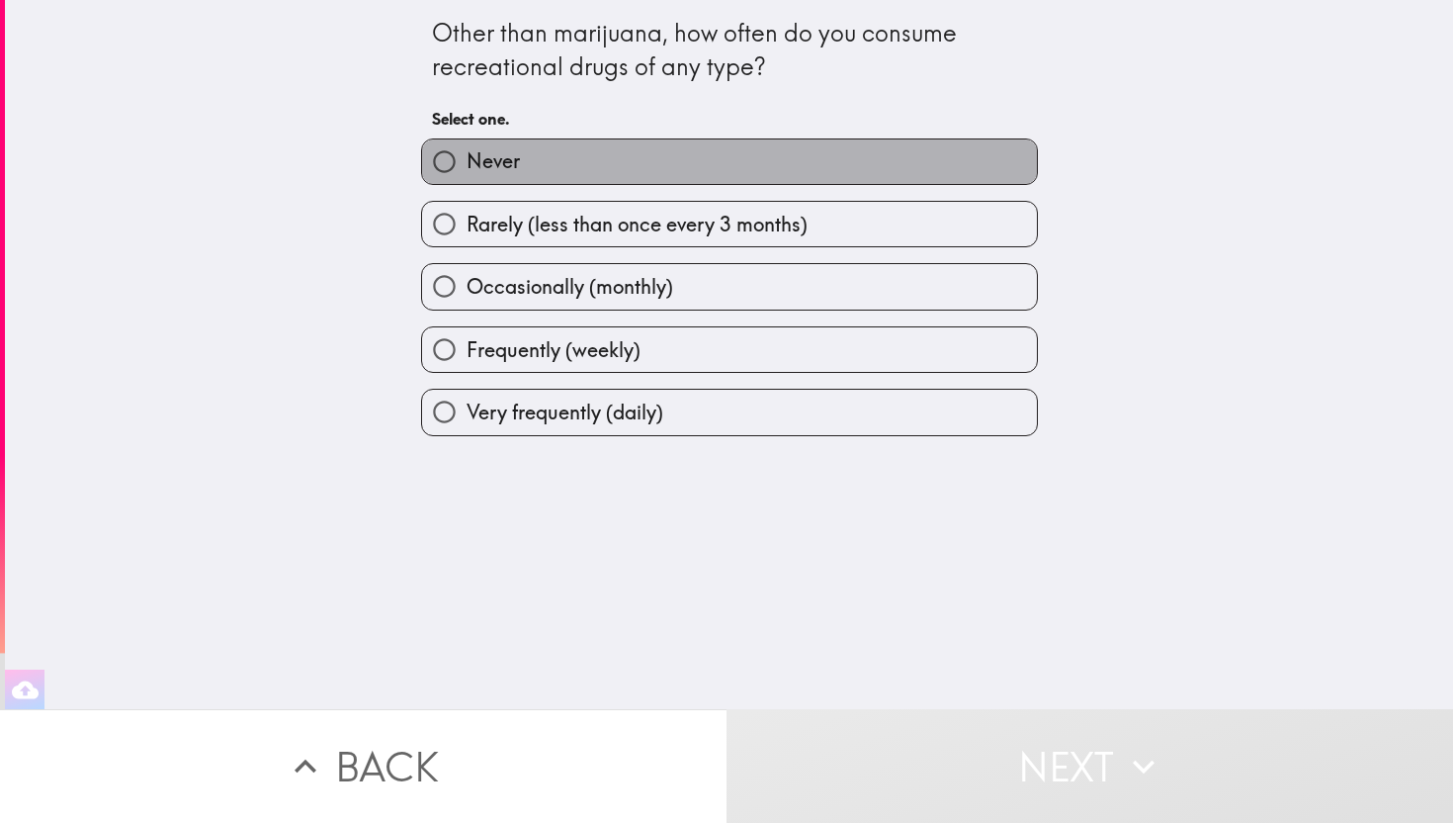
click at [619, 173] on label "Never" at bounding box center [729, 161] width 615 height 44
click at [467, 173] on input "Never" at bounding box center [444, 161] width 44 height 44
radio input "true"
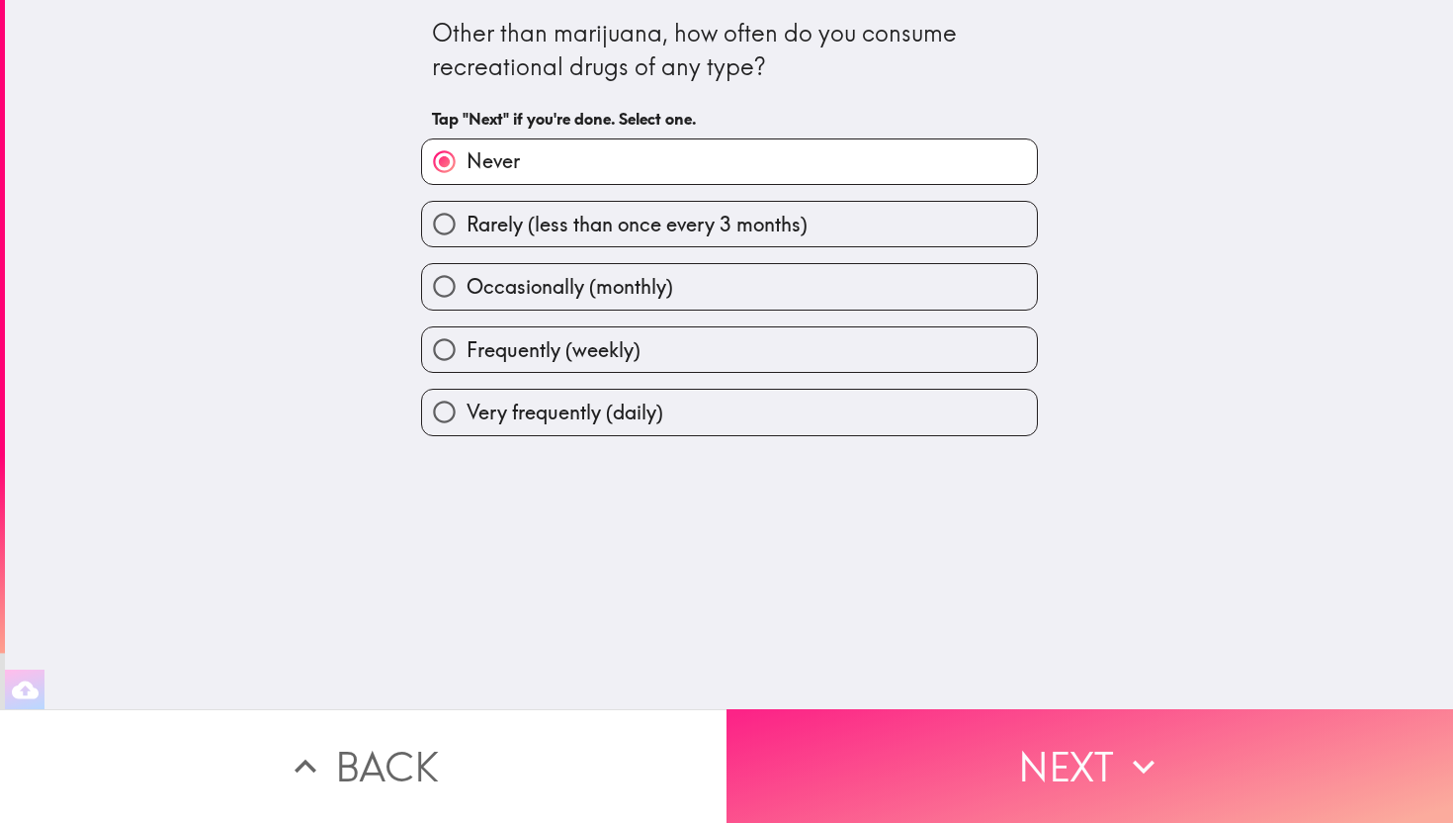
click at [1064, 780] on button "Next" at bounding box center [1090, 766] width 727 height 114
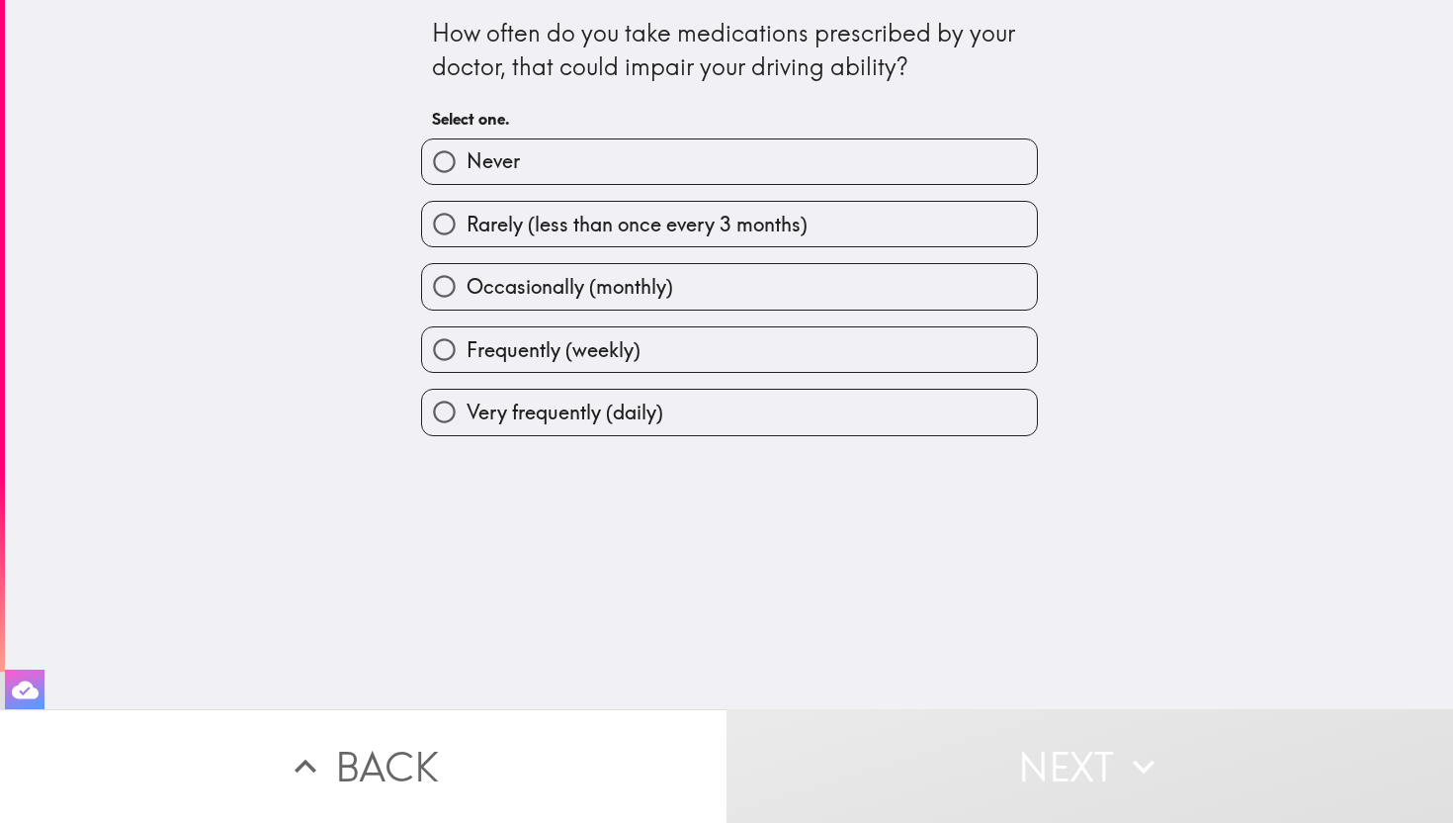
click at [720, 221] on span "Rarely (less than once every 3 months)" at bounding box center [637, 225] width 341 height 28
click at [467, 221] on input "Rarely (less than once every 3 months)" at bounding box center [444, 224] width 44 height 44
radio input "true"
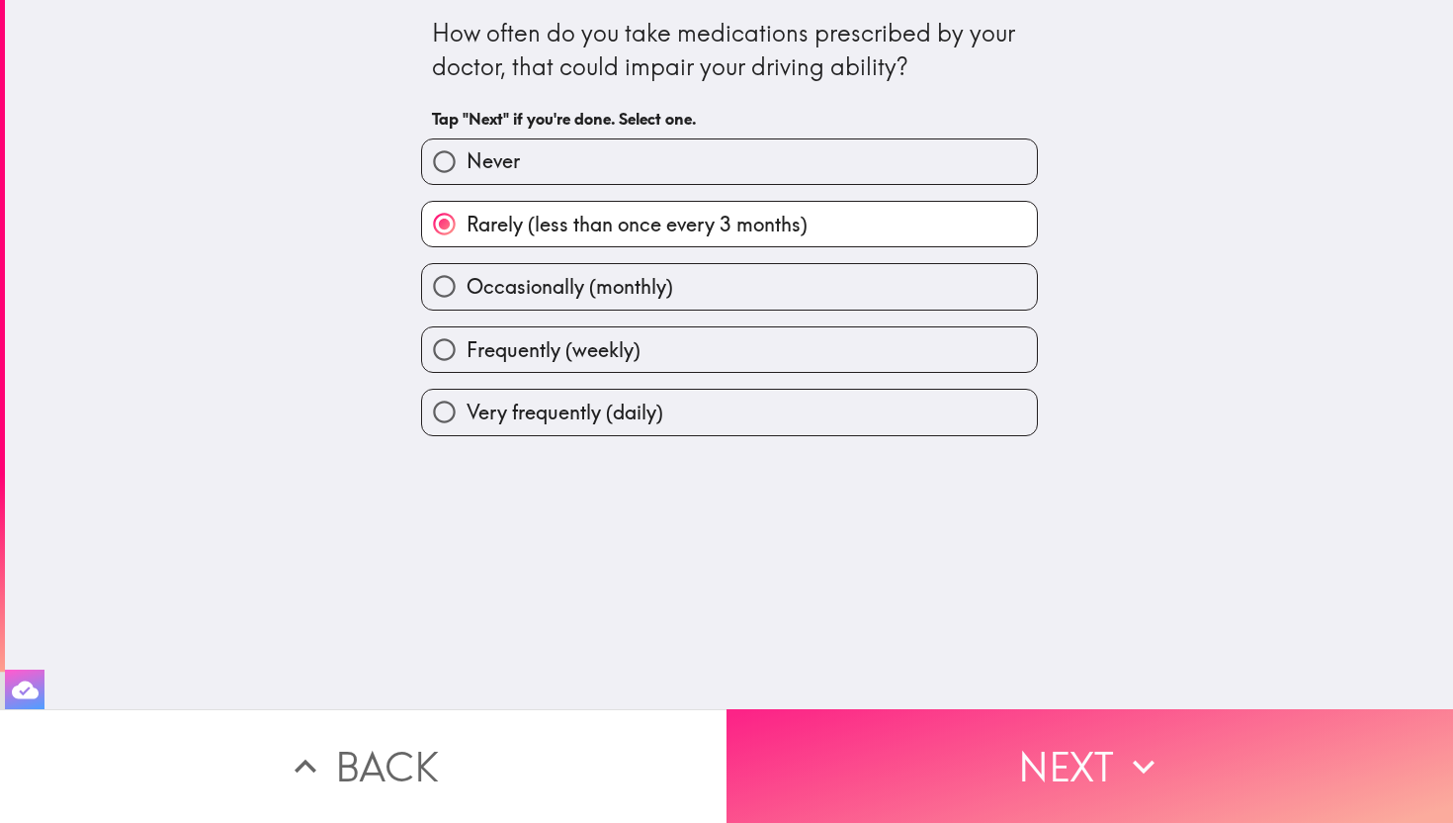
click at [1070, 821] on button "Next" at bounding box center [1090, 766] width 727 height 114
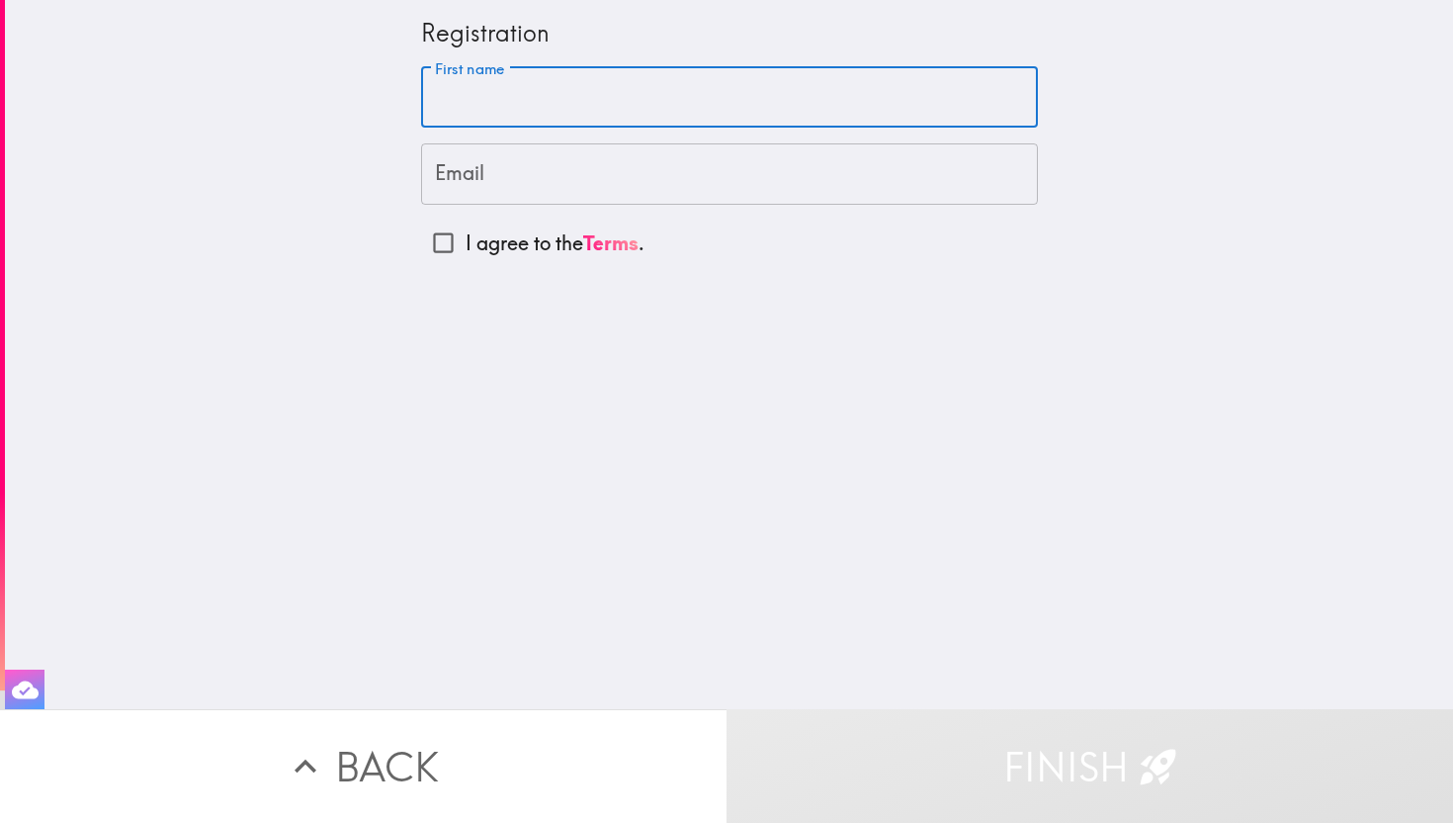
click at [726, 105] on input "First name" at bounding box center [729, 97] width 617 height 61
type input "Mohit"
type input "[EMAIL_ADDRESS][US_STATE][DOMAIN_NAME]"
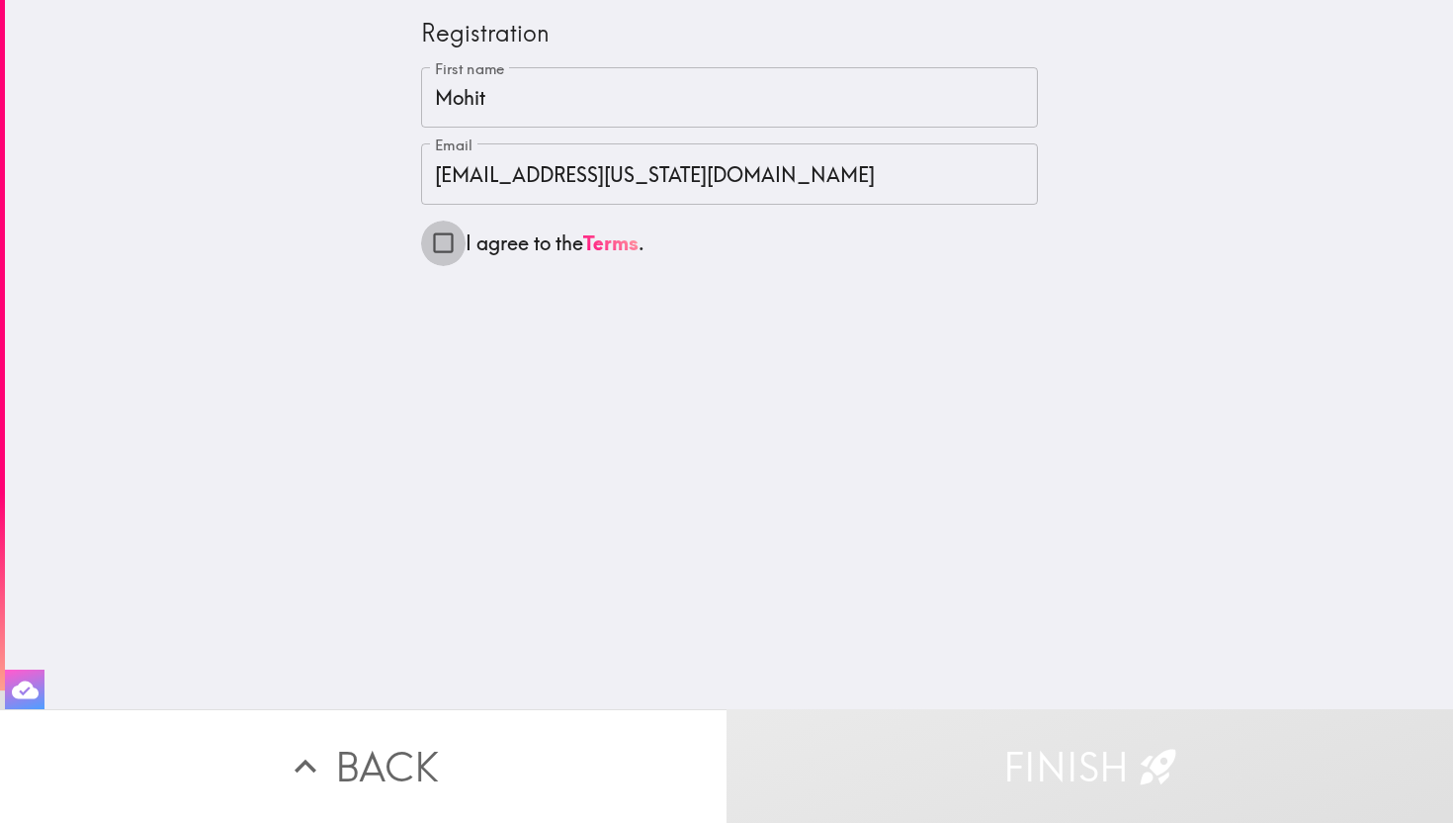
click at [444, 242] on input "I agree to the Terms ." at bounding box center [443, 242] width 44 height 44
checkbox input "true"
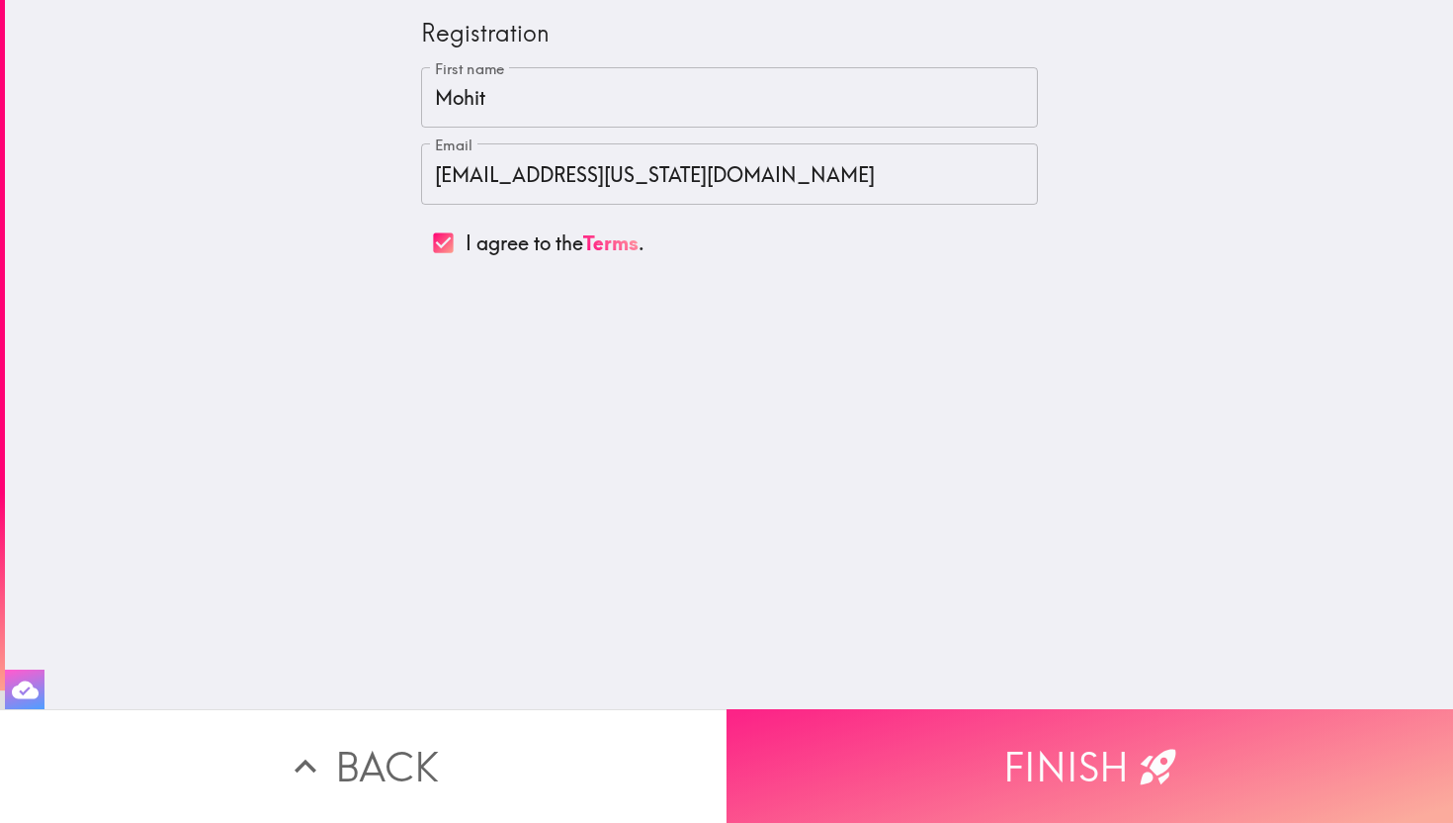
click at [1097, 762] on button "Finish" at bounding box center [1090, 766] width 727 height 114
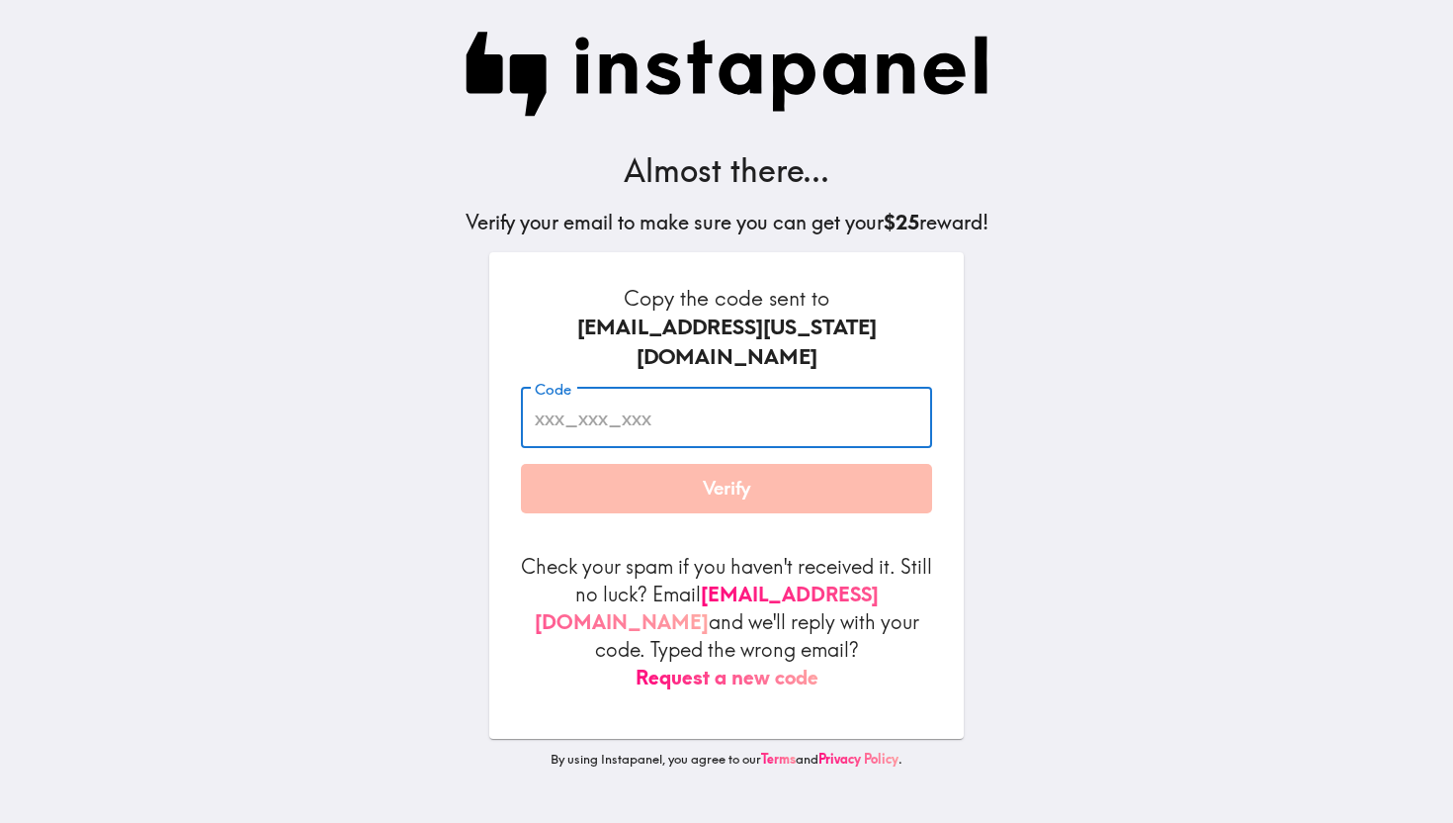
click at [721, 388] on input "Code" at bounding box center [726, 418] width 411 height 61
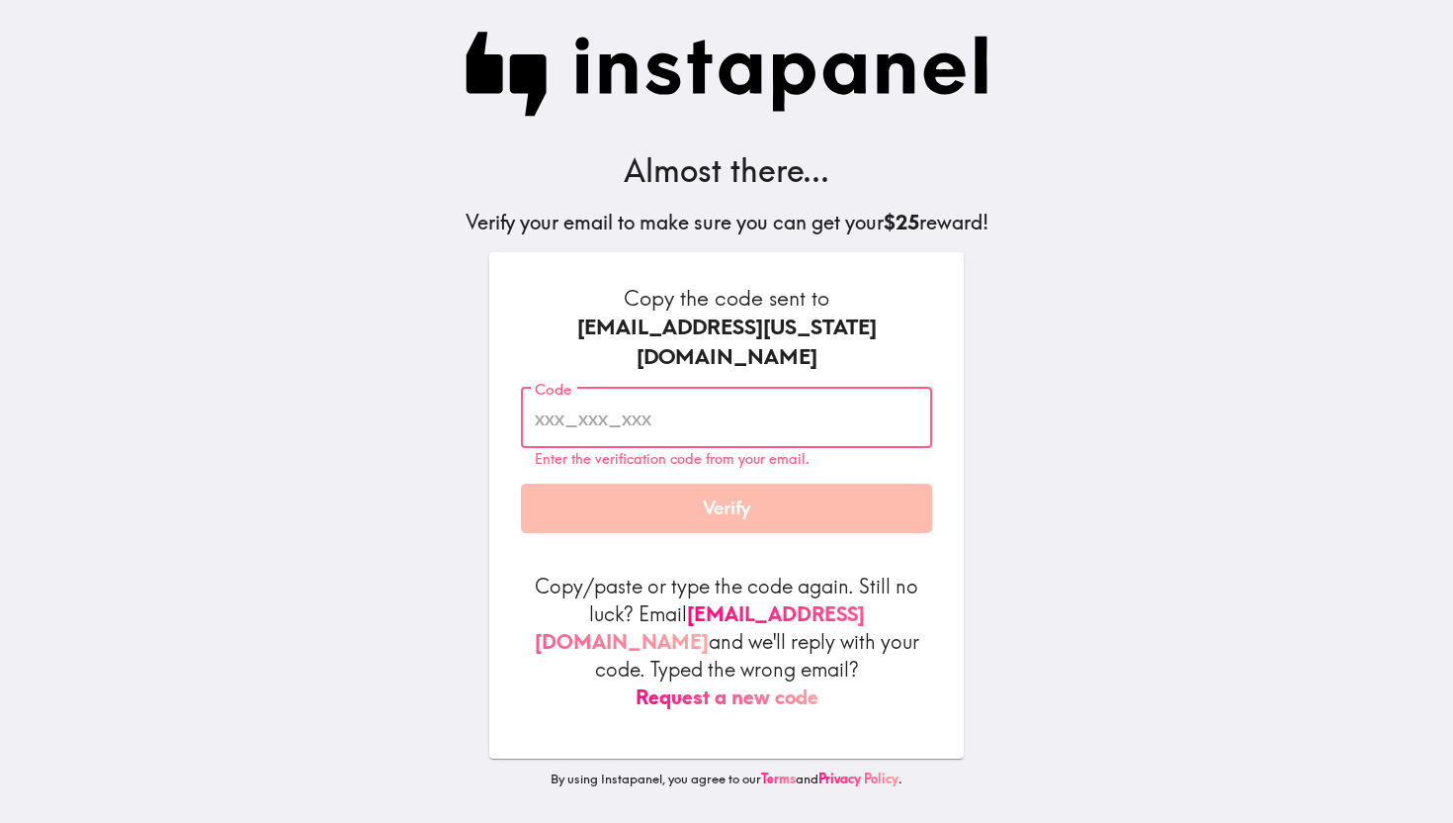
click at [552, 390] on input "Code" at bounding box center [726, 418] width 411 height 61
paste input "rKR_M7K_REL"
type input "rKR_M7K_REL"
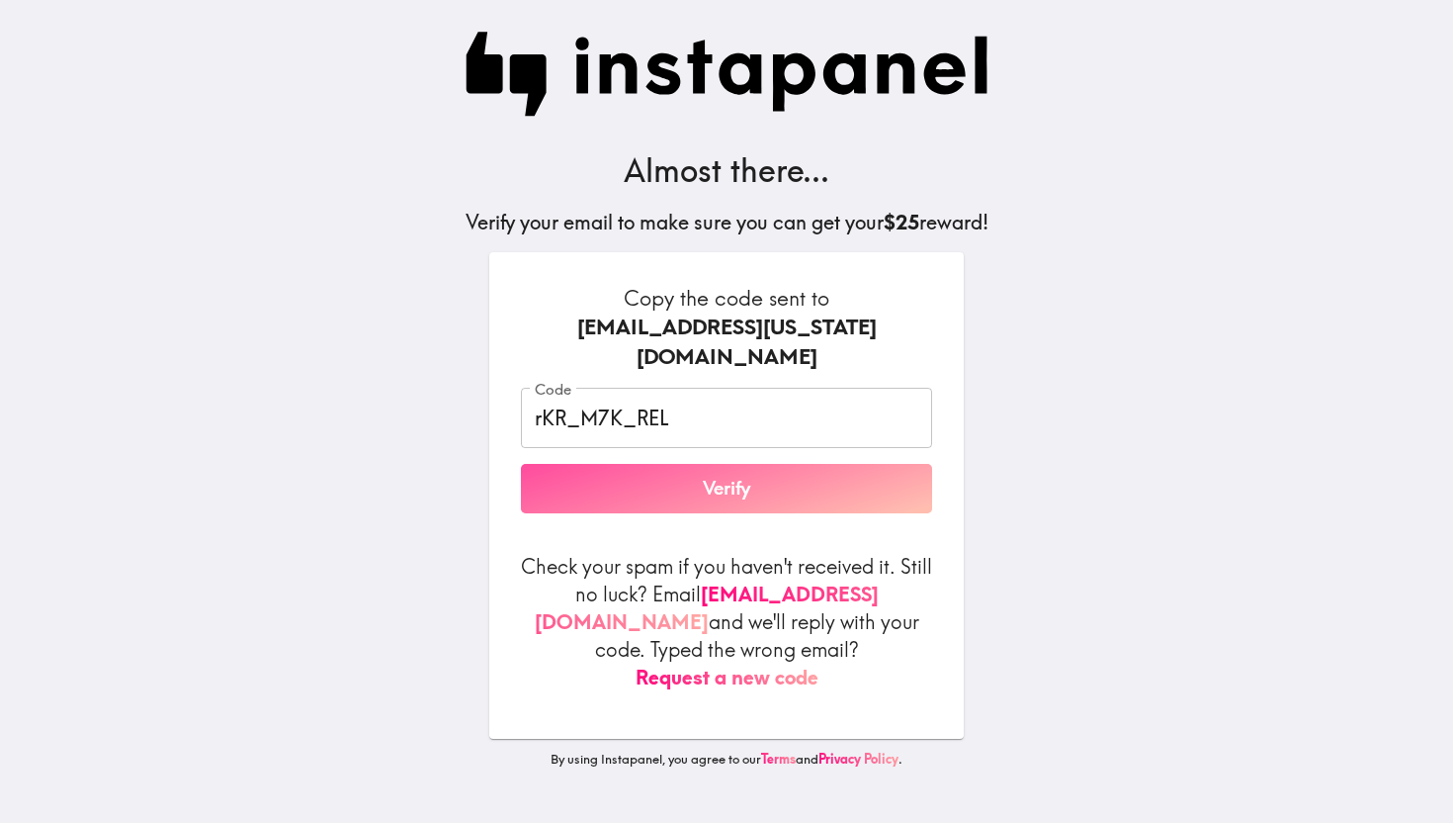
click at [742, 464] on button "Verify" at bounding box center [726, 488] width 411 height 49
